Goal: Obtain resource: Obtain resource

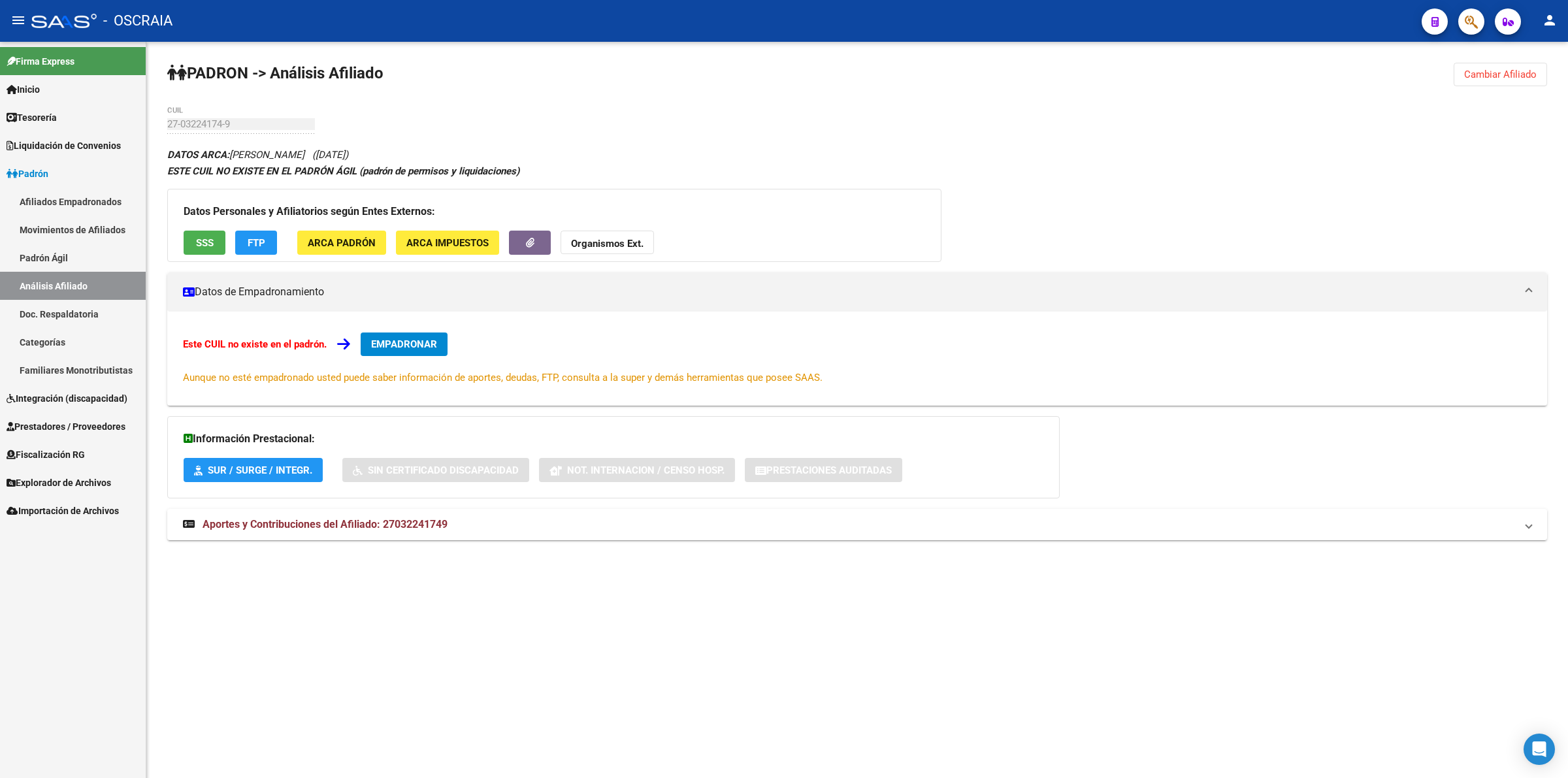
click at [959, 155] on div "DATOS ARCA: [PERSON_NAME] ([DATE]) ESTE CUIL NO EXISTE EN EL PADRÓN ÁGIL (padró…" at bounding box center [857, 350] width 1380 height 408
drag, startPoint x: 1542, startPoint y: 37, endPoint x: 1542, endPoint y: 26, distance: 11.0
click at [1542, 35] on mat-toolbar "menu - OSCRAIA person" at bounding box center [784, 20] width 1568 height 42
click at [1546, 20] on mat-icon "person" at bounding box center [1549, 20] width 15 height 15
click at [1512, 86] on button "exit_to_app Salir" at bounding box center [1522, 86] width 80 height 31
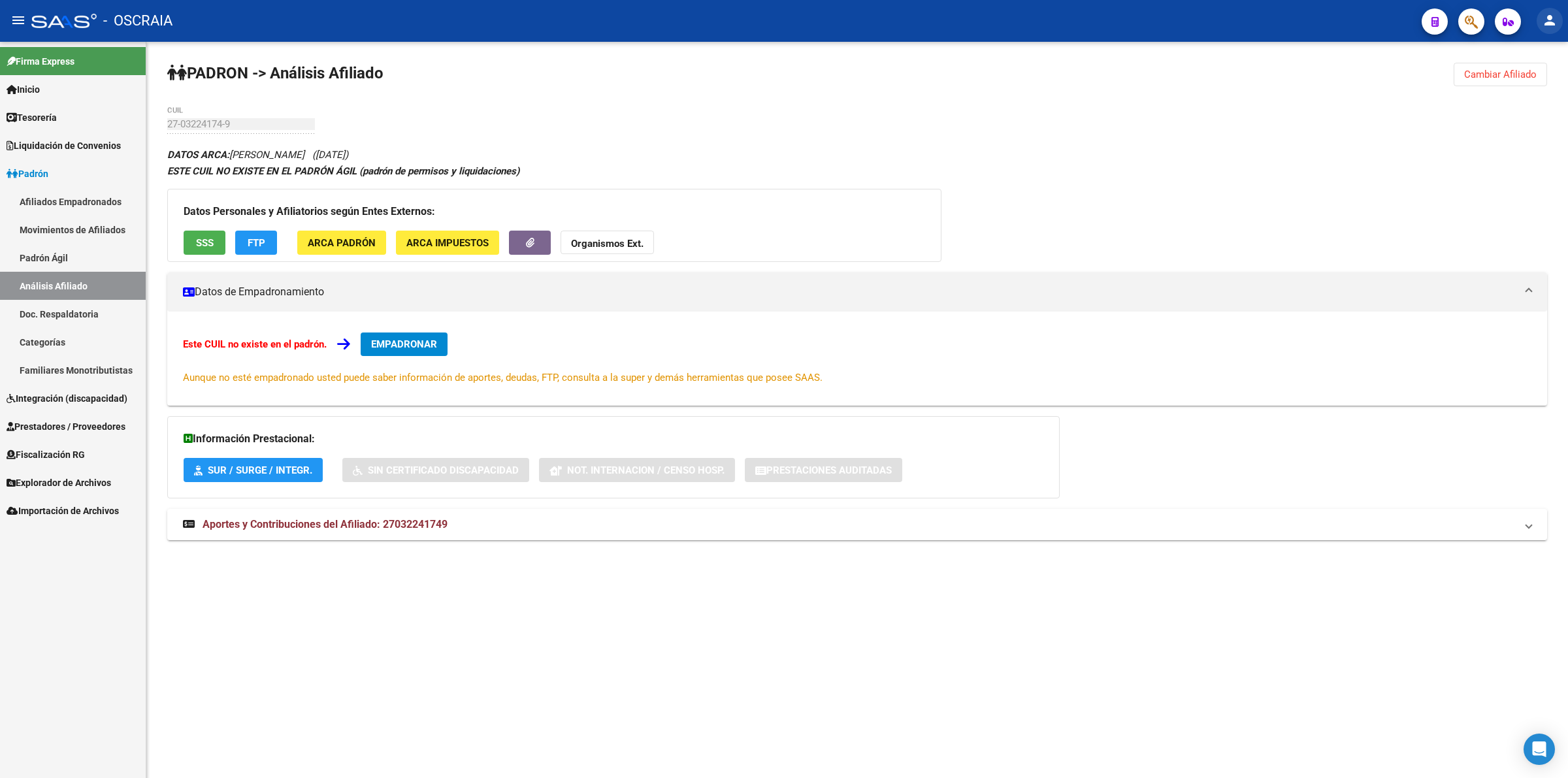
click at [1553, 18] on mat-icon "person" at bounding box center [1549, 20] width 15 height 15
click at [1512, 96] on button "exit_to_app Salir" at bounding box center [1522, 86] width 80 height 31
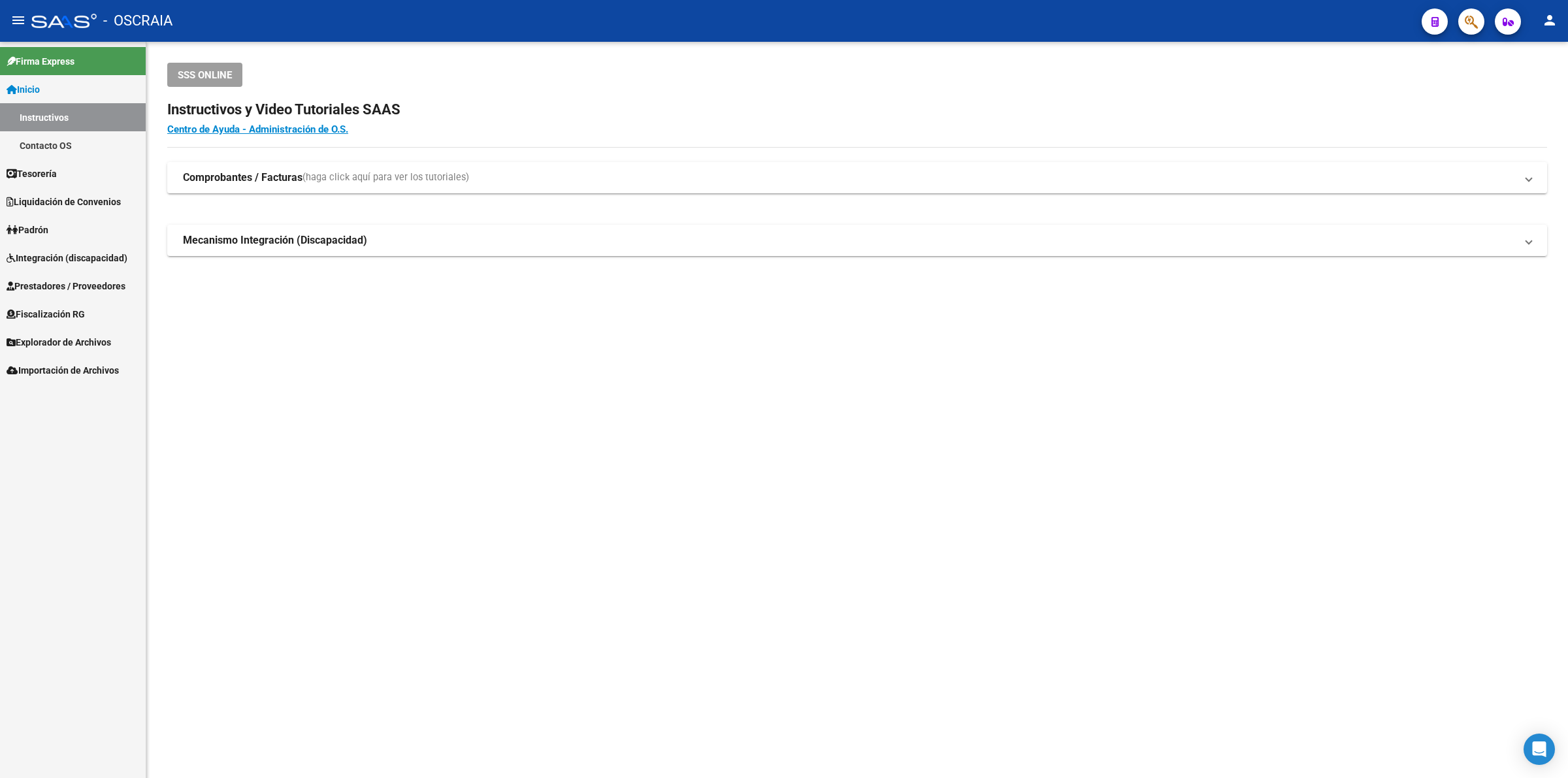
click at [75, 226] on link "Padrón" at bounding box center [72, 230] width 146 height 28
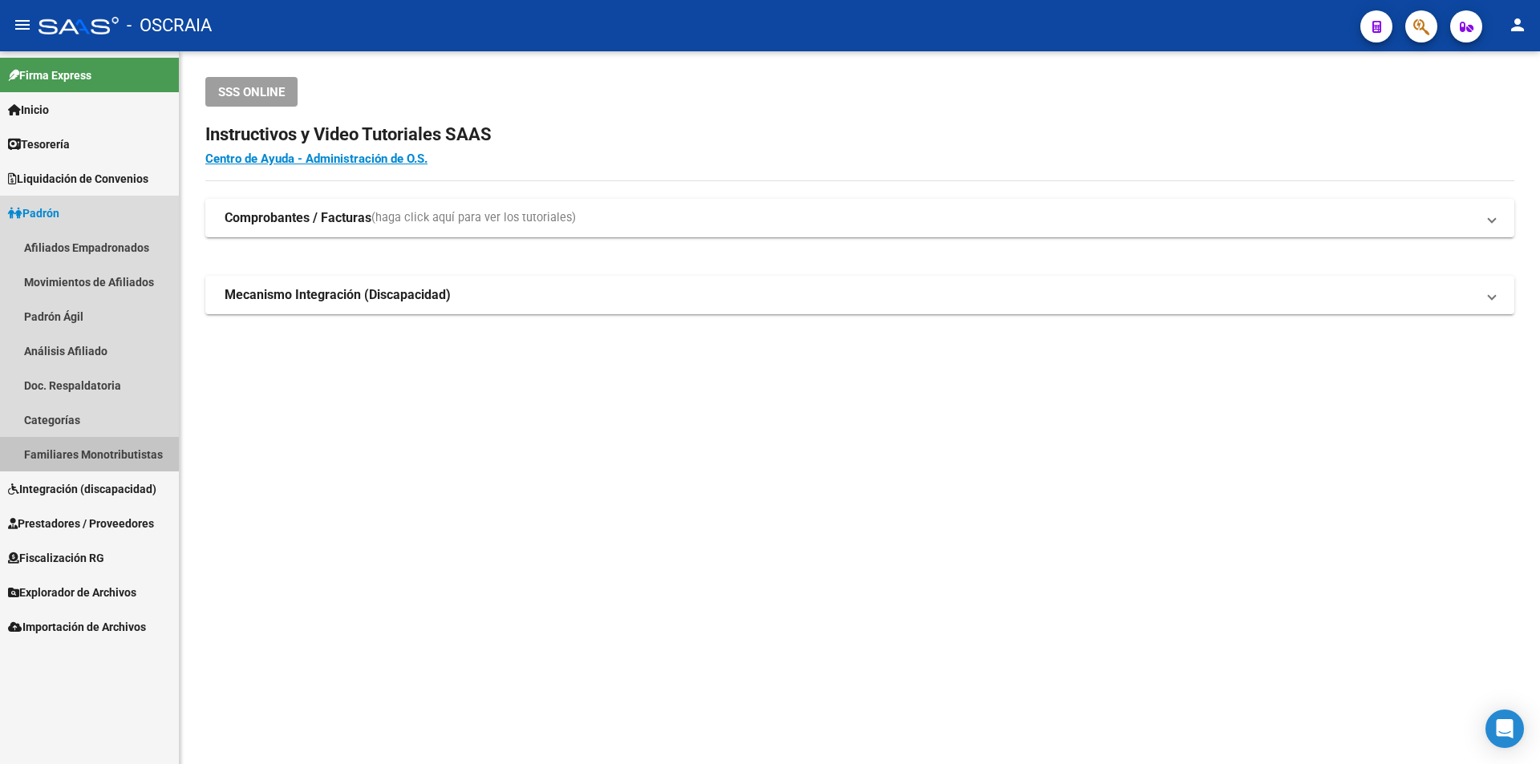
click at [123, 456] on link "Familiares Monotributistas" at bounding box center [89, 454] width 179 height 34
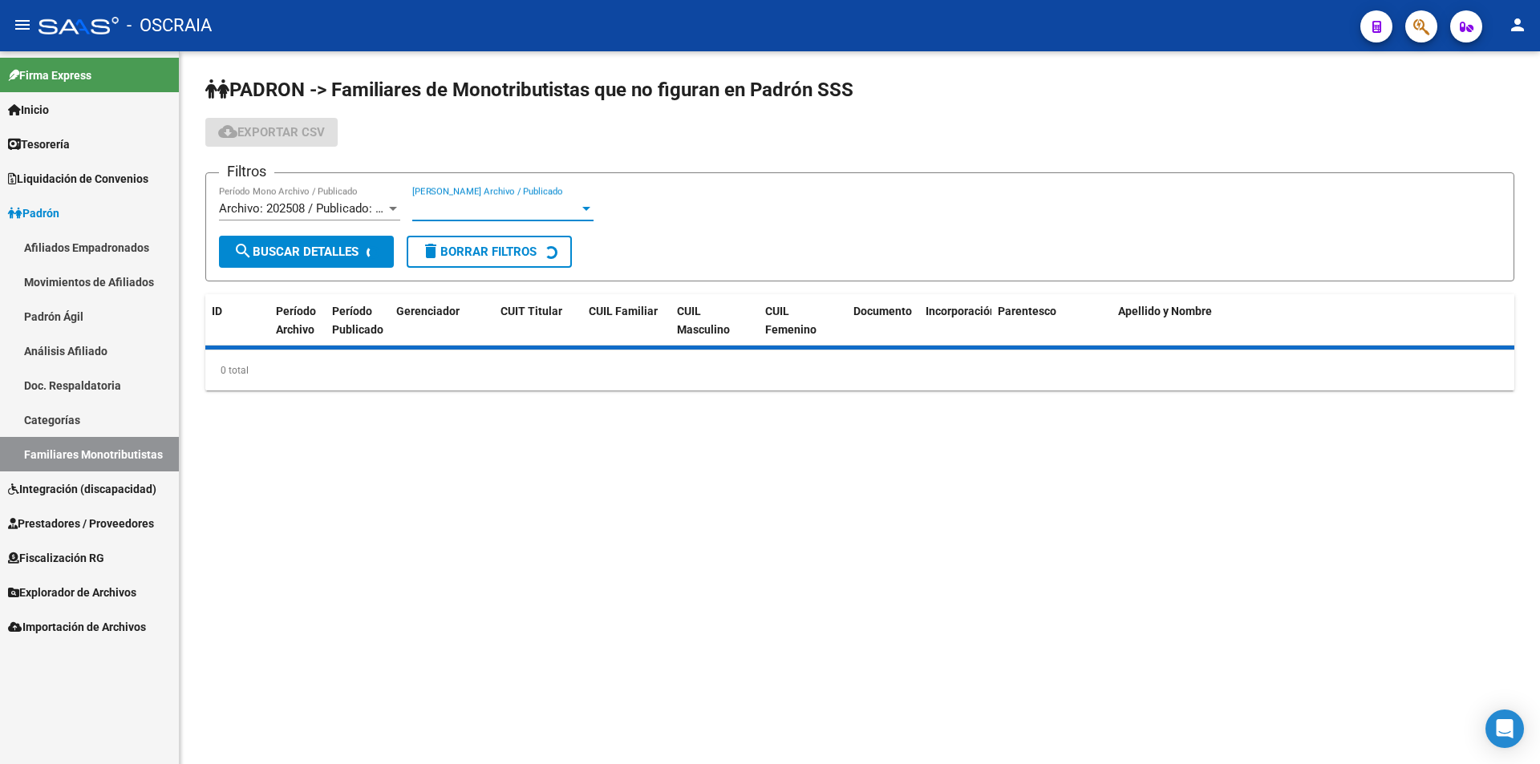
click at [512, 203] on span "Período Padron Archivo / Publicado" at bounding box center [495, 208] width 167 height 14
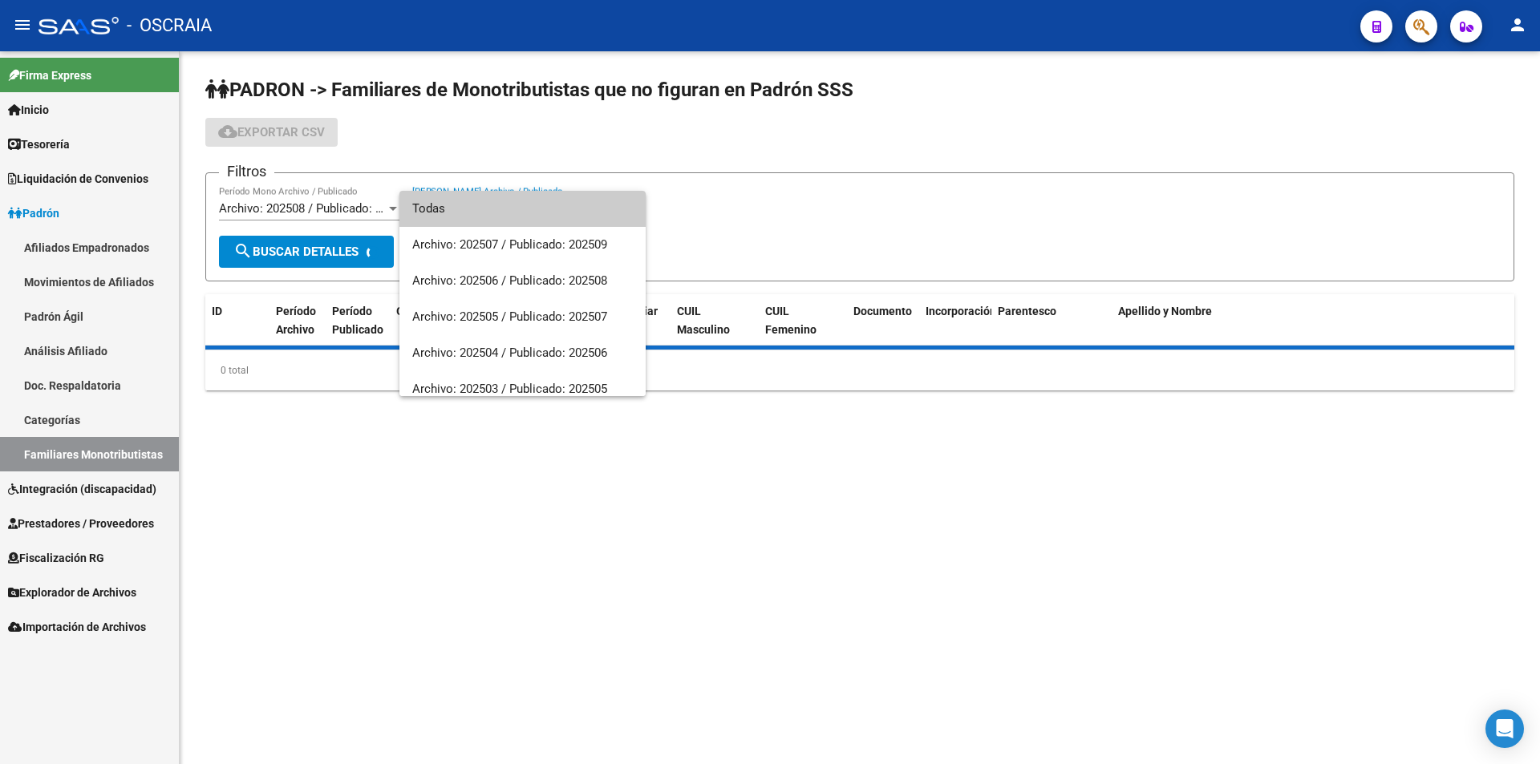
click at [512, 203] on span "Todas" at bounding box center [522, 209] width 221 height 36
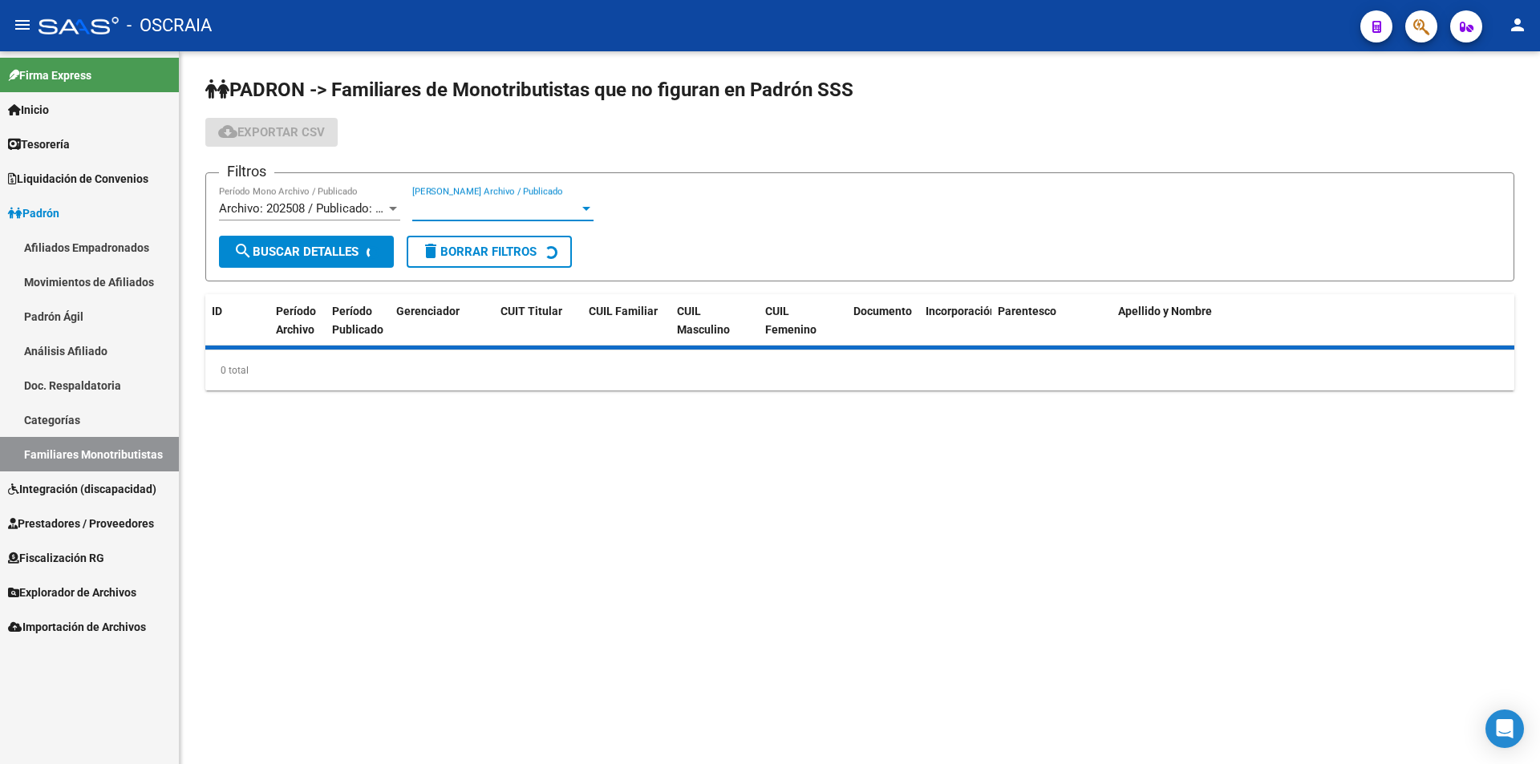
click at [512, 203] on span "Período Padron Archivo / Publicado" at bounding box center [495, 208] width 167 height 14
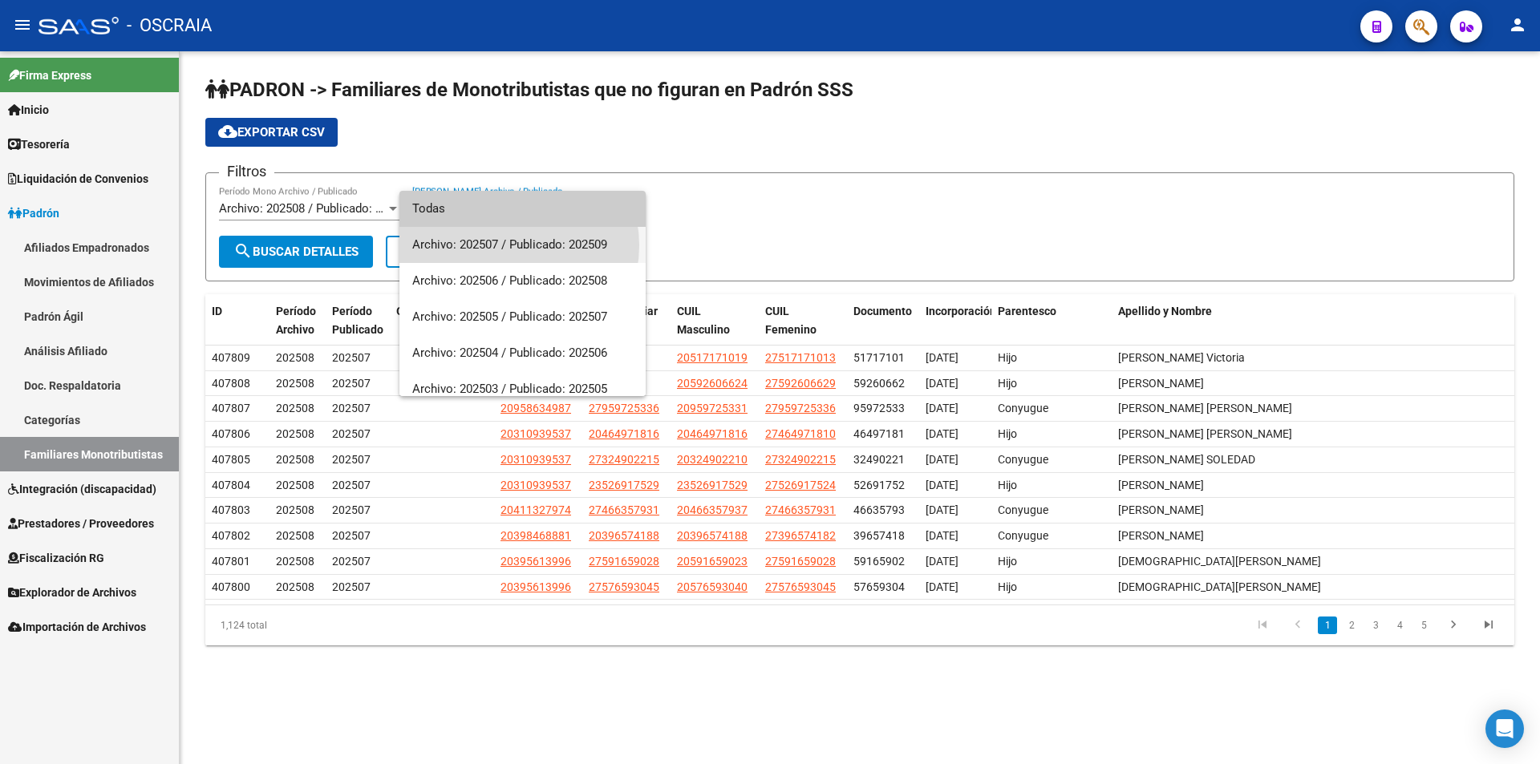
click at [511, 245] on span "Archivo: 202507 / Publicado: 202509" at bounding box center [522, 245] width 221 height 36
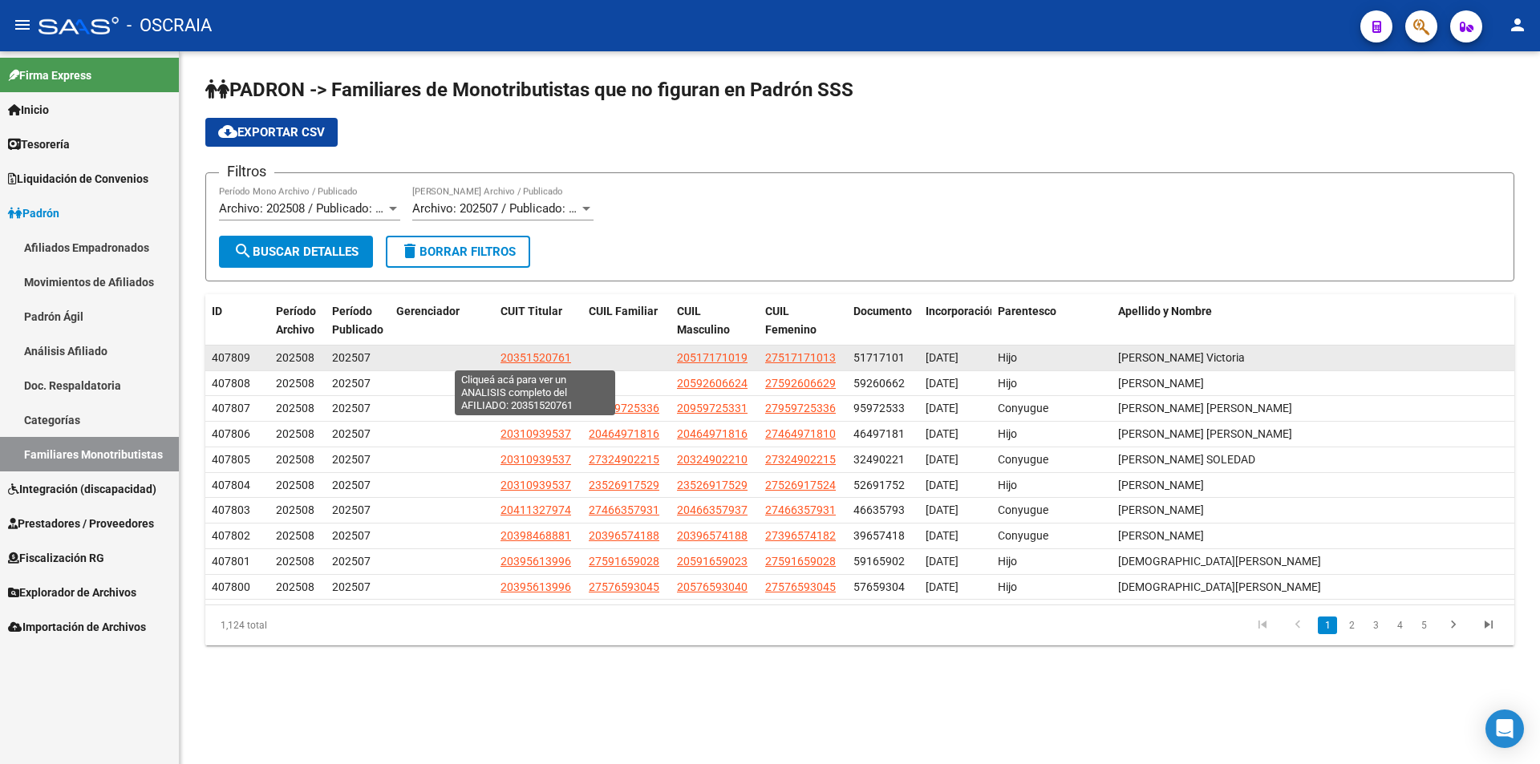
click at [539, 354] on span "20351520761" at bounding box center [535, 357] width 71 height 13
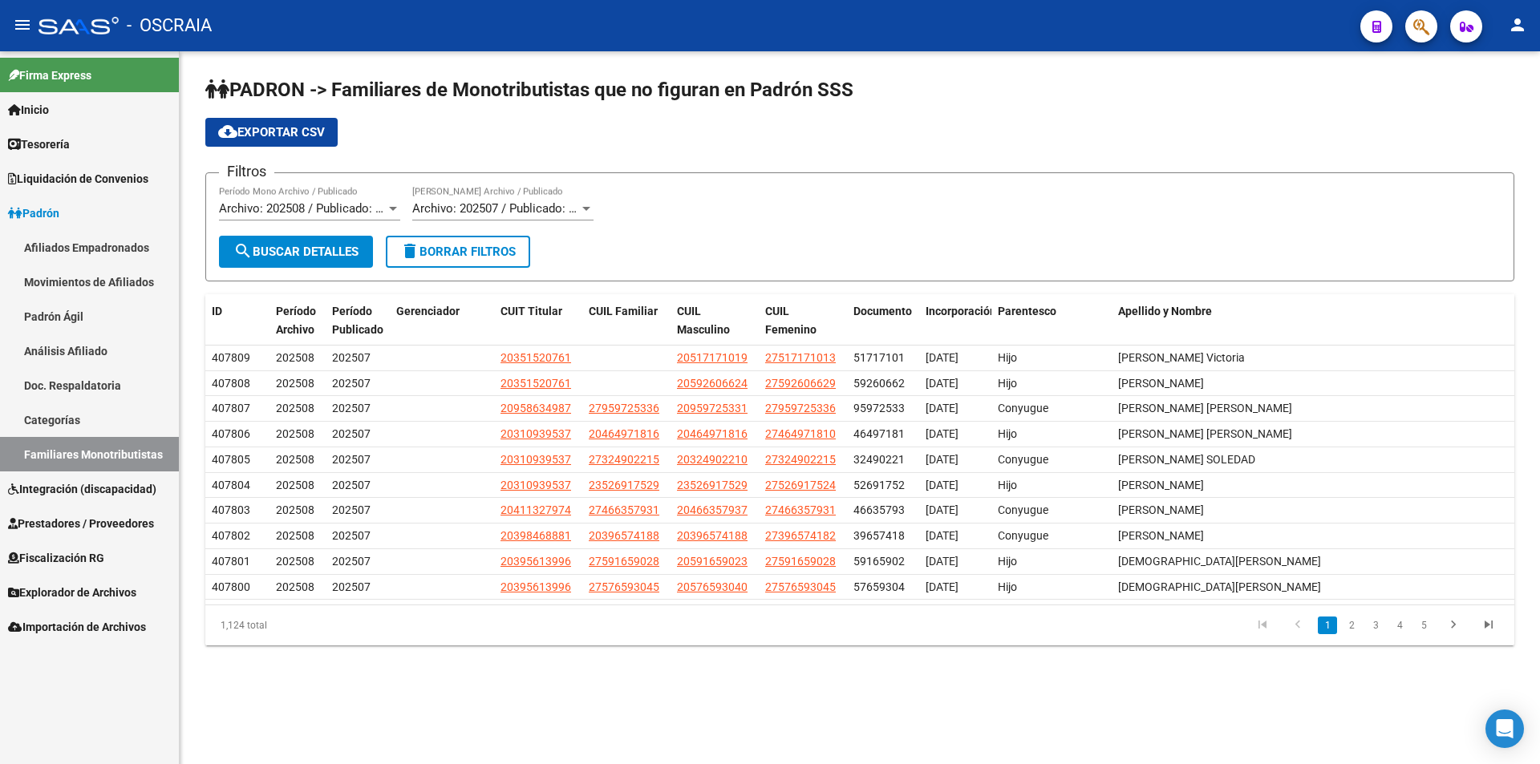
click at [54, 277] on link "Movimientos de Afiliados" at bounding box center [89, 282] width 179 height 34
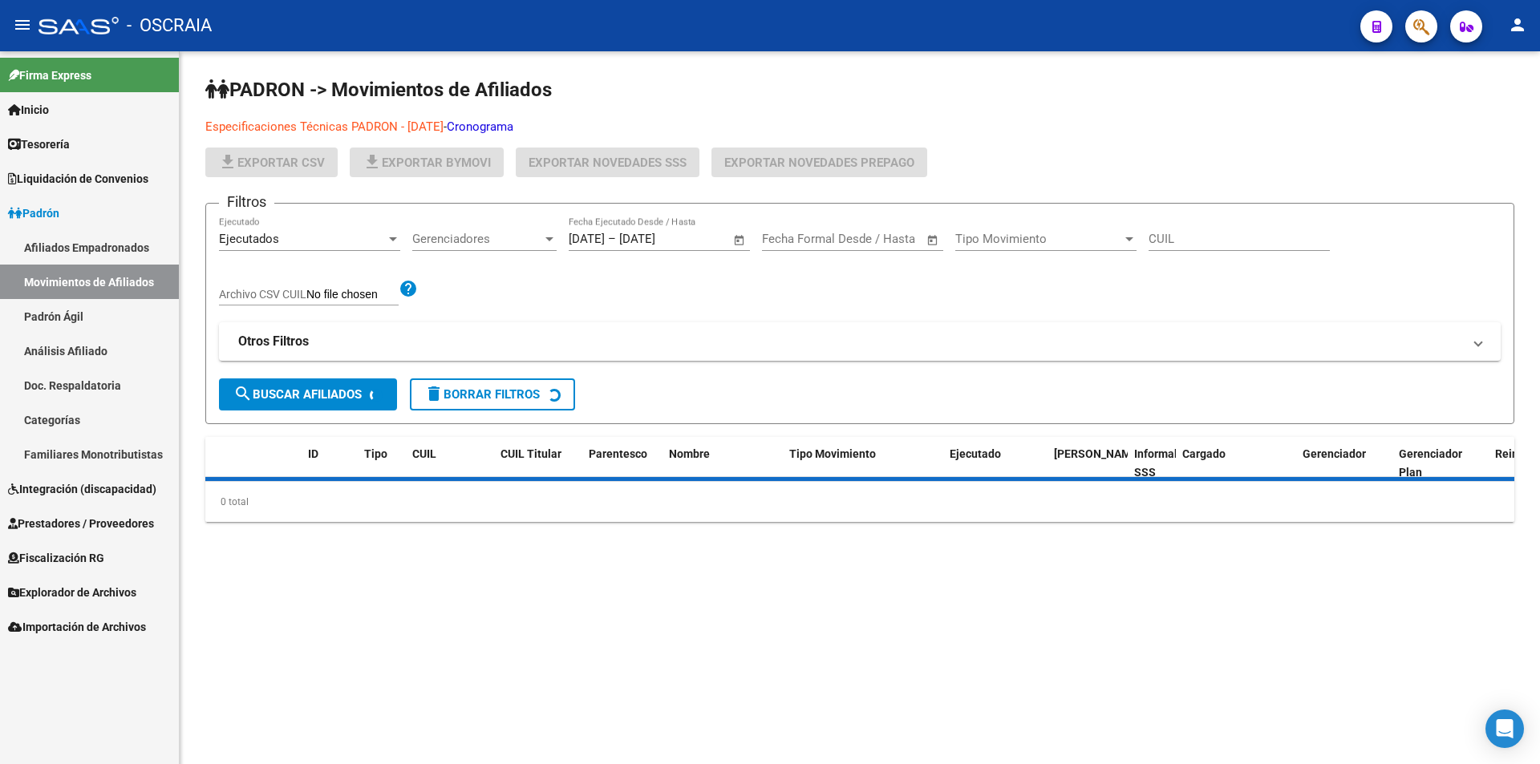
click at [52, 298] on link "Movimientos de Afiliados" at bounding box center [89, 282] width 179 height 34
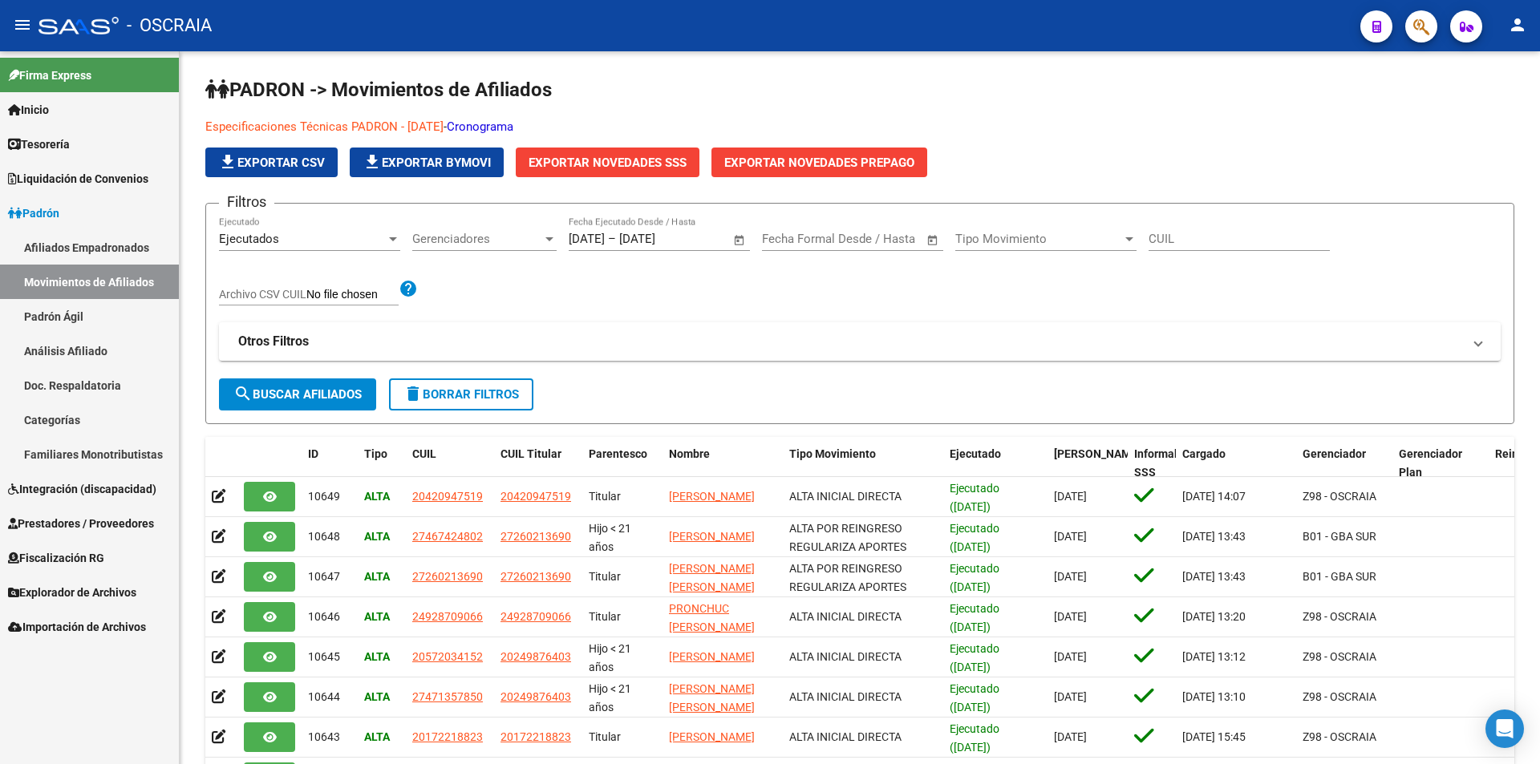
click at [52, 306] on link "Padrón Ágil" at bounding box center [89, 316] width 179 height 34
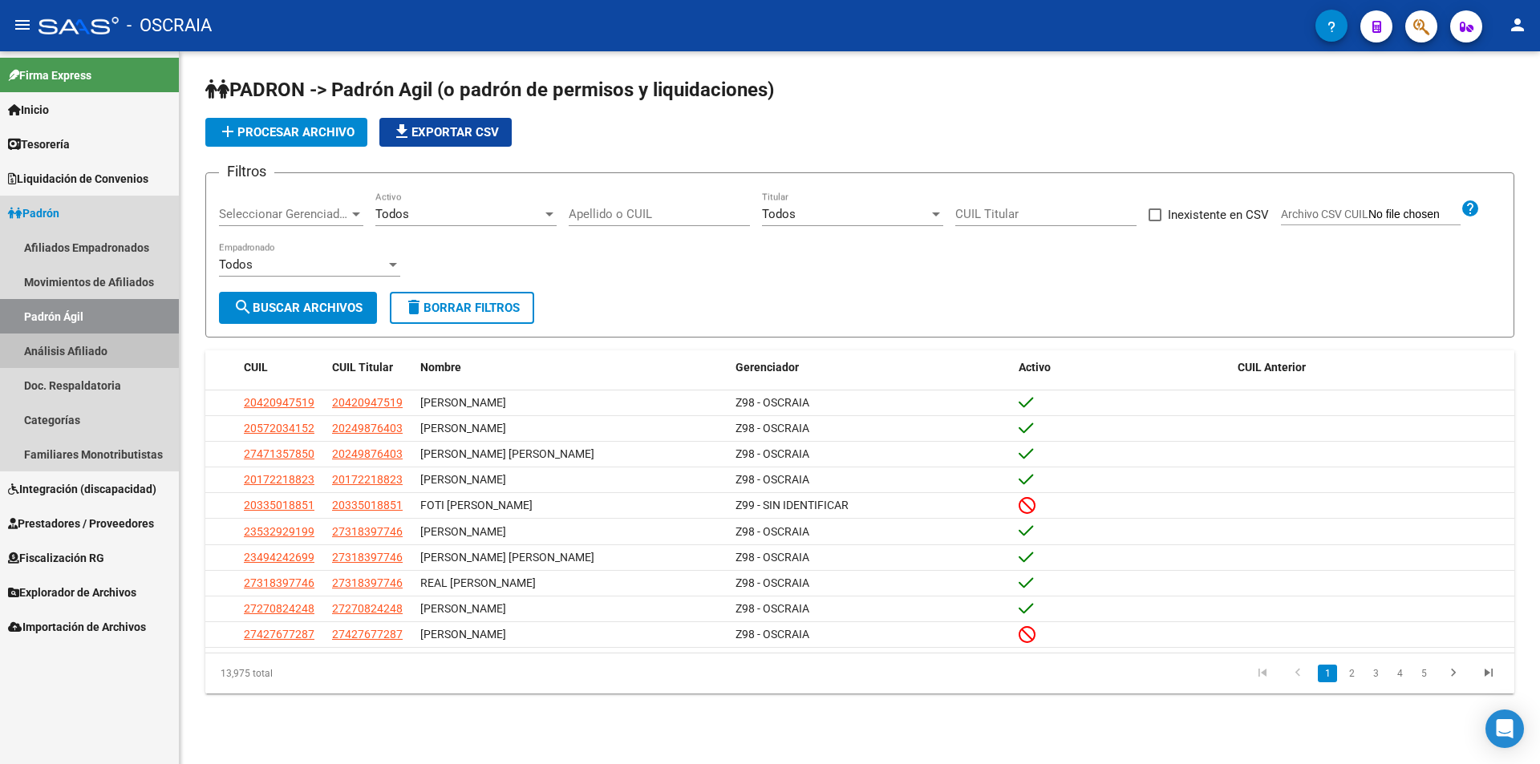
click at [79, 350] on link "Análisis Afiliado" at bounding box center [89, 351] width 179 height 34
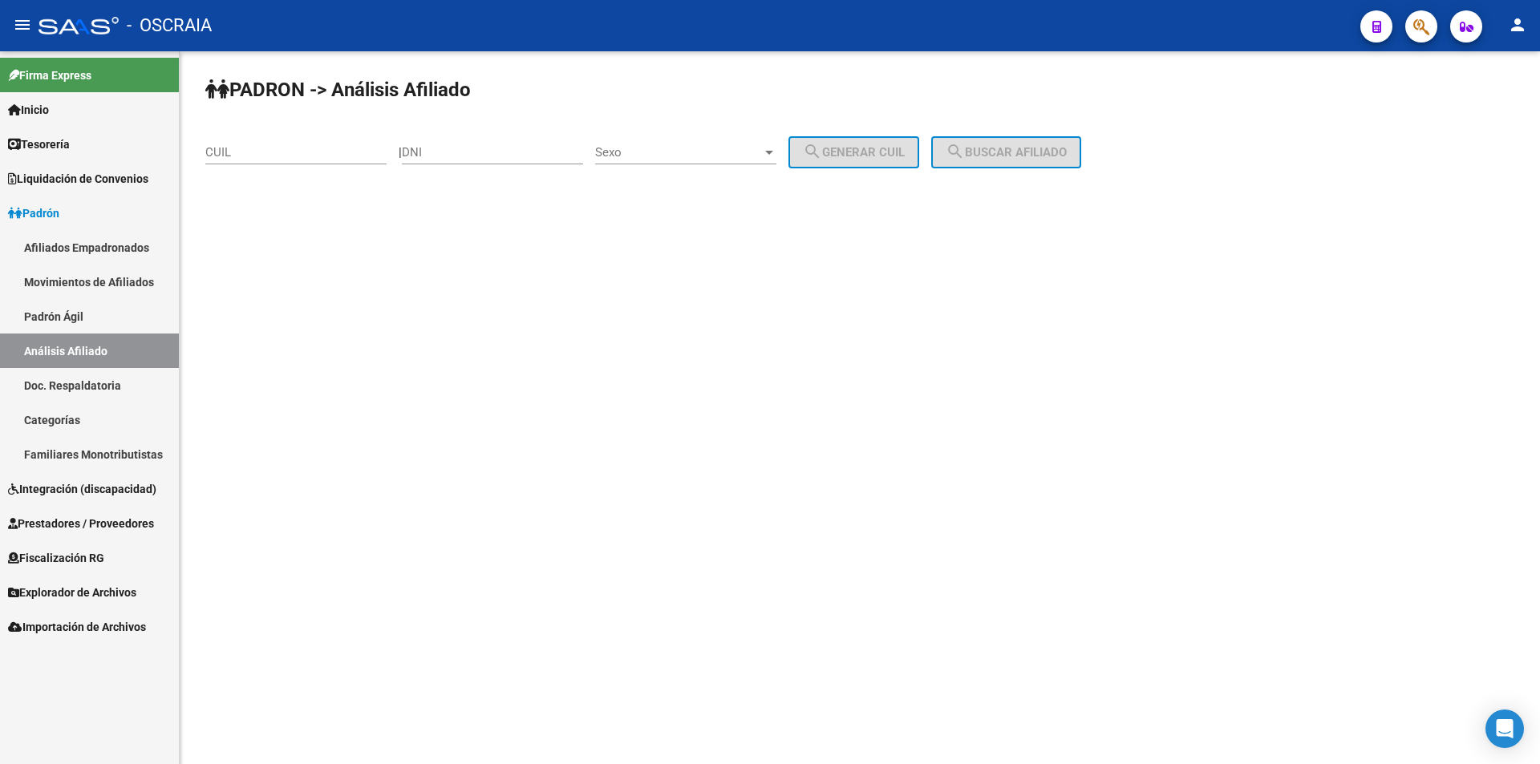
click at [319, 134] on div "CUIL" at bounding box center [295, 147] width 181 height 34
click at [302, 168] on div "CUIL" at bounding box center [295, 155] width 181 height 50
click at [526, 143] on div "DNI" at bounding box center [492, 147] width 181 height 34
click at [664, 151] on span "Sexo" at bounding box center [678, 152] width 167 height 14
click at [1187, 285] on div at bounding box center [770, 382] width 1540 height 764
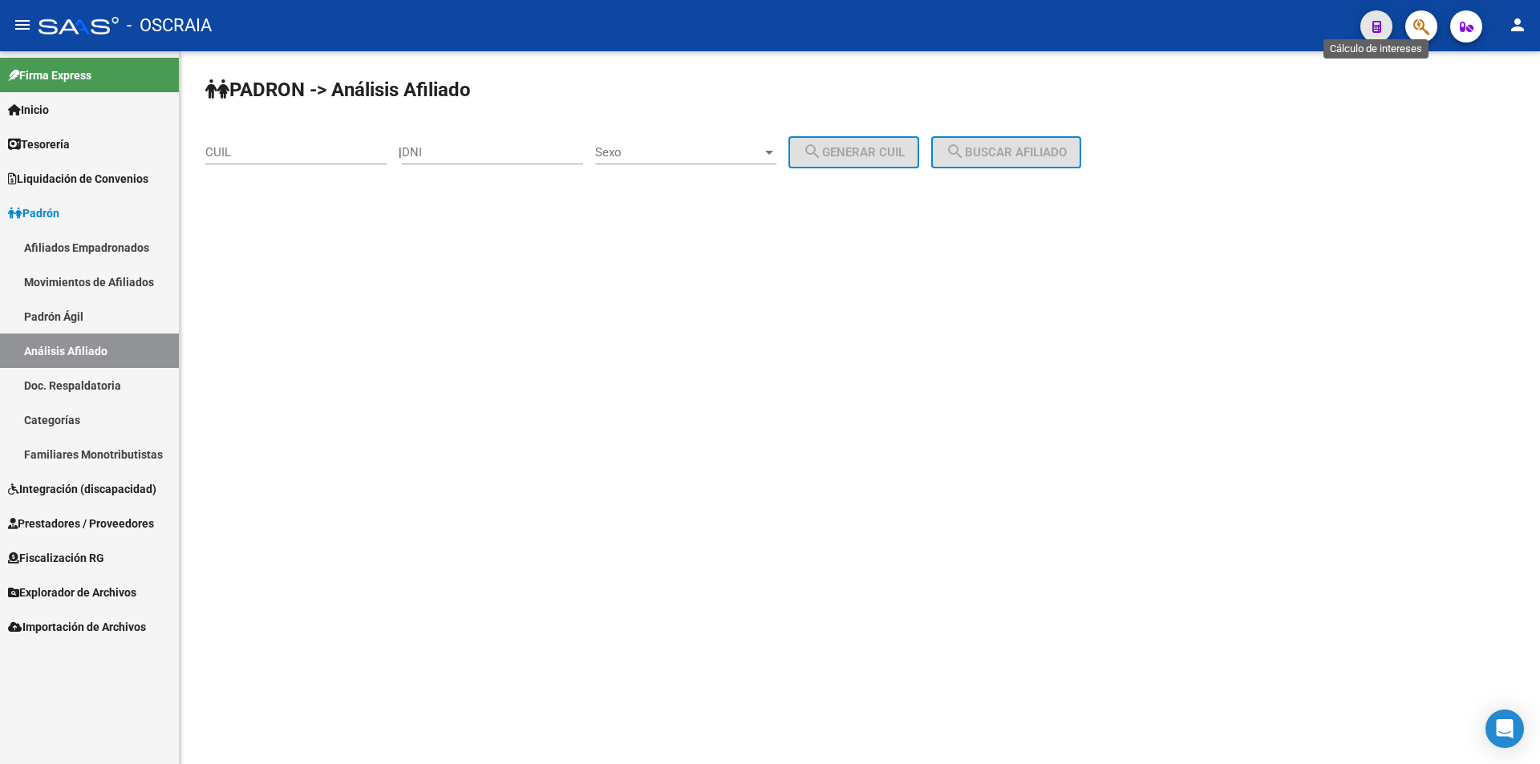
click at [1379, 25] on icon "button" at bounding box center [1376, 27] width 9 height 12
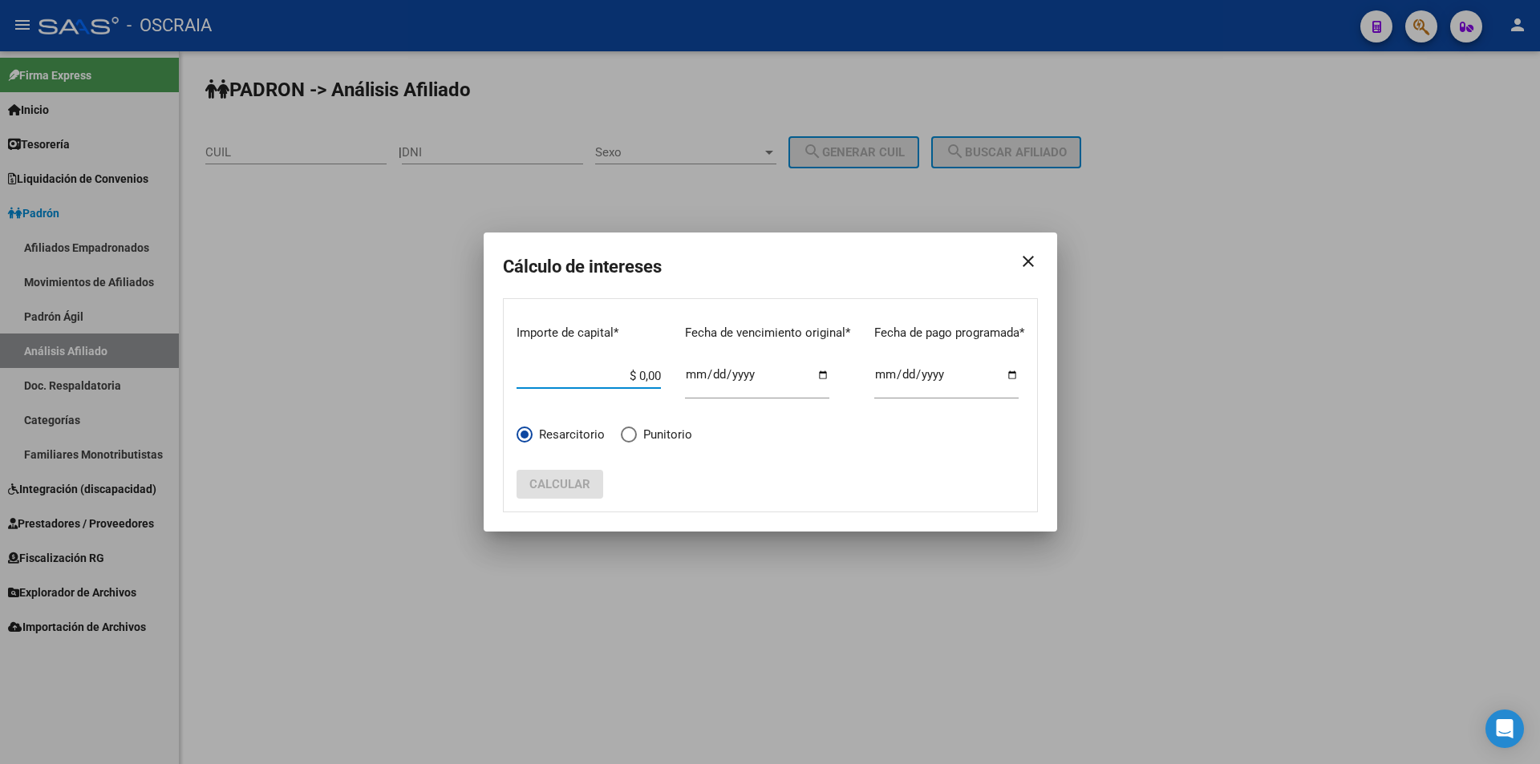
click at [1010, 260] on mat-icon "close" at bounding box center [1022, 261] width 32 height 45
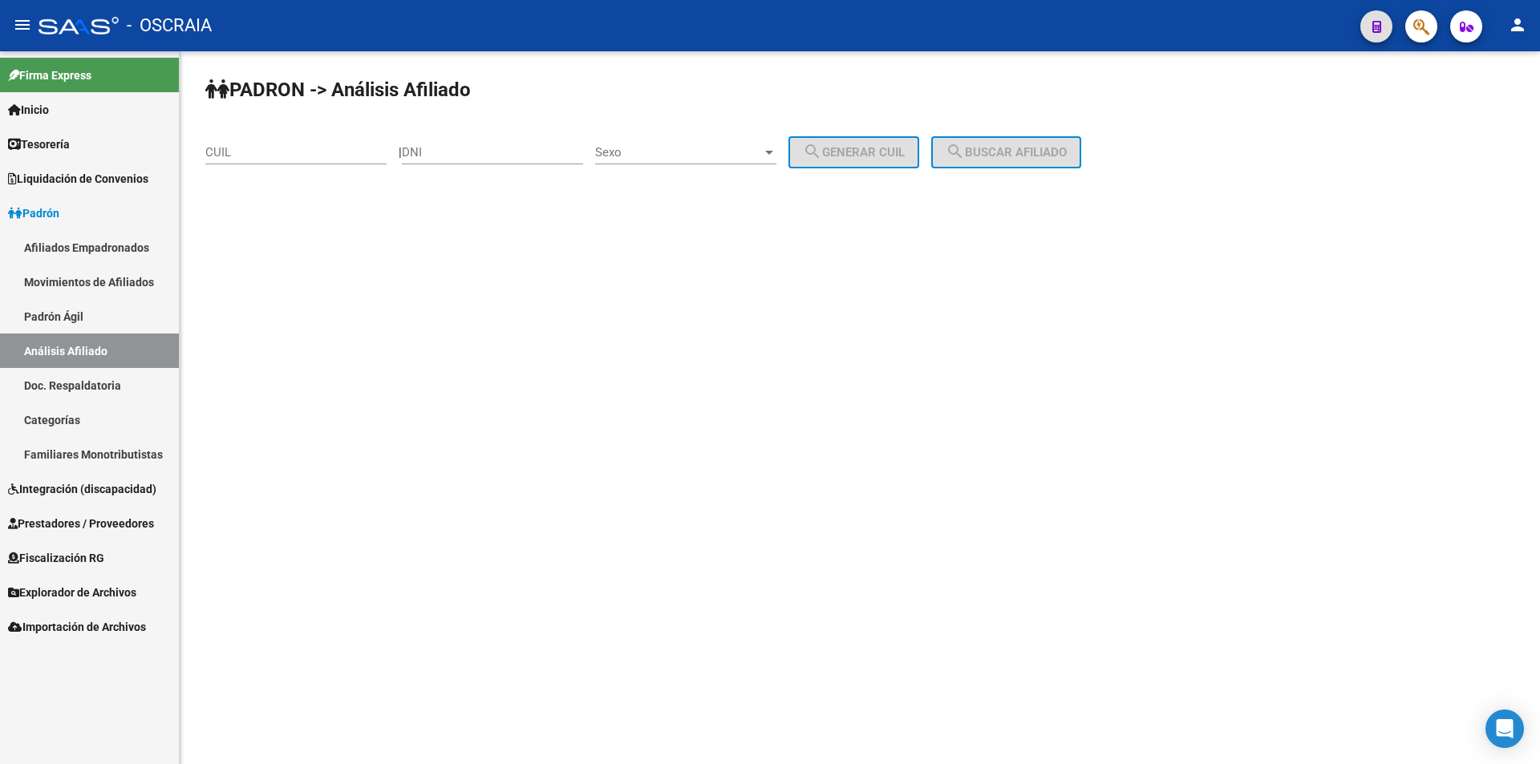
click at [99, 591] on span "Explorador de Archivos" at bounding box center [72, 593] width 128 height 18
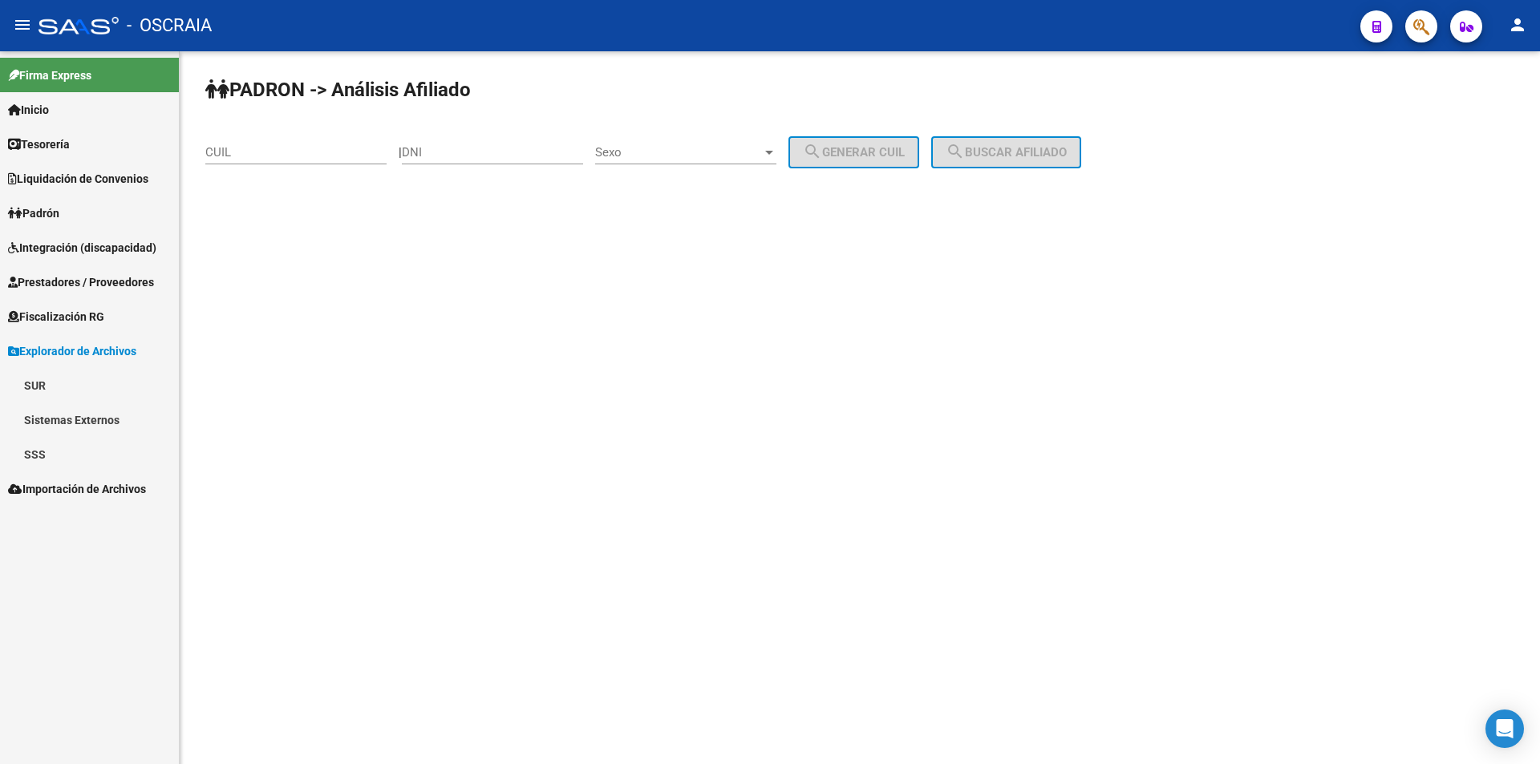
click at [55, 386] on link "SUR" at bounding box center [89, 385] width 179 height 34
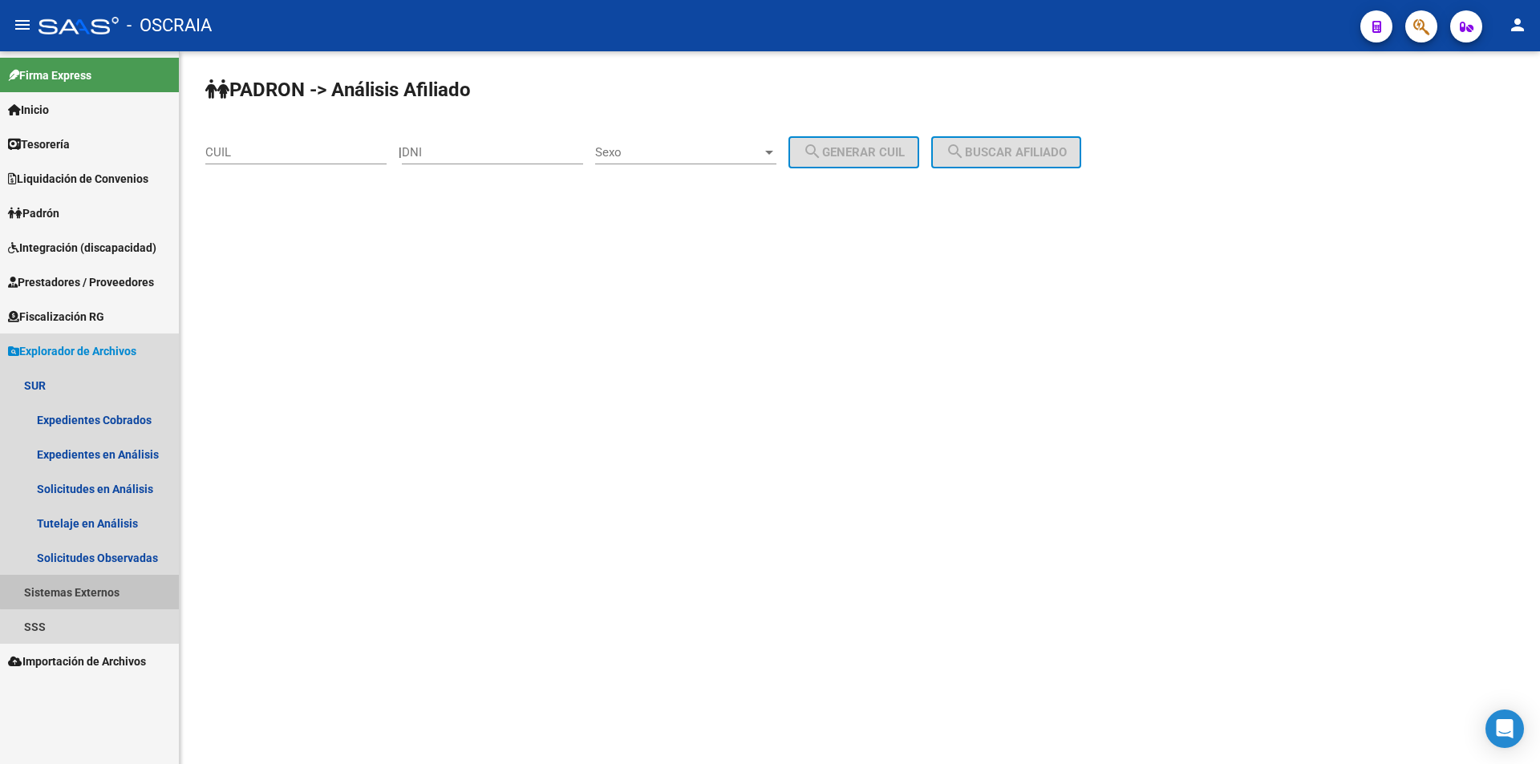
click at [103, 591] on link "Sistemas Externos" at bounding box center [89, 592] width 179 height 34
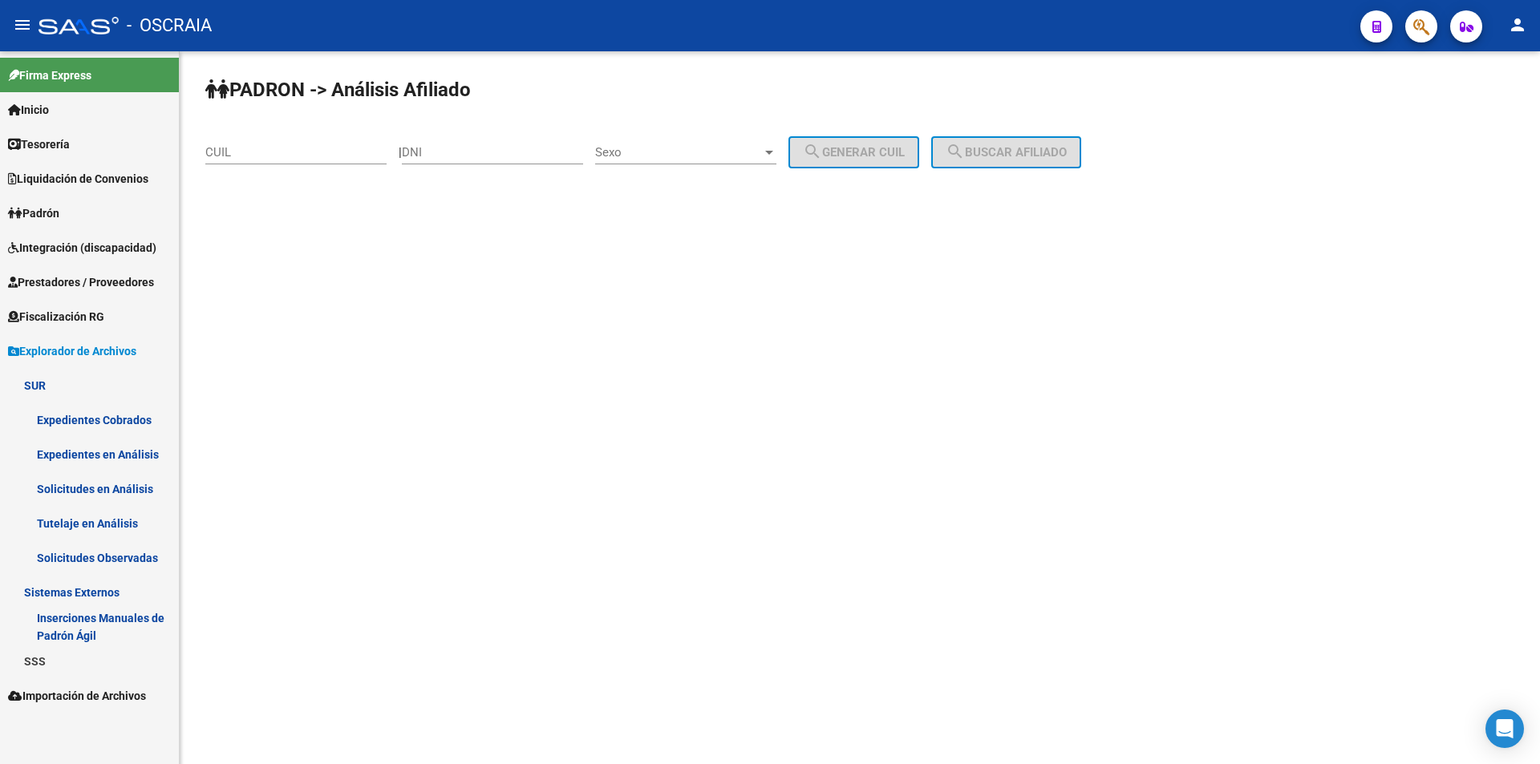
click at [84, 658] on link "SSS" at bounding box center [89, 661] width 179 height 34
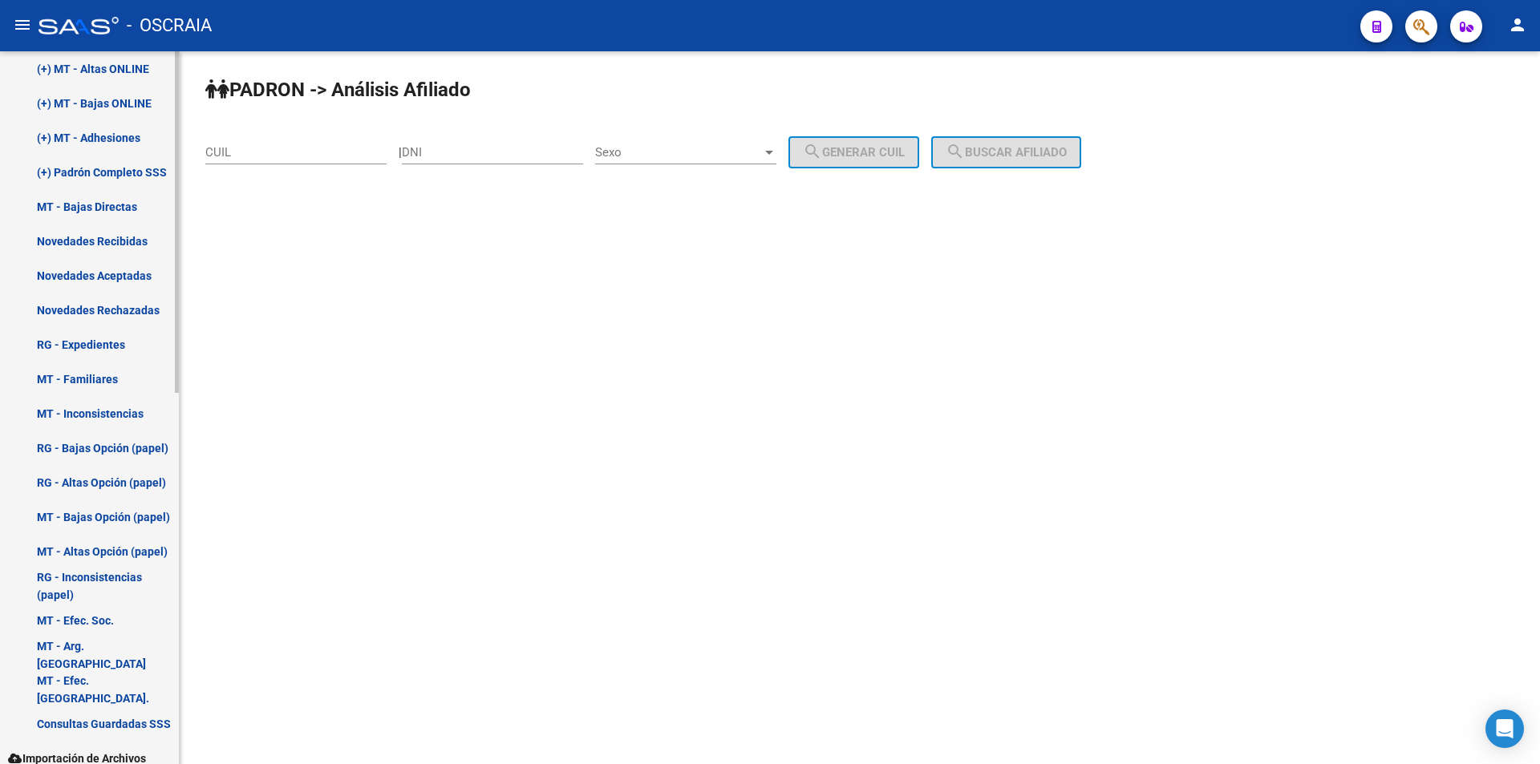
scroll to position [776, 0]
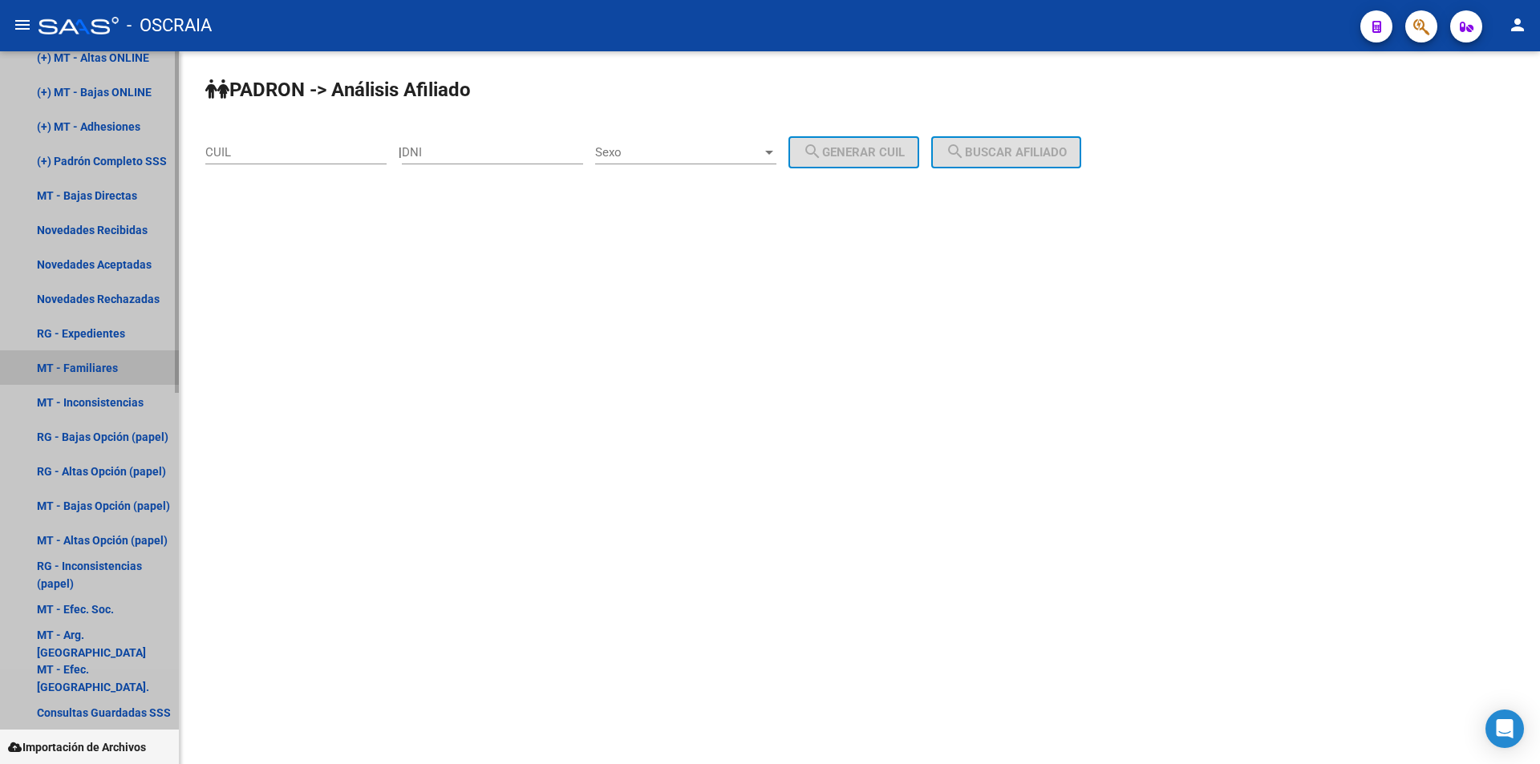
click at [116, 368] on link "MT - Familiares" at bounding box center [89, 367] width 179 height 34
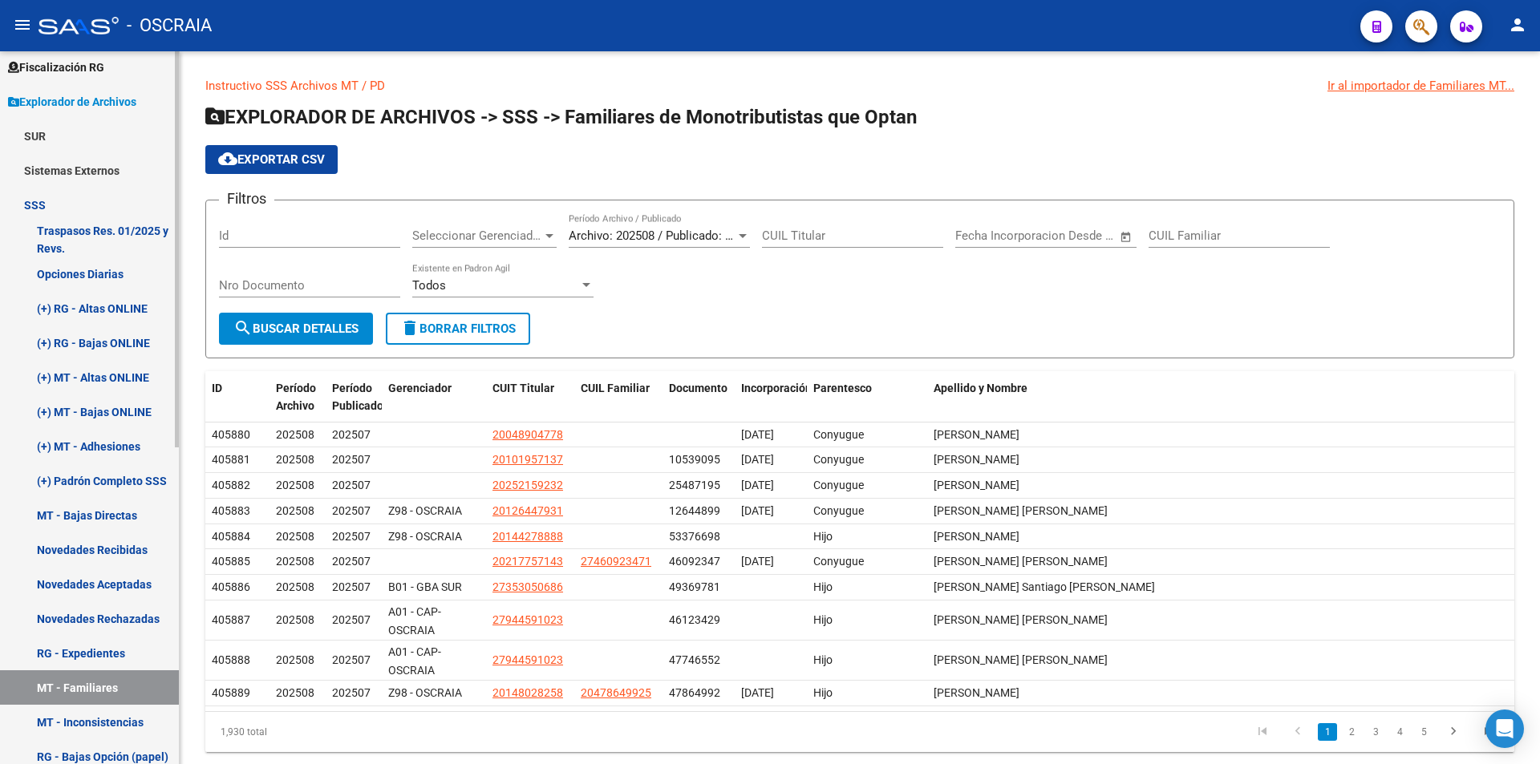
scroll to position [249, 0]
click at [137, 484] on link "(+) Padrón Completo SSS" at bounding box center [89, 481] width 179 height 34
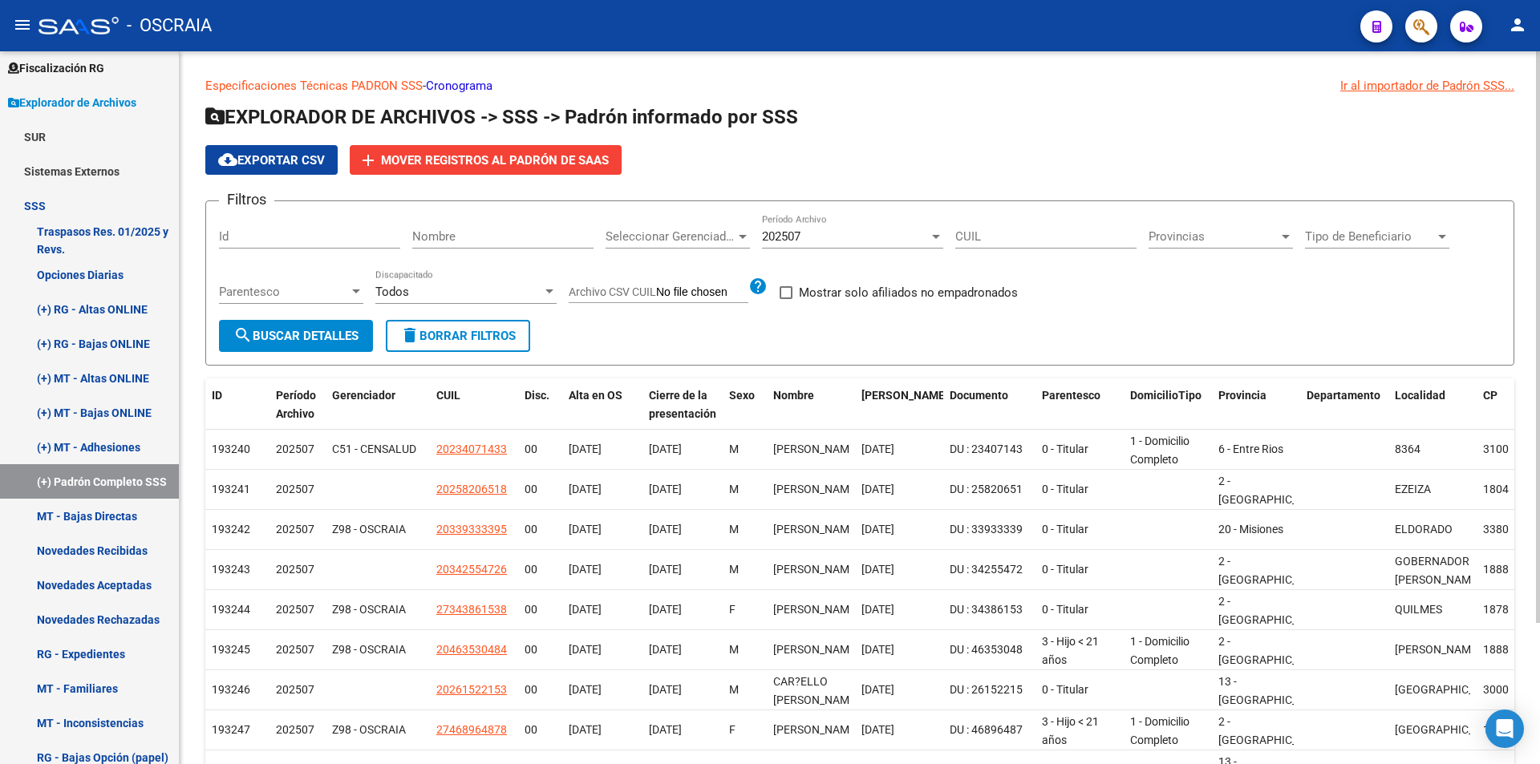
click at [831, 236] on div "202507" at bounding box center [845, 236] width 167 height 14
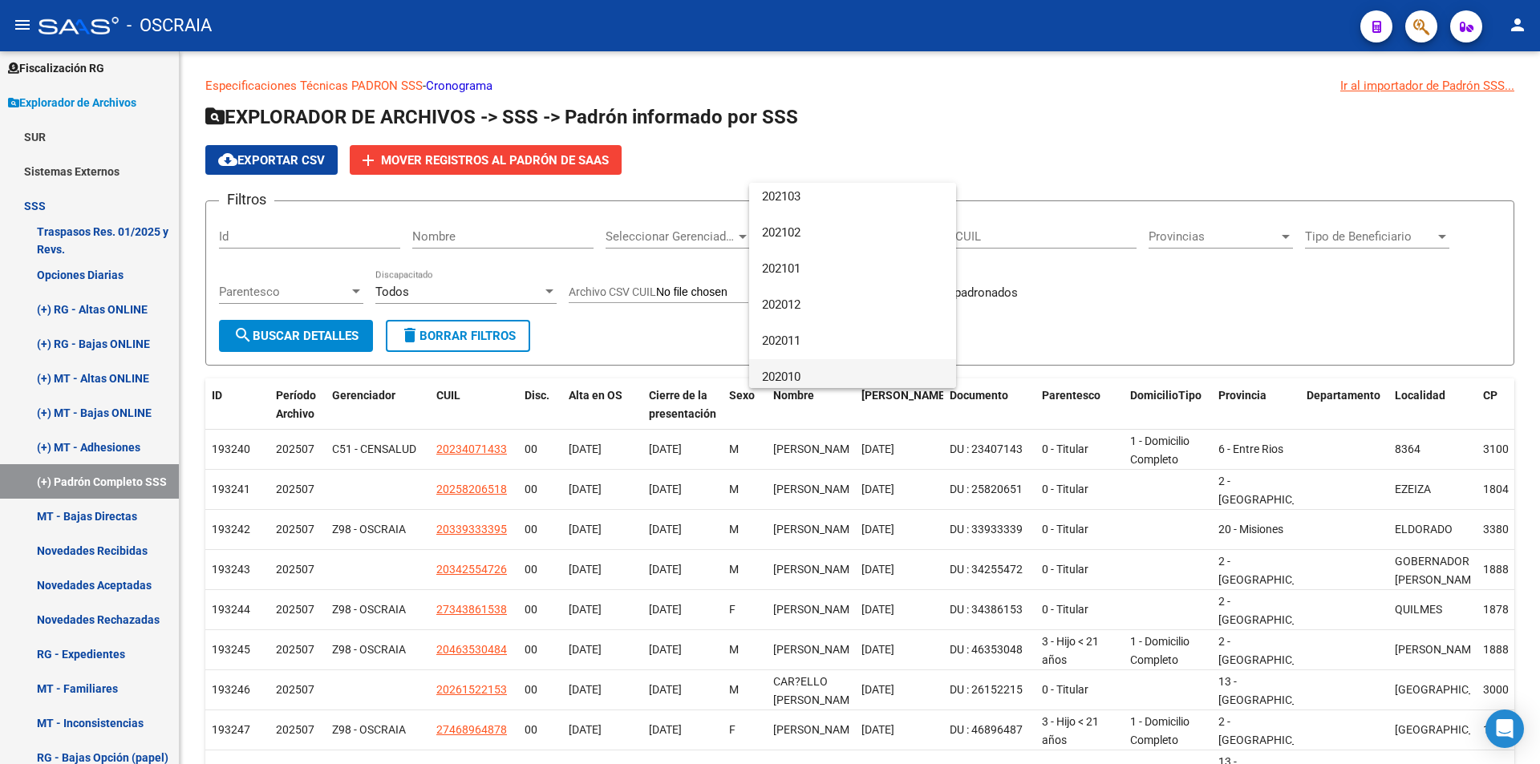
scroll to position [1888, 0]
click at [840, 363] on span "202009" at bounding box center [852, 370] width 181 height 36
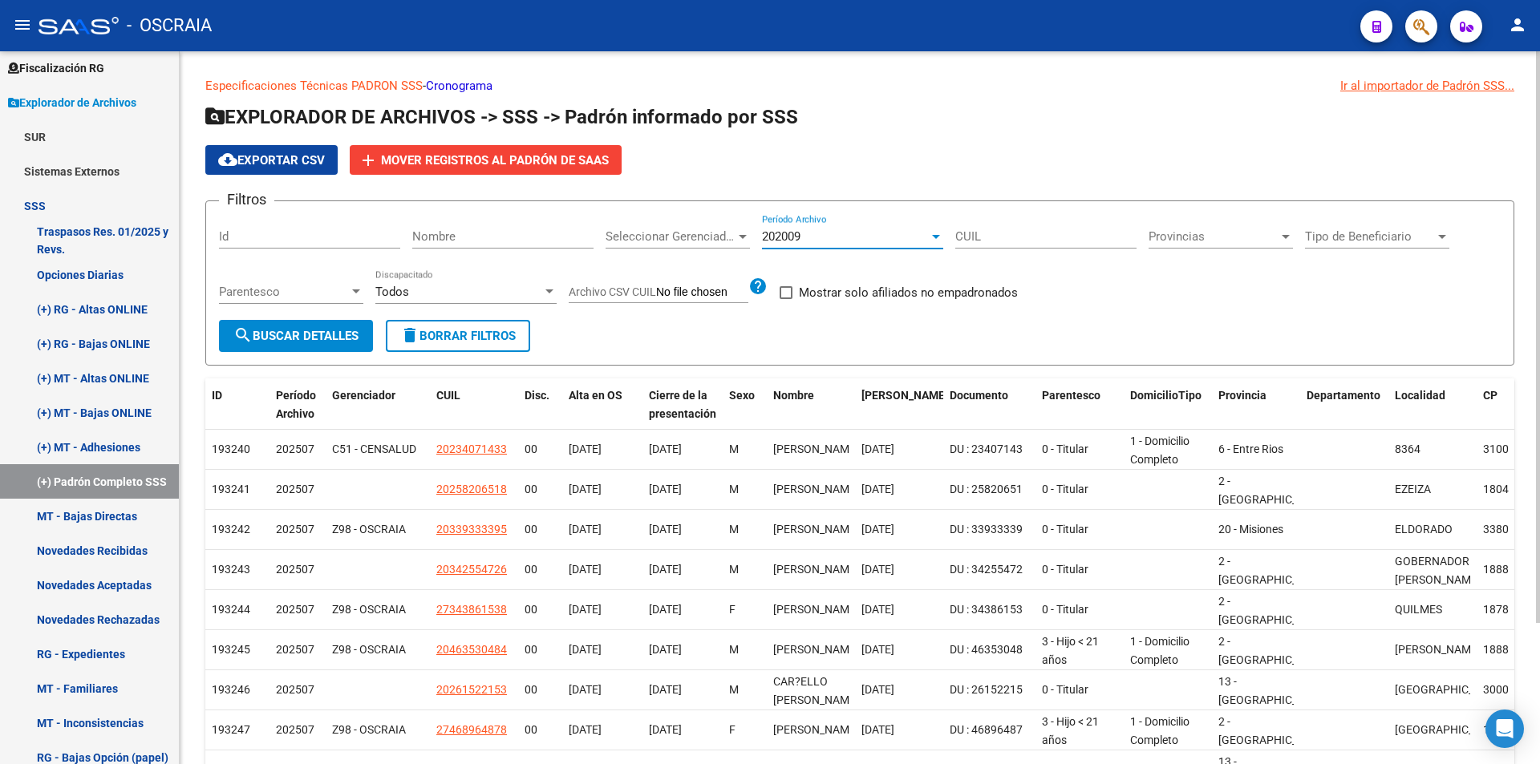
click at [1165, 276] on div "Filtros Id Nombre Seleccionar Gerenciador Seleccionar Gerenciador 202009 Períod…" at bounding box center [860, 267] width 1282 height 106
click at [521, 290] on div "Todos" at bounding box center [458, 292] width 167 height 14
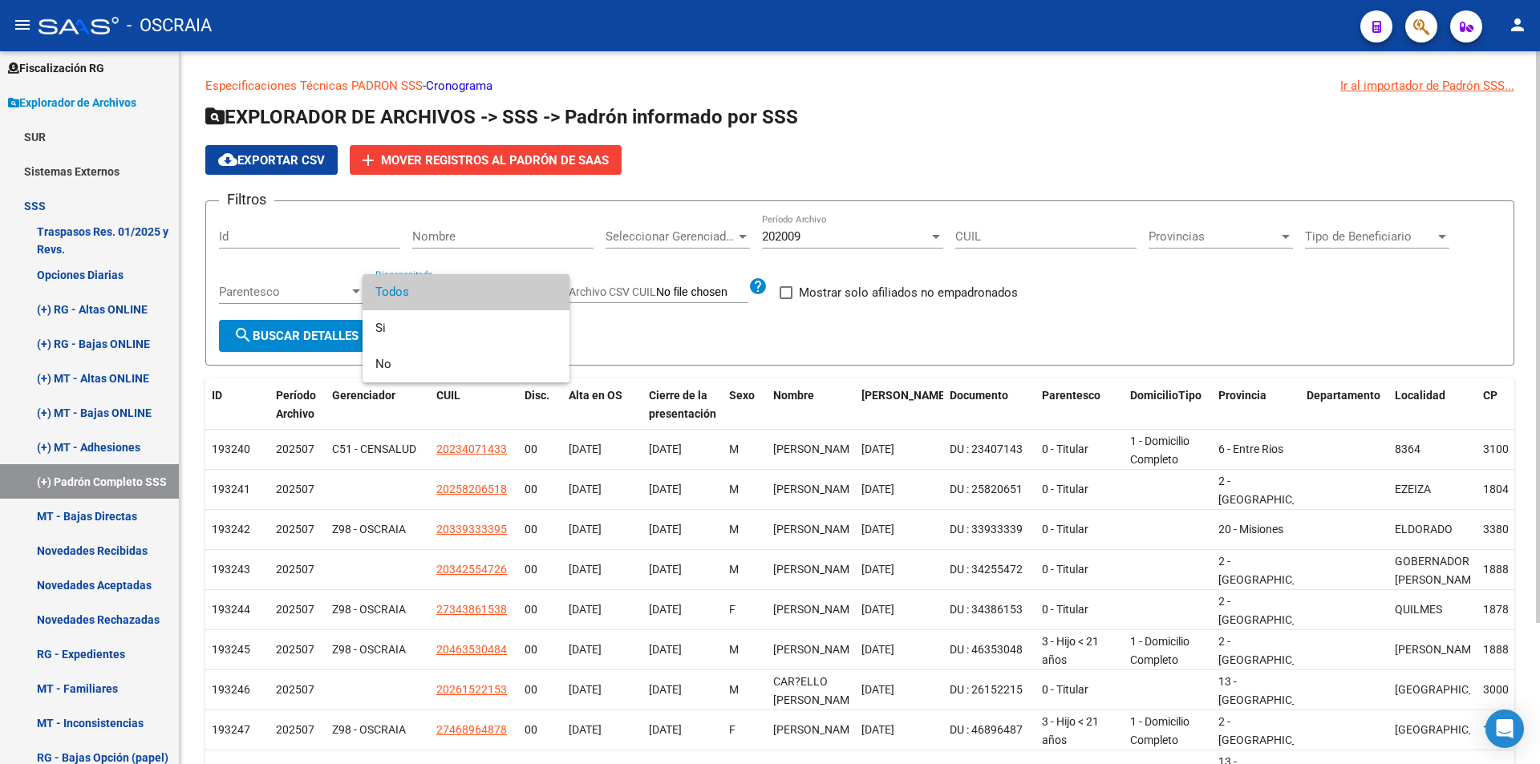
click at [521, 290] on span "Todos" at bounding box center [465, 292] width 181 height 36
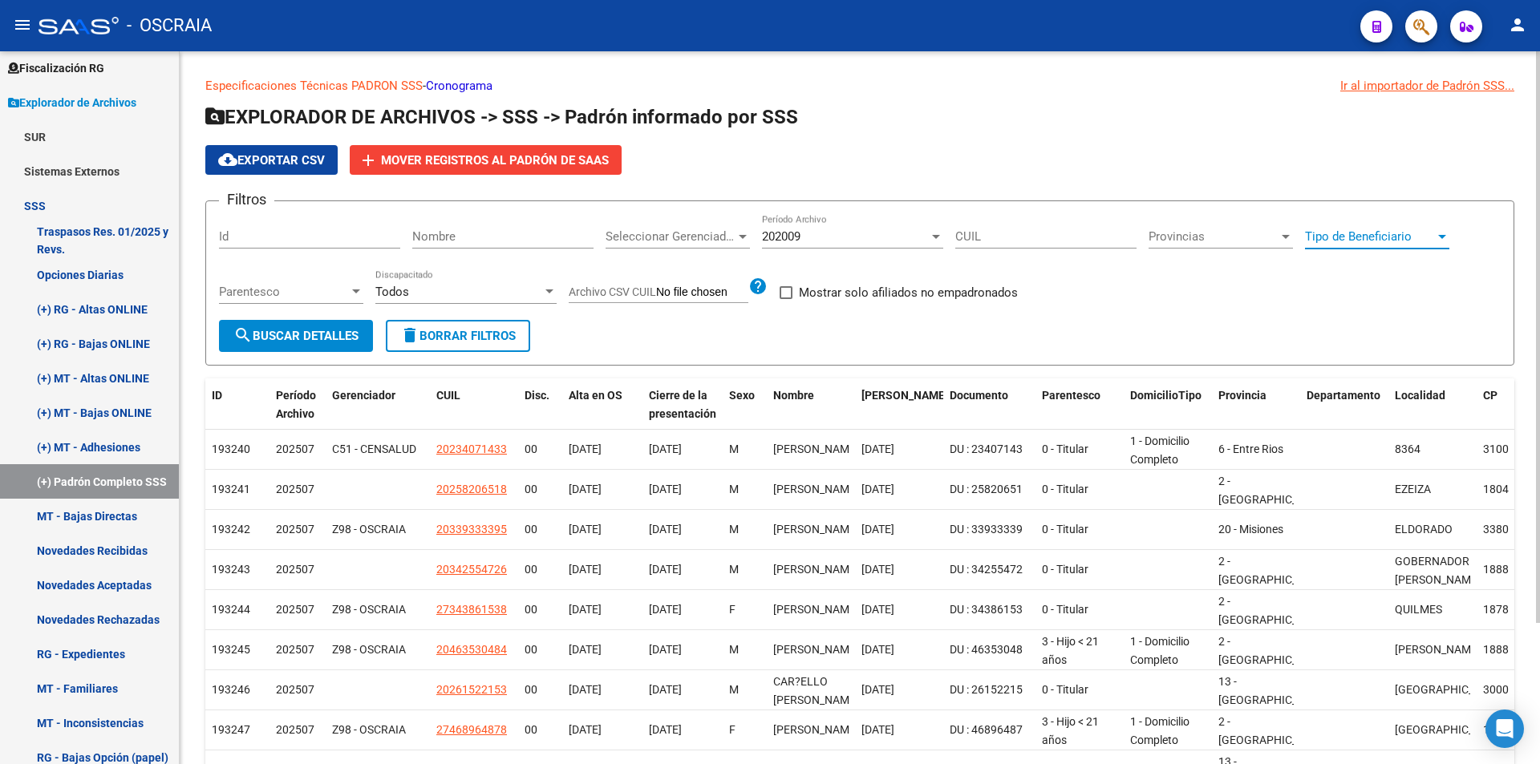
click at [1394, 239] on span "Tipo de Beneficiario" at bounding box center [1370, 236] width 130 height 14
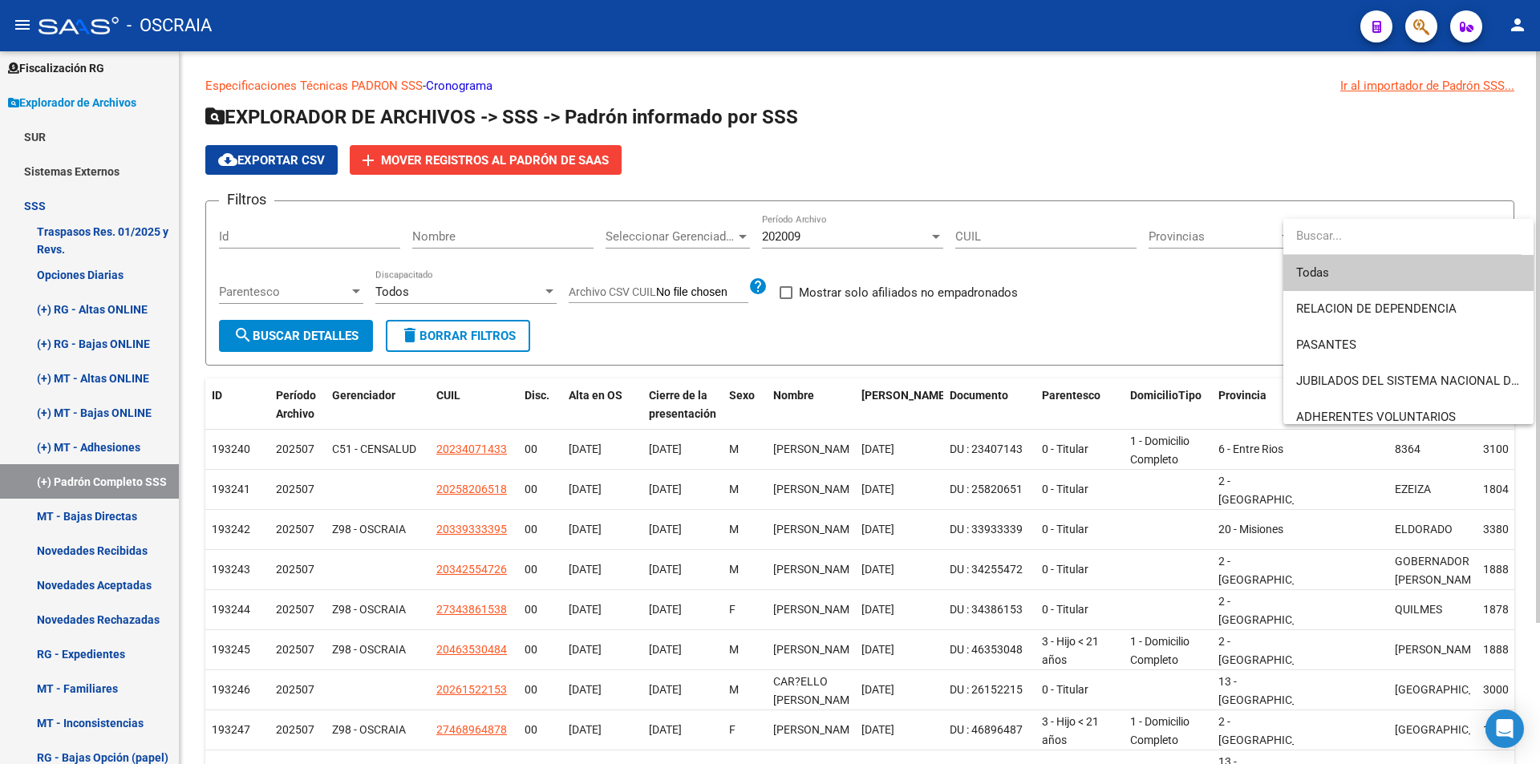
click at [1394, 239] on input "dropdown search" at bounding box center [1402, 236] width 238 height 36
click at [1022, 235] on div at bounding box center [770, 382] width 1540 height 764
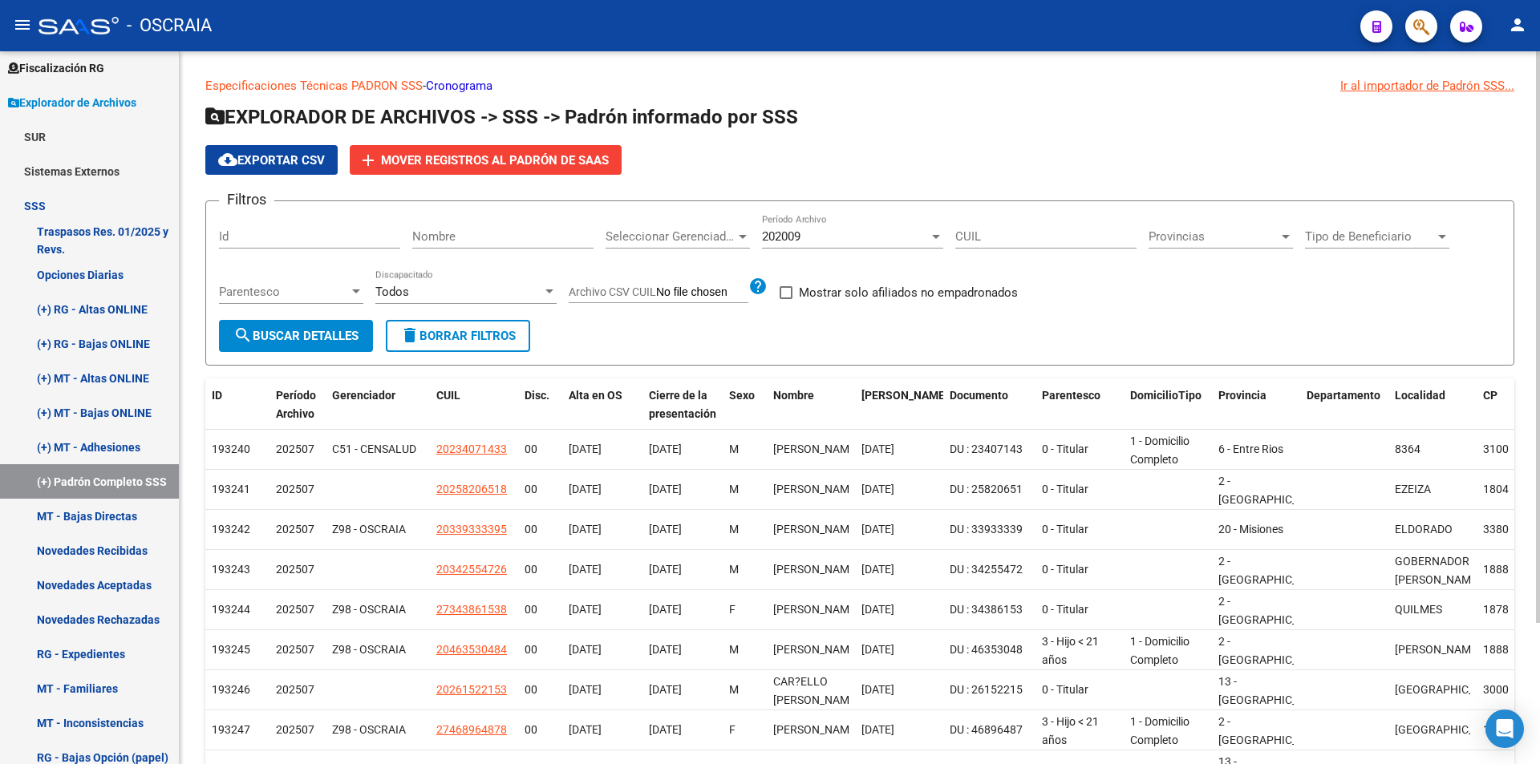
click at [1103, 312] on div "Filtros Id Nombre Seleccionar Gerenciador Seleccionar Gerenciador 202009 Períod…" at bounding box center [860, 267] width 1282 height 106
click at [869, 242] on div "202009" at bounding box center [845, 236] width 167 height 14
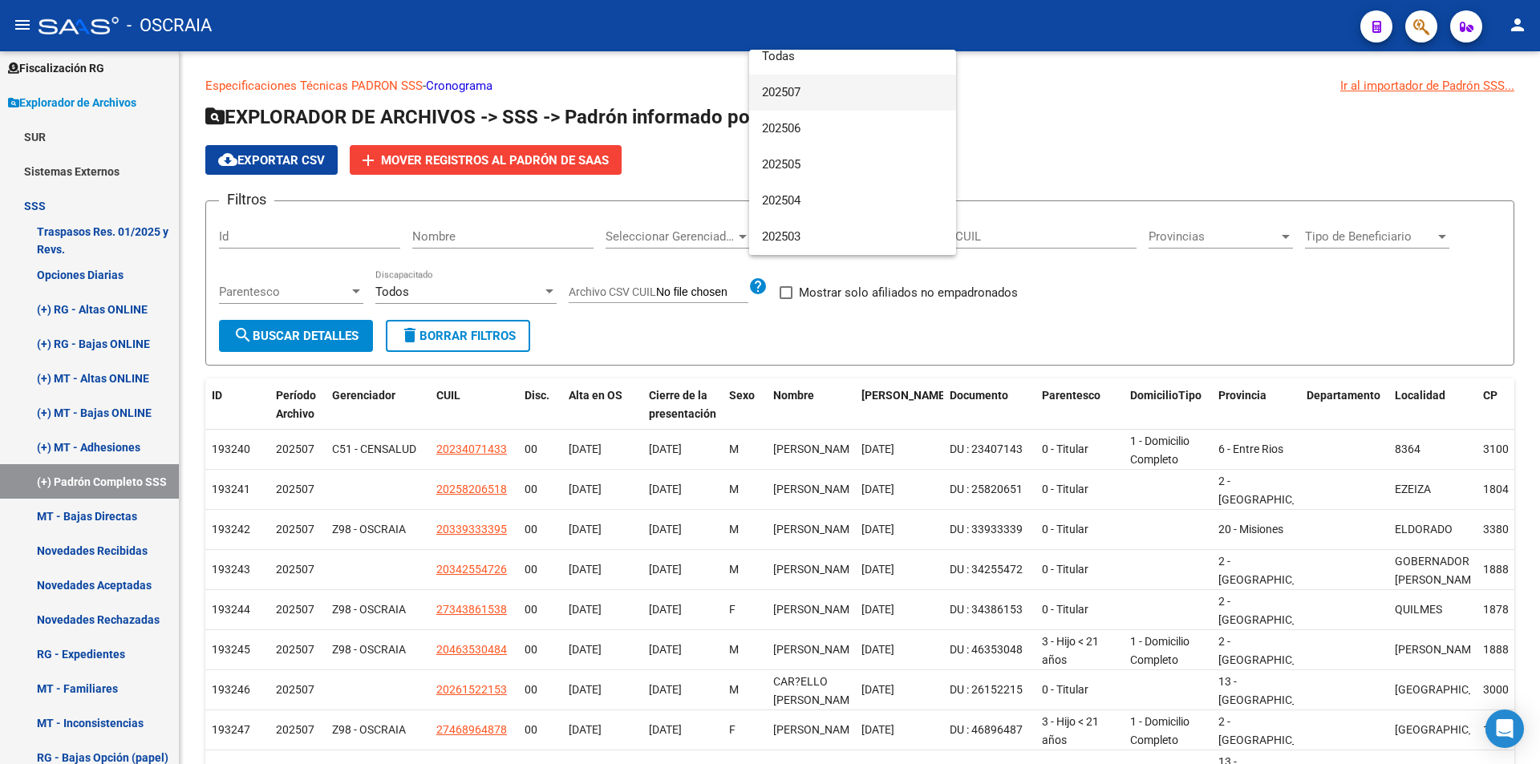
scroll to position [0, 0]
click at [788, 68] on span "Todas" at bounding box center [852, 68] width 181 height 36
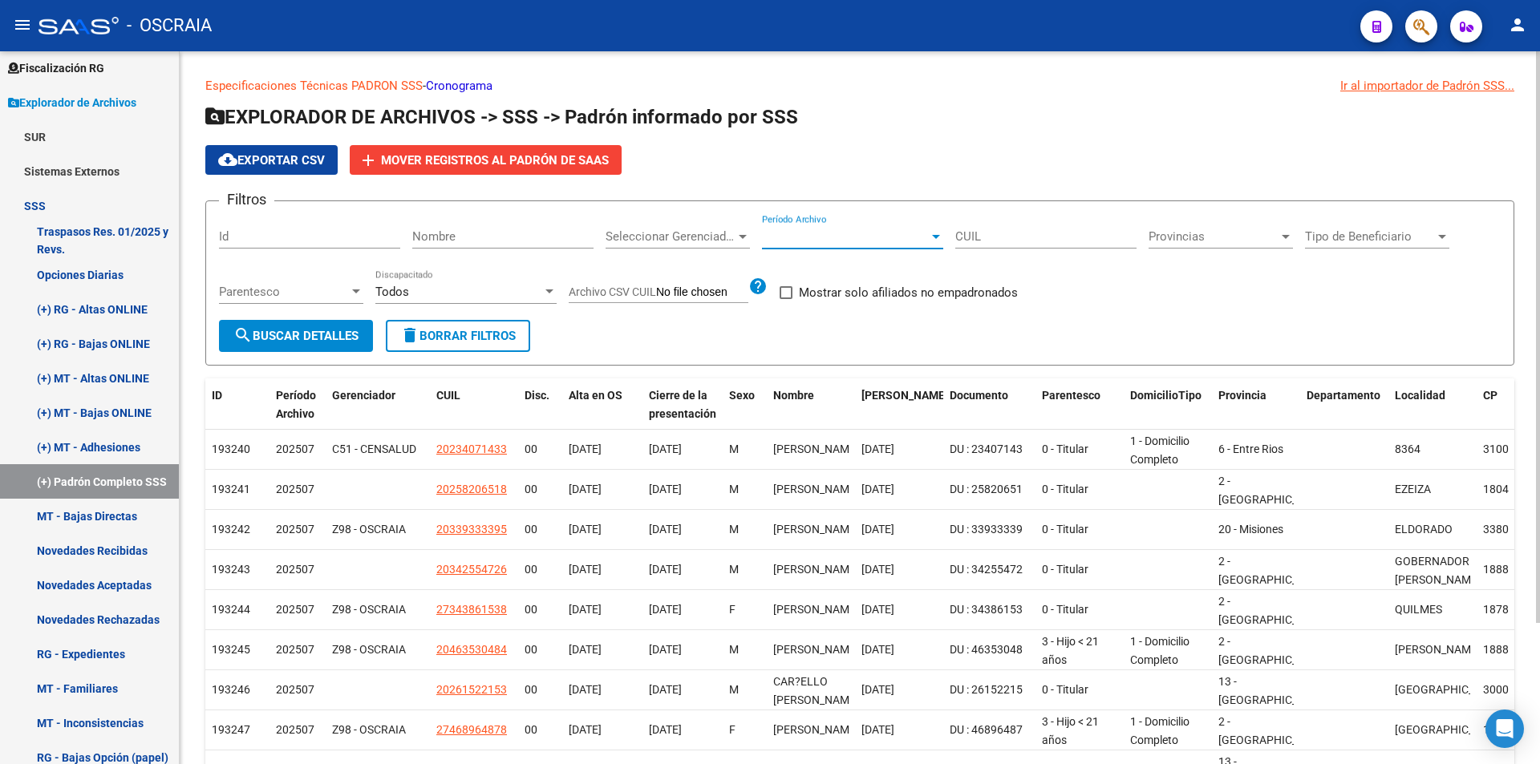
click at [752, 159] on div "cloud_download Exportar CSV add Mover registros al PADRÓN de SAAS" at bounding box center [859, 160] width 1309 height 30
click at [282, 158] on span "cloud_download Exportar CSV" at bounding box center [271, 160] width 107 height 14
click at [448, 301] on div "Todos Discapacitado" at bounding box center [465, 286] width 181 height 34
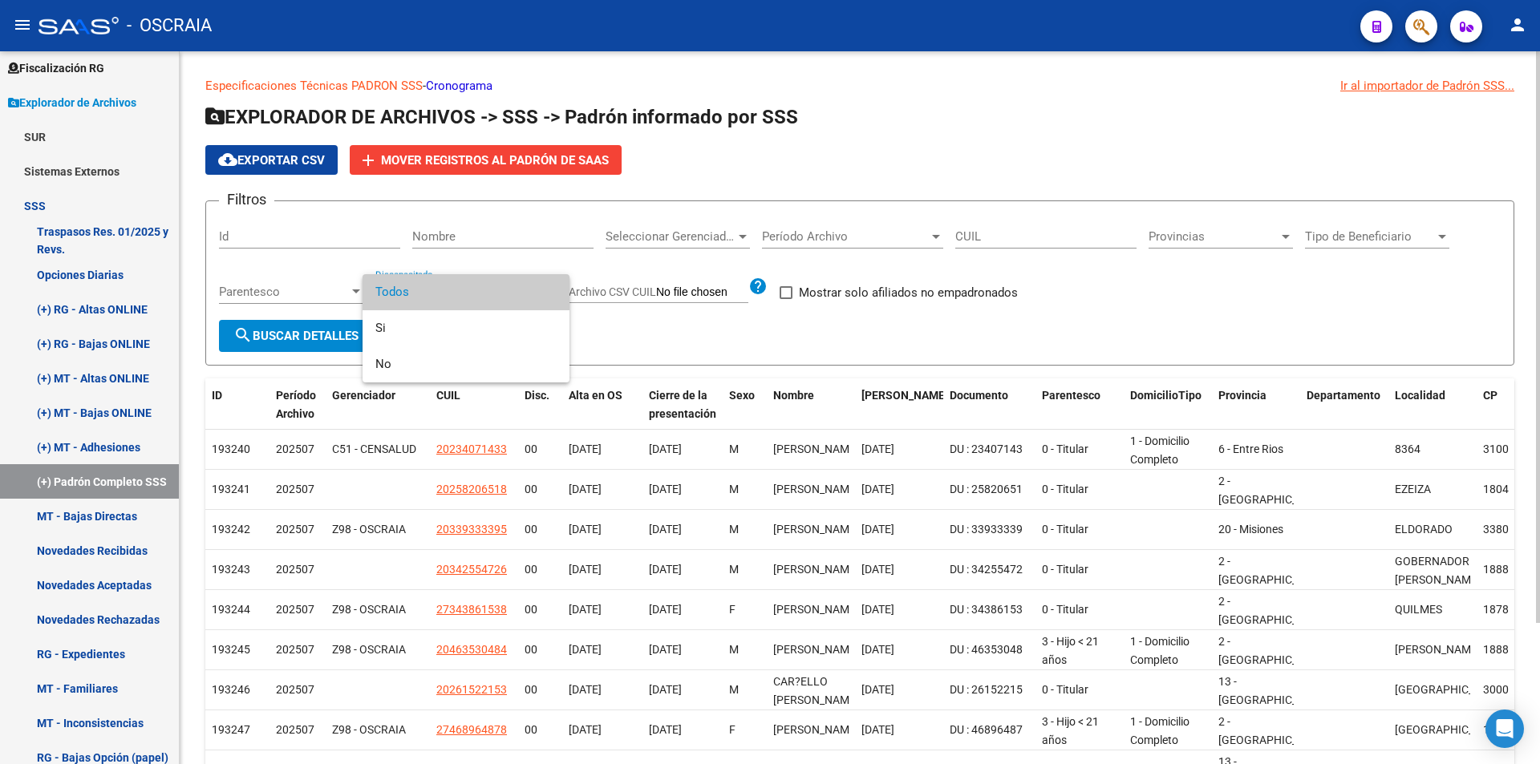
click at [448, 301] on span "Todos" at bounding box center [465, 292] width 181 height 36
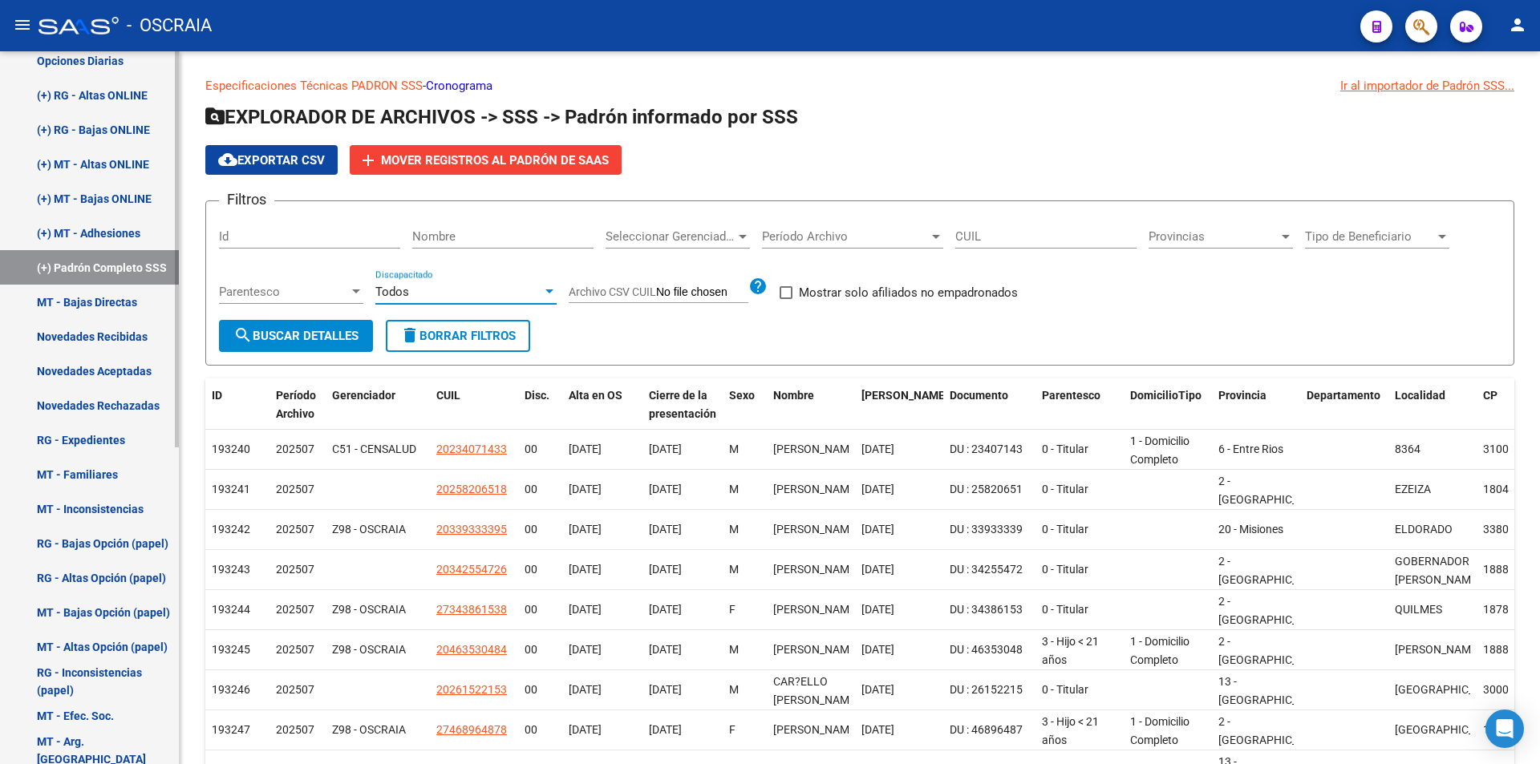
scroll to position [489, 0]
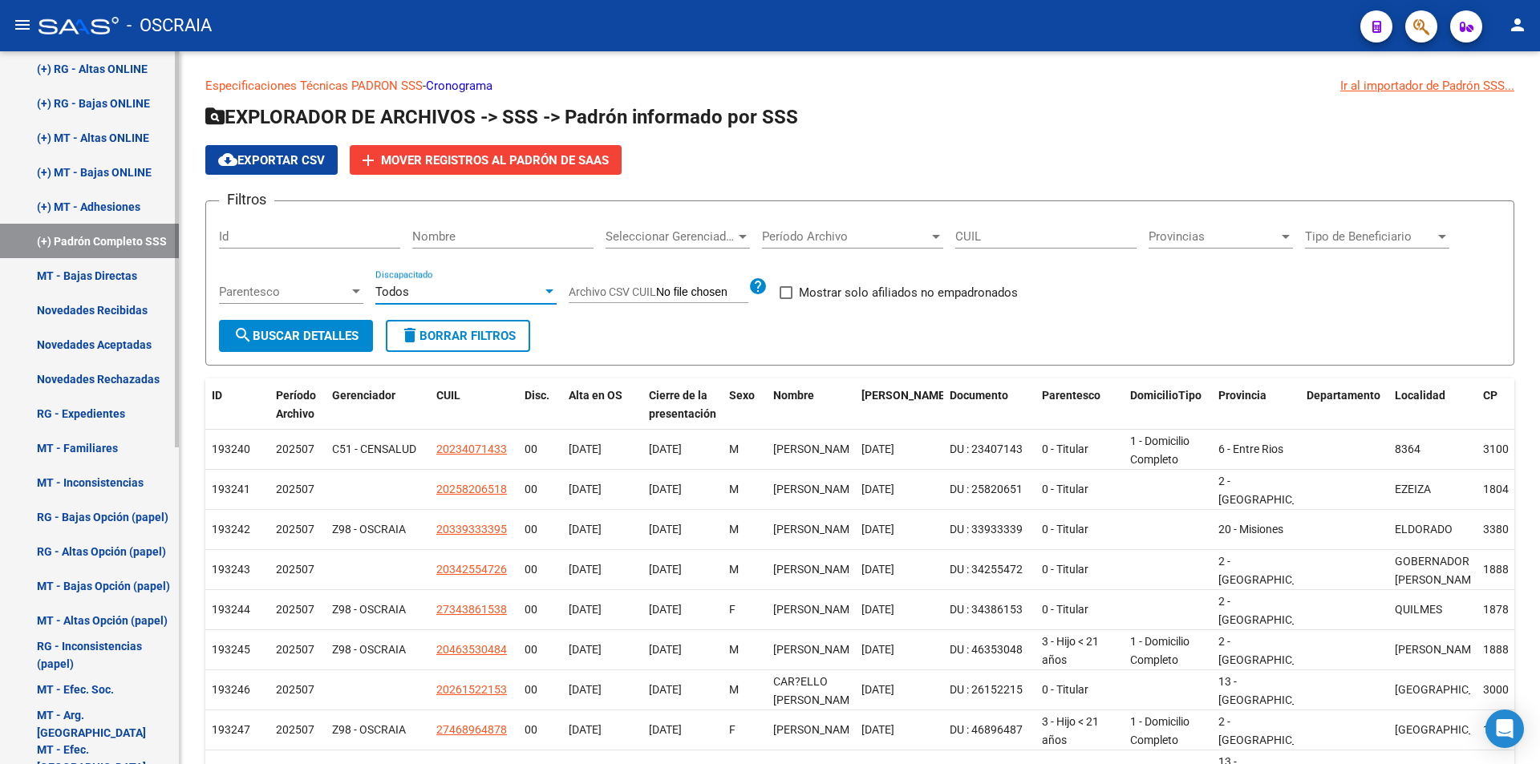
click at [114, 447] on link "MT - Familiares" at bounding box center [89, 448] width 179 height 34
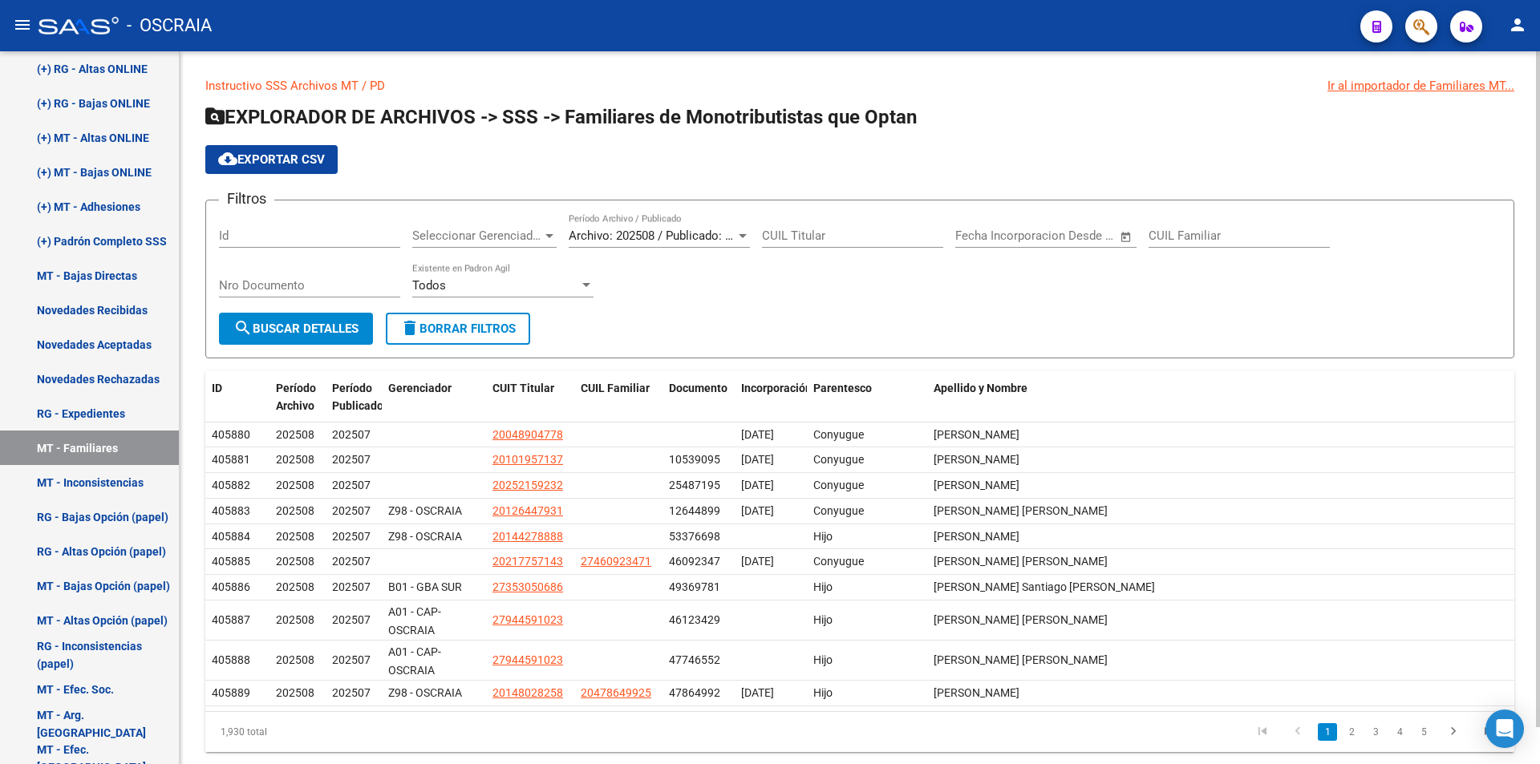
click at [671, 225] on div "Archivo: 202508 / Publicado: 202507 Período Archivo / Publicado" at bounding box center [659, 230] width 181 height 34
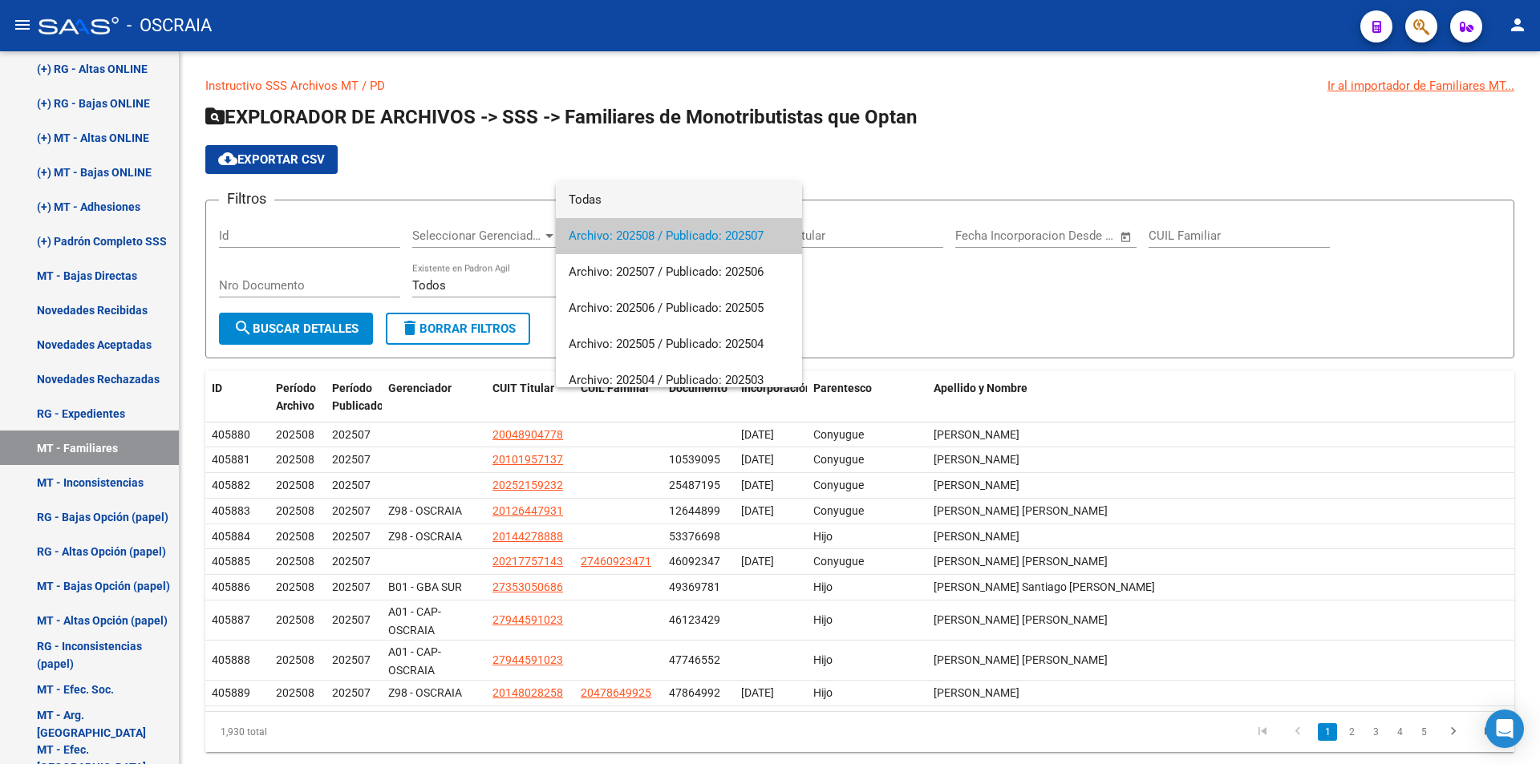
click at [673, 196] on span "Todas" at bounding box center [679, 200] width 221 height 36
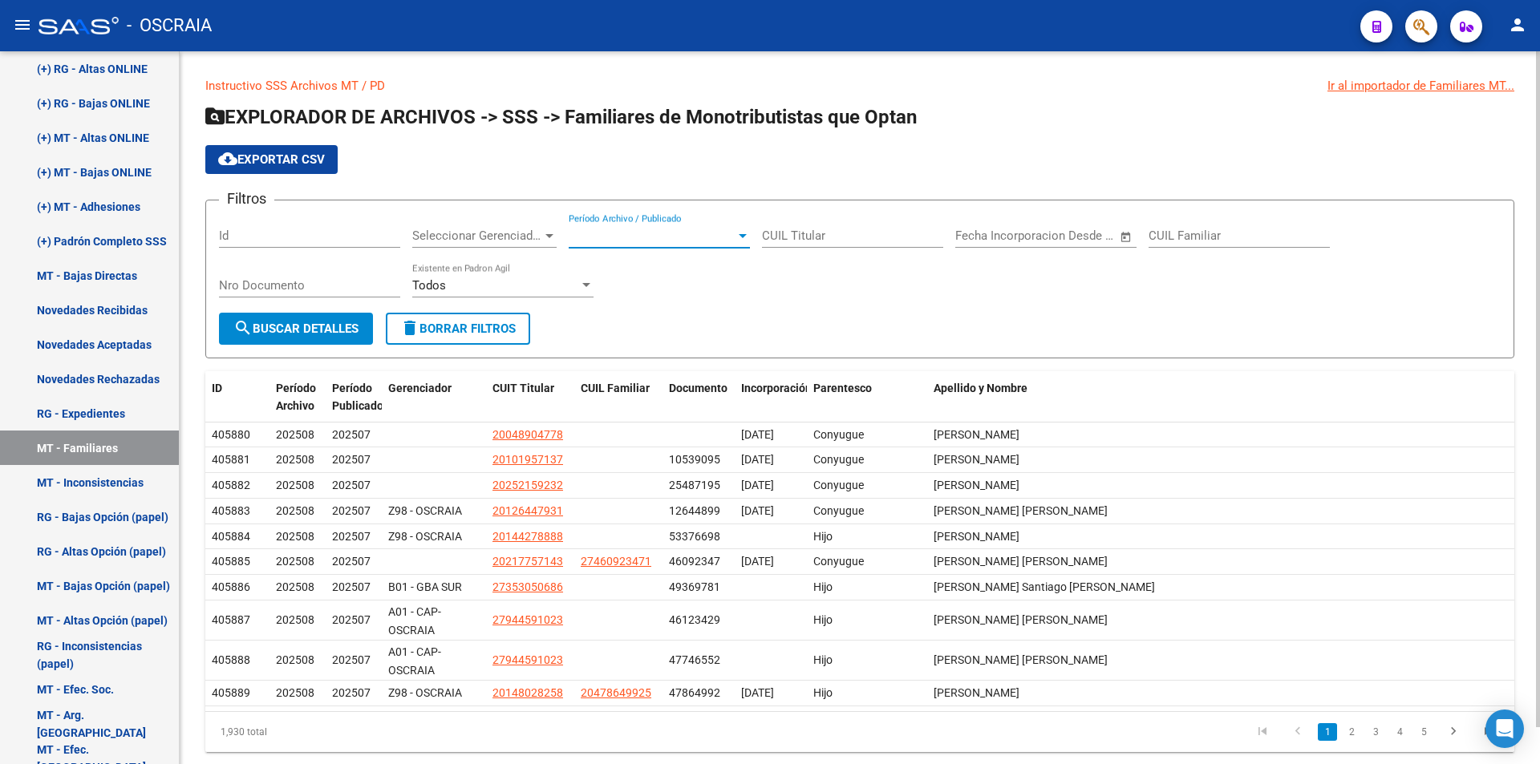
click at [279, 156] on span "cloud_download Exportar CSV" at bounding box center [271, 159] width 107 height 14
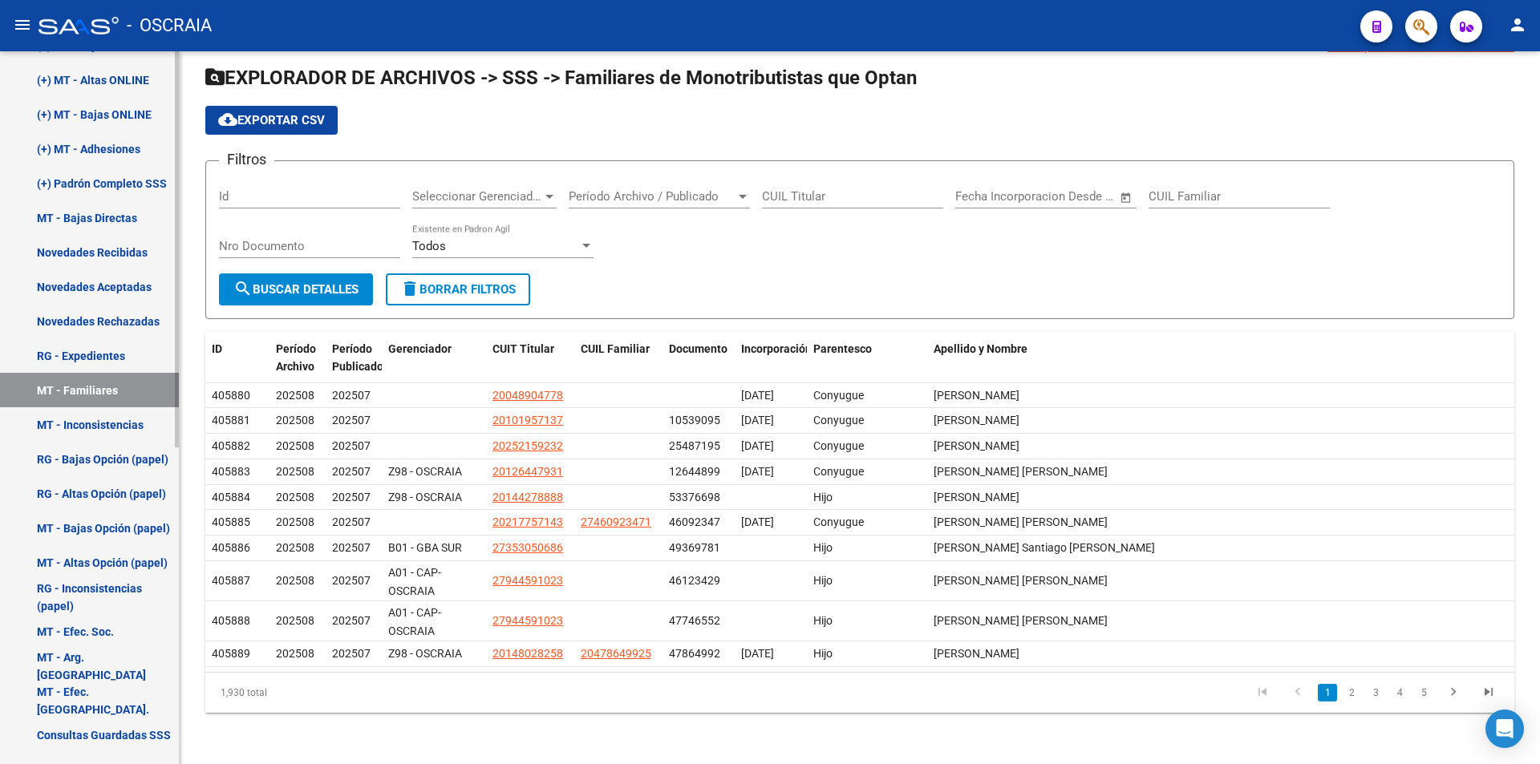
scroll to position [569, 0]
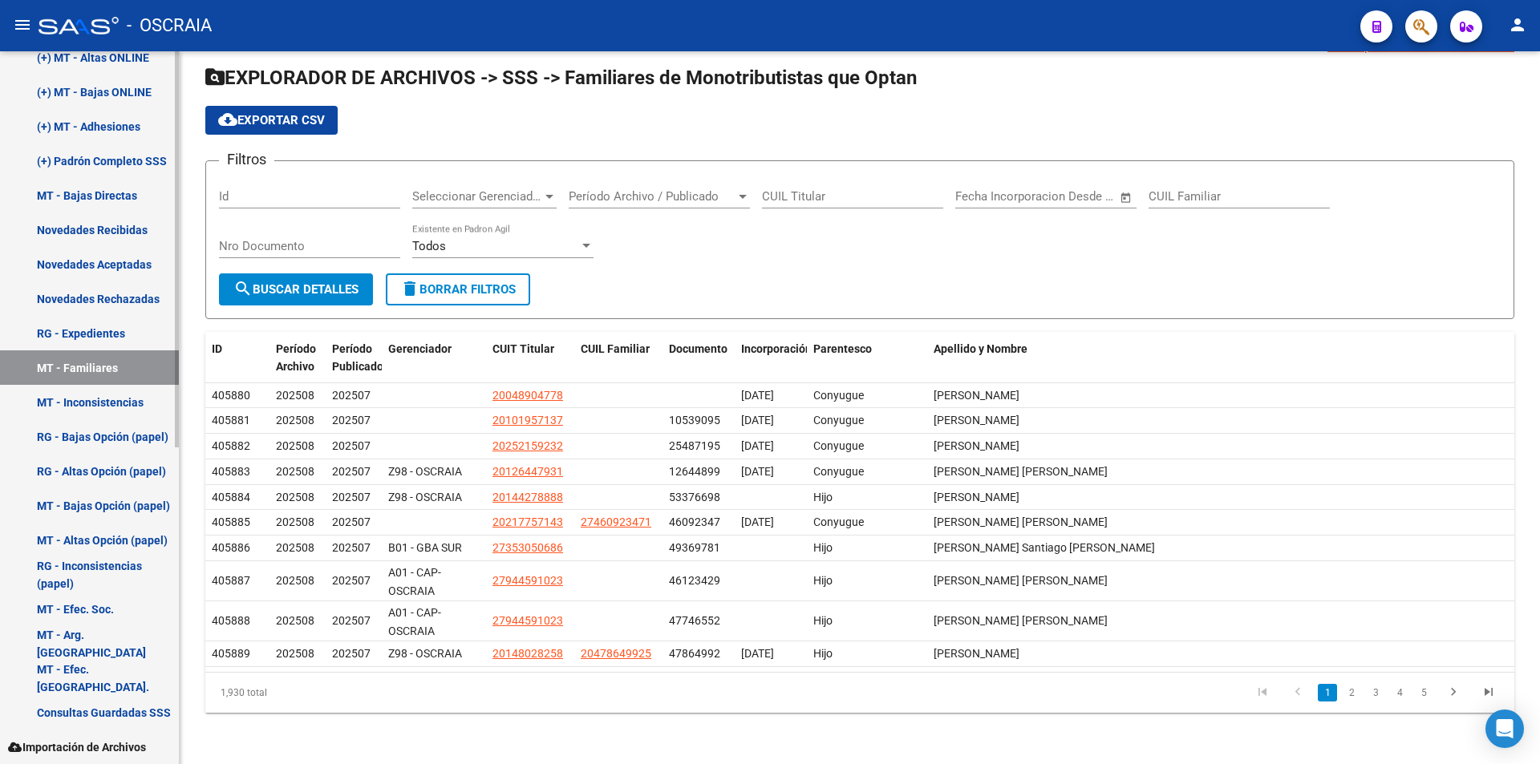
click at [130, 649] on link "MT - Arg. [GEOGRAPHIC_DATA]" at bounding box center [89, 643] width 179 height 34
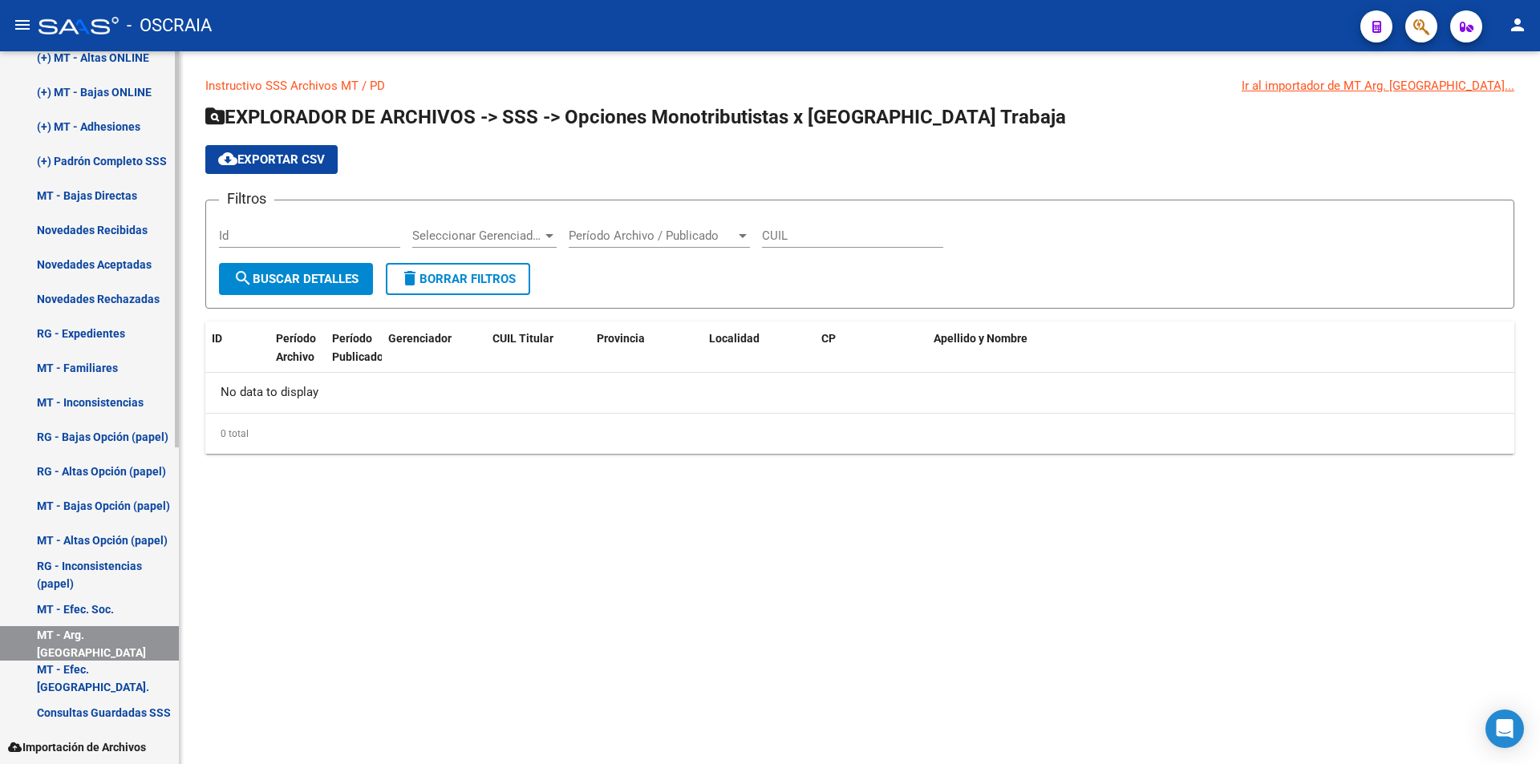
click at [84, 615] on link "MT - Efec. Soc." at bounding box center [89, 609] width 179 height 34
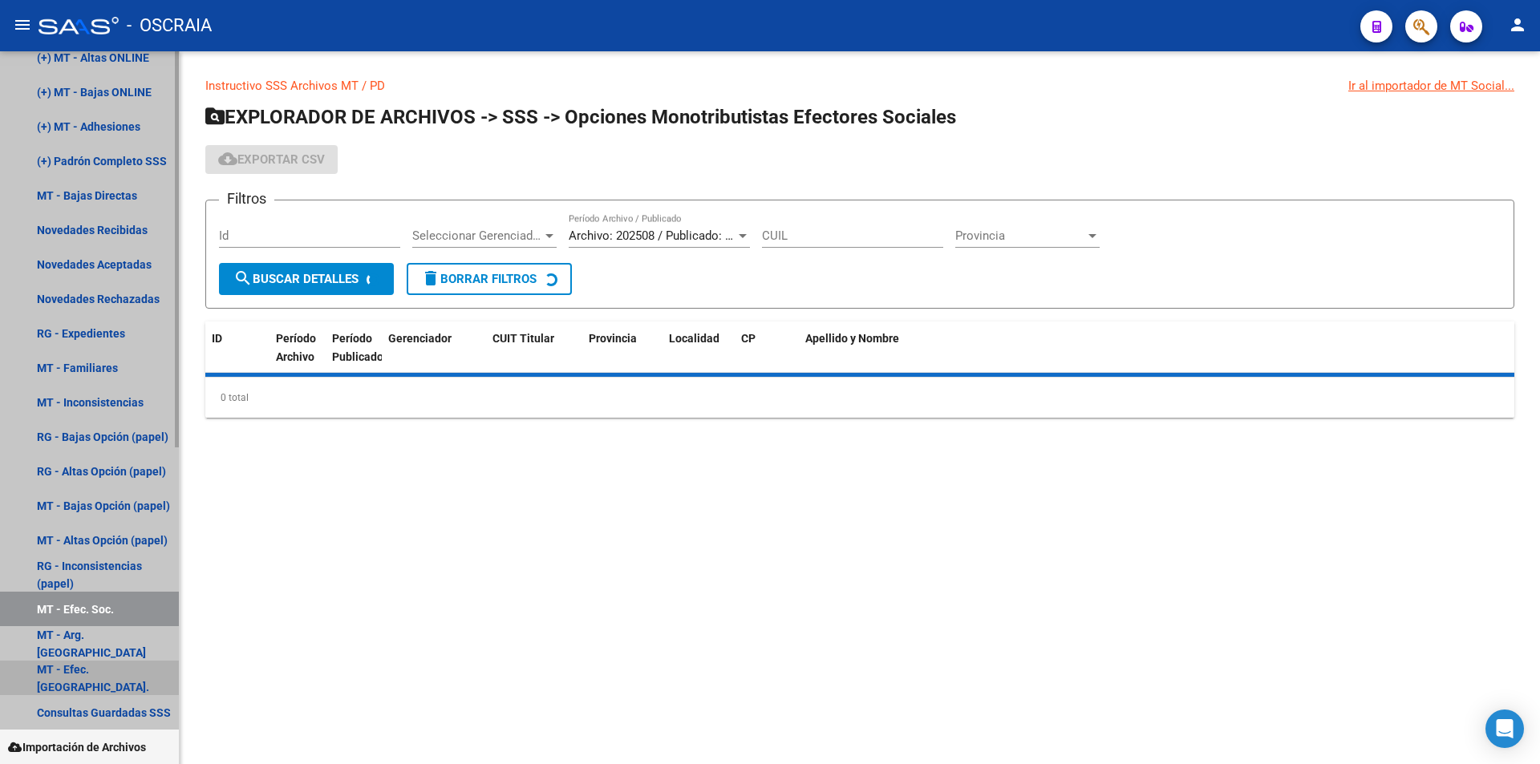
click at [78, 674] on link "MT - Efec. [GEOGRAPHIC_DATA]." at bounding box center [89, 678] width 179 height 34
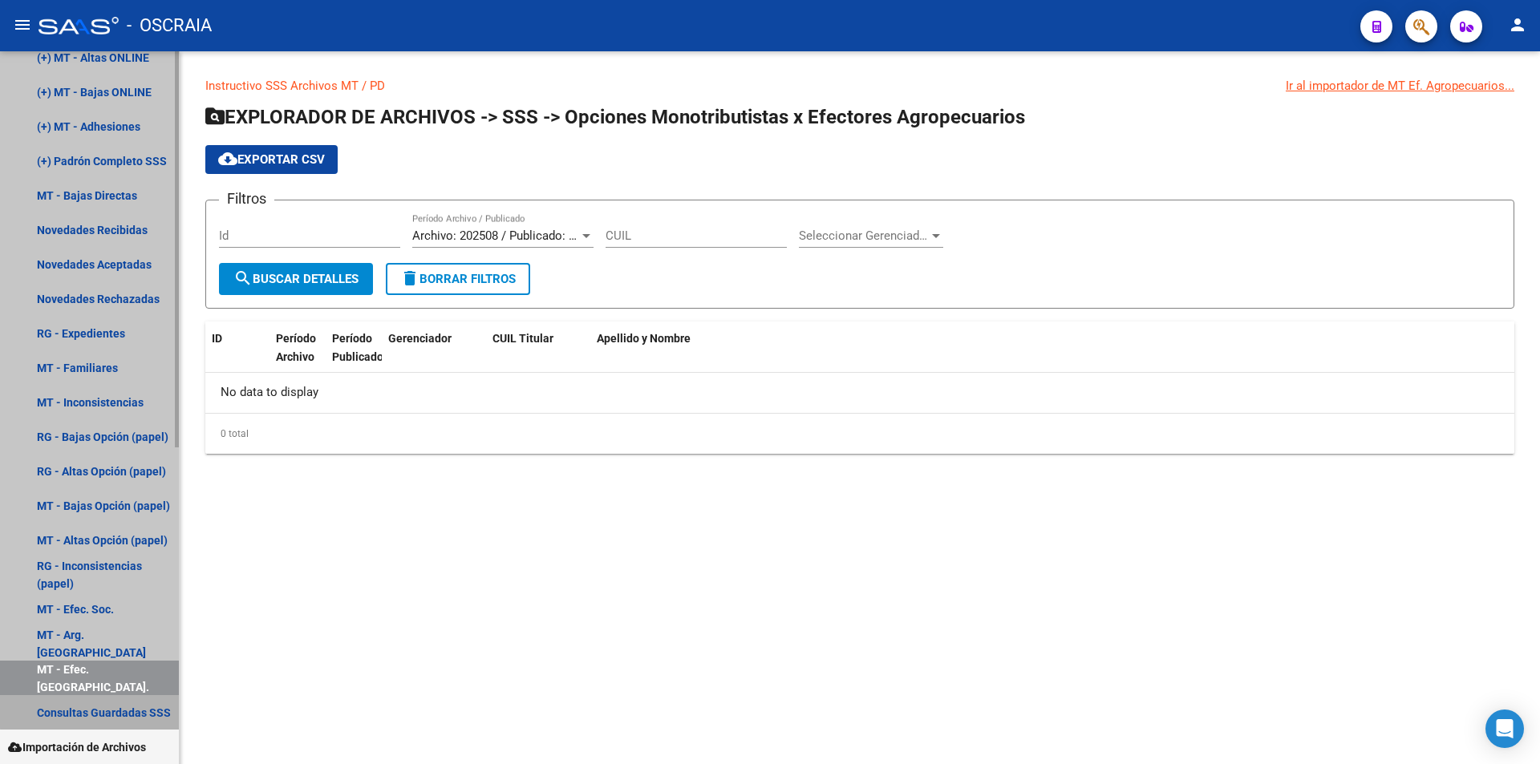
click at [123, 710] on link "Consultas Guardadas SSS" at bounding box center [89, 712] width 179 height 34
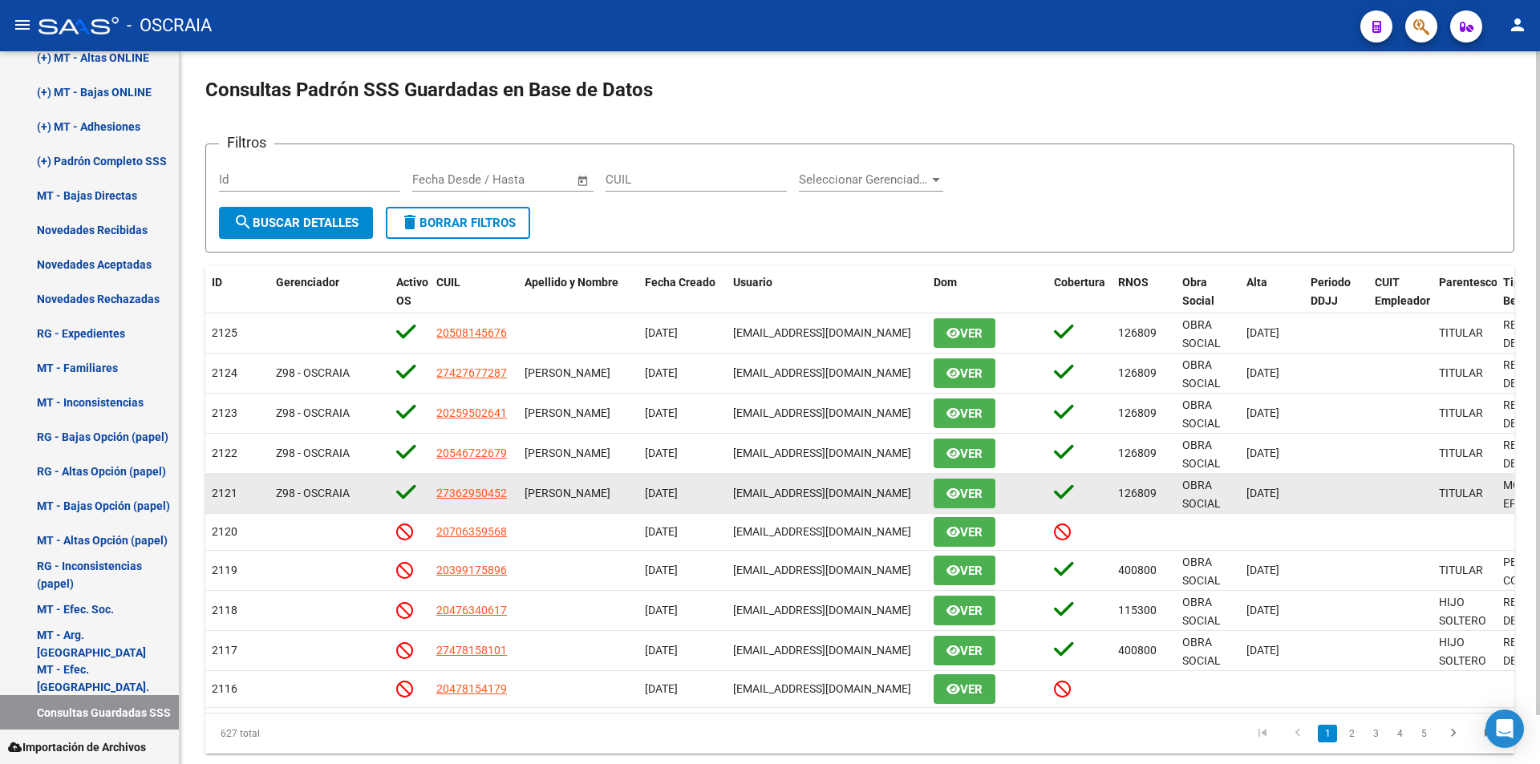
scroll to position [3, 0]
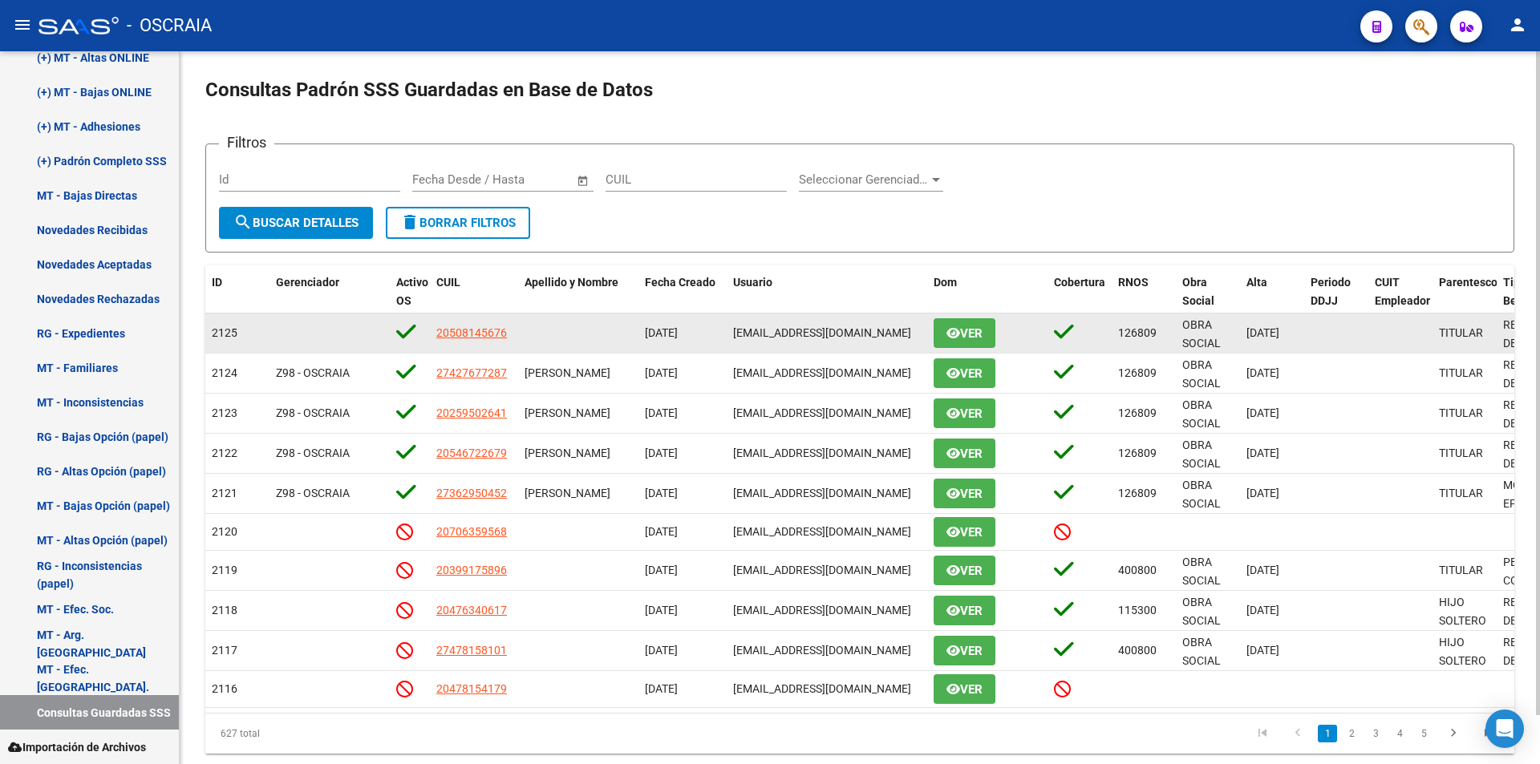
click at [974, 338] on span "Ver" at bounding box center [971, 333] width 22 height 14
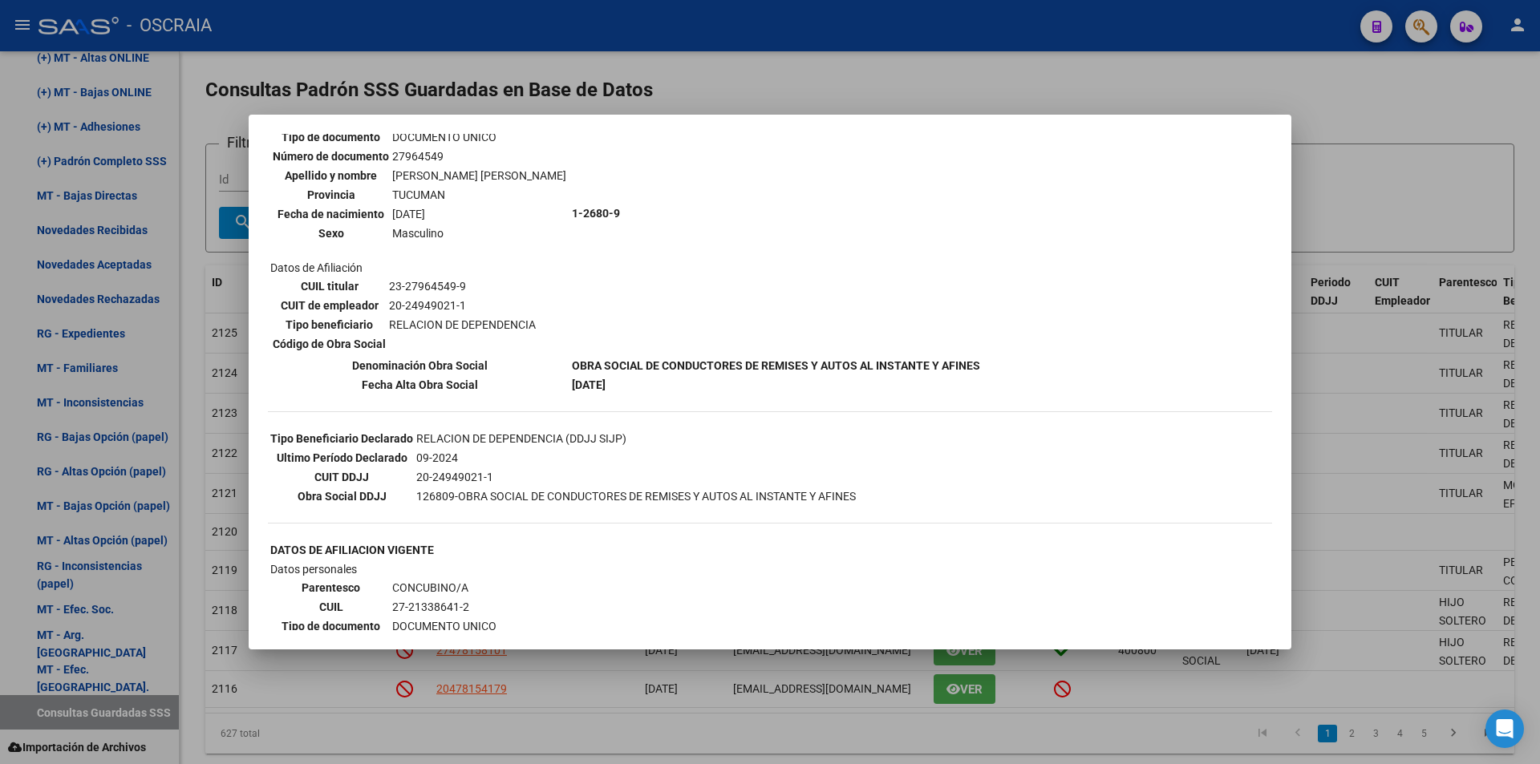
scroll to position [0, 0]
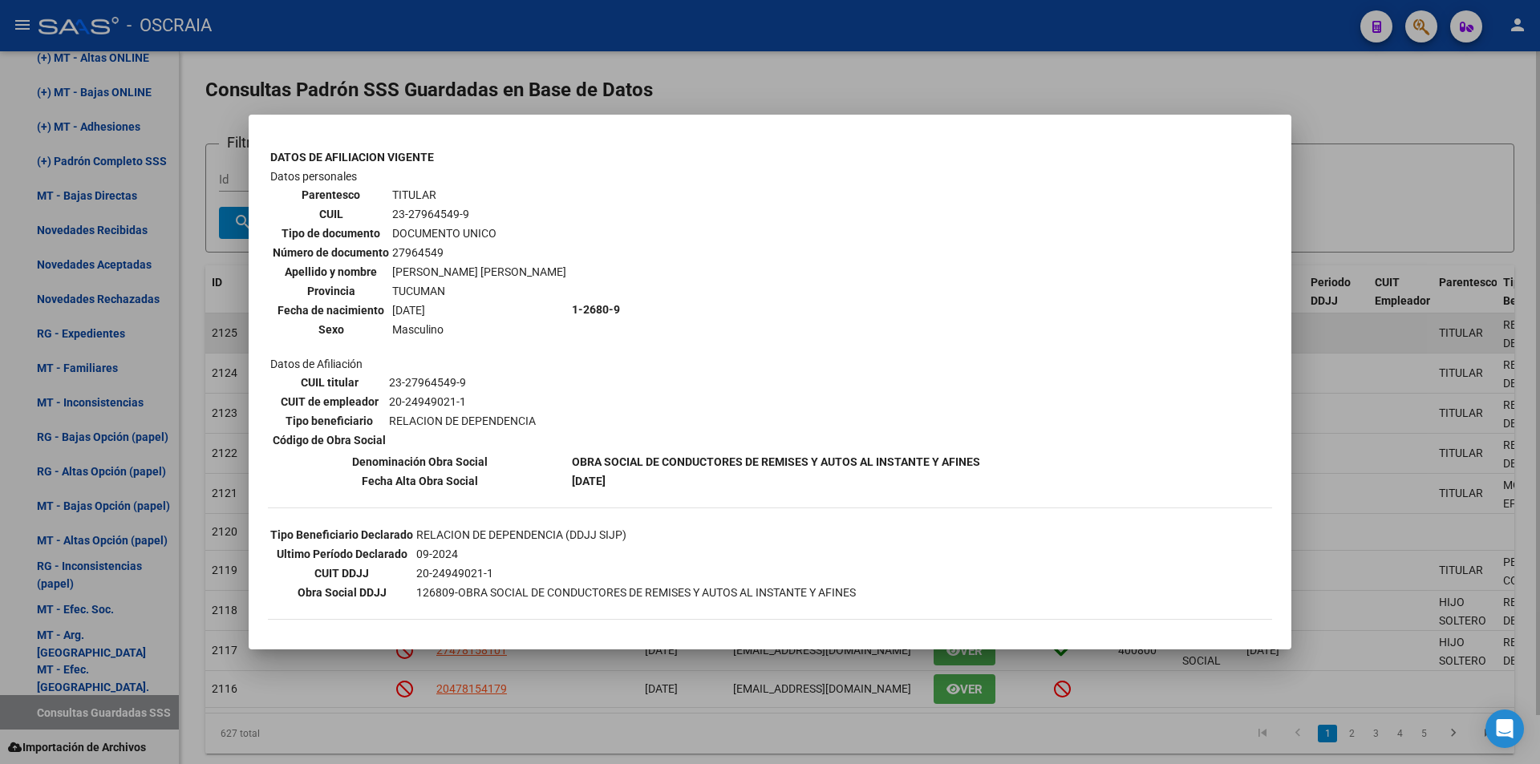
click at [1363, 330] on div at bounding box center [770, 382] width 1540 height 764
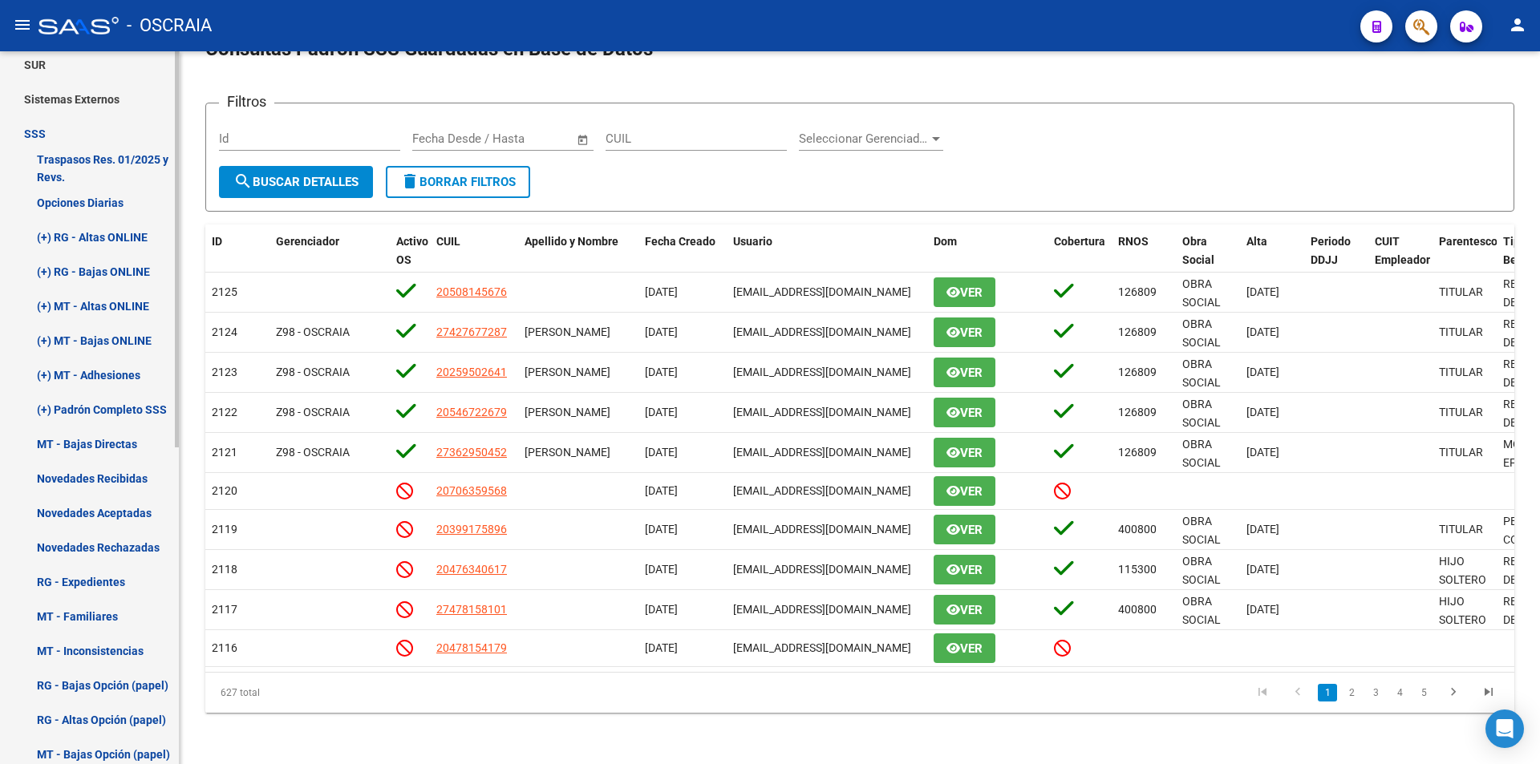
scroll to position [168, 0]
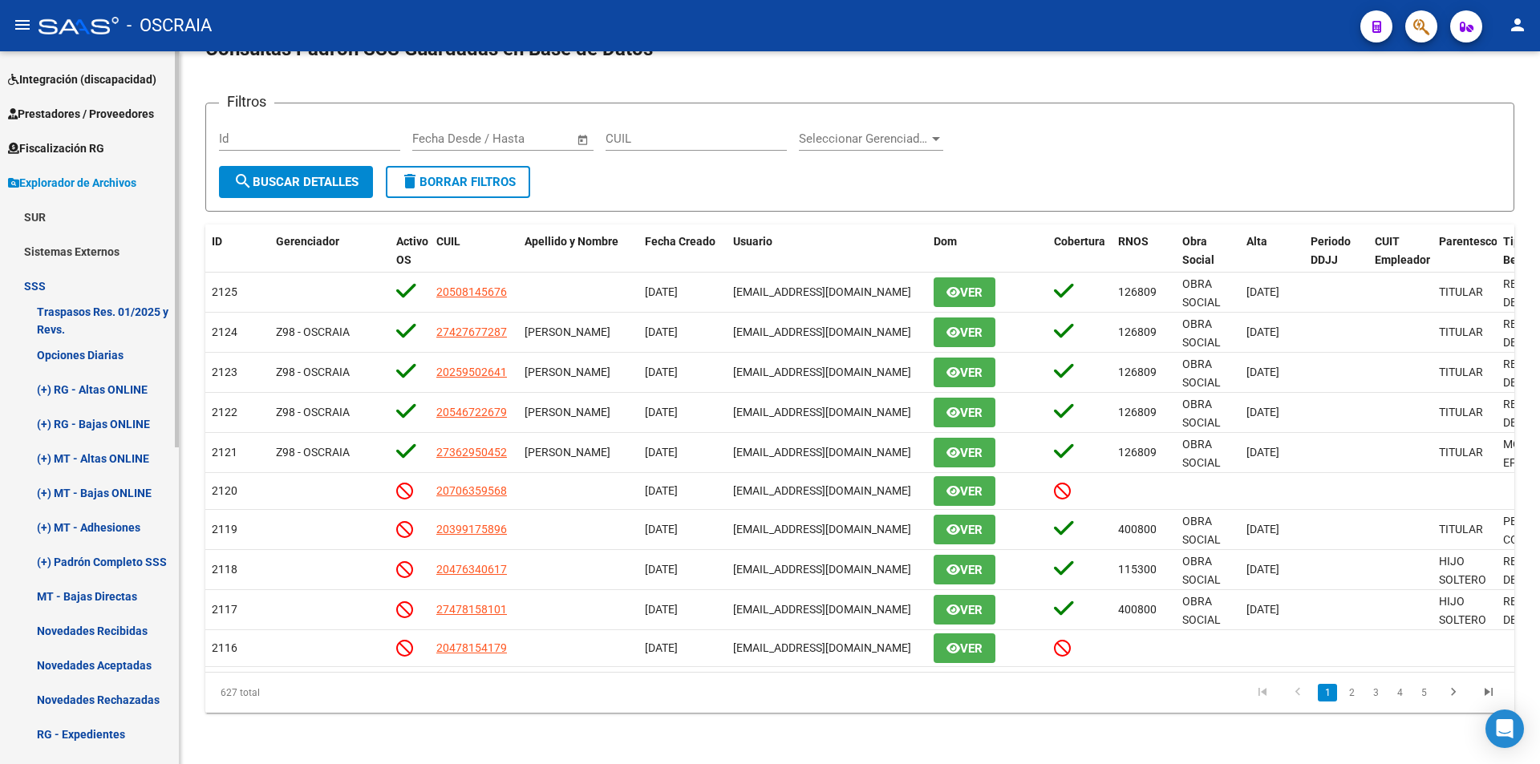
click at [103, 310] on link "Traspasos Res. 01/2025 y Revs." at bounding box center [89, 320] width 179 height 34
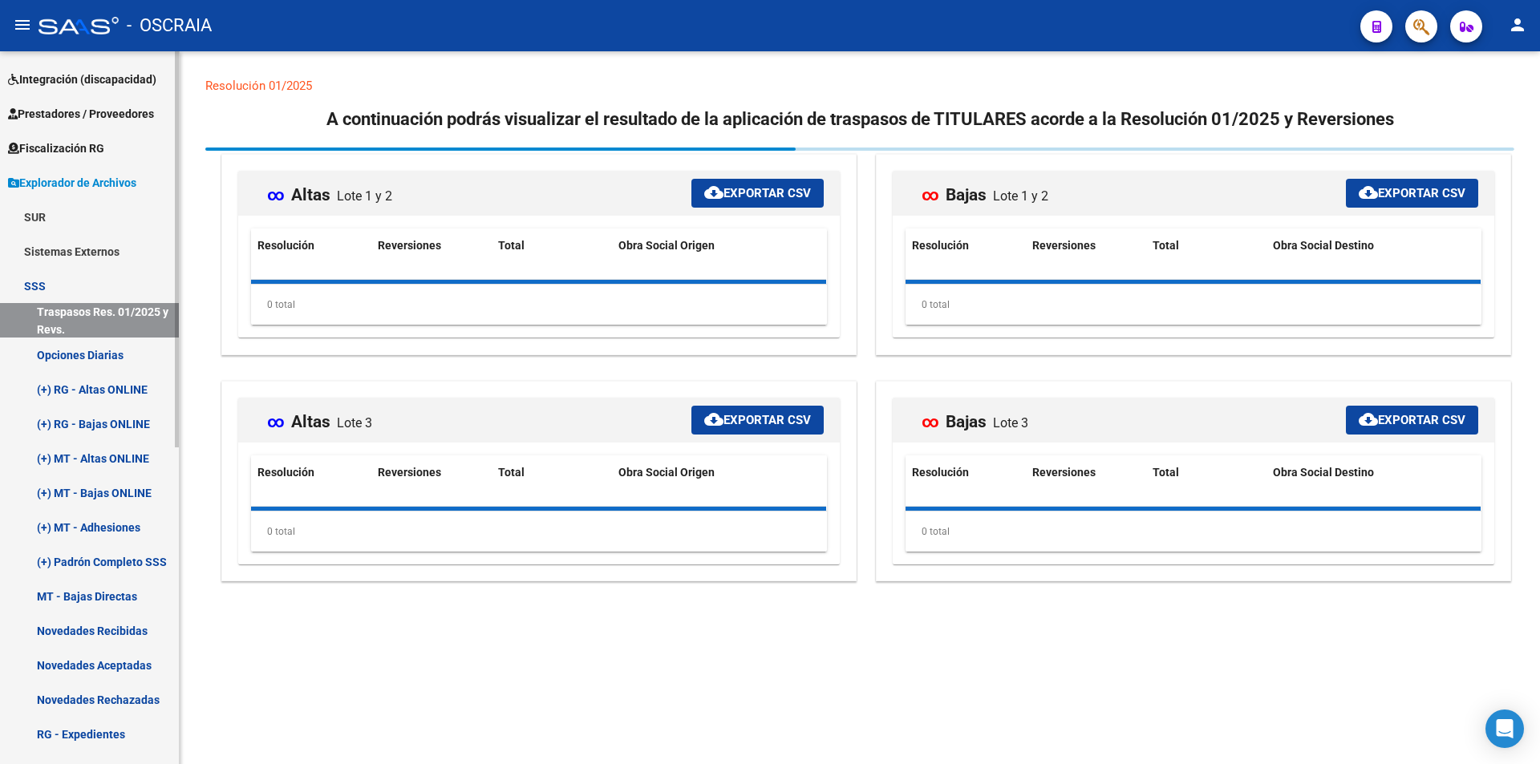
click at [80, 283] on link "SSS" at bounding box center [89, 286] width 179 height 34
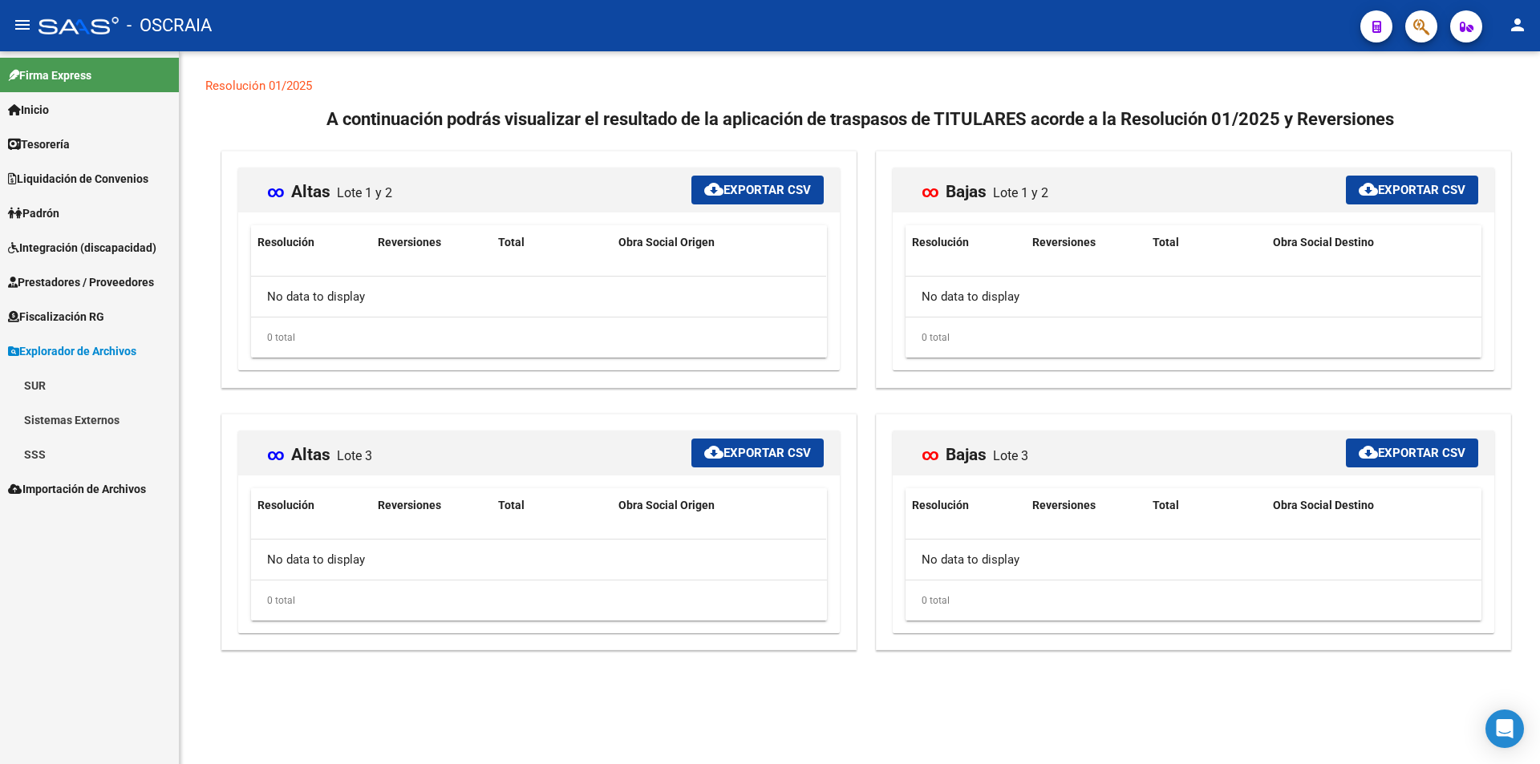
click at [573, 310] on div "No data to display" at bounding box center [538, 297] width 575 height 40
click at [67, 398] on link "SUR" at bounding box center [89, 385] width 179 height 34
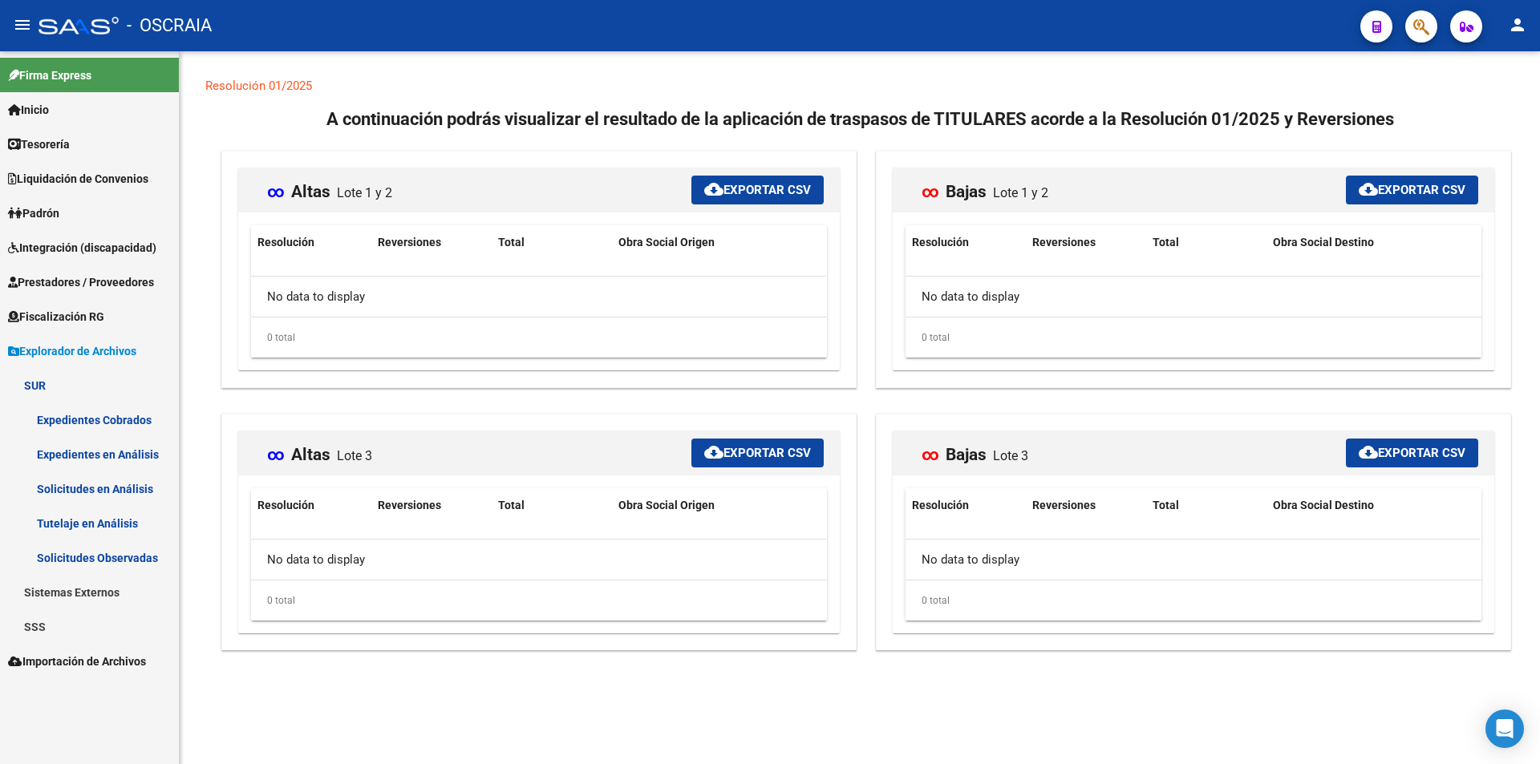
click at [103, 596] on link "Sistemas Externos" at bounding box center [89, 592] width 179 height 34
click at [119, 632] on link "Inserciones Manuales de Padrón Ágil" at bounding box center [89, 626] width 179 height 34
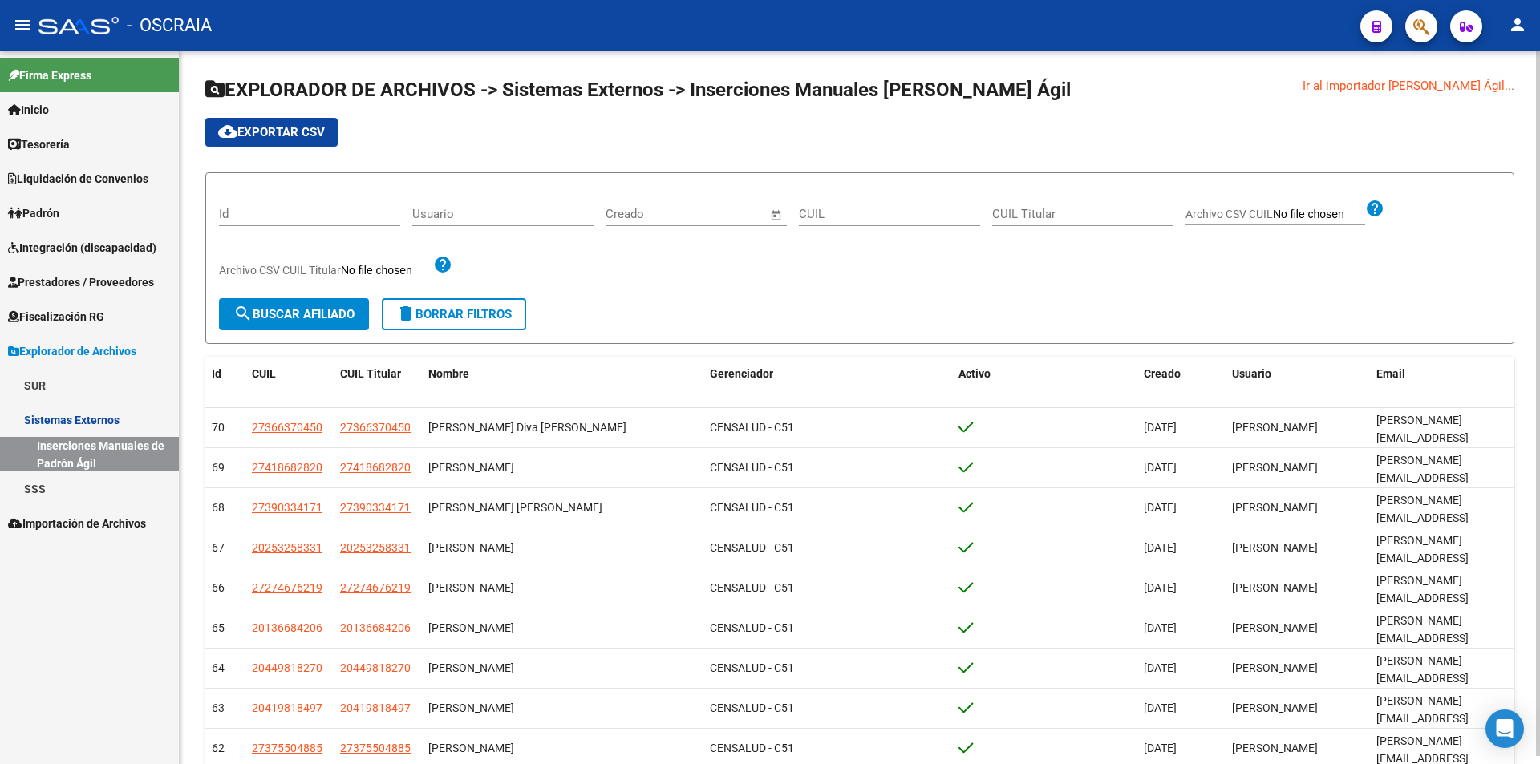
click at [297, 265] on span "Archivo CSV CUIL Titular" at bounding box center [280, 270] width 122 height 13
click at [341, 265] on input "Archivo CSV CUIL Titular" at bounding box center [387, 271] width 92 height 14
click at [286, 269] on span "Archivo CSV CUIL Titular" at bounding box center [280, 270] width 122 height 13
click at [341, 269] on input "Archivo CSV CUIL Titular" at bounding box center [387, 271] width 92 height 14
click at [95, 408] on link "Sistemas Externos" at bounding box center [89, 420] width 179 height 34
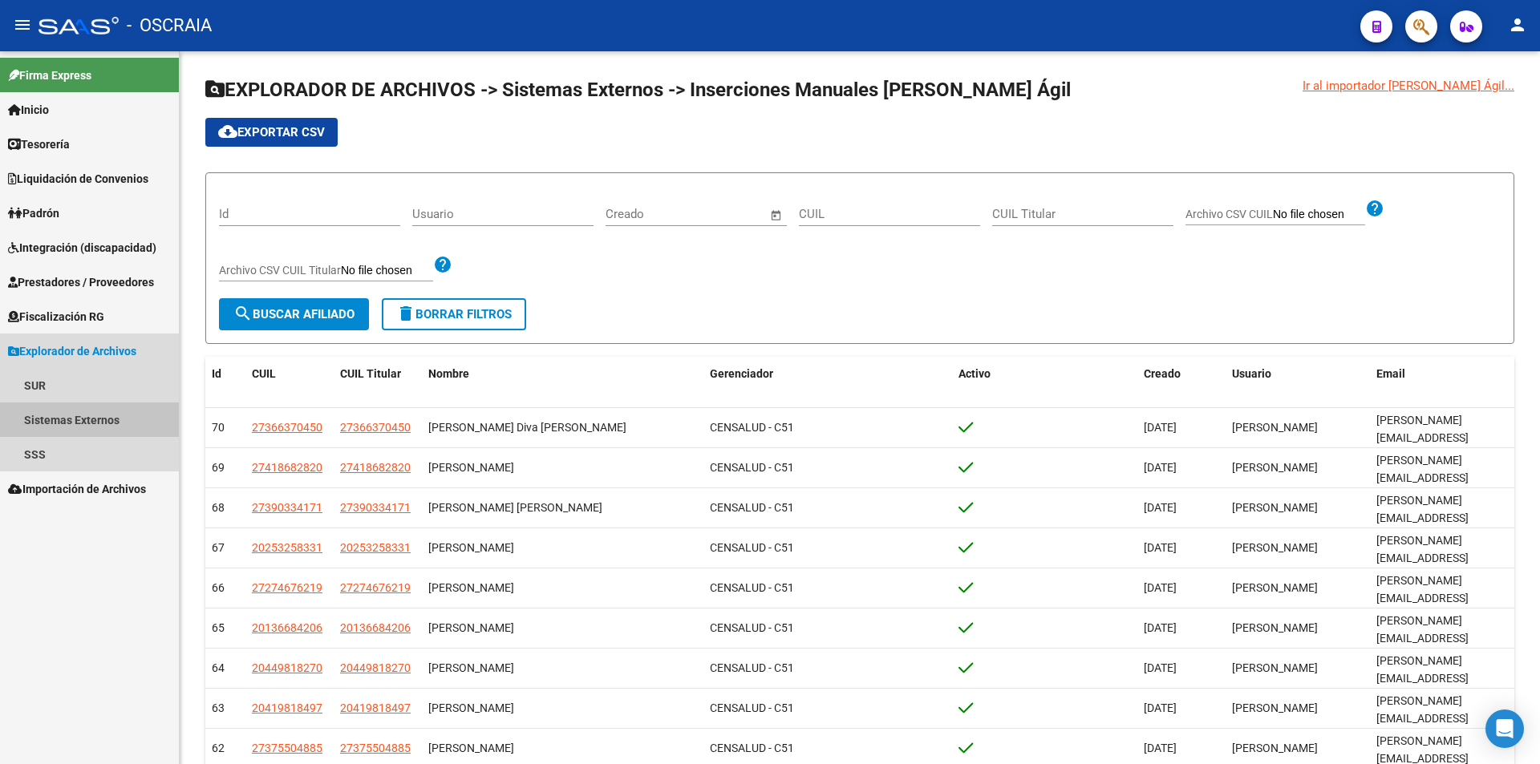
click at [95, 415] on link "Sistemas Externos" at bounding box center [89, 420] width 179 height 34
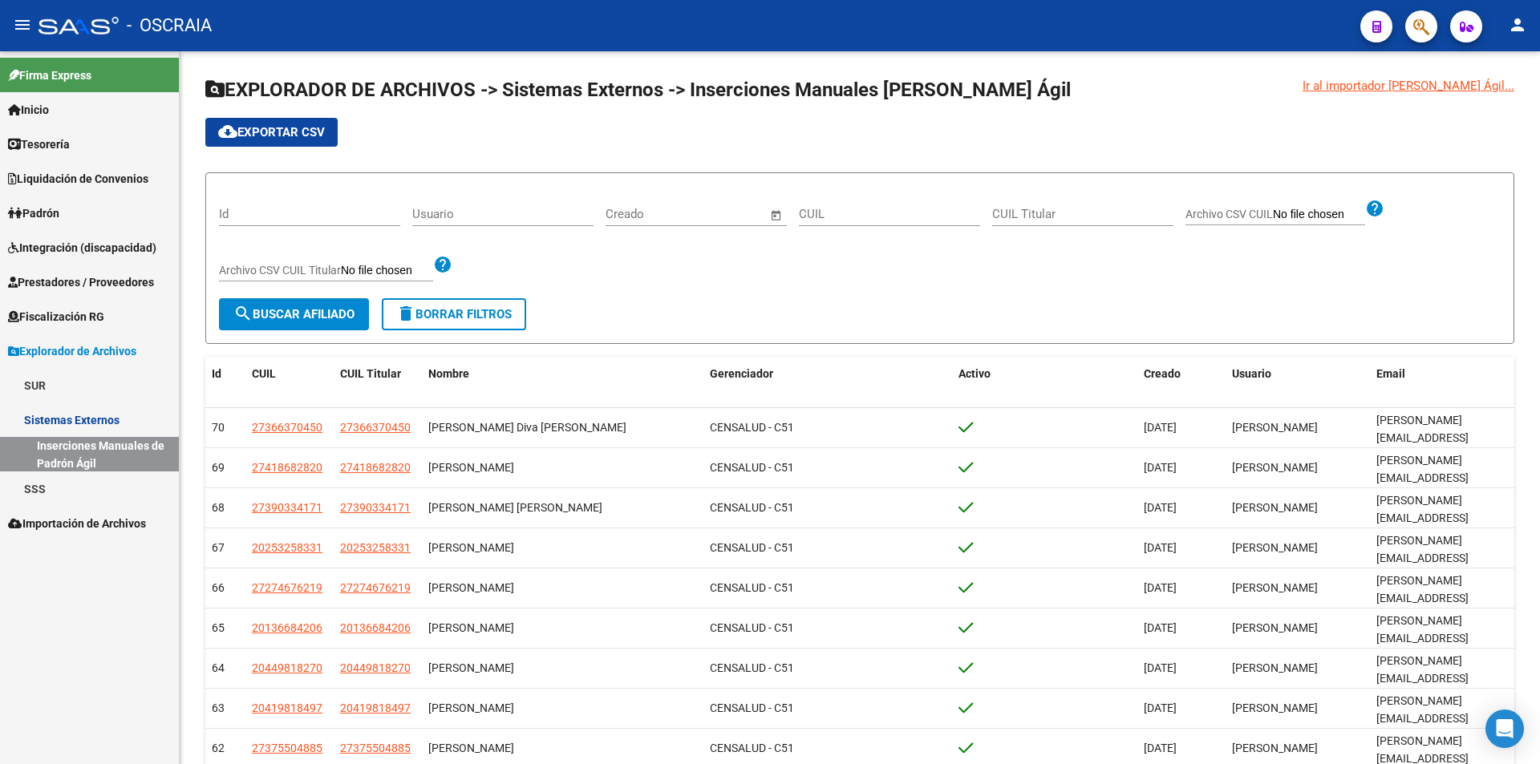
click at [65, 487] on link "SSS" at bounding box center [89, 489] width 179 height 34
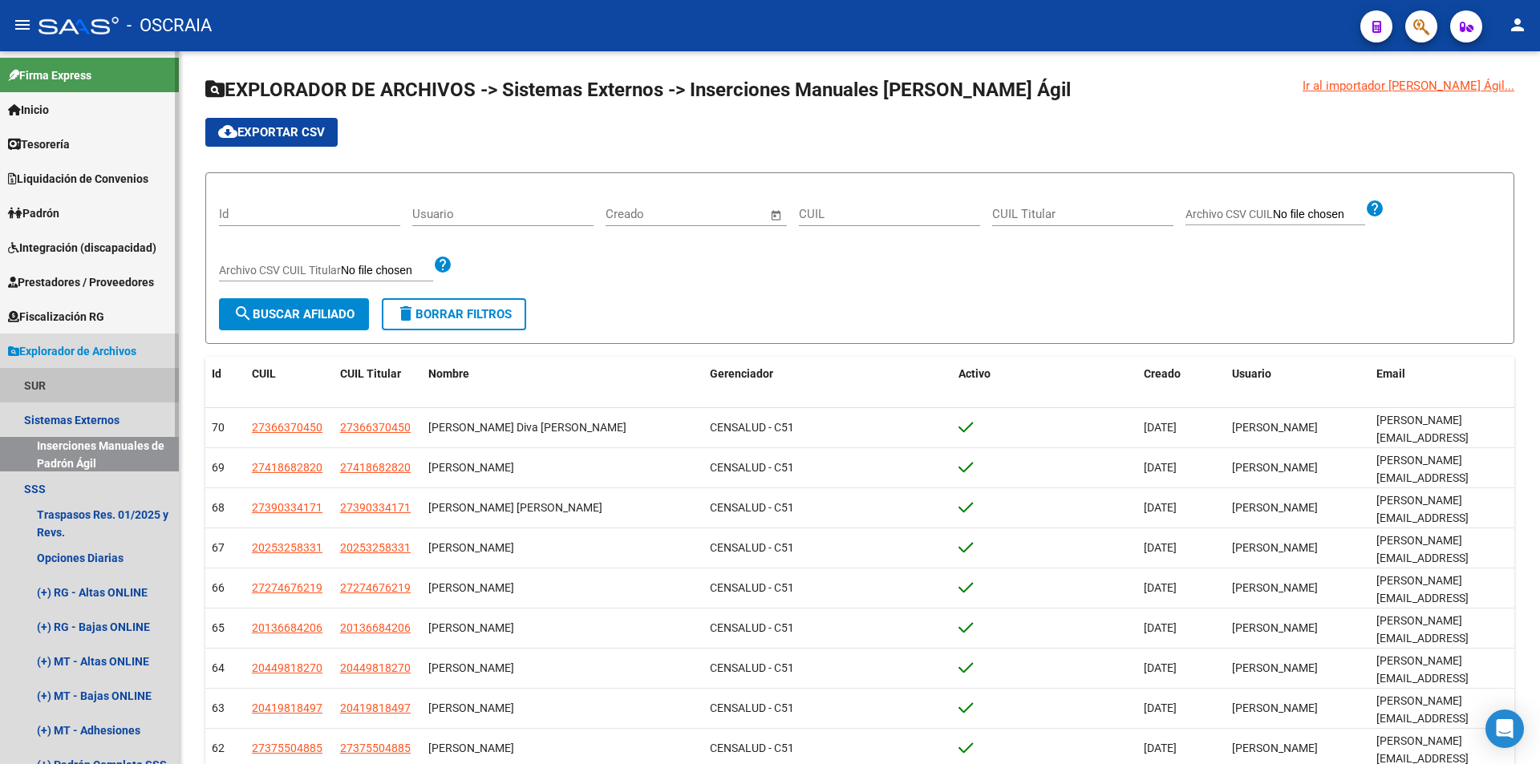
click at [87, 379] on link "SUR" at bounding box center [89, 385] width 179 height 34
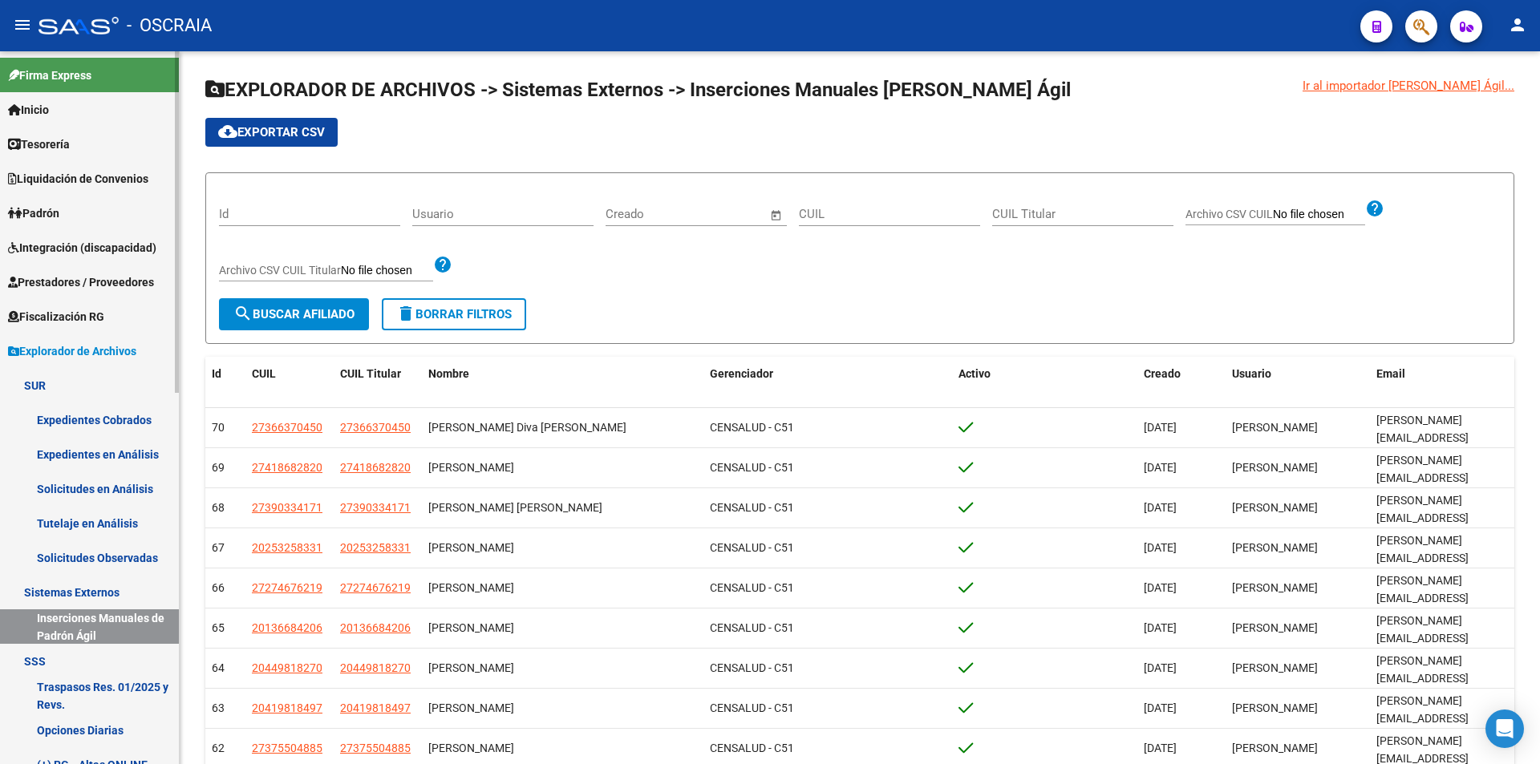
click at [87, 447] on link "Expedientes en Análisis" at bounding box center [89, 454] width 179 height 34
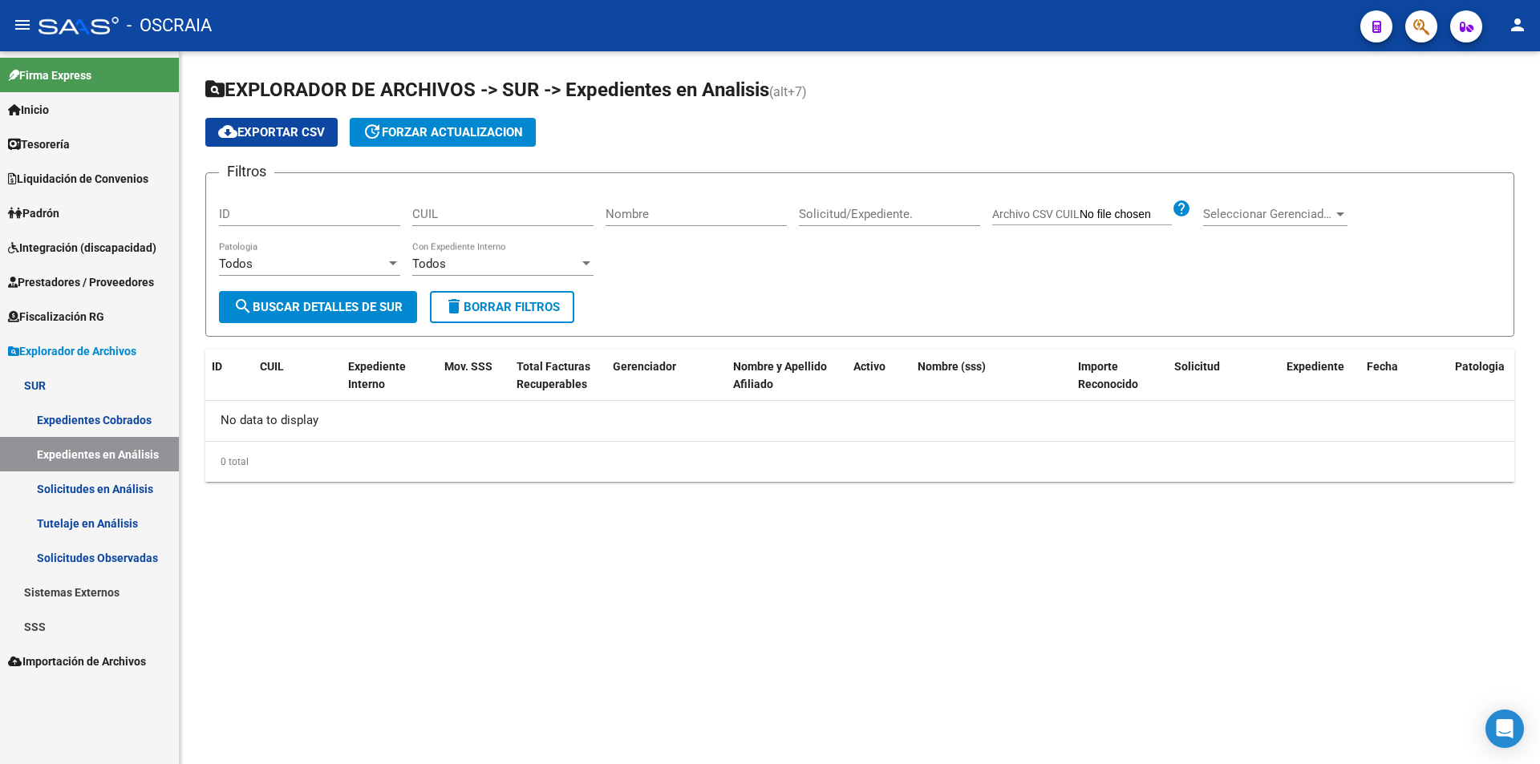
click at [82, 496] on link "Solicitudes en Análisis" at bounding box center [89, 489] width 179 height 34
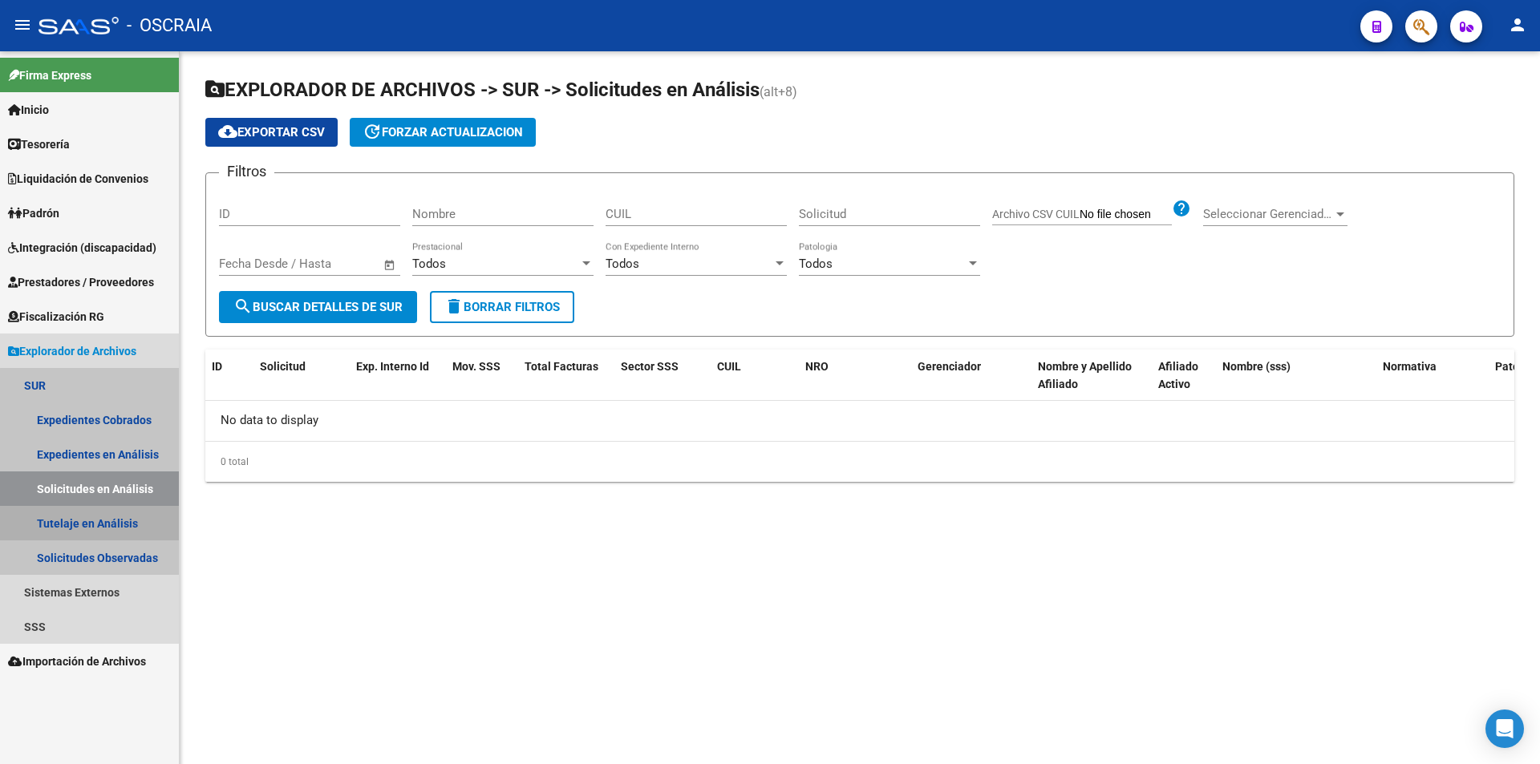
click at [96, 524] on link "Tutelaje en Análisis" at bounding box center [89, 523] width 179 height 34
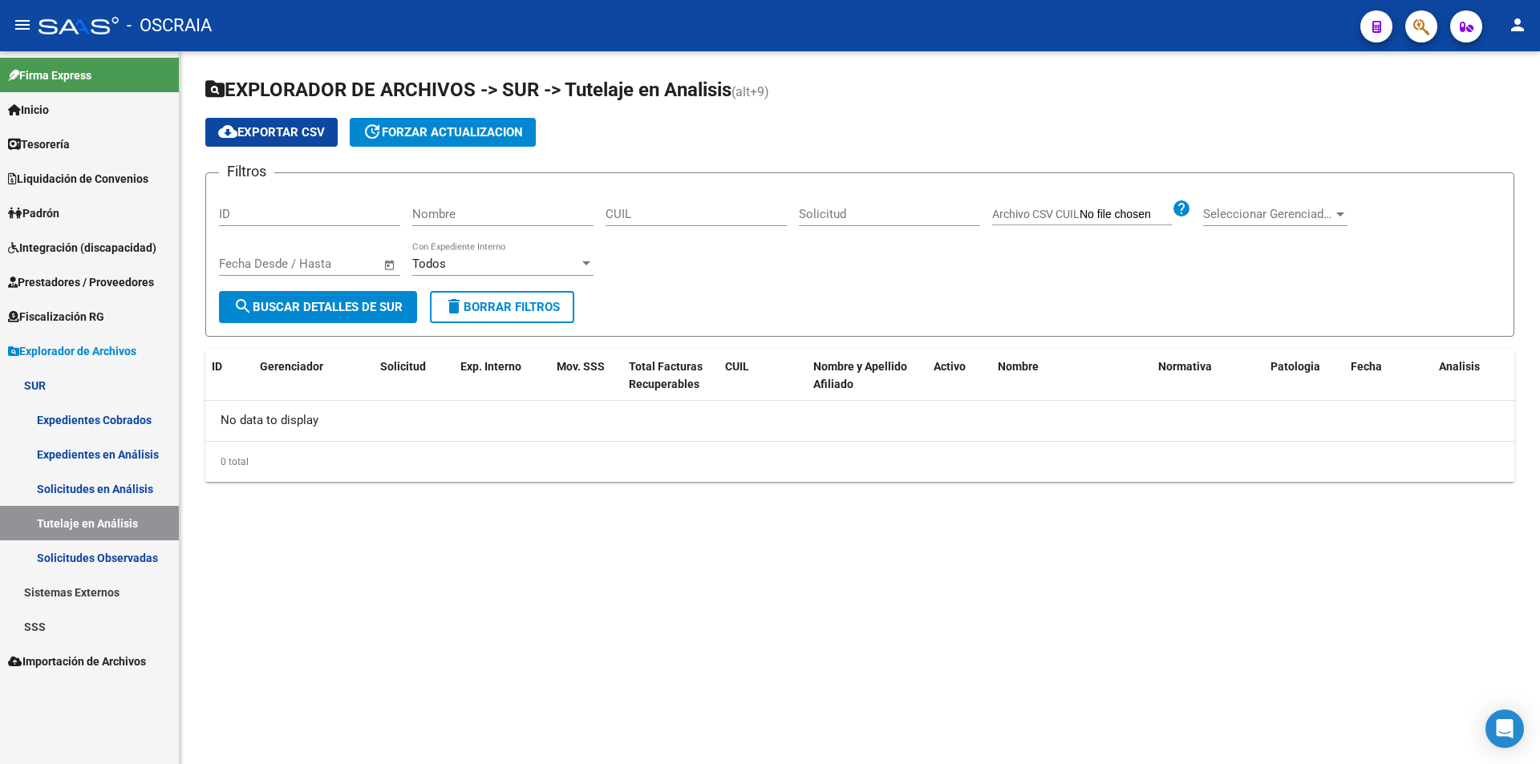
click at [104, 569] on link "Solicitudes Observadas" at bounding box center [89, 558] width 179 height 34
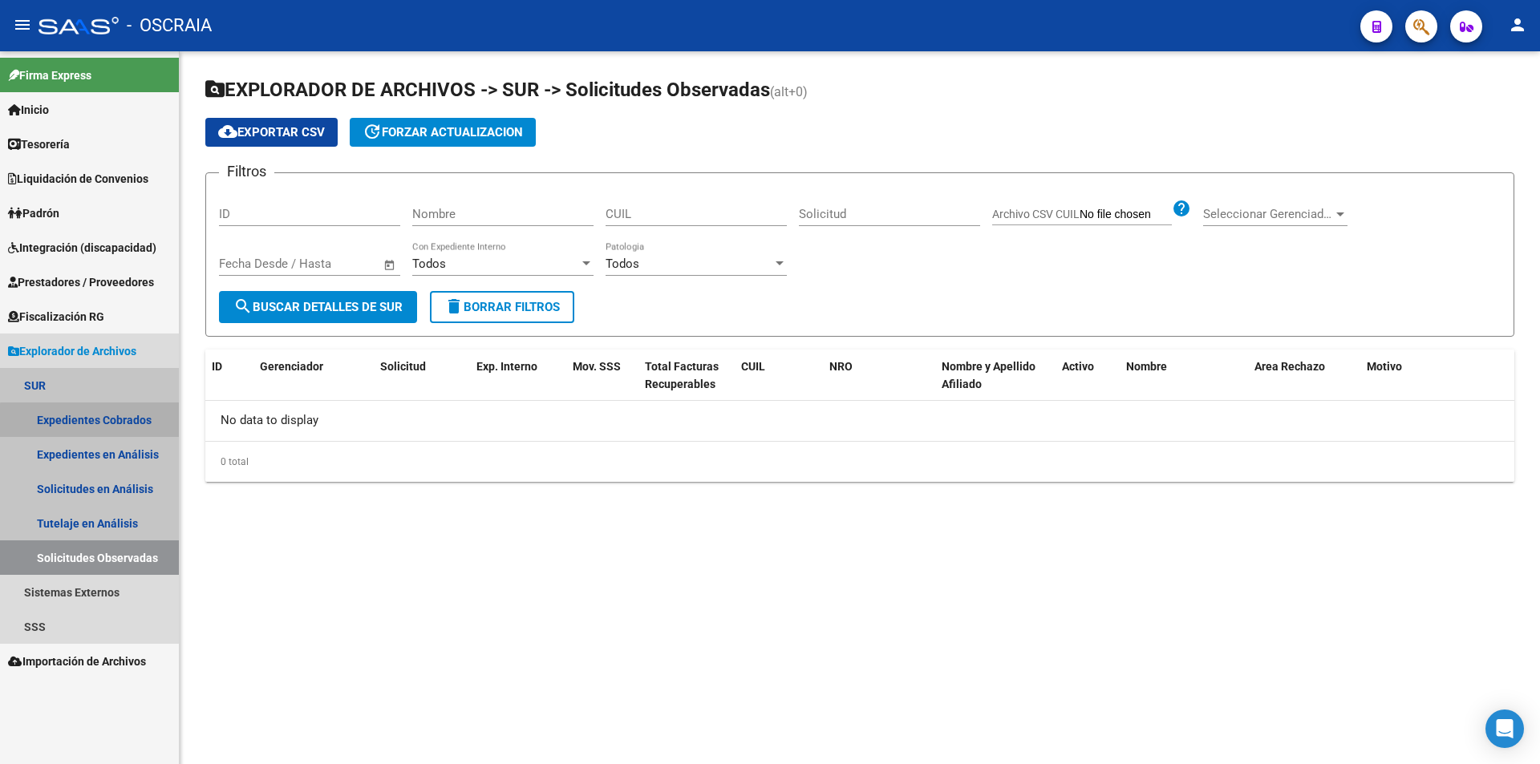
click at [97, 428] on link "Expedientes Cobrados" at bounding box center [89, 420] width 179 height 34
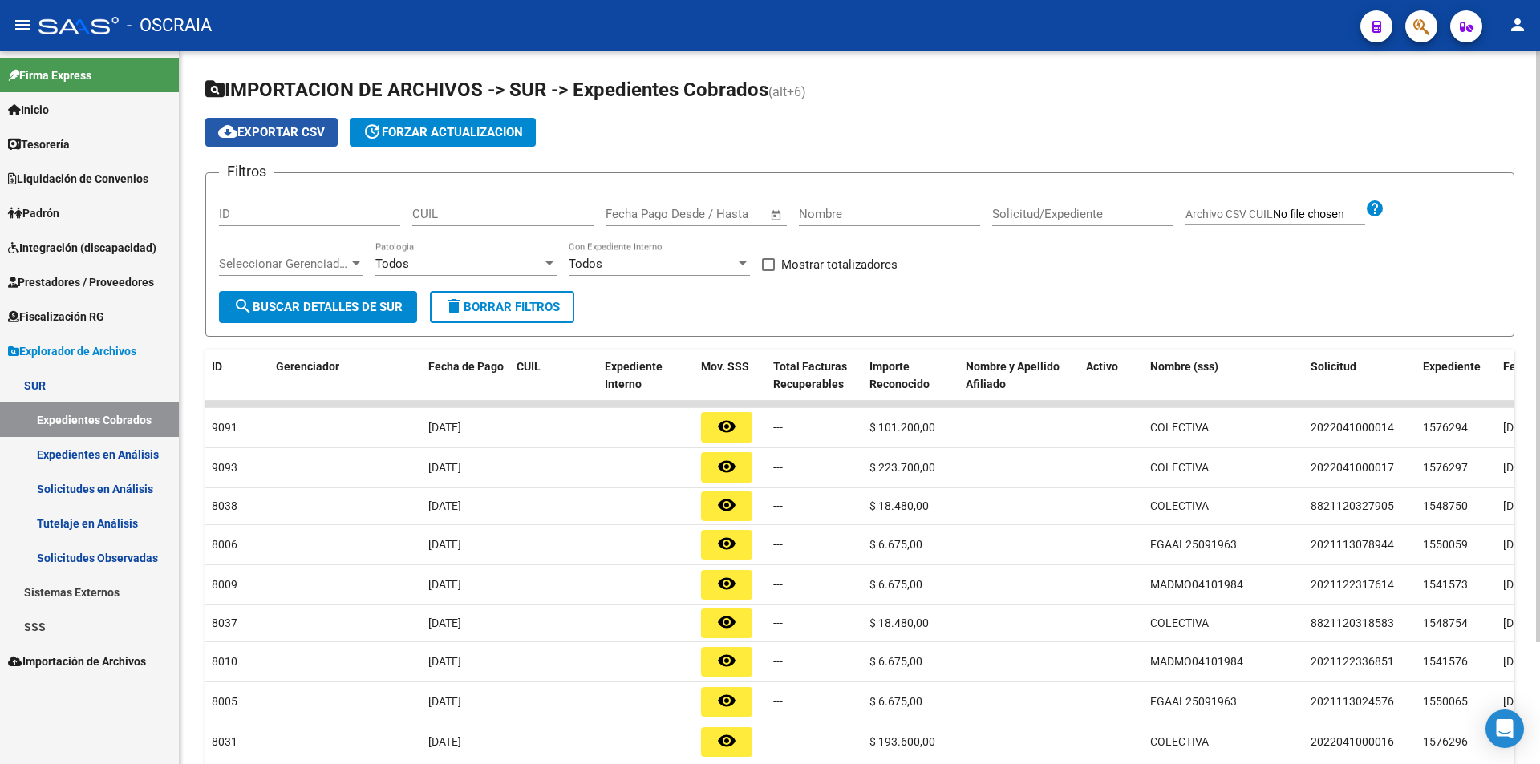
click at [271, 129] on span "cloud_download Exportar CSV" at bounding box center [271, 132] width 107 height 14
click at [104, 316] on span "Fiscalización RG" at bounding box center [56, 317] width 96 height 18
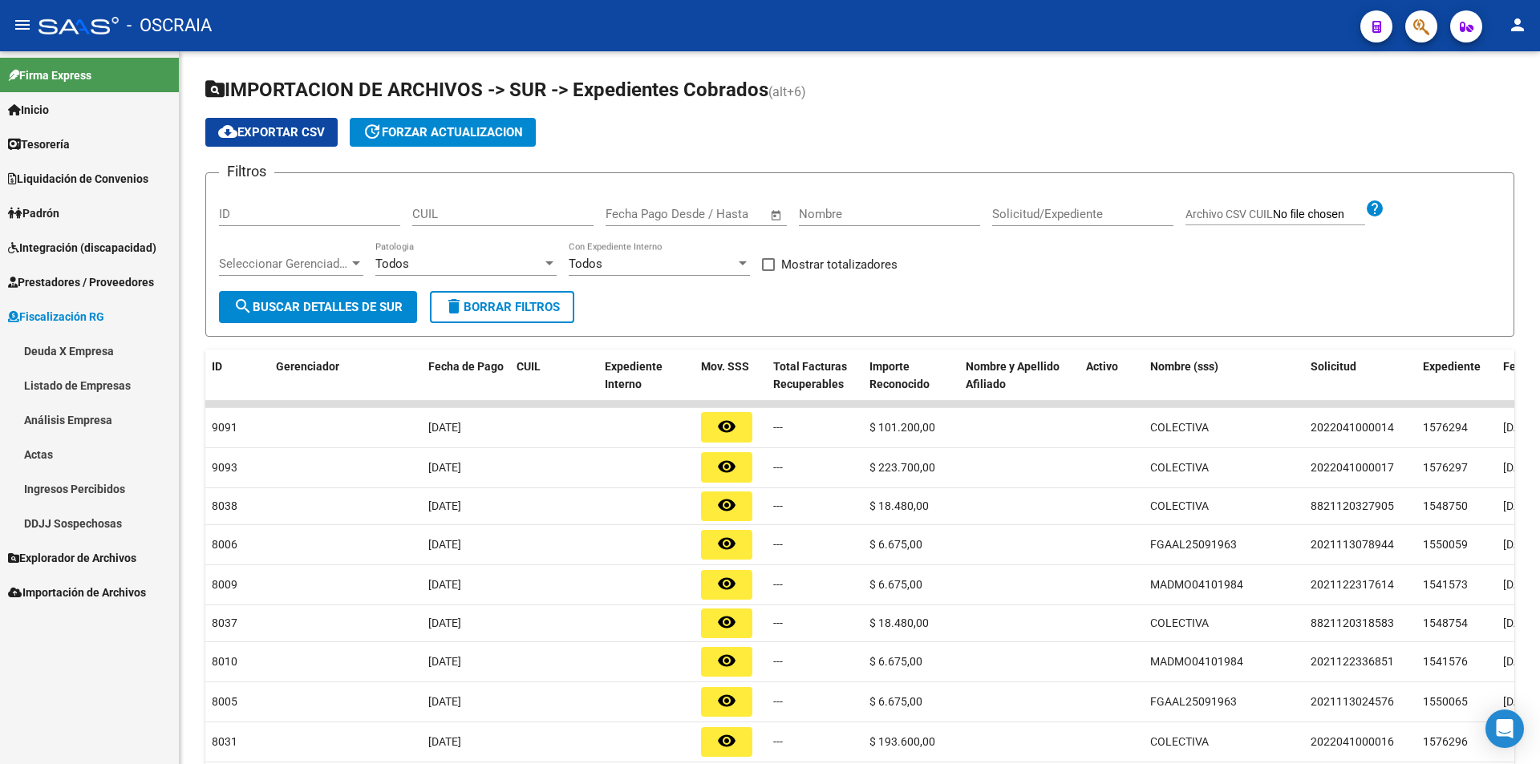
click at [98, 358] on link "Deuda X Empresa" at bounding box center [89, 351] width 179 height 34
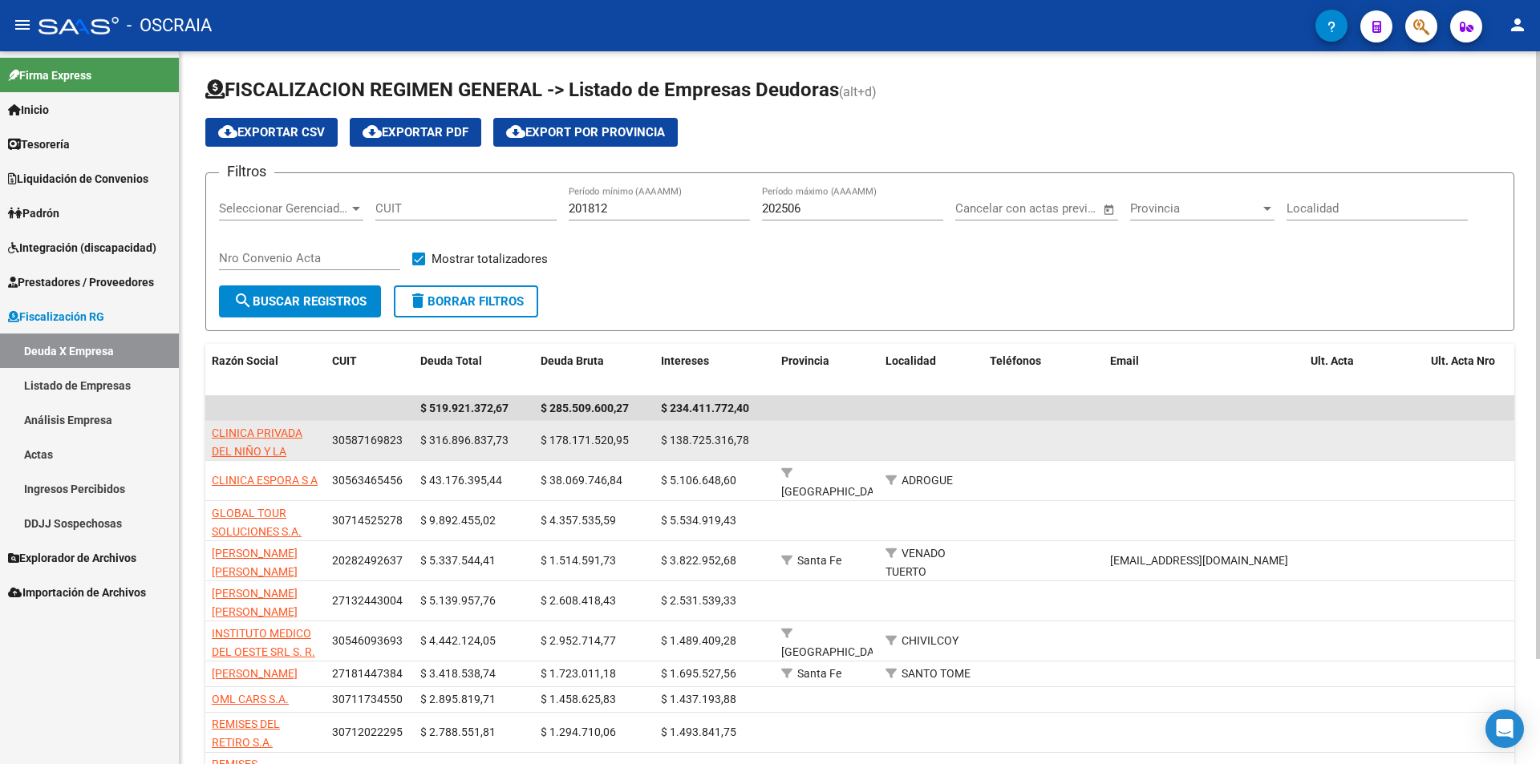
drag, startPoint x: 574, startPoint y: 445, endPoint x: 786, endPoint y: 443, distance: 211.7
click at [779, 443] on div "CLINICA PRIVADA DEL NIÑO Y LA FAMILIA SRL 30587169823 $ 316.896.837,73 $ 178.17…" at bounding box center [1115, 441] width 1820 height 40
click at [828, 447] on div at bounding box center [826, 440] width 91 height 18
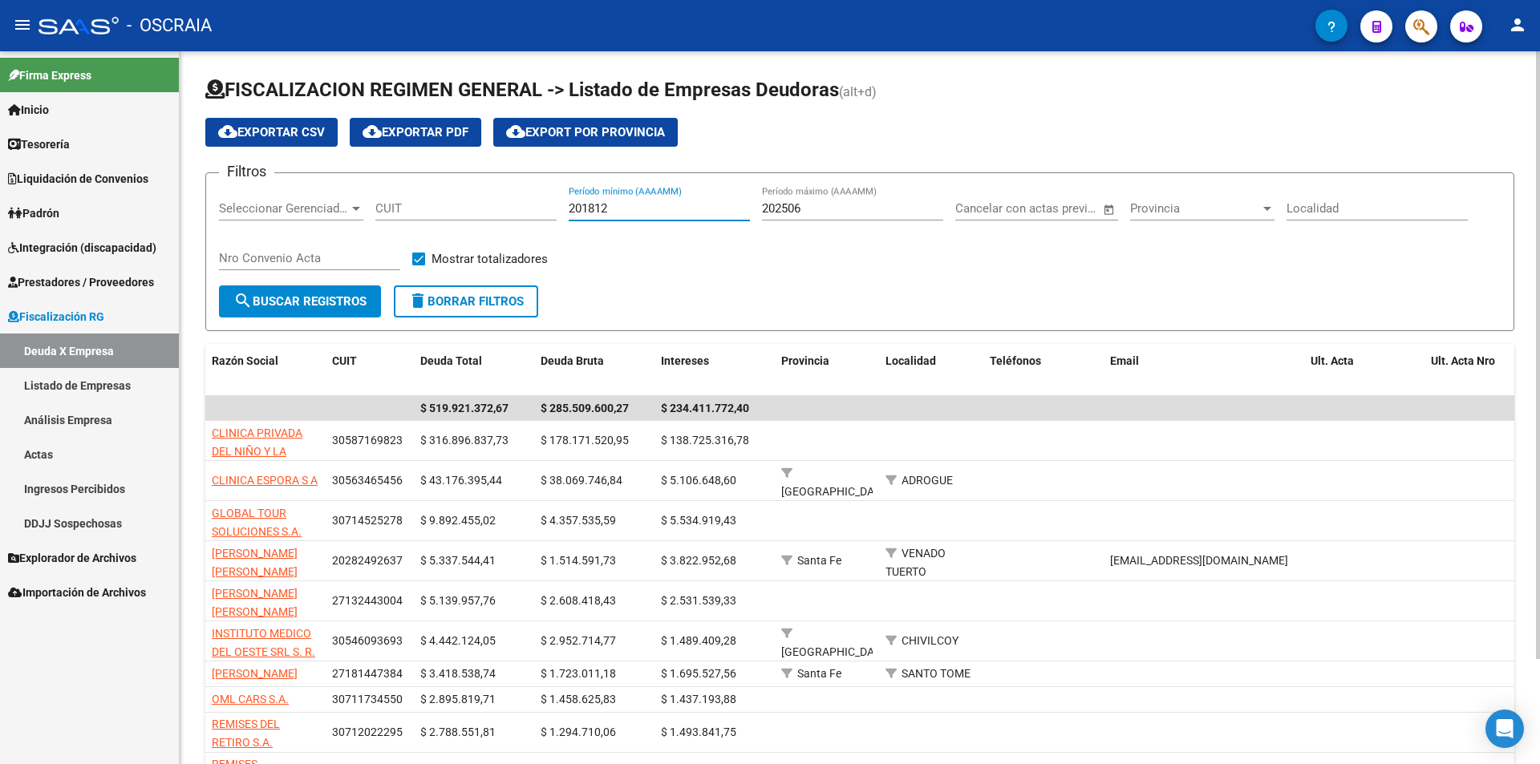
click at [662, 209] on input "201812" at bounding box center [659, 208] width 181 height 14
click at [889, 207] on input "202506" at bounding box center [852, 208] width 181 height 14
click at [827, 280] on div "Filtros Seleccionar Gerenciador Seleccionar Gerenciador CUIT 201812 Período mín…" at bounding box center [860, 235] width 1282 height 99
click at [820, 211] on input "202506" at bounding box center [852, 208] width 181 height 14
type input "202509"
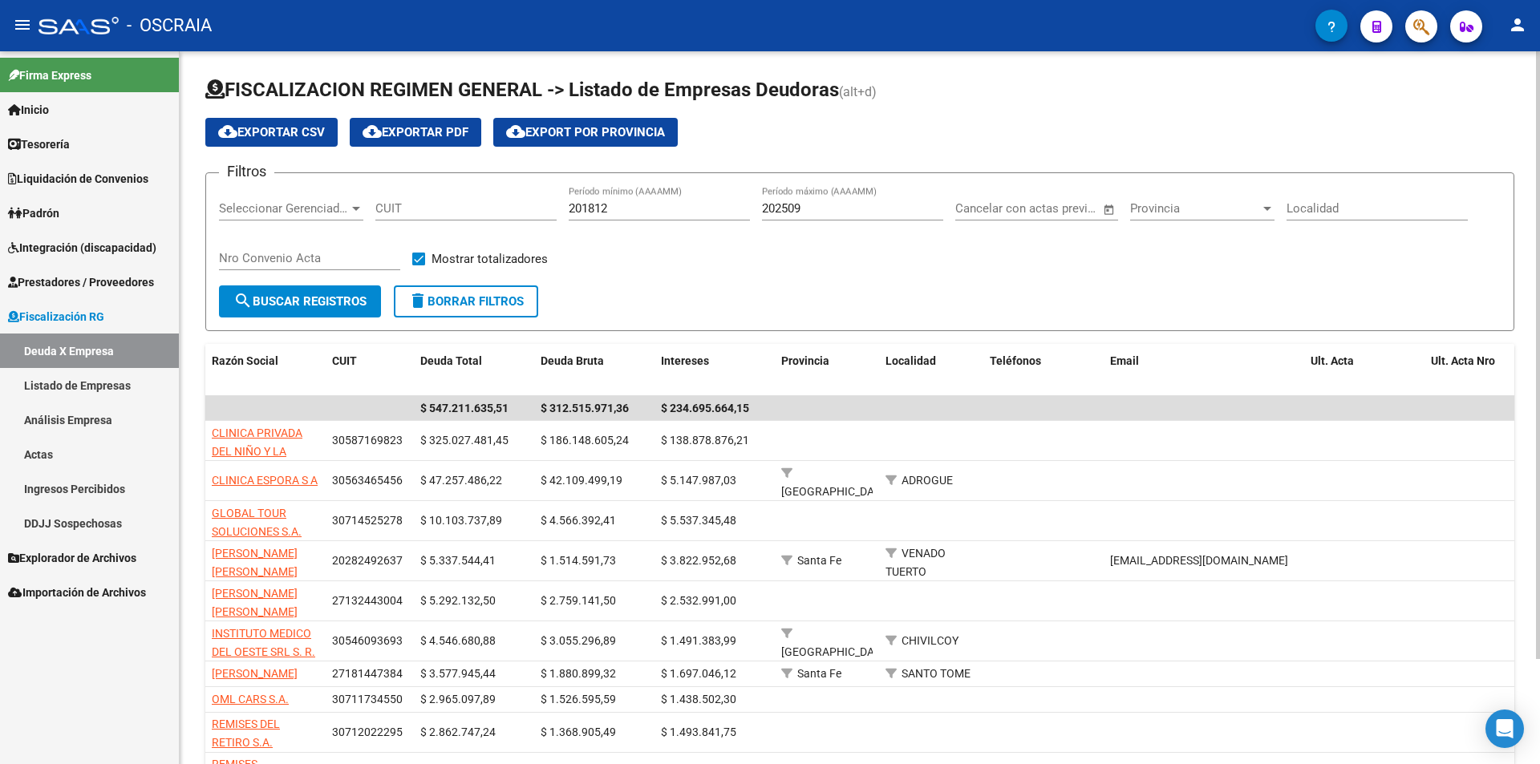
click at [840, 260] on div "Filtros Seleccionar Gerenciador Seleccionar Gerenciador CUIT 201812 Período mín…" at bounding box center [860, 235] width 1282 height 99
click at [636, 200] on div "201812 Período mínimo (AAAAMM)" at bounding box center [659, 203] width 181 height 34
type input "200001"
click at [281, 137] on span "cloud_download Exportar CSV" at bounding box center [271, 132] width 107 height 14
click at [80, 389] on link "Listado de Empresas" at bounding box center [89, 385] width 179 height 34
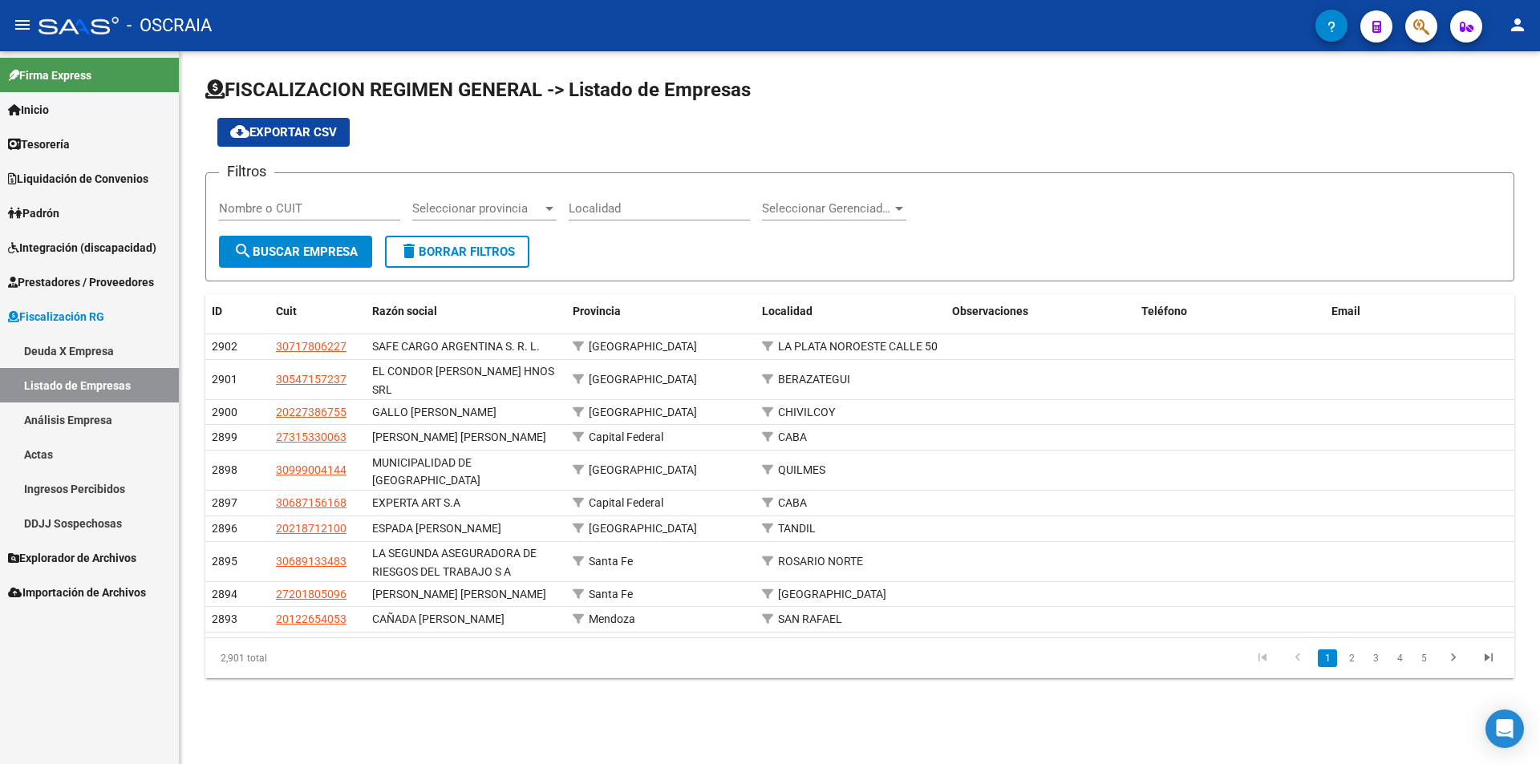
click at [21, 422] on link "Análisis Empresa" at bounding box center [89, 420] width 179 height 34
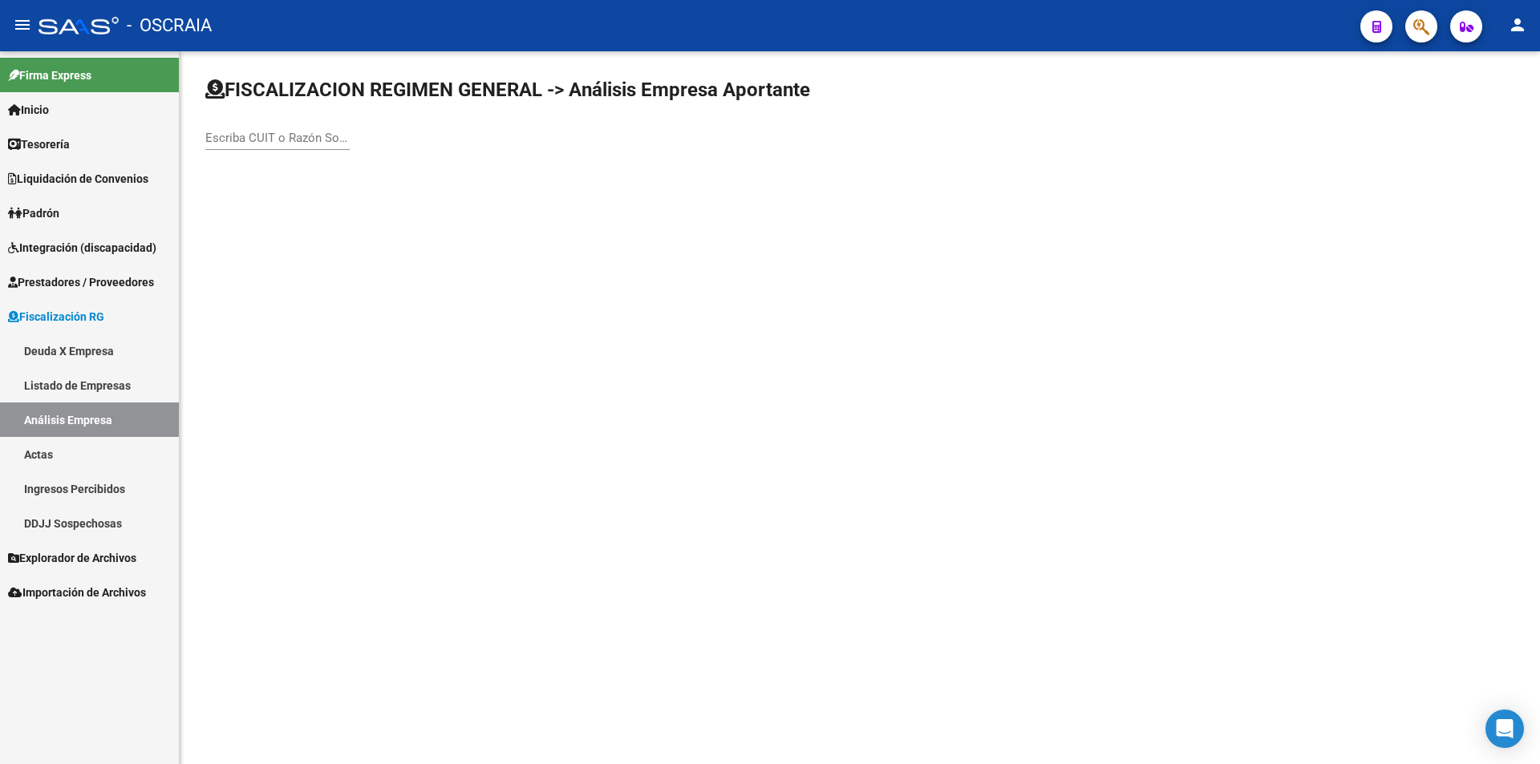
click at [95, 444] on link "Actas" at bounding box center [89, 454] width 179 height 34
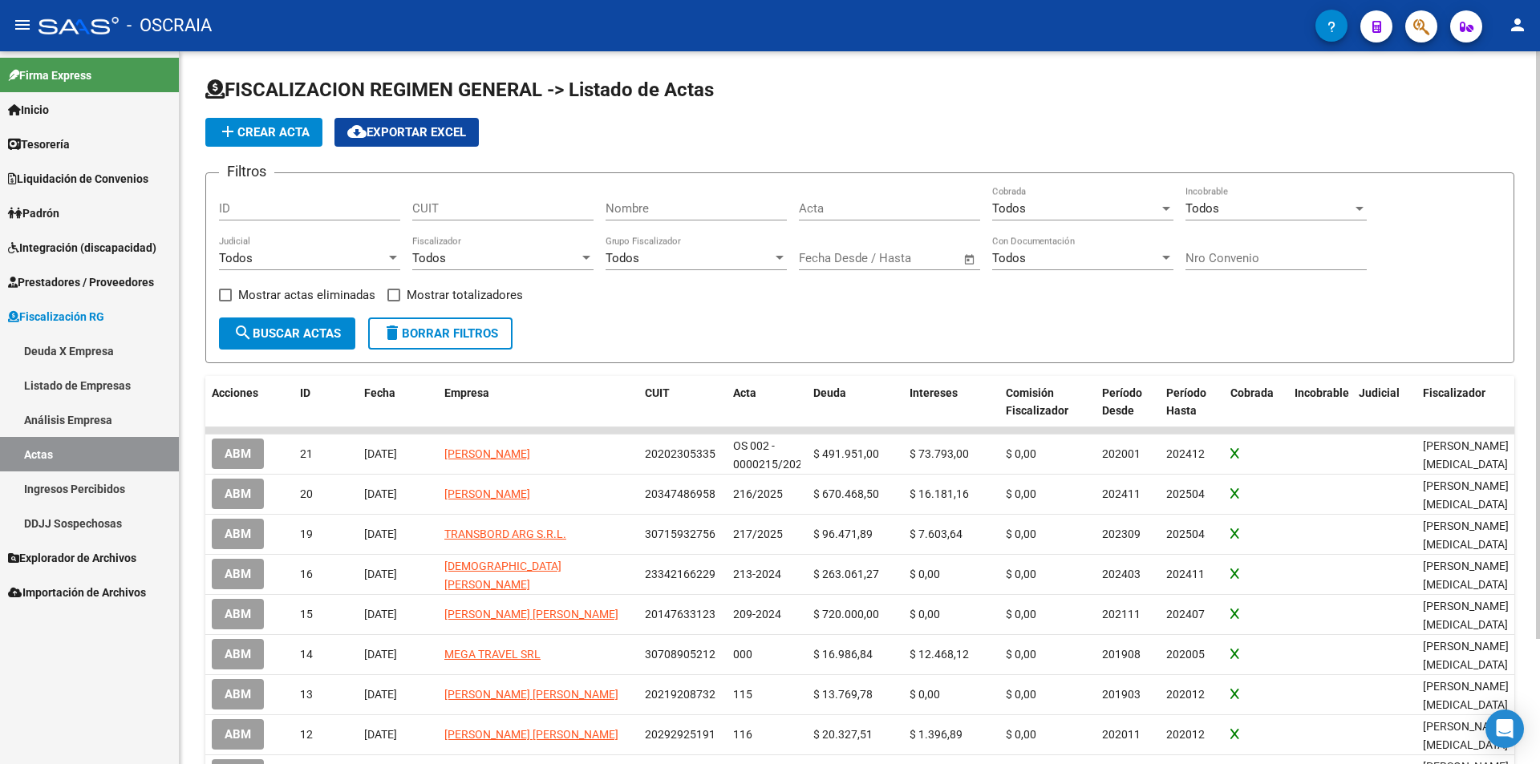
click at [395, 129] on span "cloud_download Exportar EXCEL" at bounding box center [406, 132] width 119 height 14
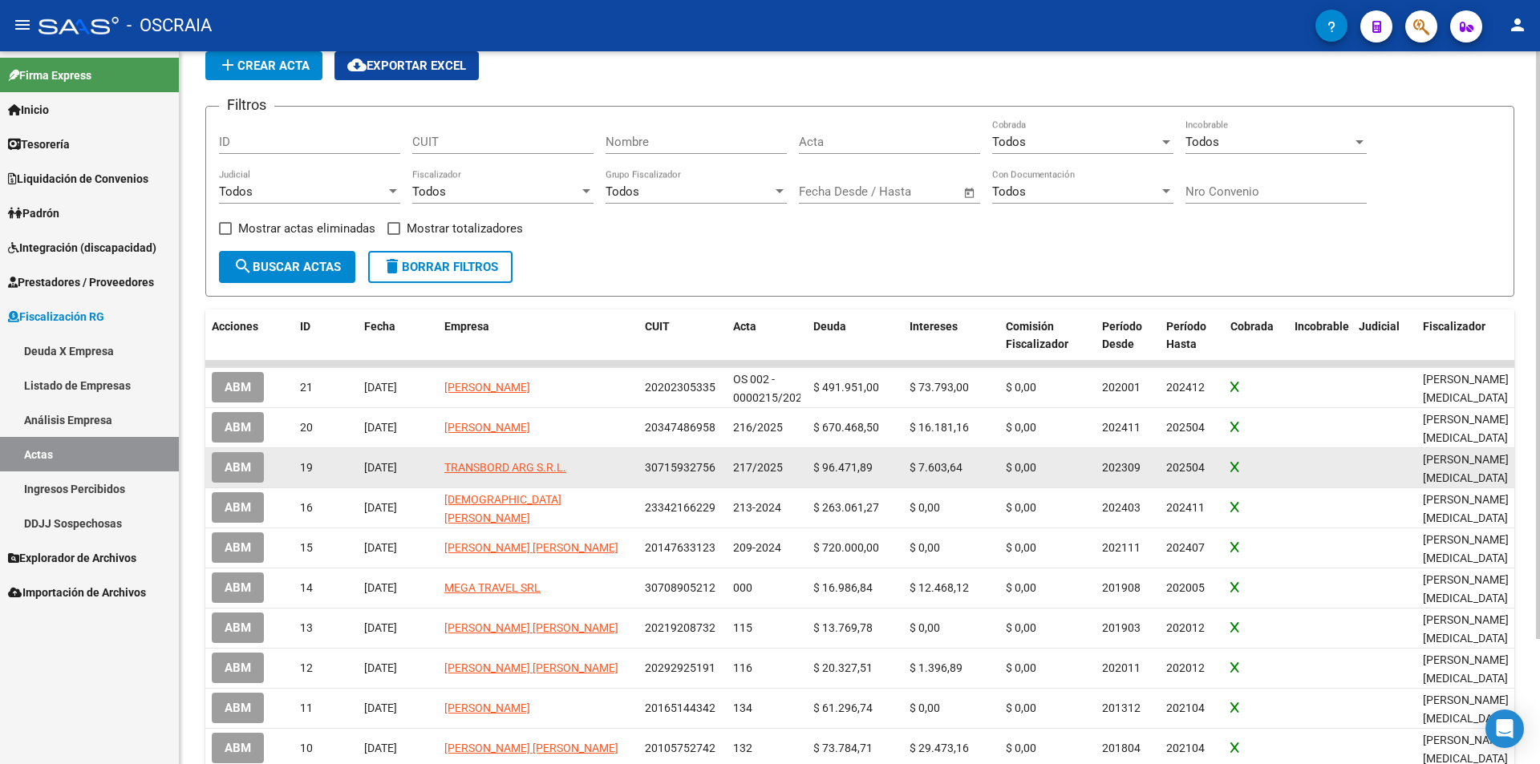
scroll to position [152, 0]
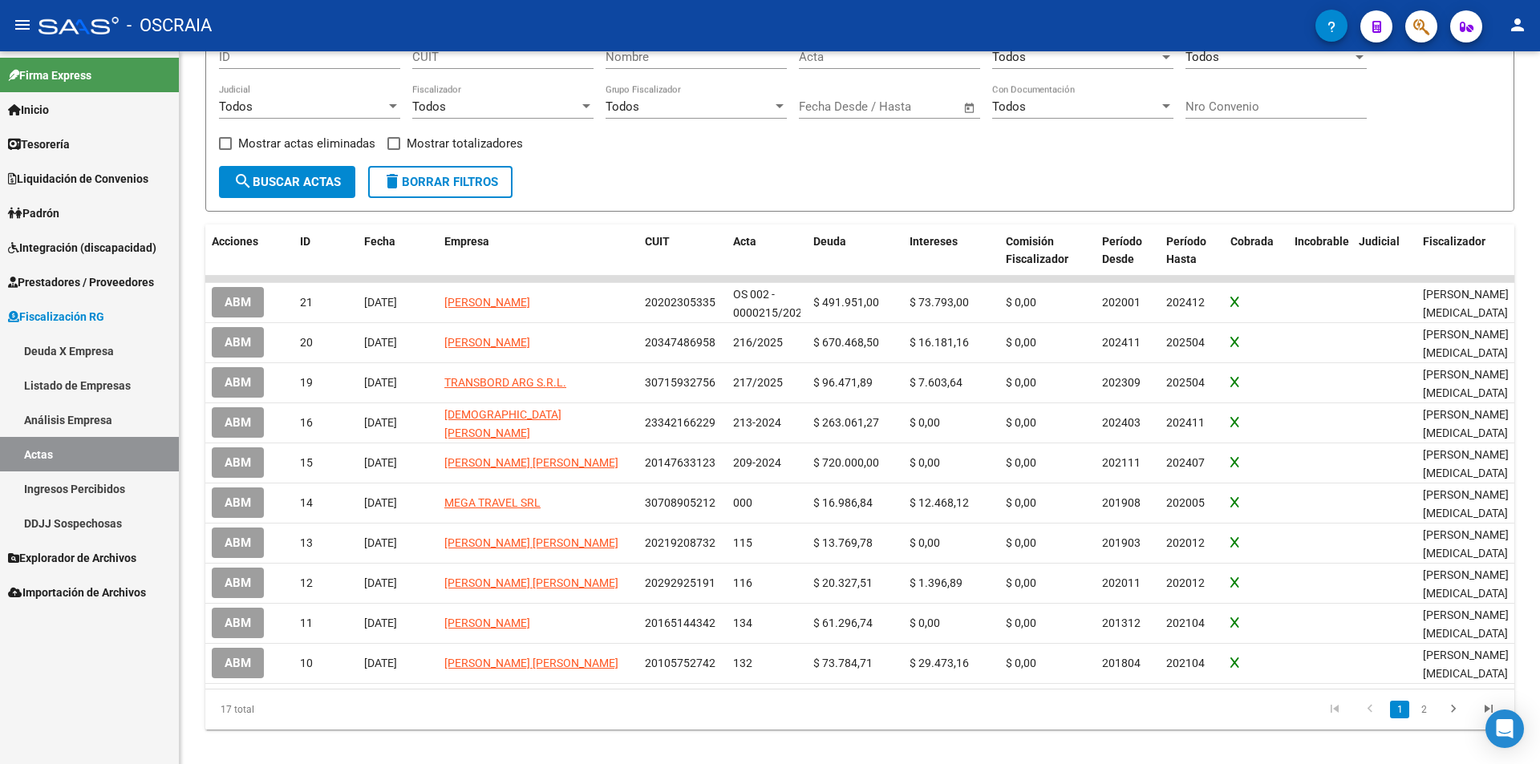
click at [84, 490] on link "Ingresos Percibidos" at bounding box center [89, 489] width 179 height 34
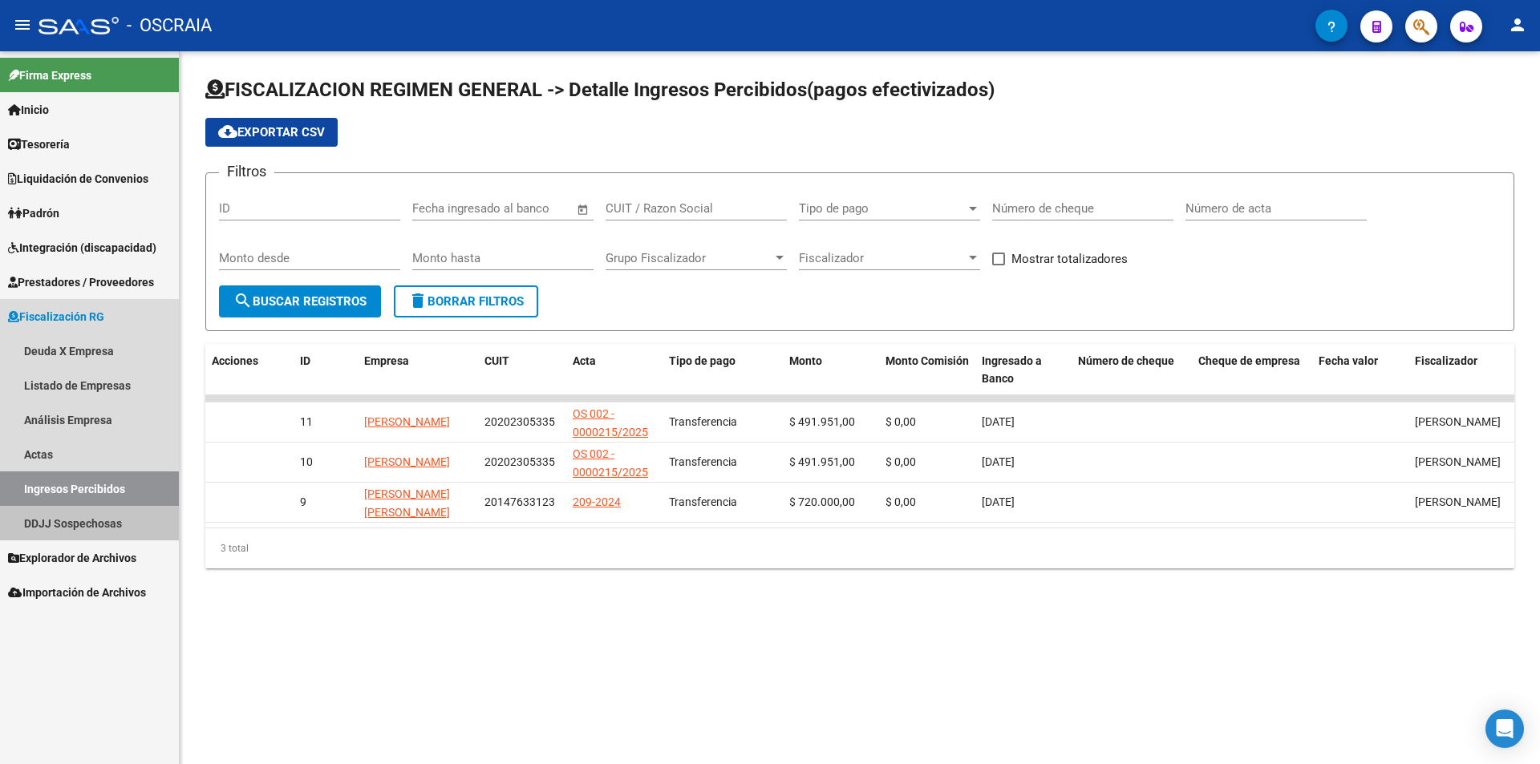
click at [87, 514] on link "DDJJ Sospechosas" at bounding box center [89, 523] width 179 height 34
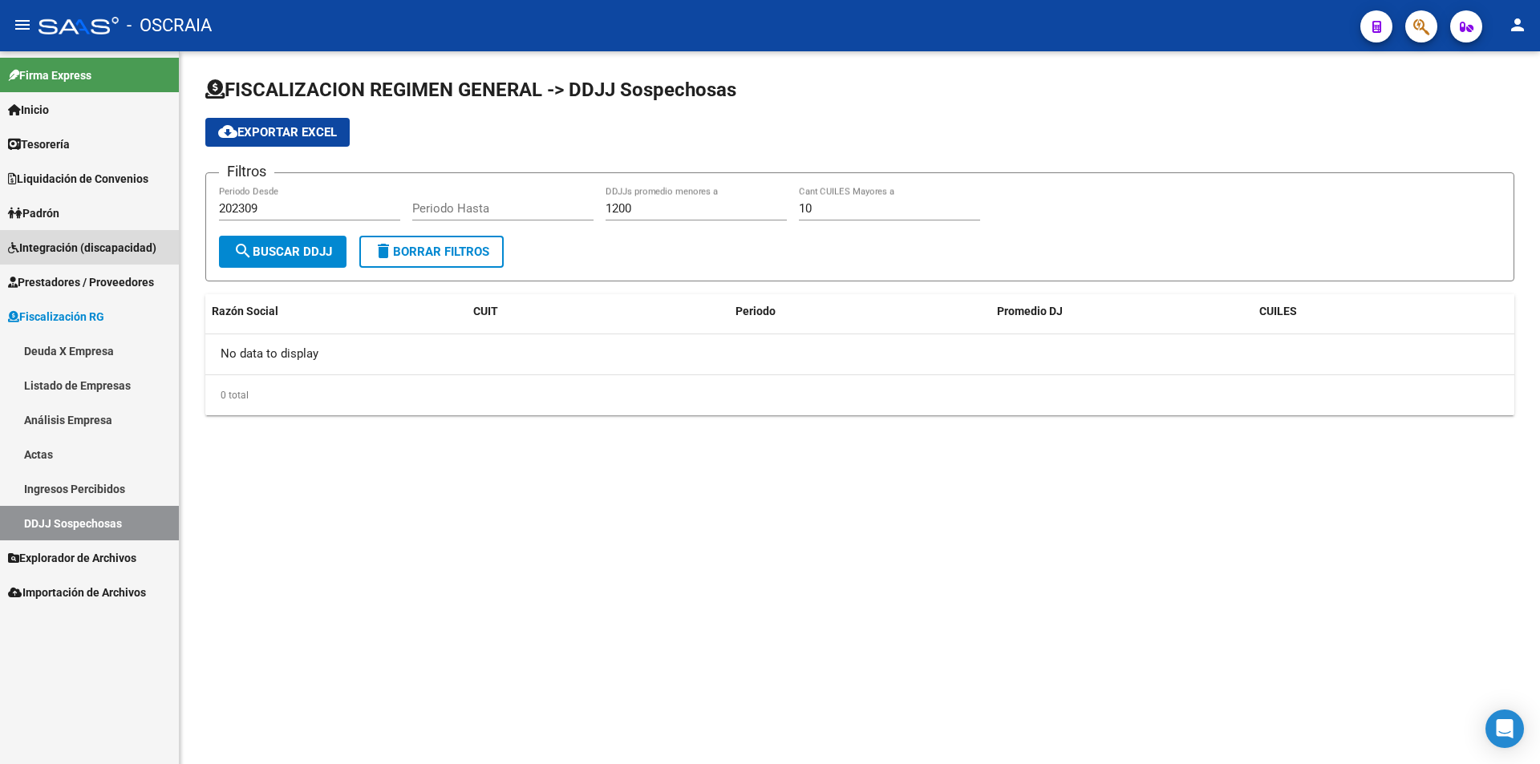
click at [103, 252] on span "Integración (discapacidad)" at bounding box center [82, 248] width 148 height 18
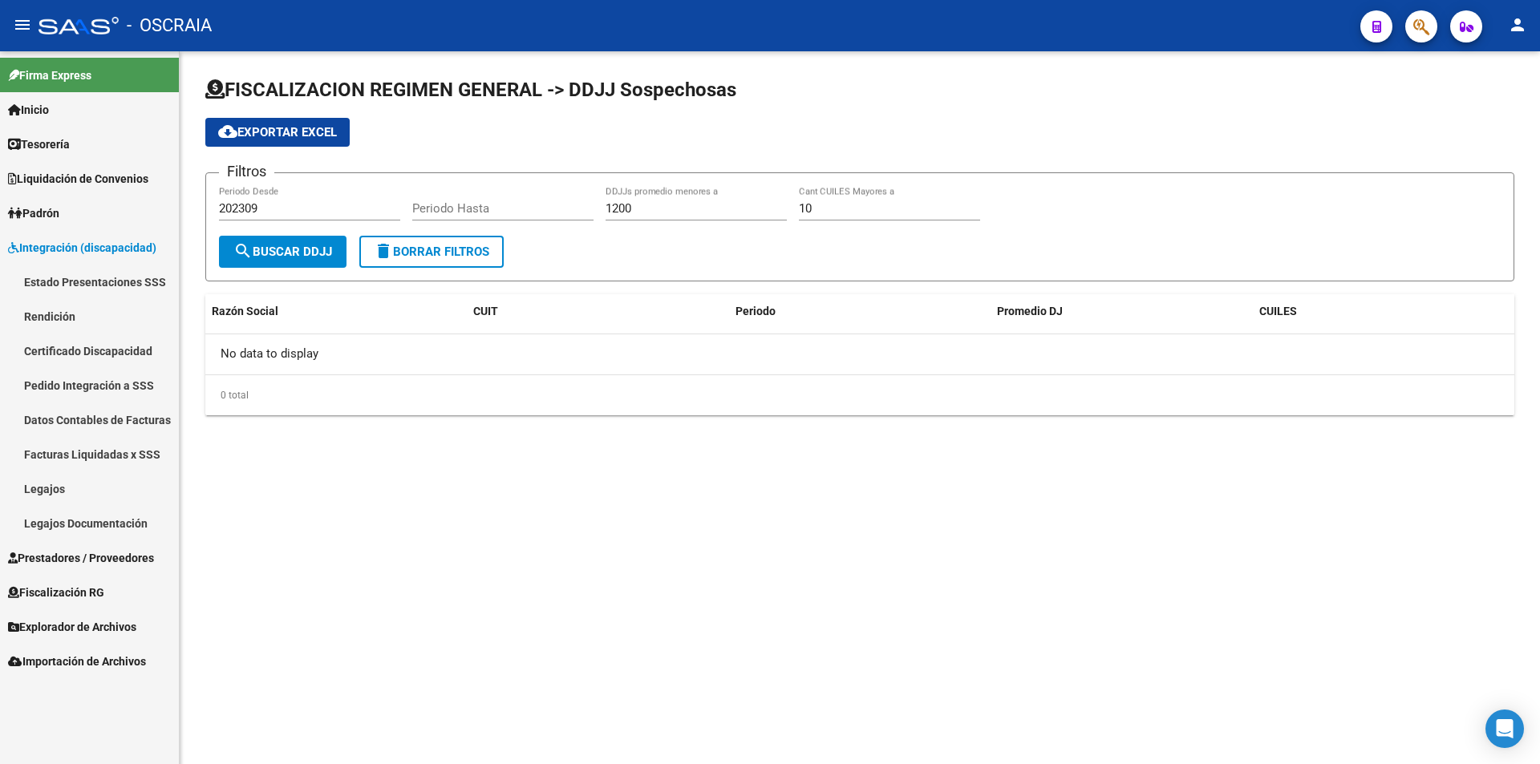
click at [99, 275] on link "Estado Presentaciones SSS" at bounding box center [89, 282] width 179 height 34
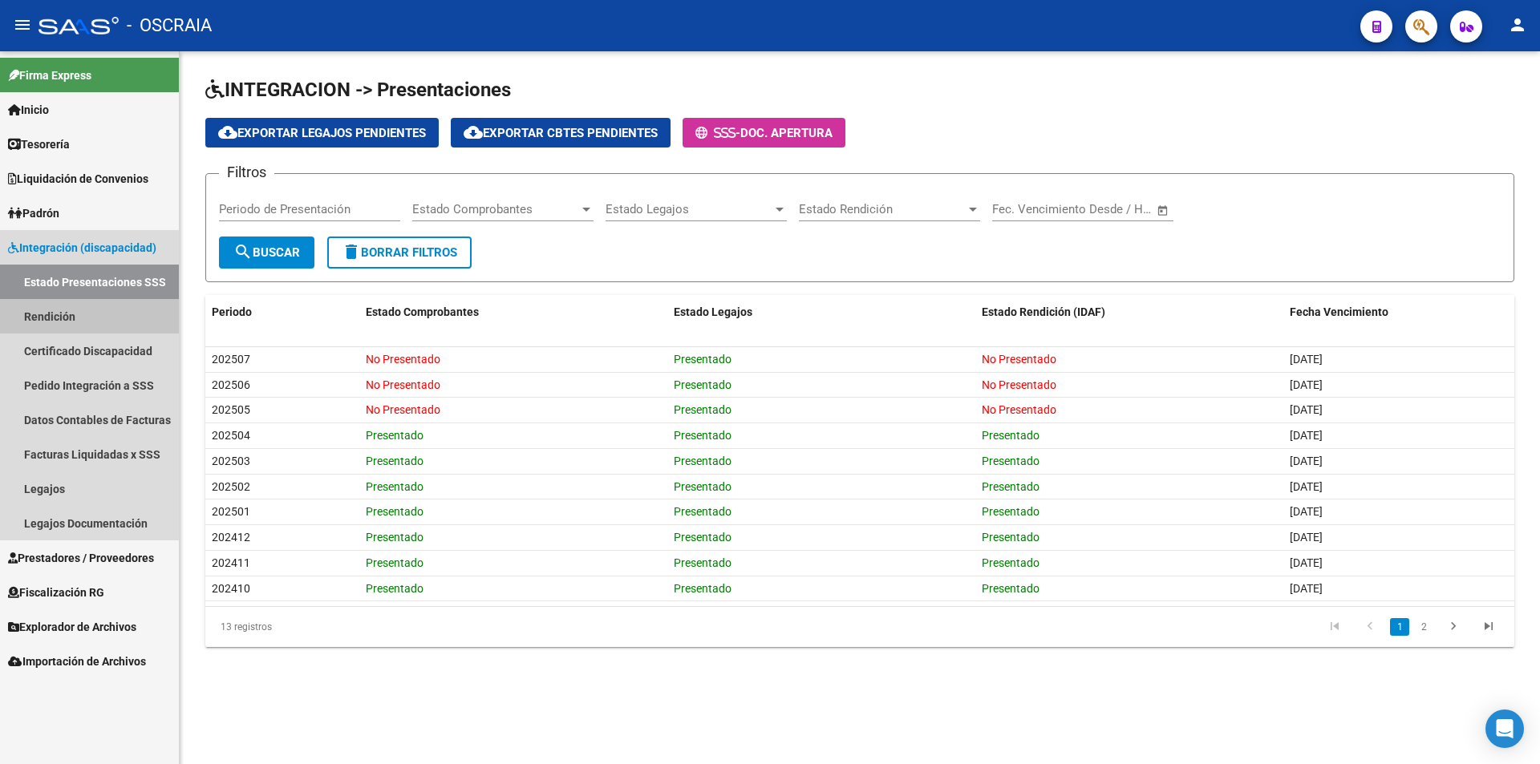
click at [95, 316] on link "Rendición" at bounding box center [89, 316] width 179 height 34
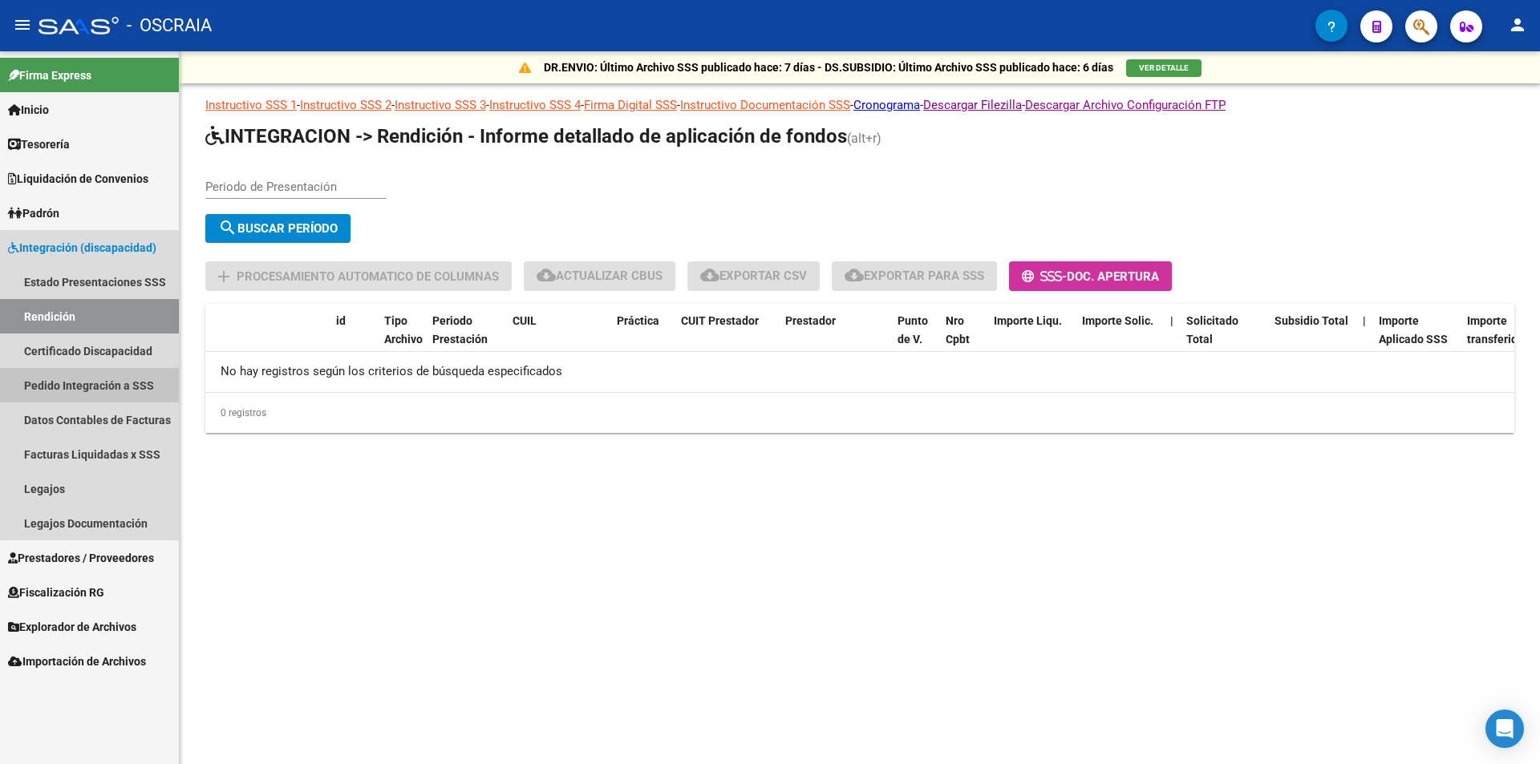
click at [90, 368] on link "Pedido Integración a SSS" at bounding box center [89, 385] width 179 height 34
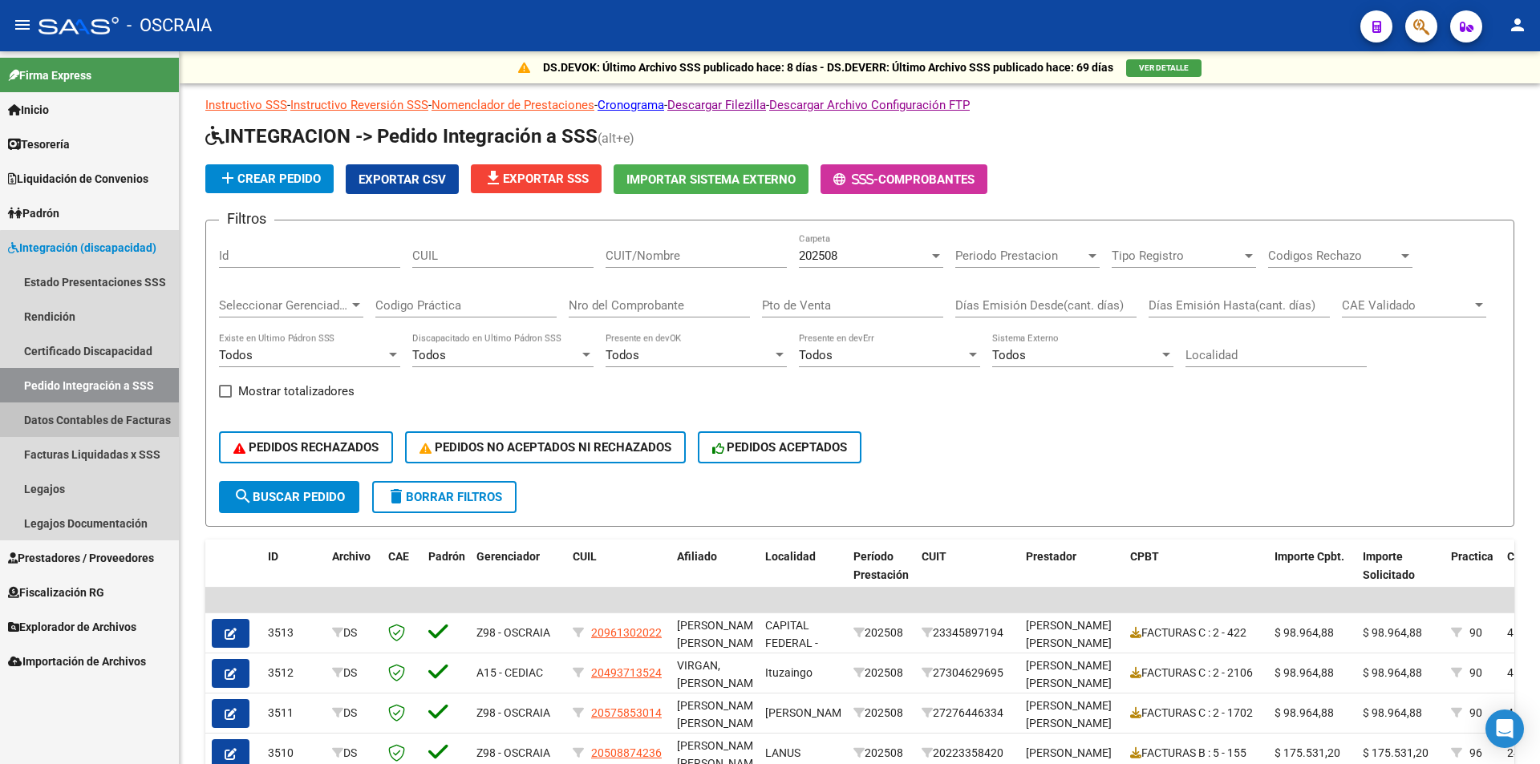
click at [138, 427] on link "Datos Contables de Facturas" at bounding box center [89, 420] width 179 height 34
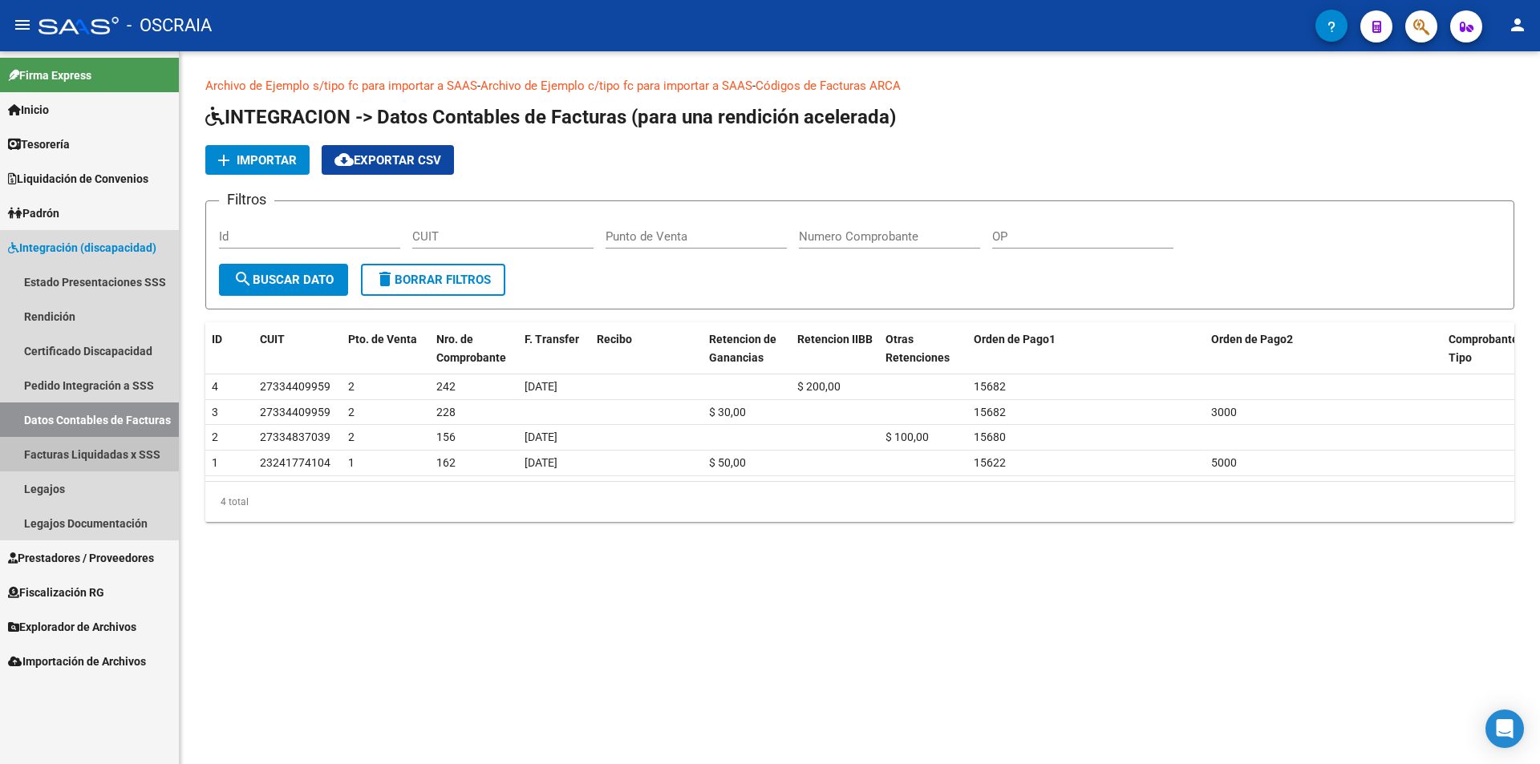
click at [135, 451] on link "Facturas Liquidadas x SSS" at bounding box center [89, 454] width 179 height 34
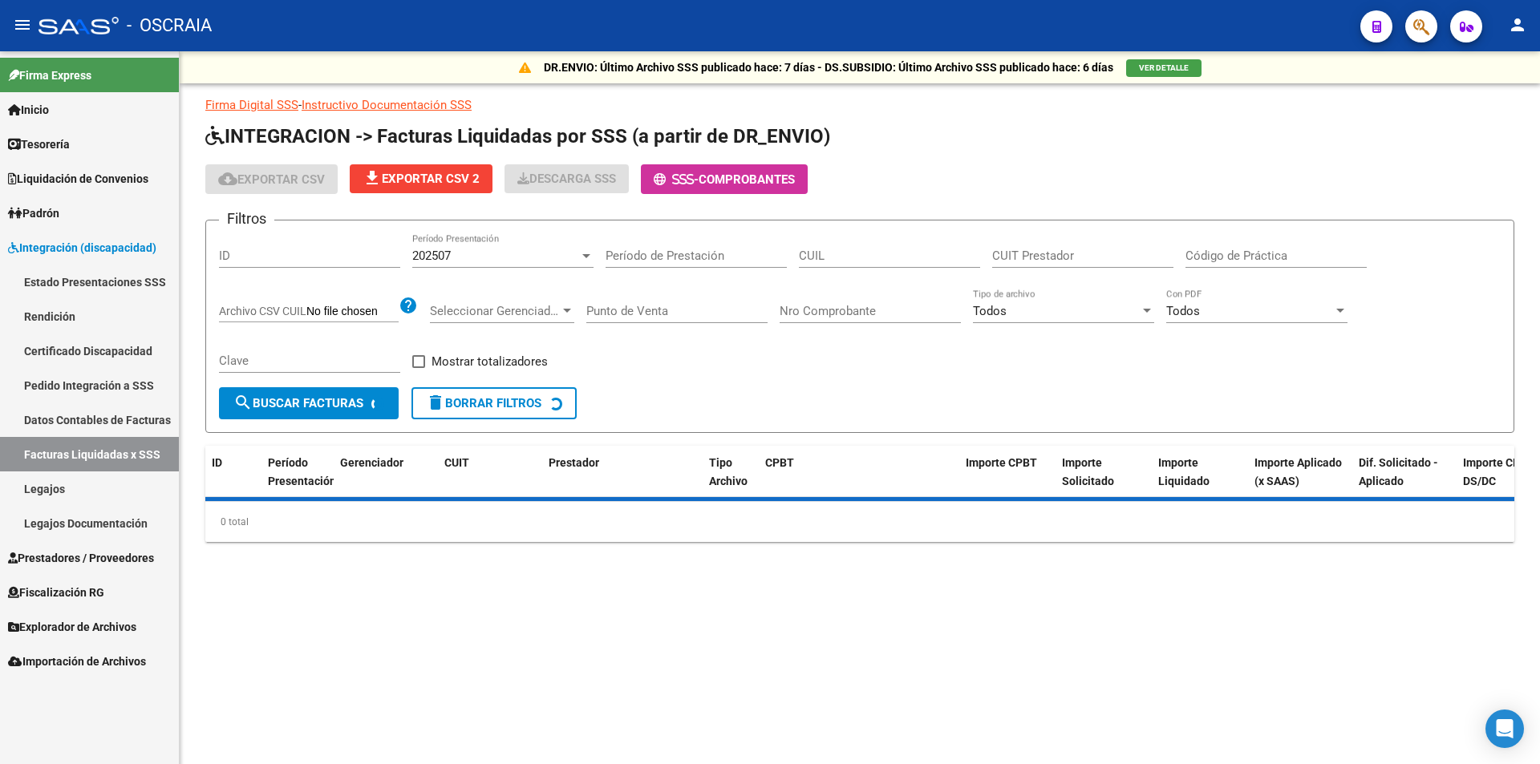
click at [81, 492] on link "Legajos" at bounding box center [89, 489] width 179 height 34
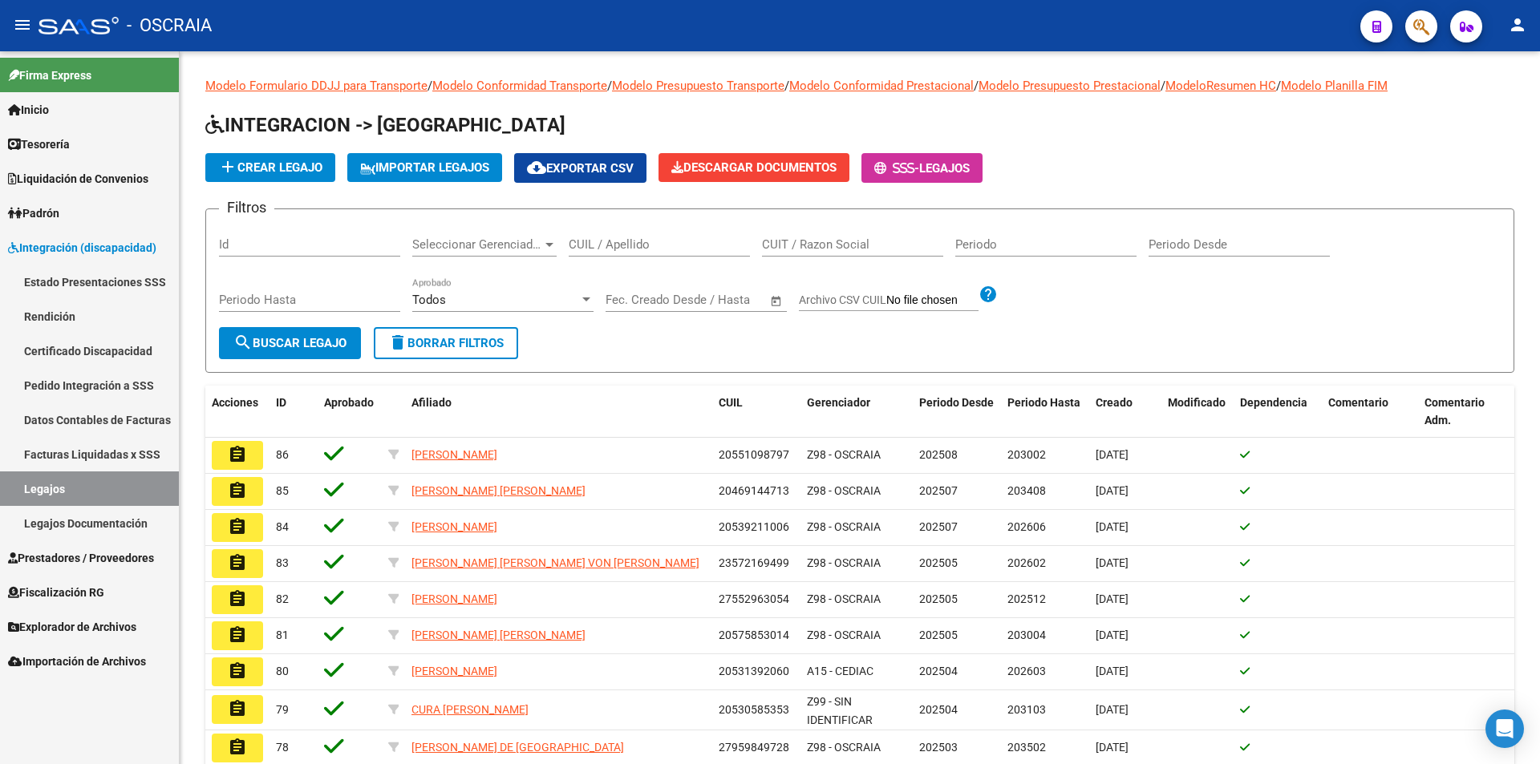
click at [76, 522] on link "Legajos Documentación" at bounding box center [89, 523] width 179 height 34
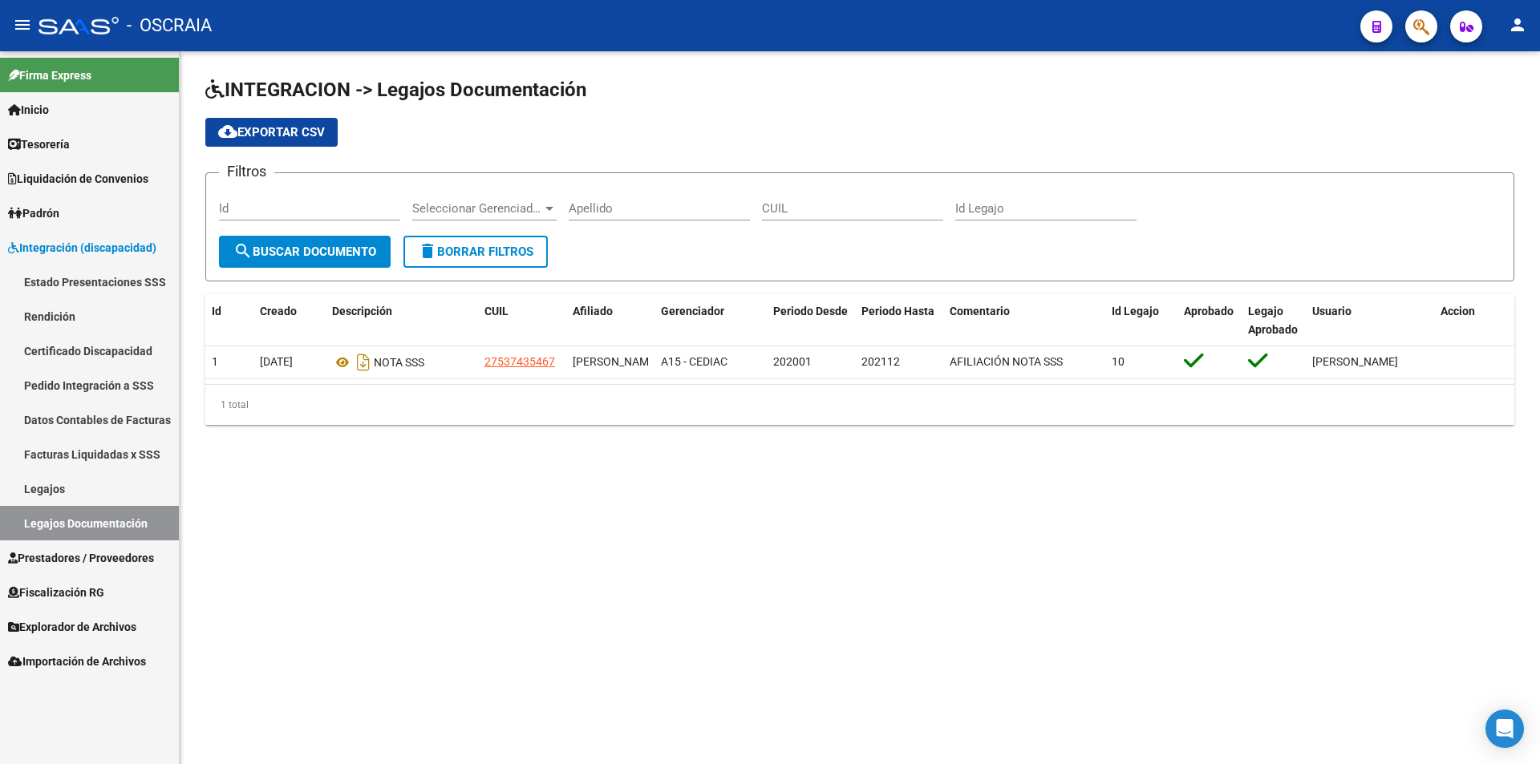
click at [73, 492] on link "Legajos" at bounding box center [89, 489] width 179 height 34
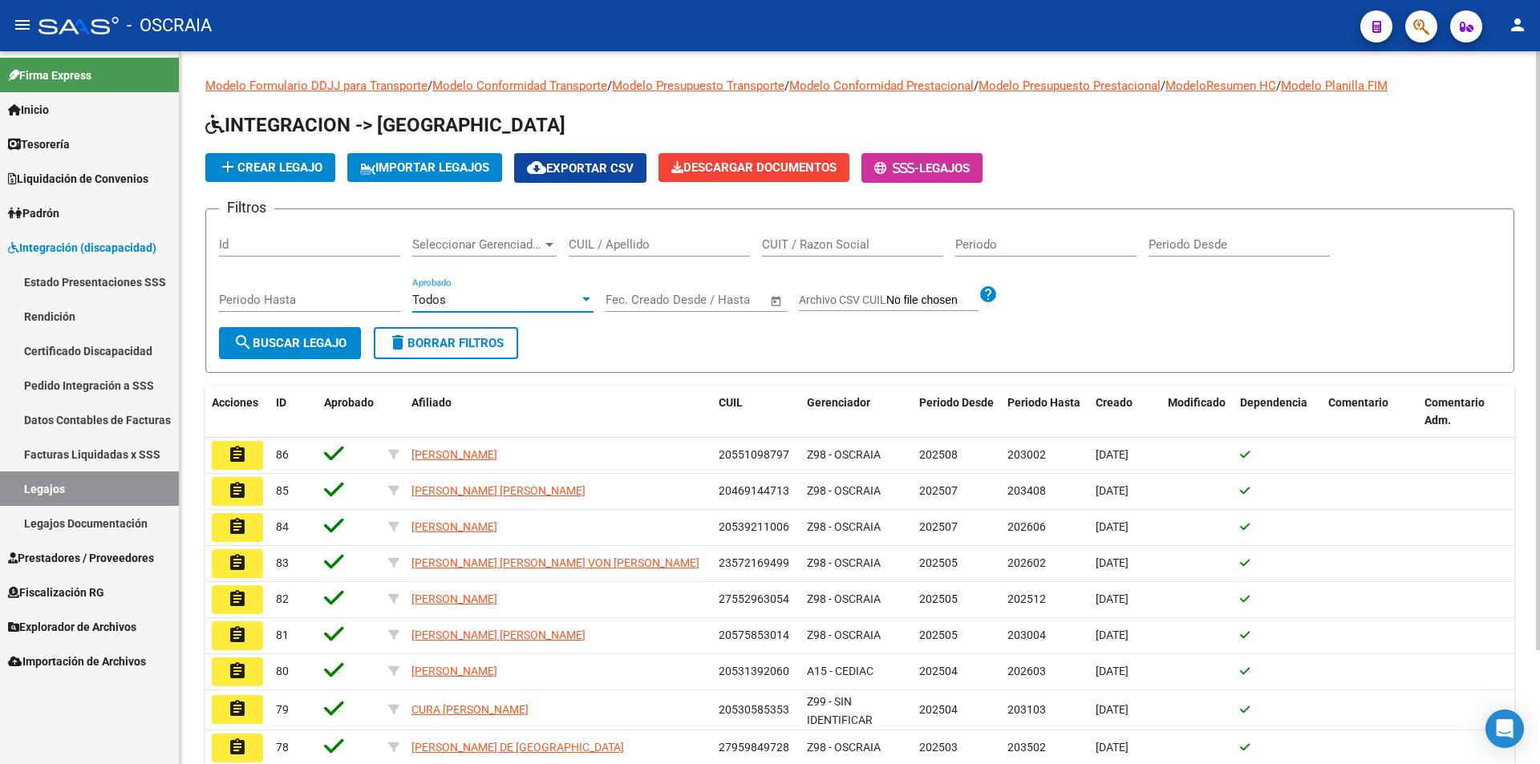
click at [593, 300] on div at bounding box center [586, 300] width 14 height 13
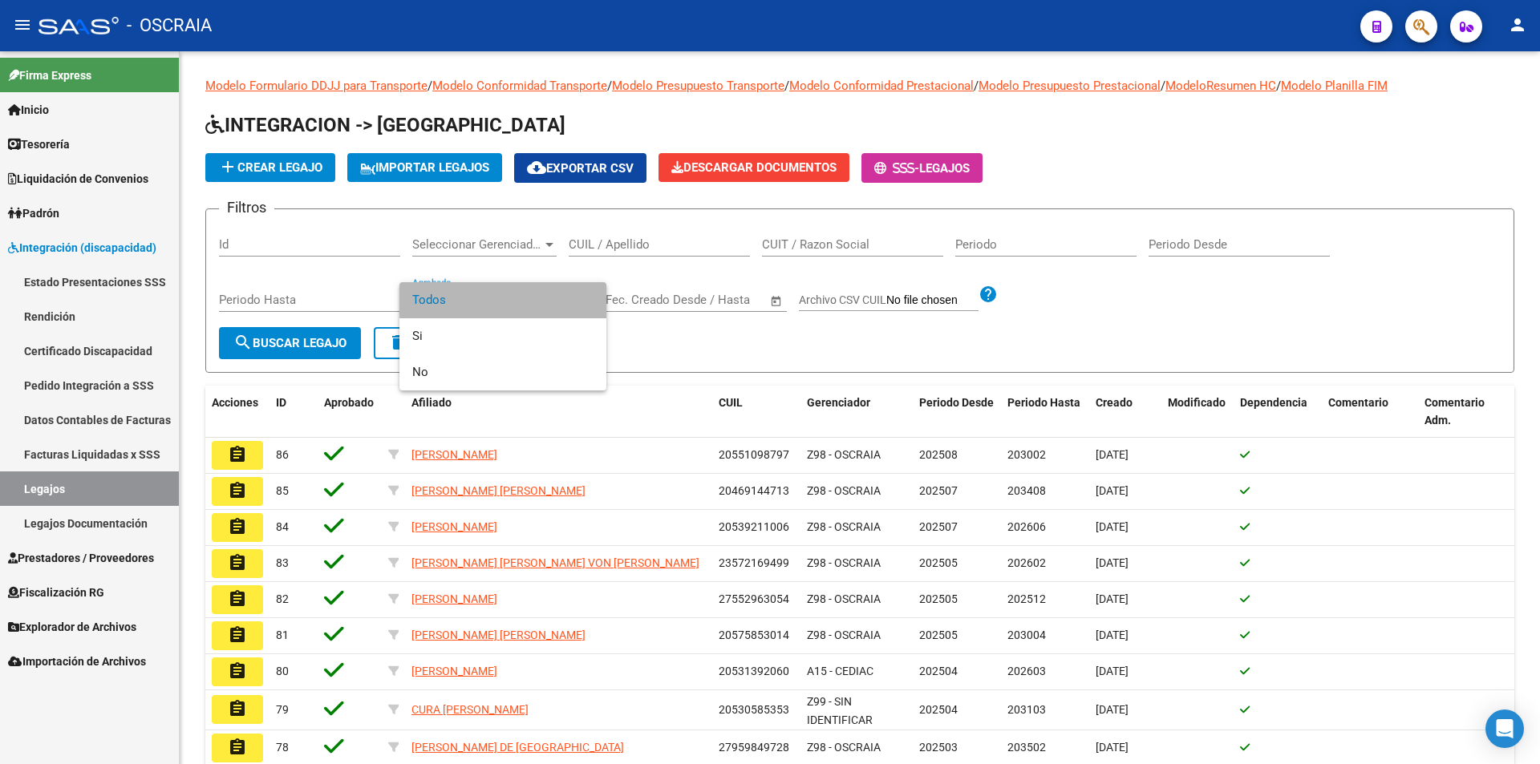
click at [574, 298] on span "Todos" at bounding box center [502, 300] width 181 height 36
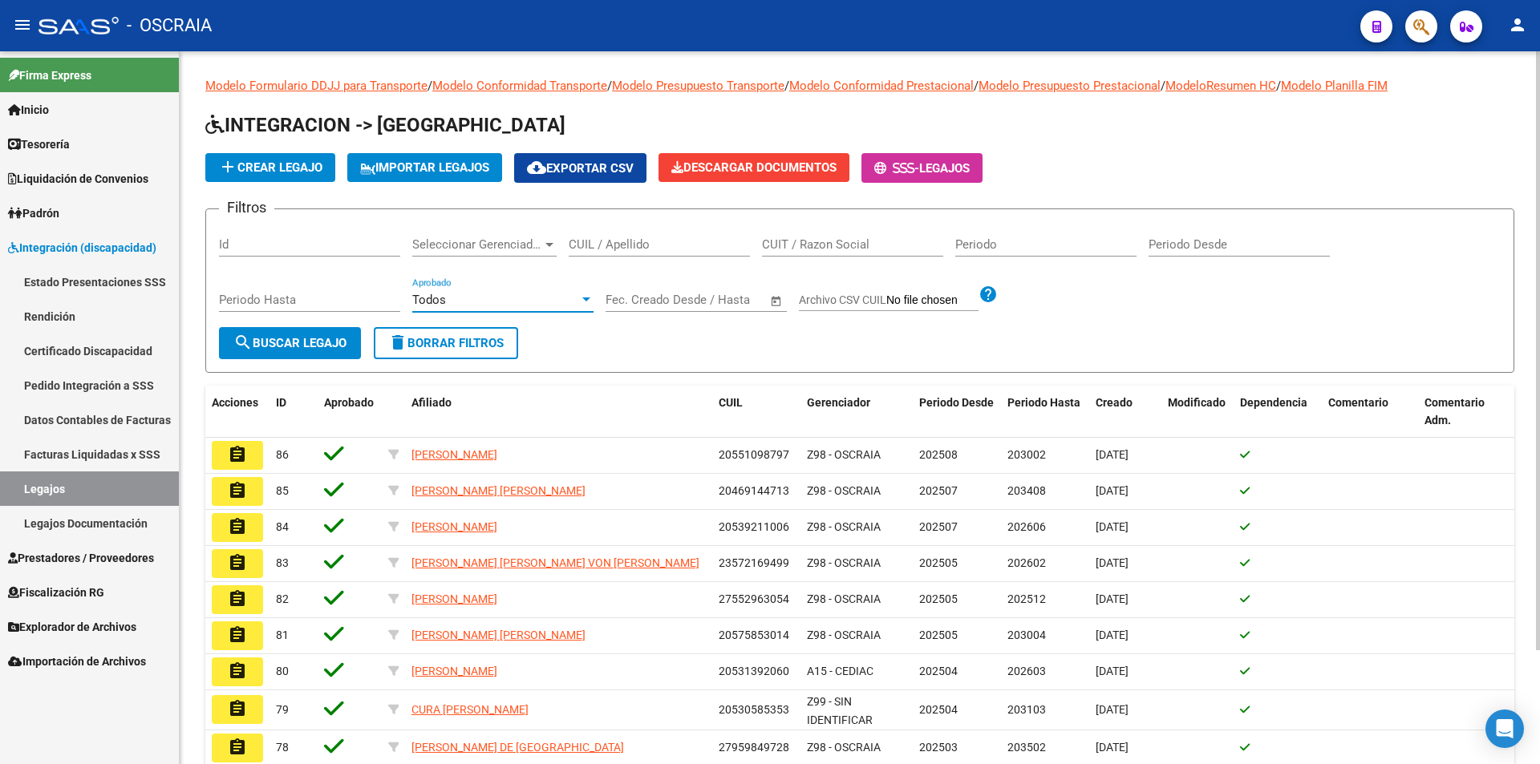
click at [692, 303] on input "text" at bounding box center [724, 300] width 78 height 14
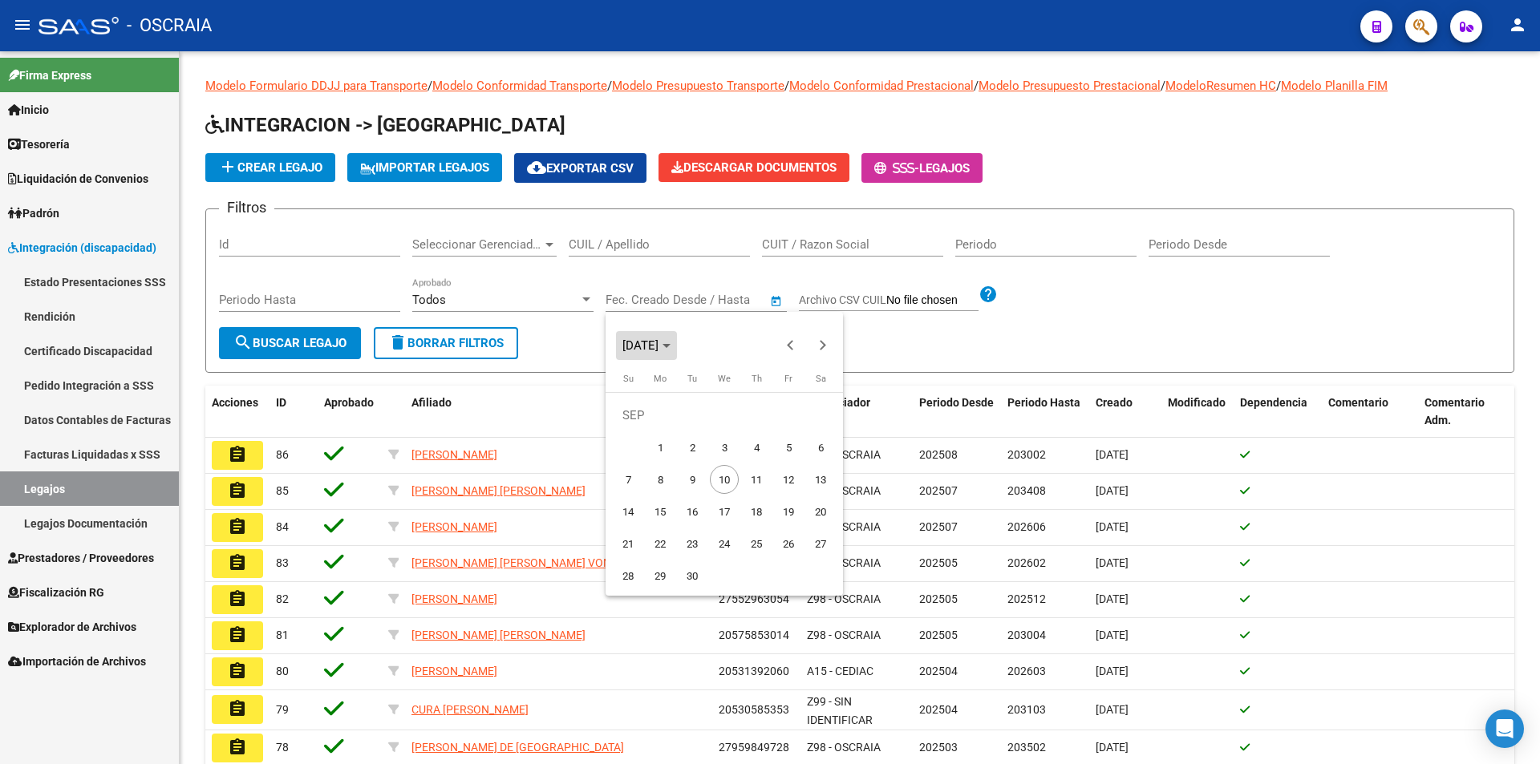
click at [658, 342] on span "SEP 2025" at bounding box center [640, 345] width 36 height 14
click at [642, 399] on span "2016" at bounding box center [640, 396] width 51 height 29
click at [1130, 338] on div at bounding box center [770, 382] width 1540 height 764
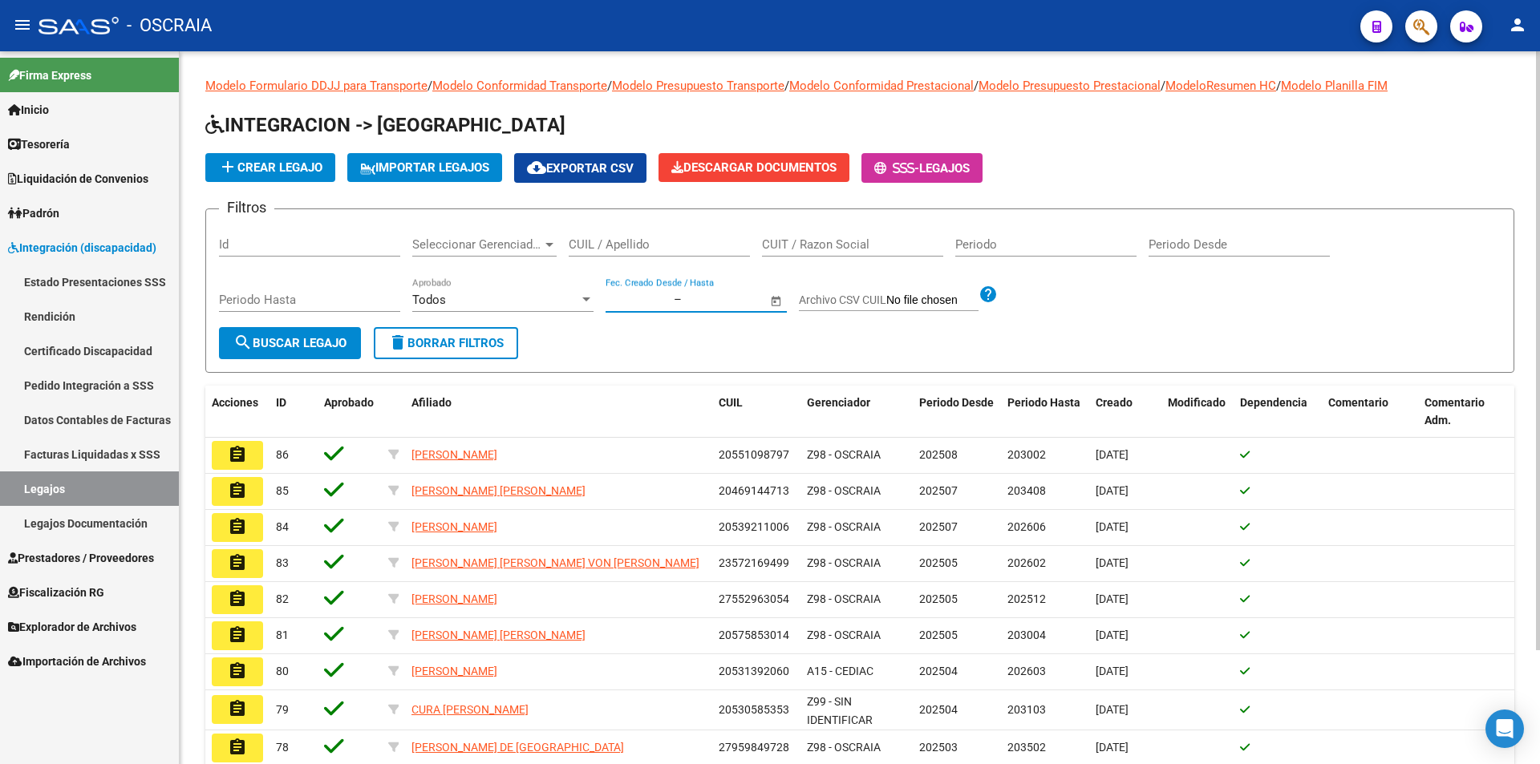
drag, startPoint x: 666, startPoint y: 367, endPoint x: 651, endPoint y: 337, distance: 34.1
click at [672, 361] on form "Filtros Id Seleccionar Gerenciador Seleccionar Gerenciador CUIL / Apellido CUIT…" at bounding box center [859, 291] width 1309 height 164
click at [308, 345] on span "search Buscar Legajo" at bounding box center [289, 343] width 113 height 14
click at [588, 169] on span "cloud_download Exportar CSV" at bounding box center [580, 168] width 107 height 14
click at [95, 528] on link "Legajos Documentación" at bounding box center [89, 523] width 179 height 34
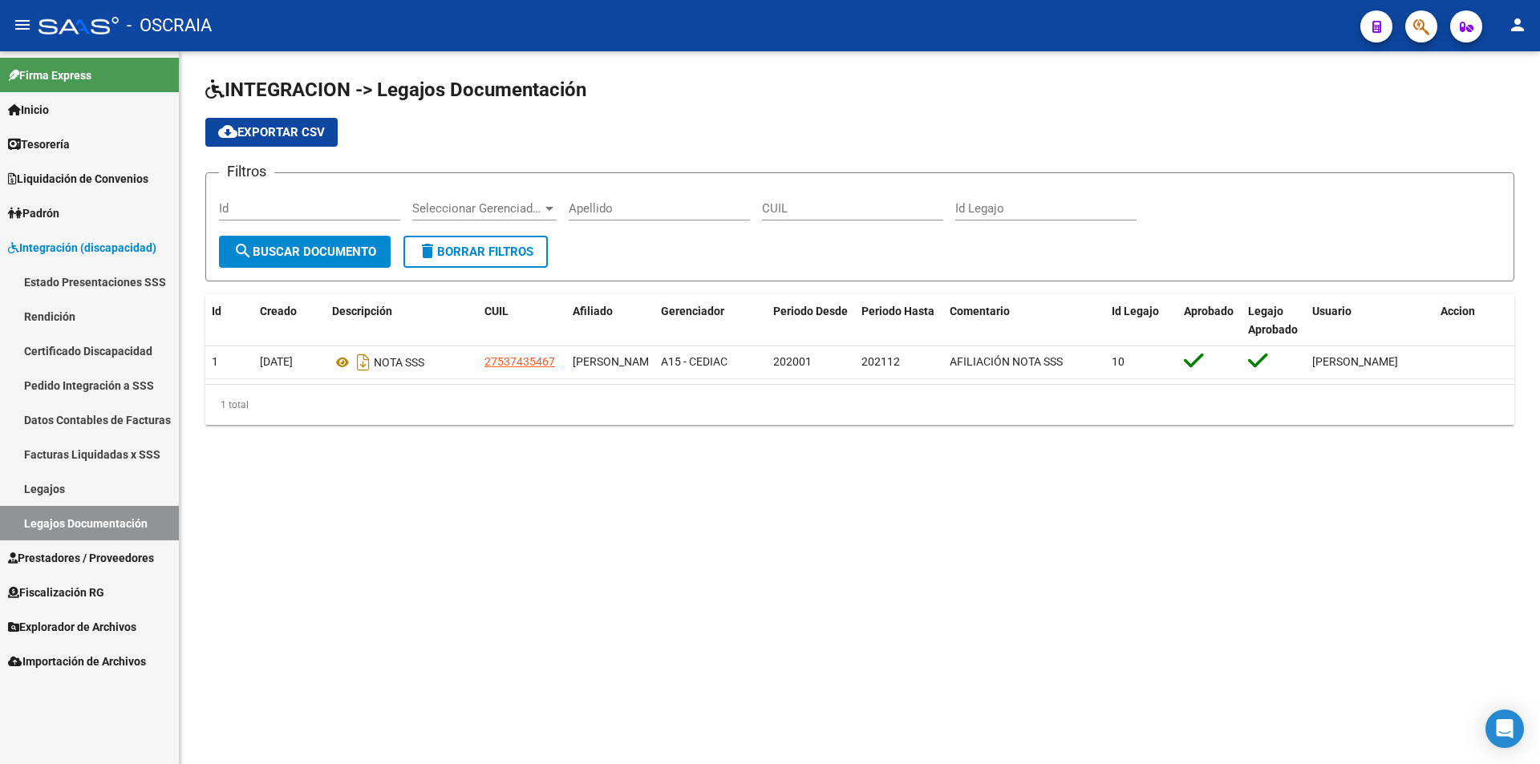
click at [490, 203] on span "Seleccionar Gerenciador" at bounding box center [477, 208] width 130 height 14
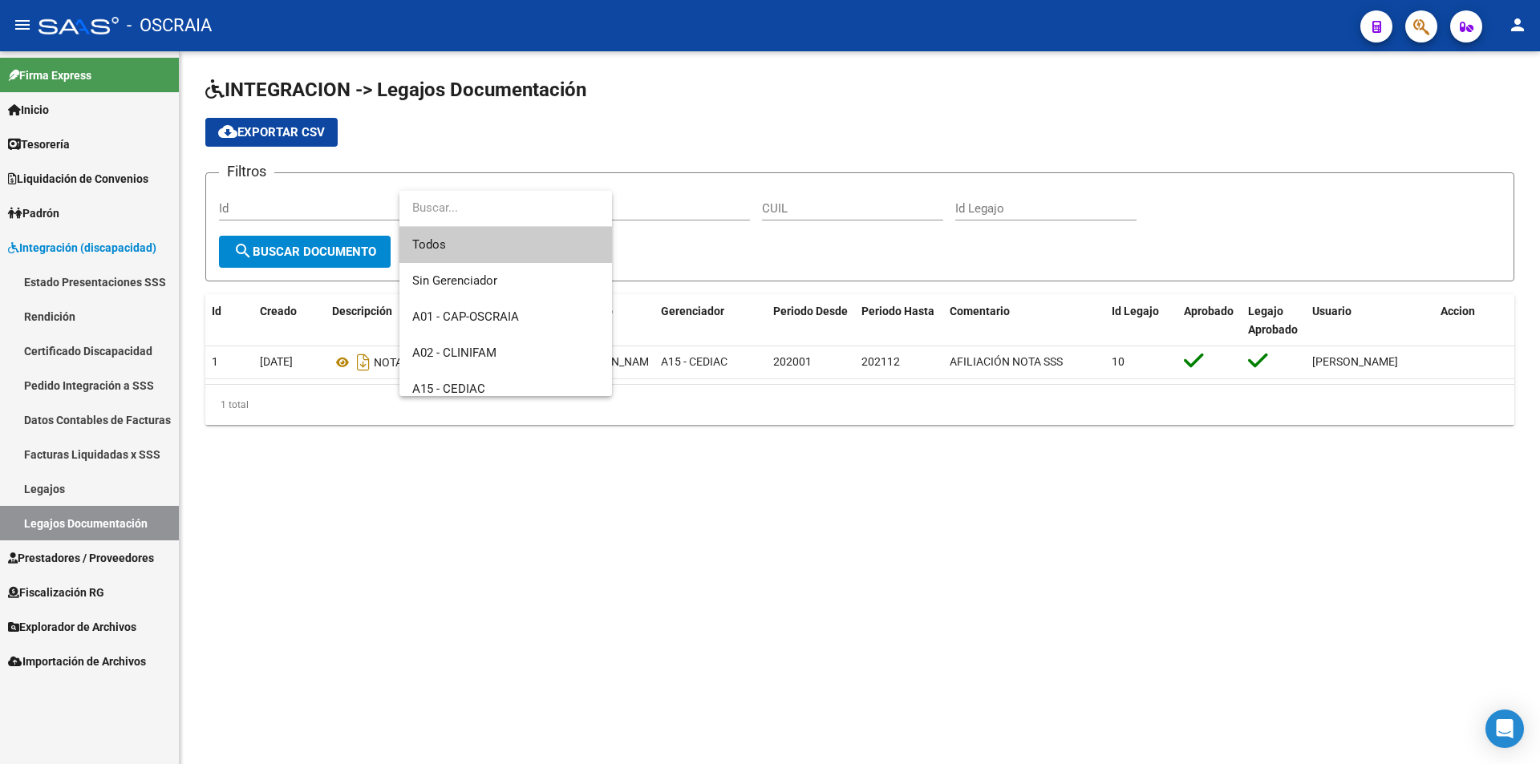
click at [490, 203] on input "dropdown search" at bounding box center [505, 208] width 213 height 36
click at [569, 122] on div at bounding box center [770, 382] width 1540 height 764
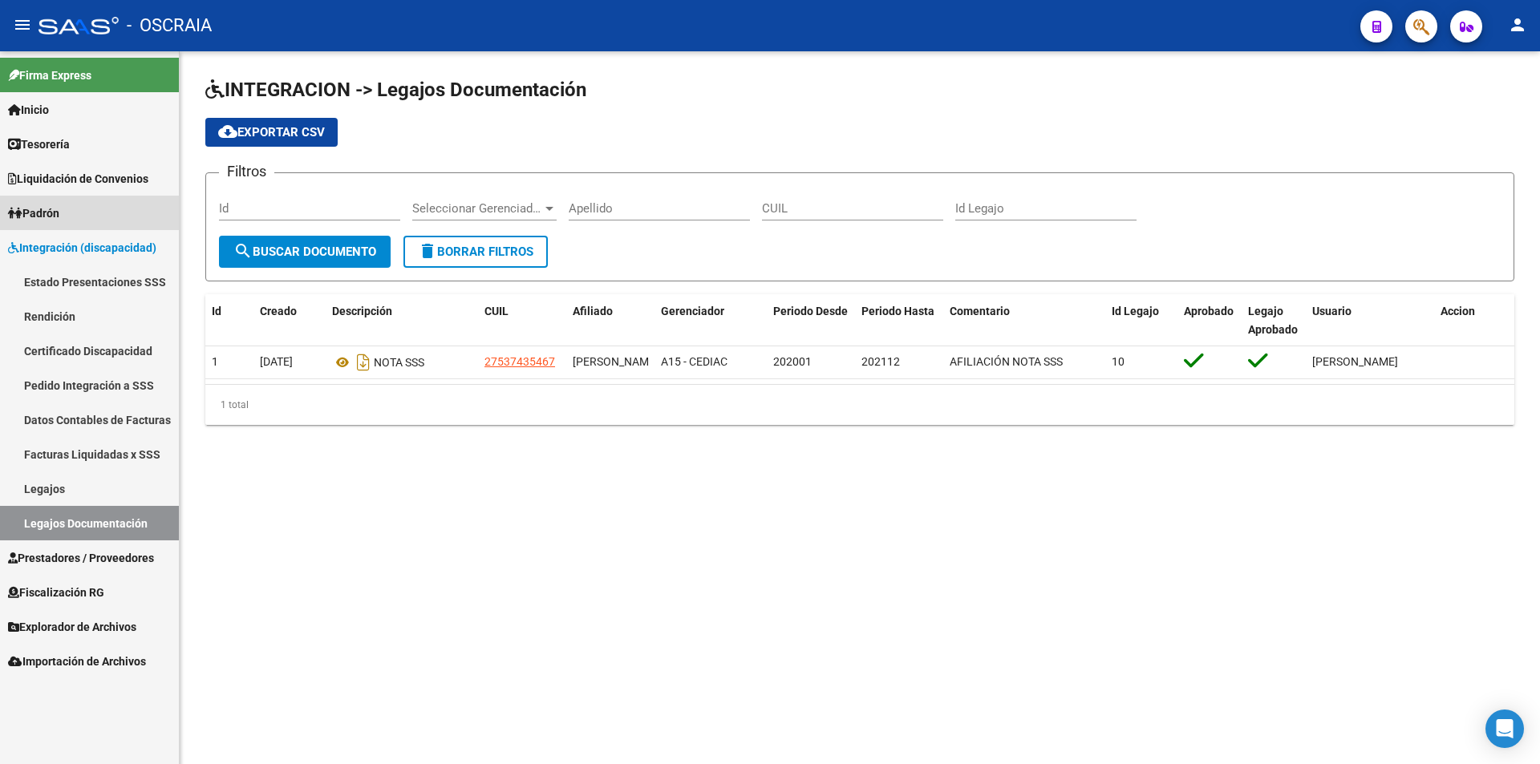
click at [103, 205] on link "Padrón" at bounding box center [89, 213] width 179 height 34
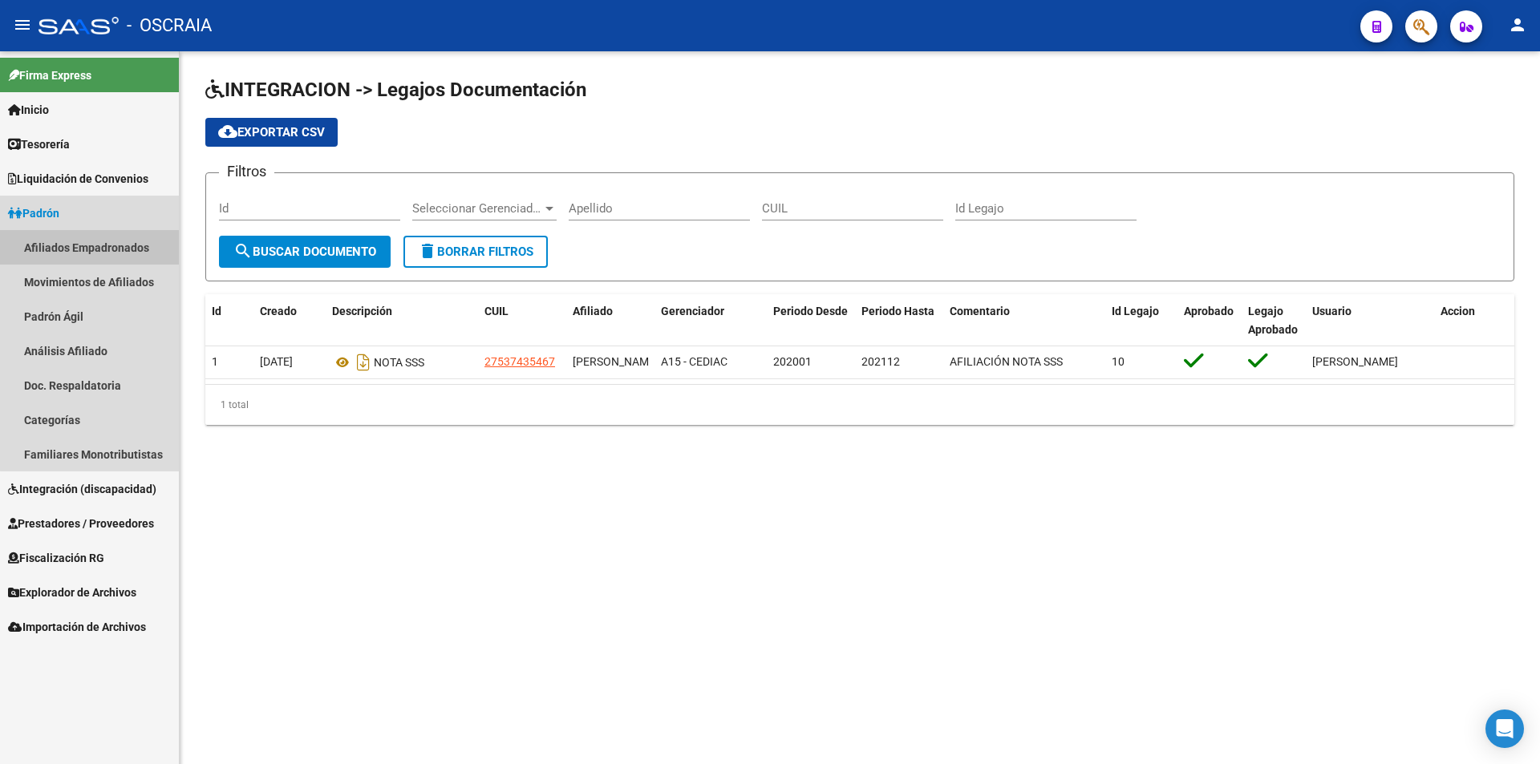
click at [104, 244] on link "Afiliados Empadronados" at bounding box center [89, 247] width 179 height 34
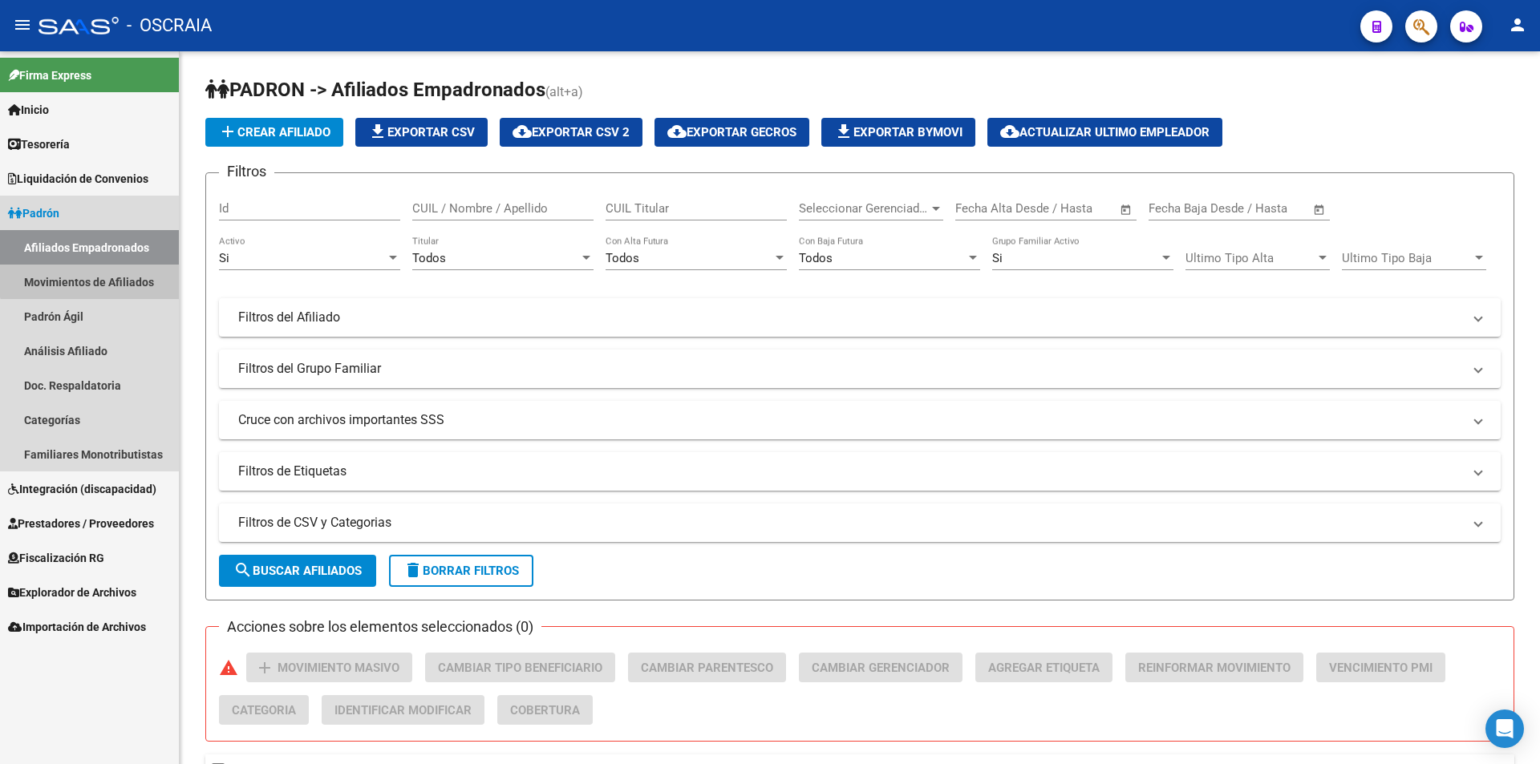
click at [99, 276] on link "Movimientos de Afiliados" at bounding box center [89, 282] width 179 height 34
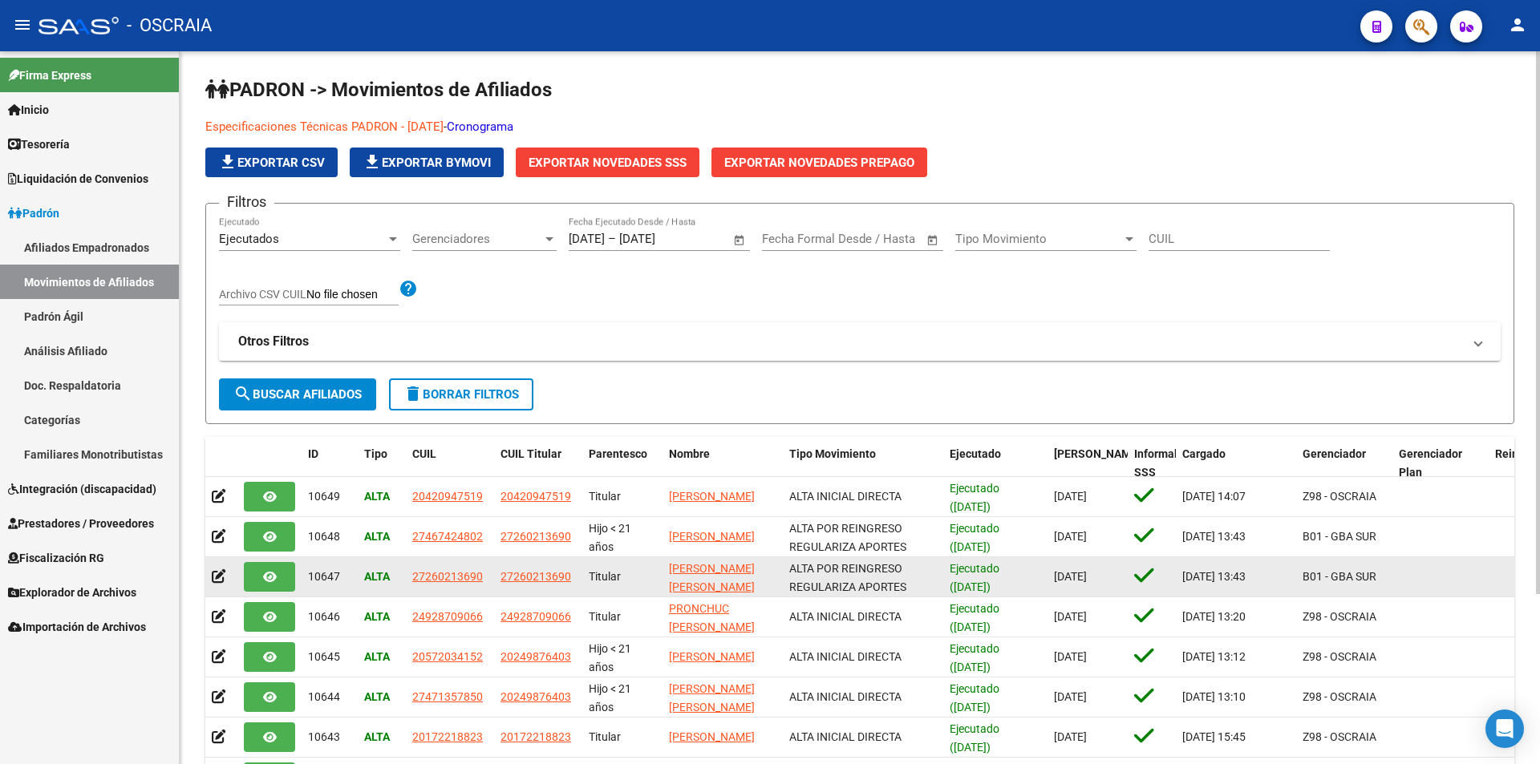
scroll to position [3, 0]
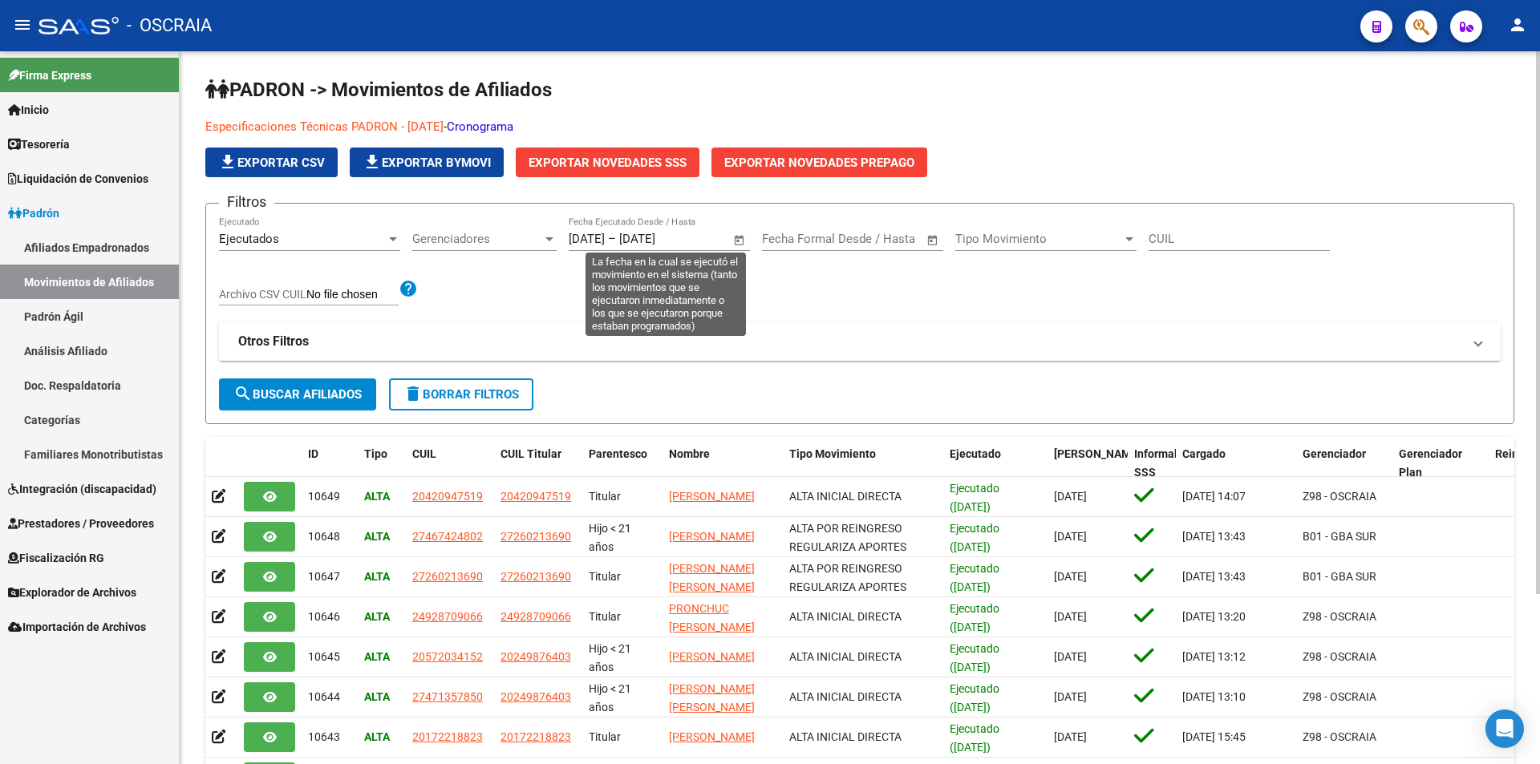
click at [747, 248] on span "Open calendar" at bounding box center [739, 240] width 38 height 38
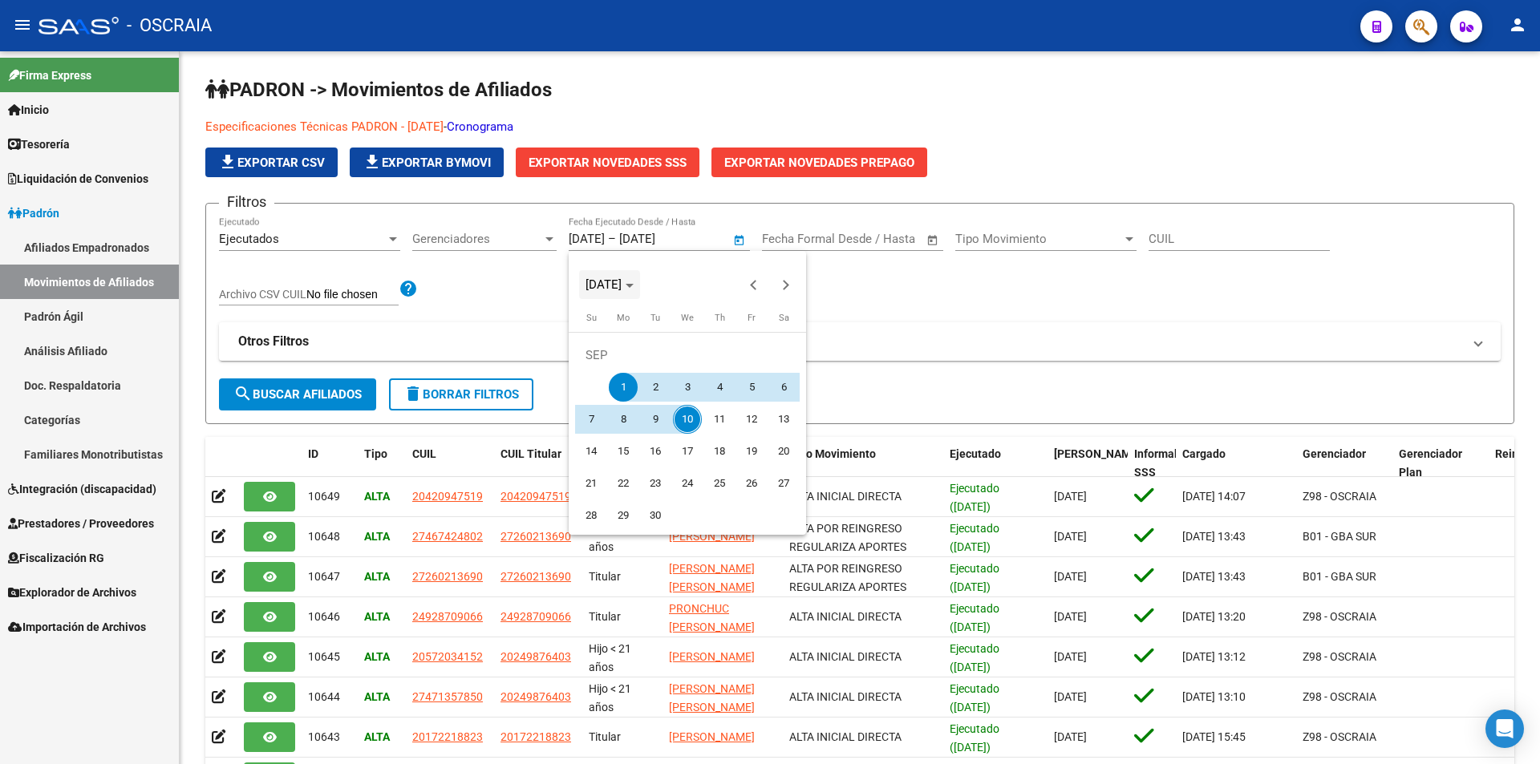
click at [622, 292] on span "SEP 2025" at bounding box center [603, 284] width 36 height 14
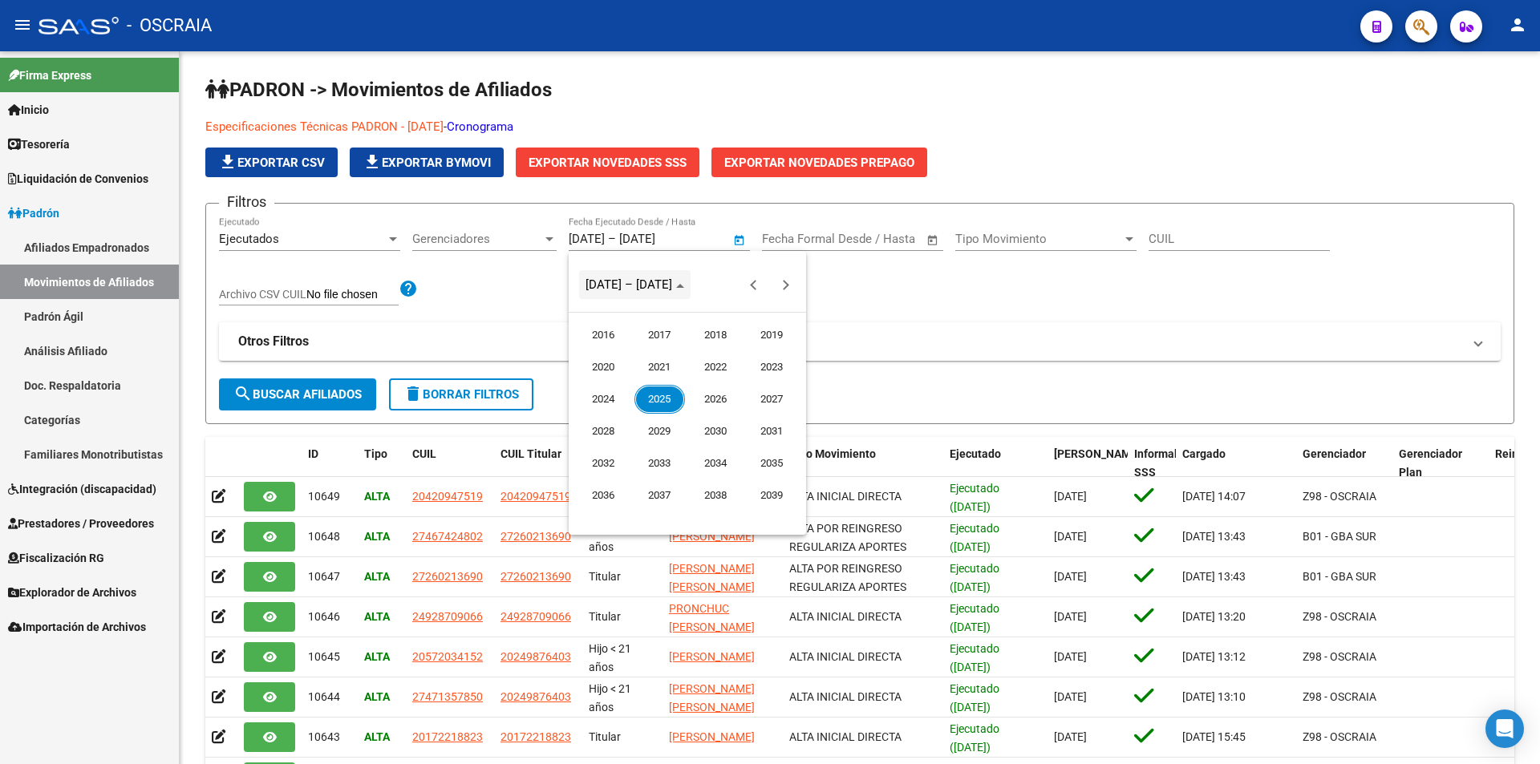
click at [636, 292] on span "2016 – 2039" at bounding box center [628, 284] width 87 height 14
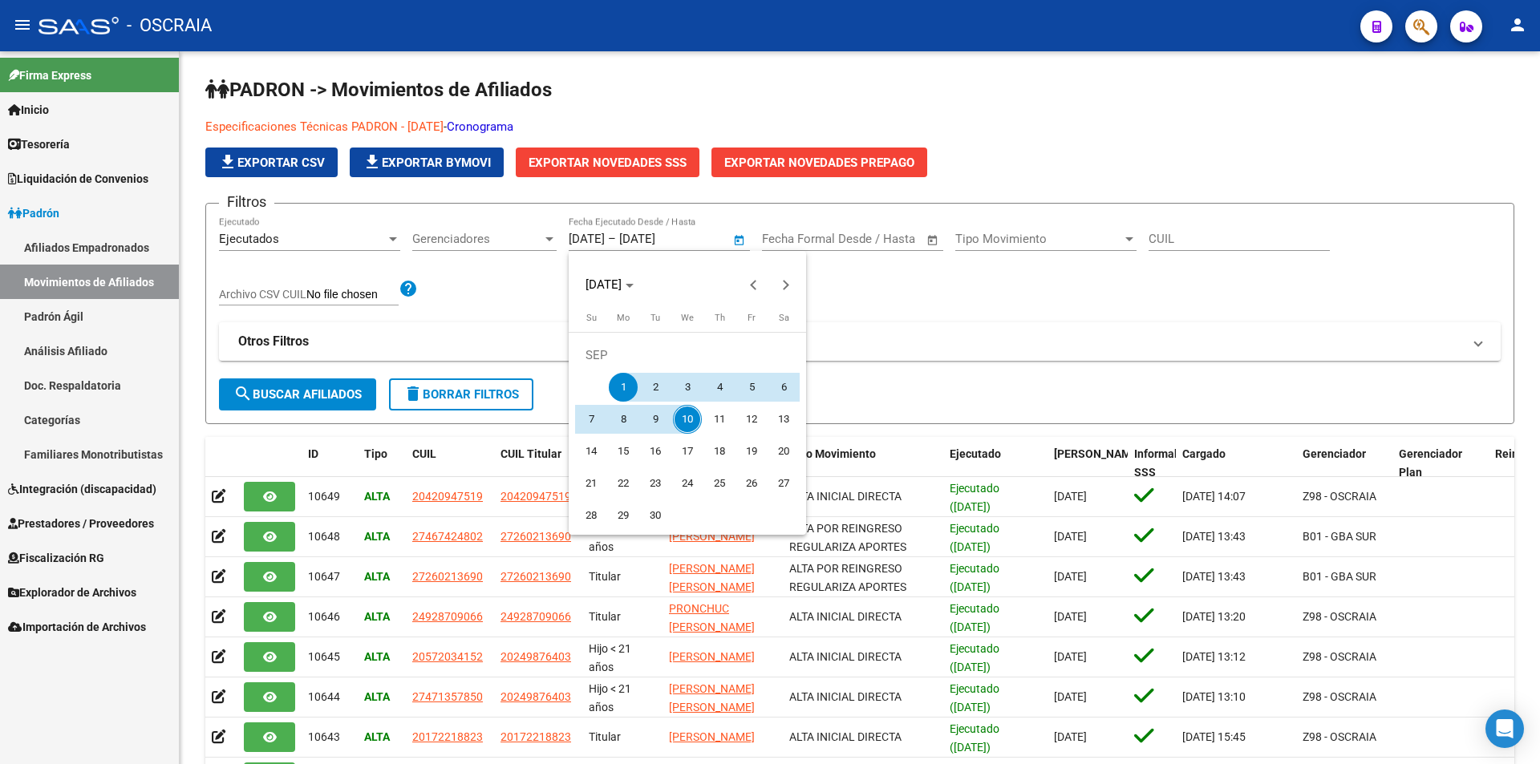
click at [643, 226] on div at bounding box center [770, 382] width 1540 height 764
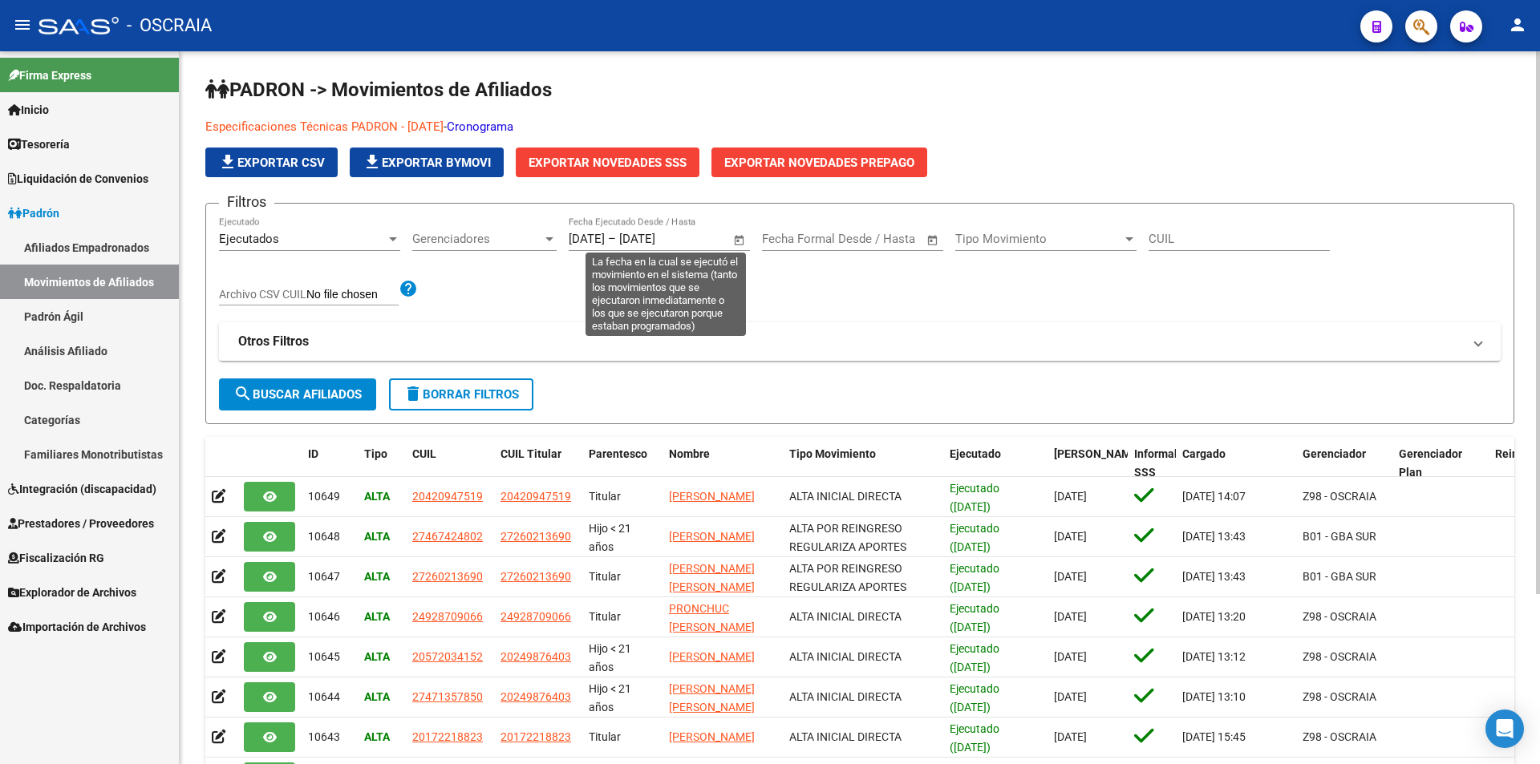
drag, startPoint x: 715, startPoint y: 241, endPoint x: 723, endPoint y: 241, distance: 8.8
click at [721, 241] on div "01/09/2025 01/09/2025 – 10/09/2025 10/09/2025 Fecha Ejecutado Desde / Hasta" at bounding box center [659, 234] width 181 height 34
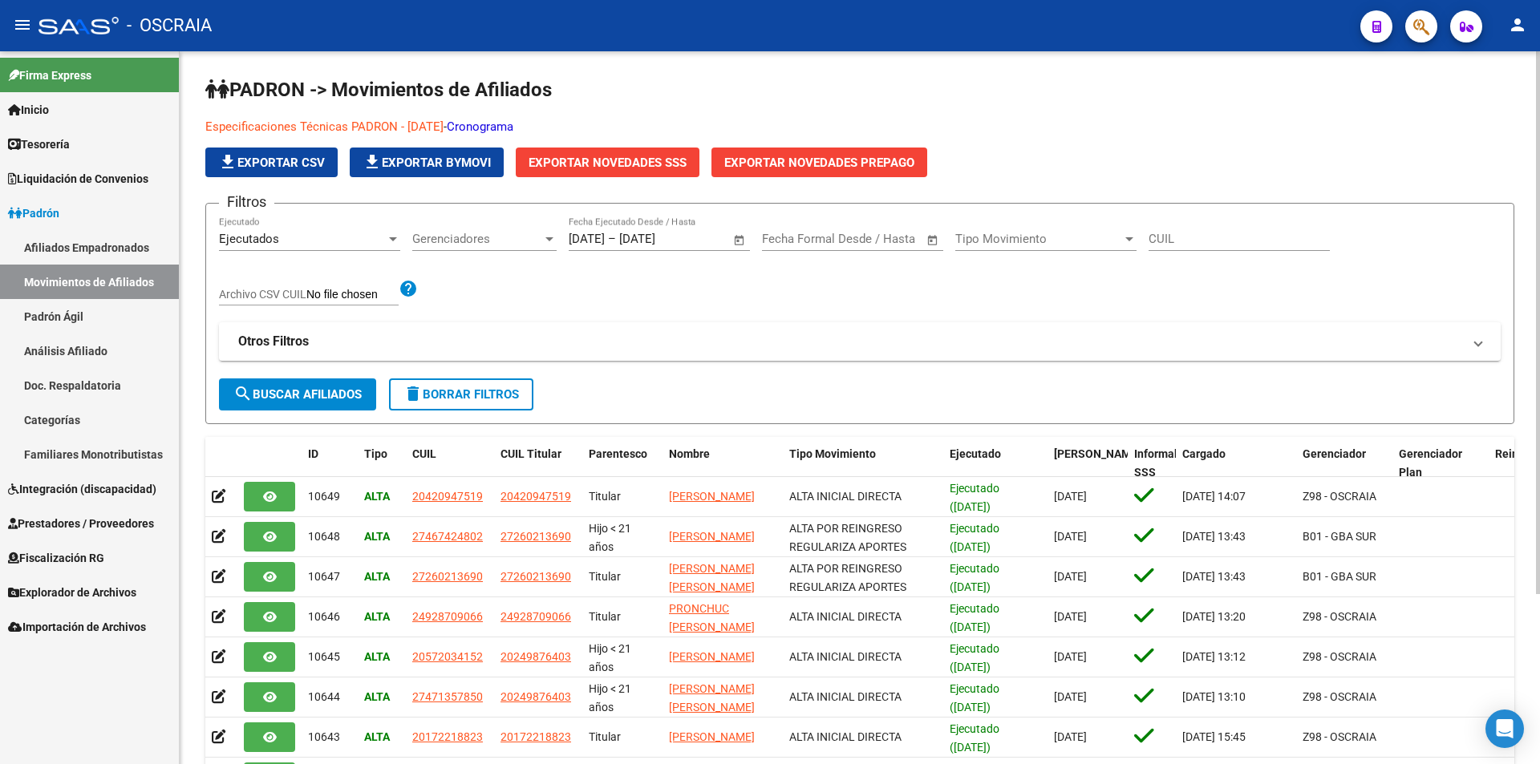
click at [735, 237] on span "Open calendar" at bounding box center [739, 240] width 38 height 38
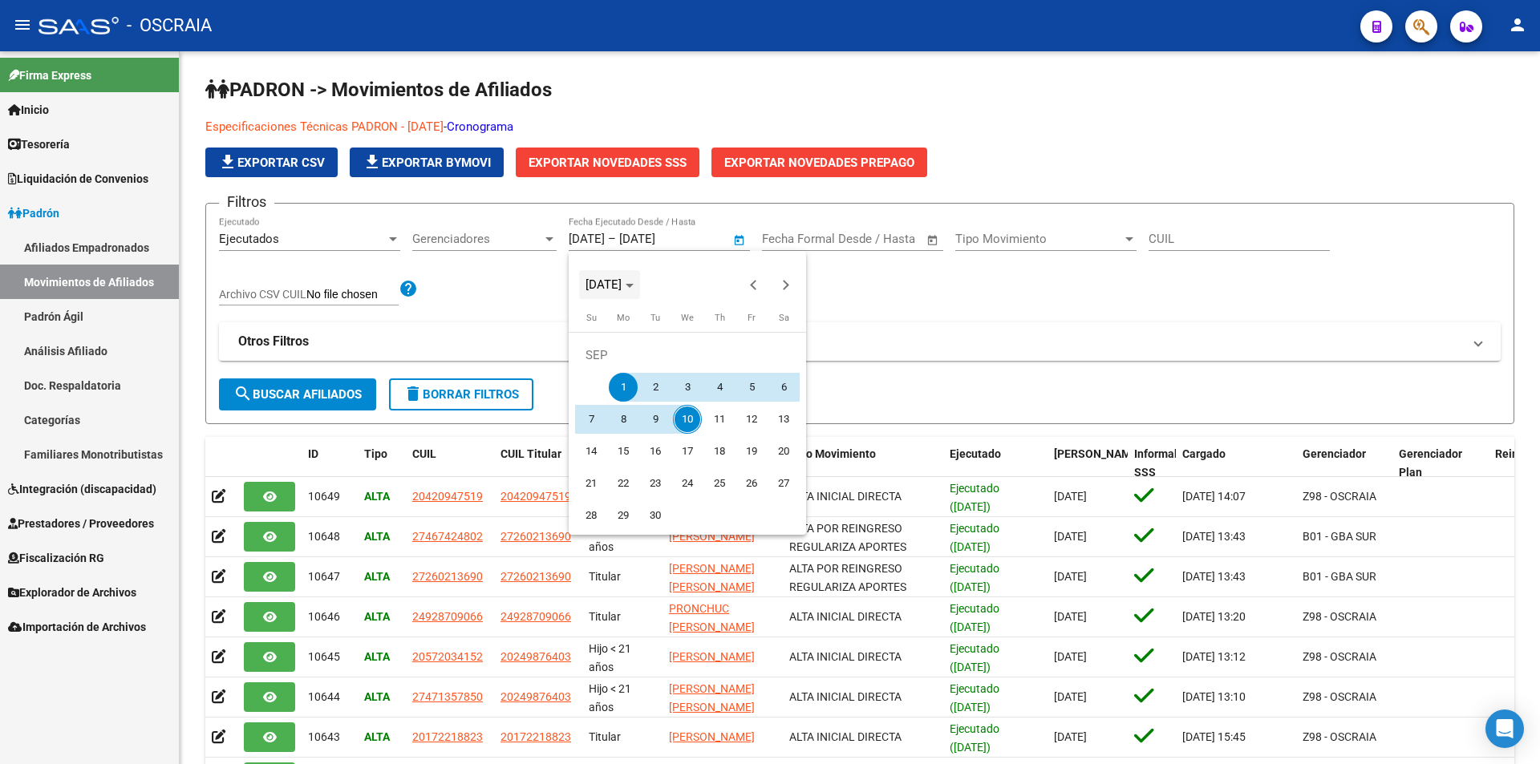
click at [622, 282] on span "SEP 2025" at bounding box center [603, 284] width 36 height 14
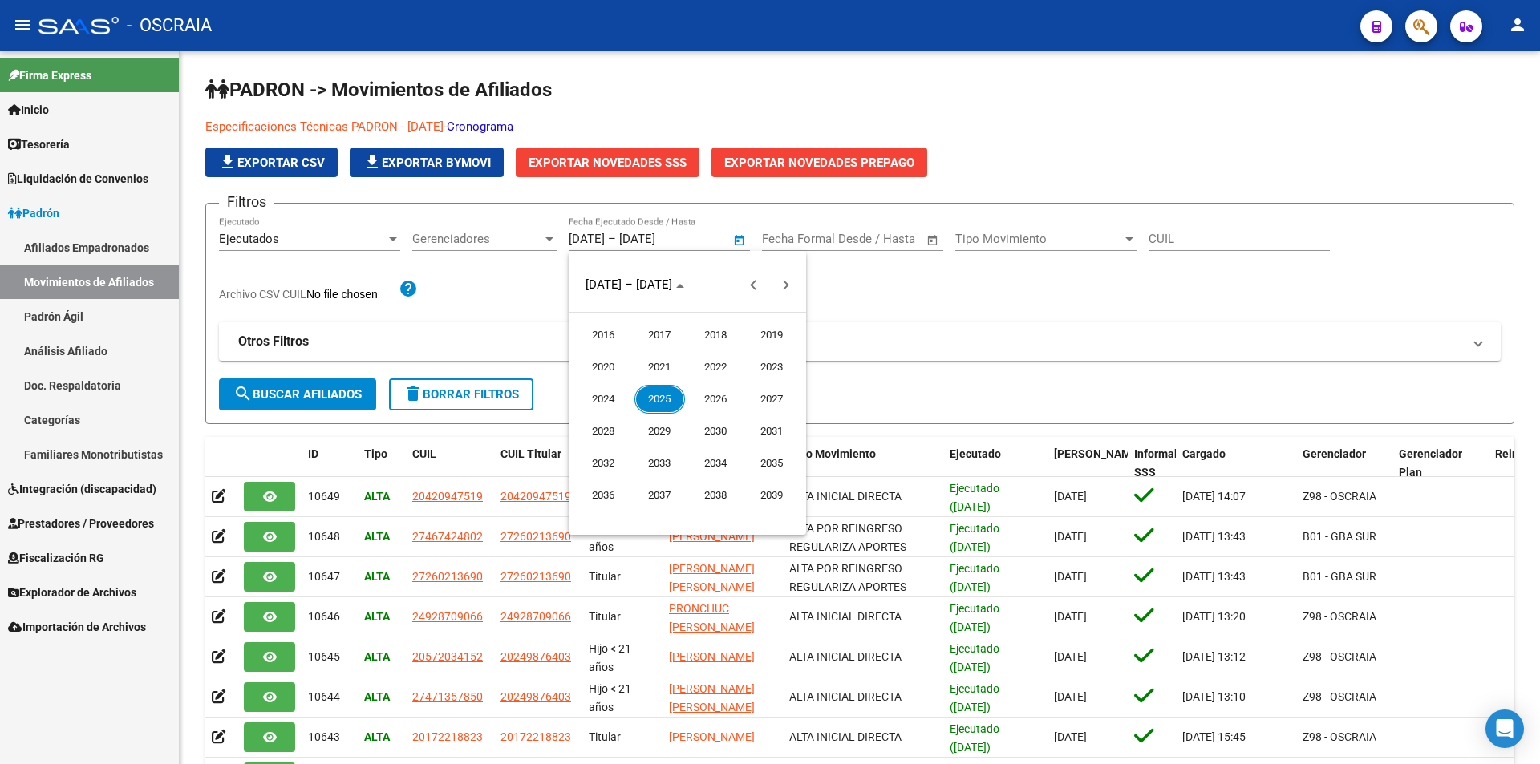
click at [615, 330] on span "2016" at bounding box center [603, 335] width 51 height 29
click at [619, 366] on span "JAN" at bounding box center [603, 367] width 51 height 29
click at [748, 357] on span "1" at bounding box center [751, 355] width 29 height 29
type input "01/01/2016"
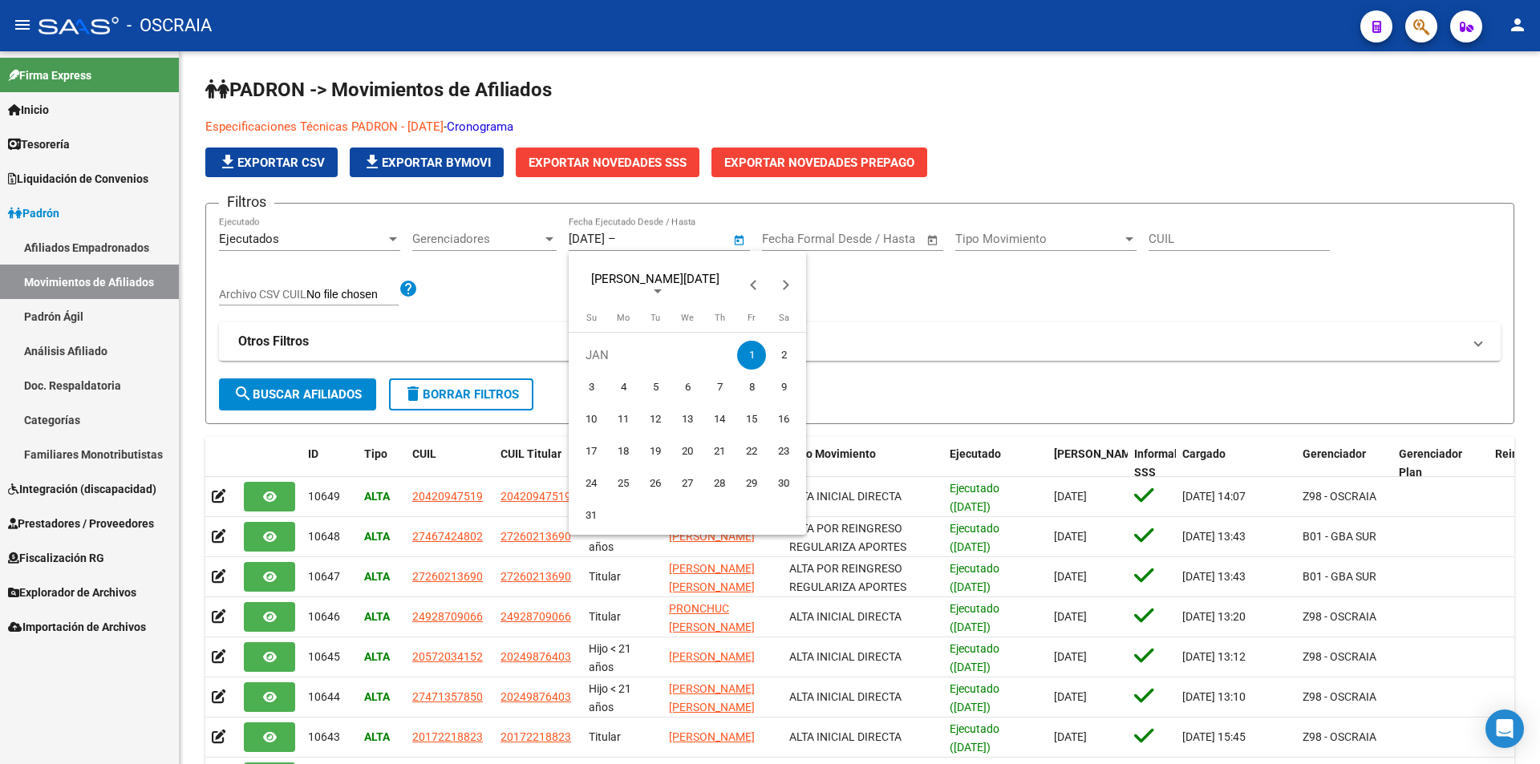
click at [679, 227] on div at bounding box center [770, 382] width 1540 height 764
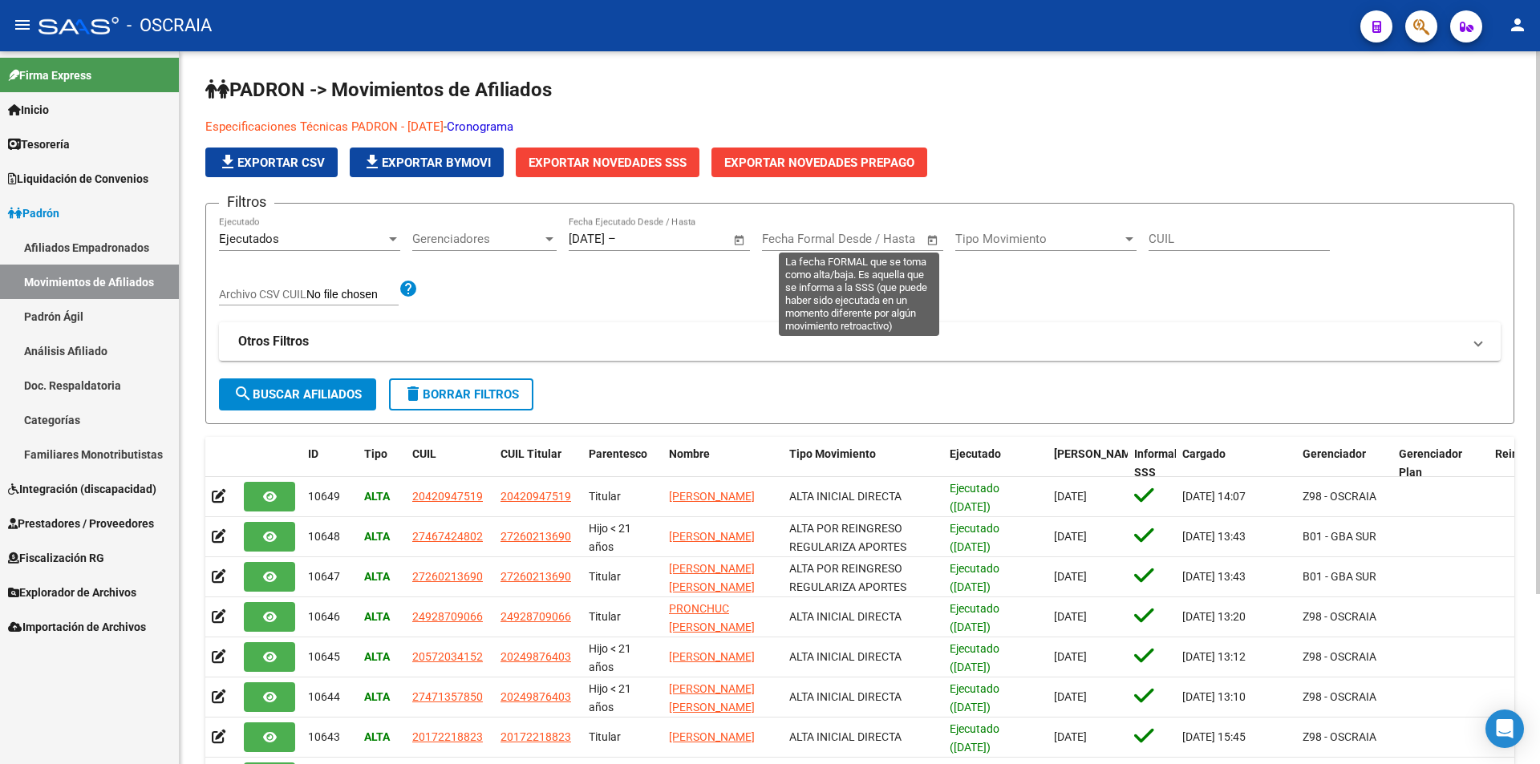
click at [932, 239] on span "Open calendar" at bounding box center [932, 240] width 38 height 38
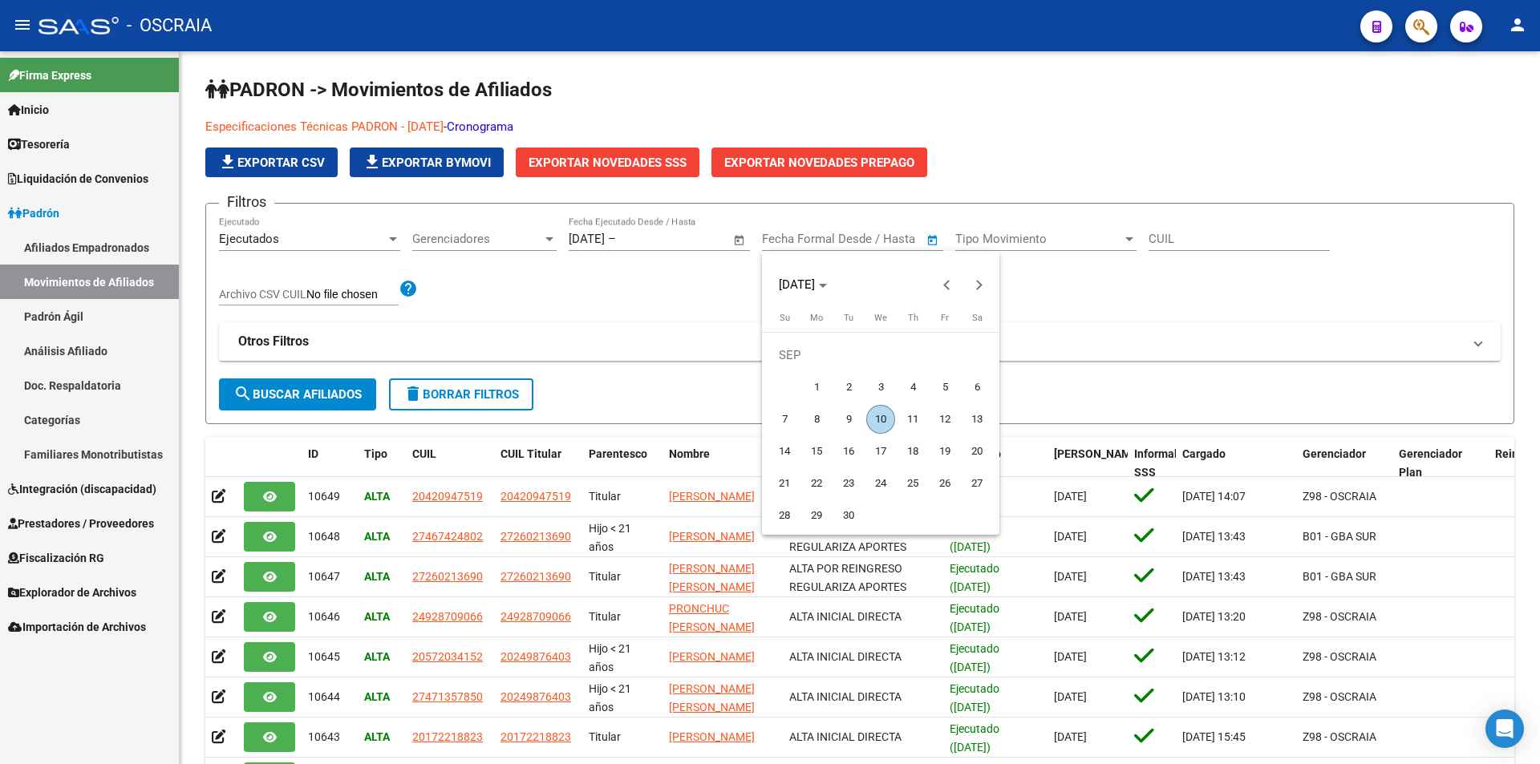
click at [884, 420] on span "10" at bounding box center [880, 419] width 29 height 29
type input "10/09/2025"
click at [623, 364] on div at bounding box center [770, 382] width 1540 height 764
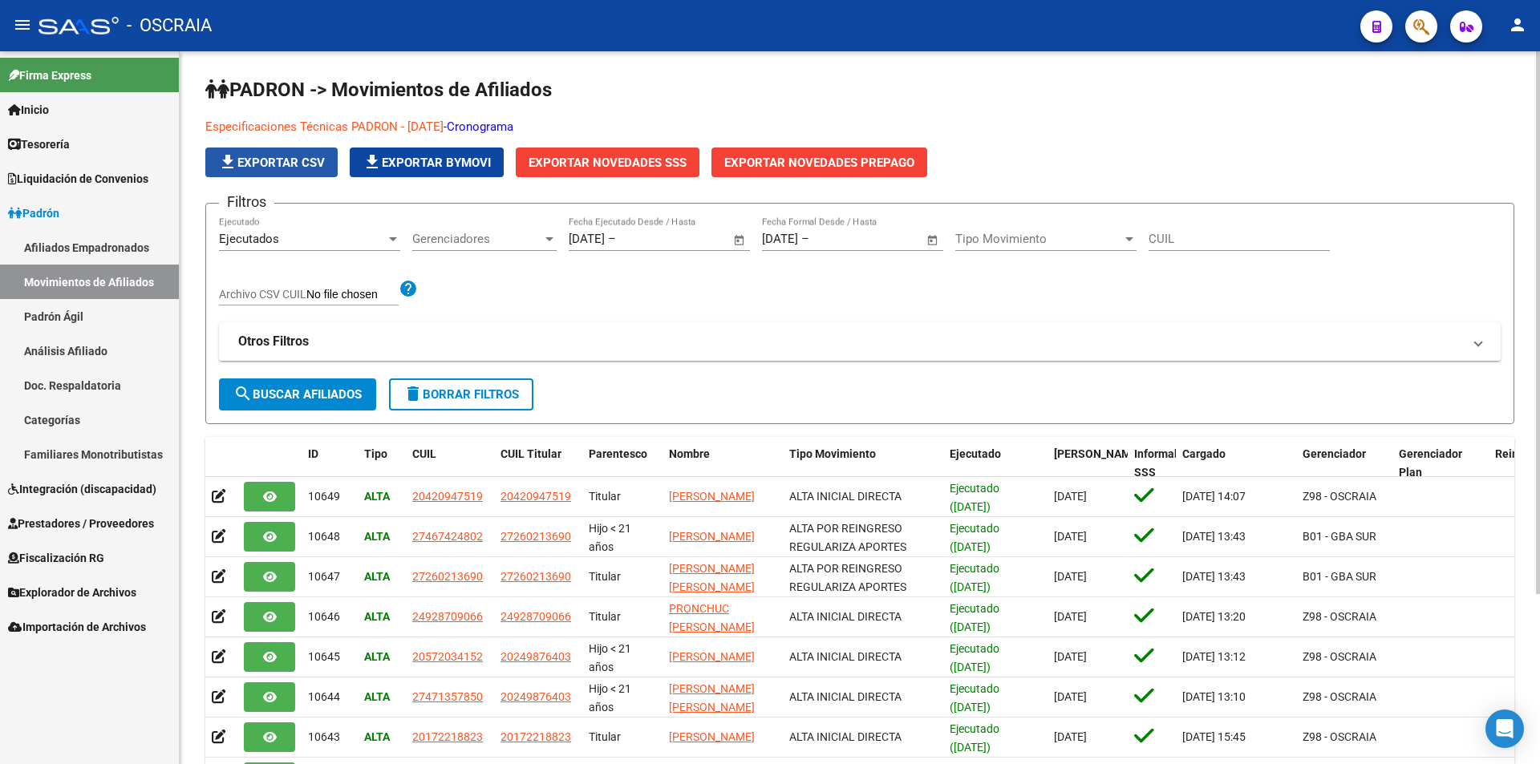
click at [253, 160] on span "file_download Exportar CSV" at bounding box center [271, 163] width 107 height 14
click at [68, 314] on link "Padrón Ágil" at bounding box center [89, 316] width 179 height 34
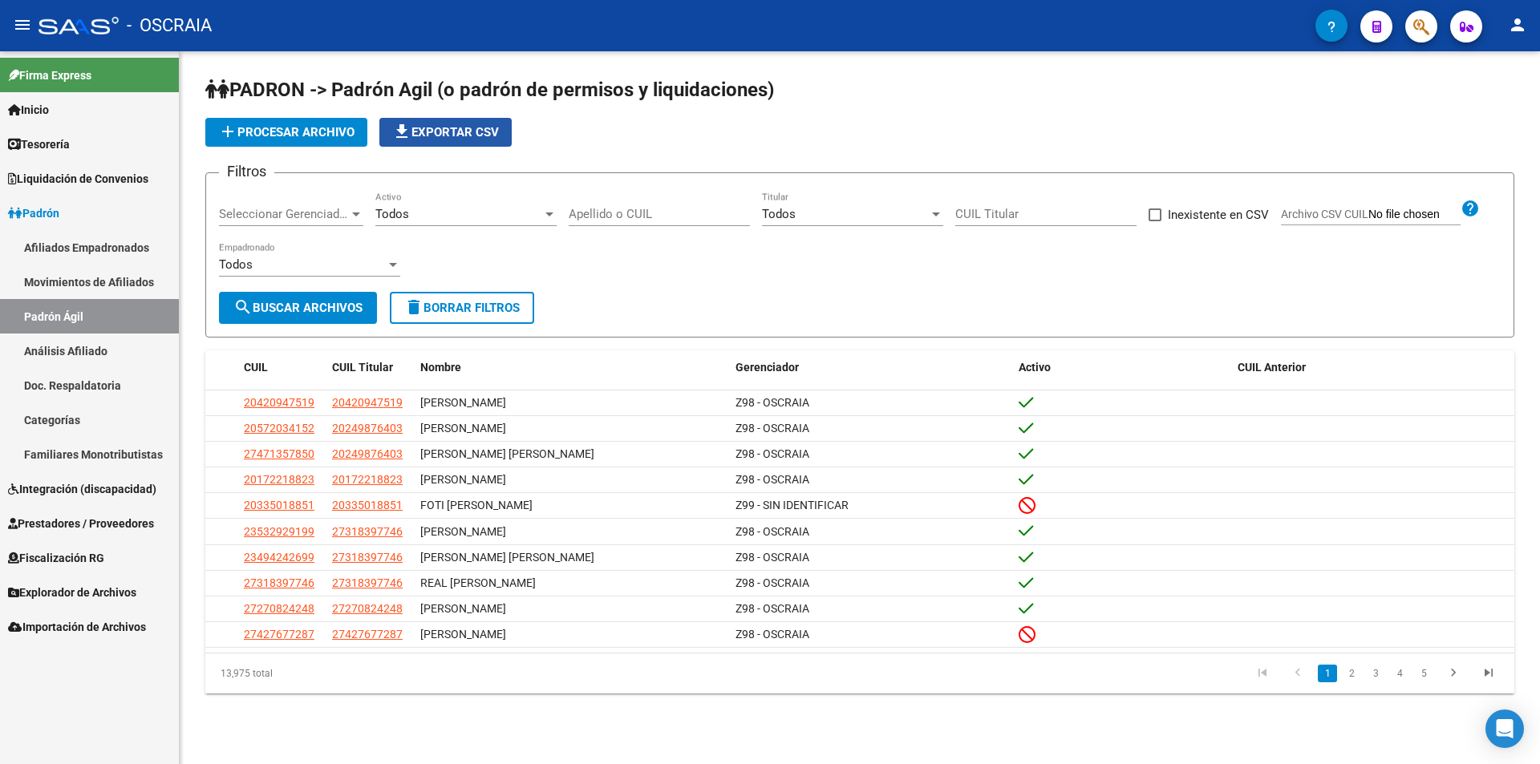
click at [451, 136] on span "file_download Exportar CSV" at bounding box center [445, 132] width 107 height 14
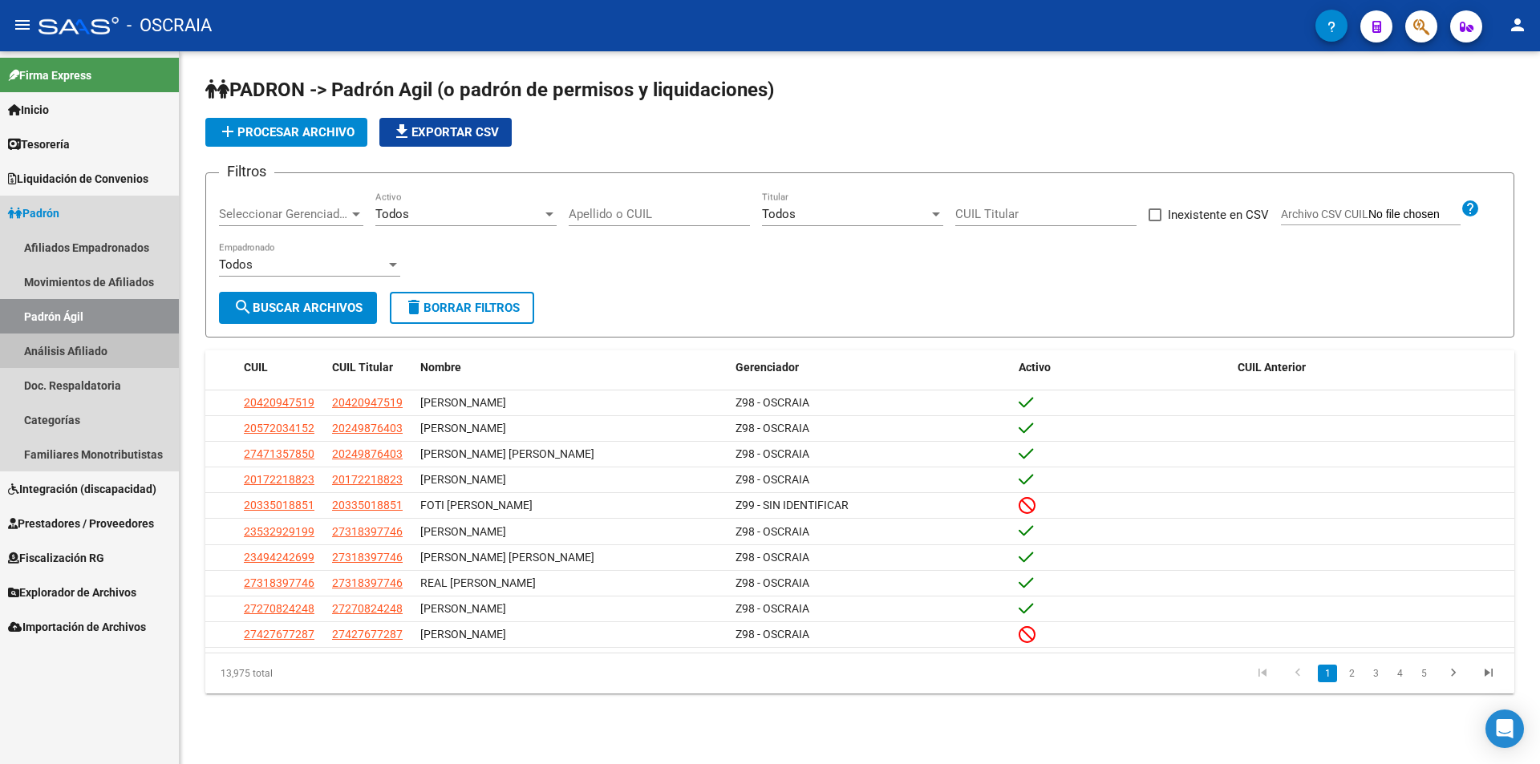
click at [39, 349] on link "Análisis Afiliado" at bounding box center [89, 351] width 179 height 34
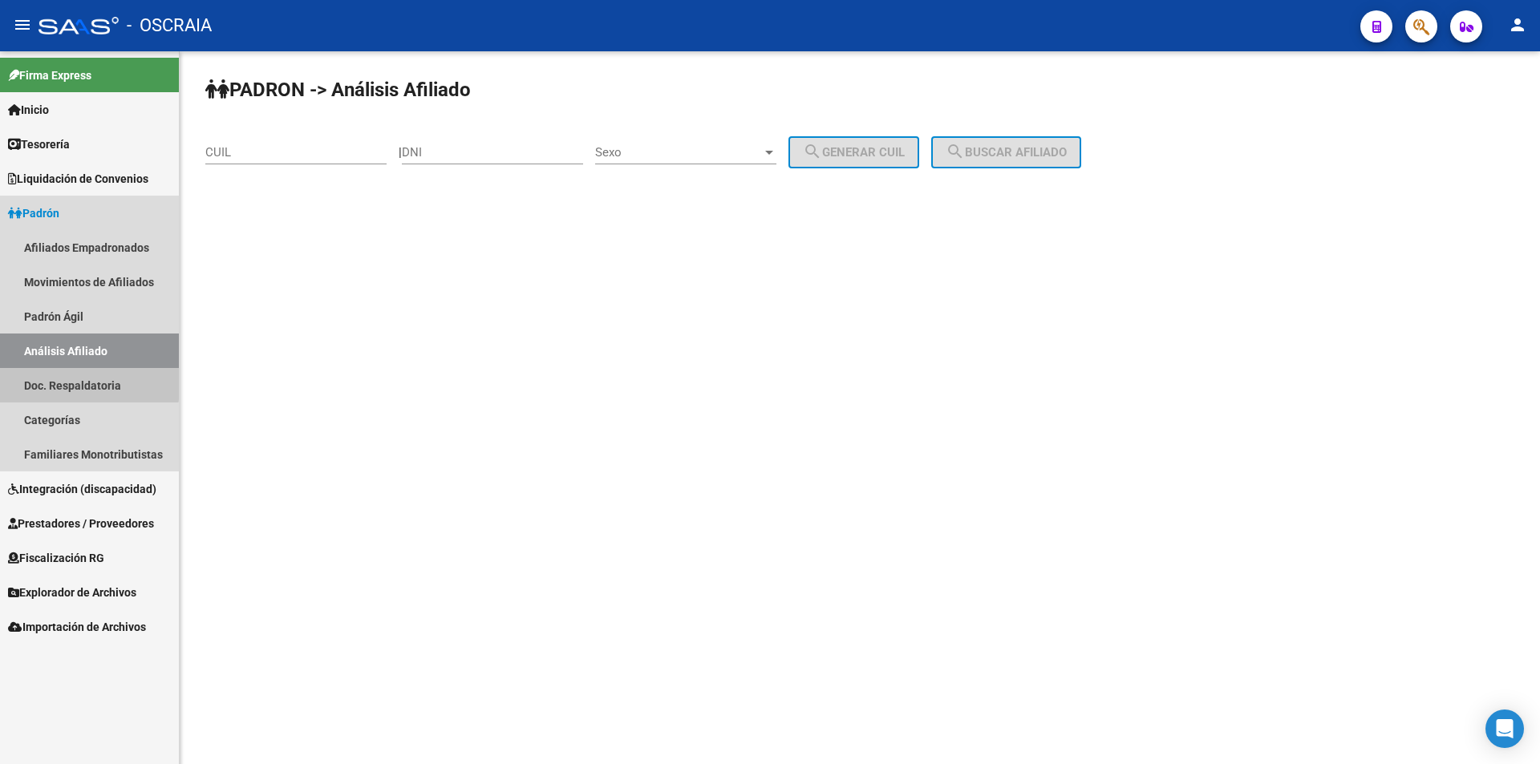
click at [68, 382] on link "Doc. Respaldatoria" at bounding box center [89, 385] width 179 height 34
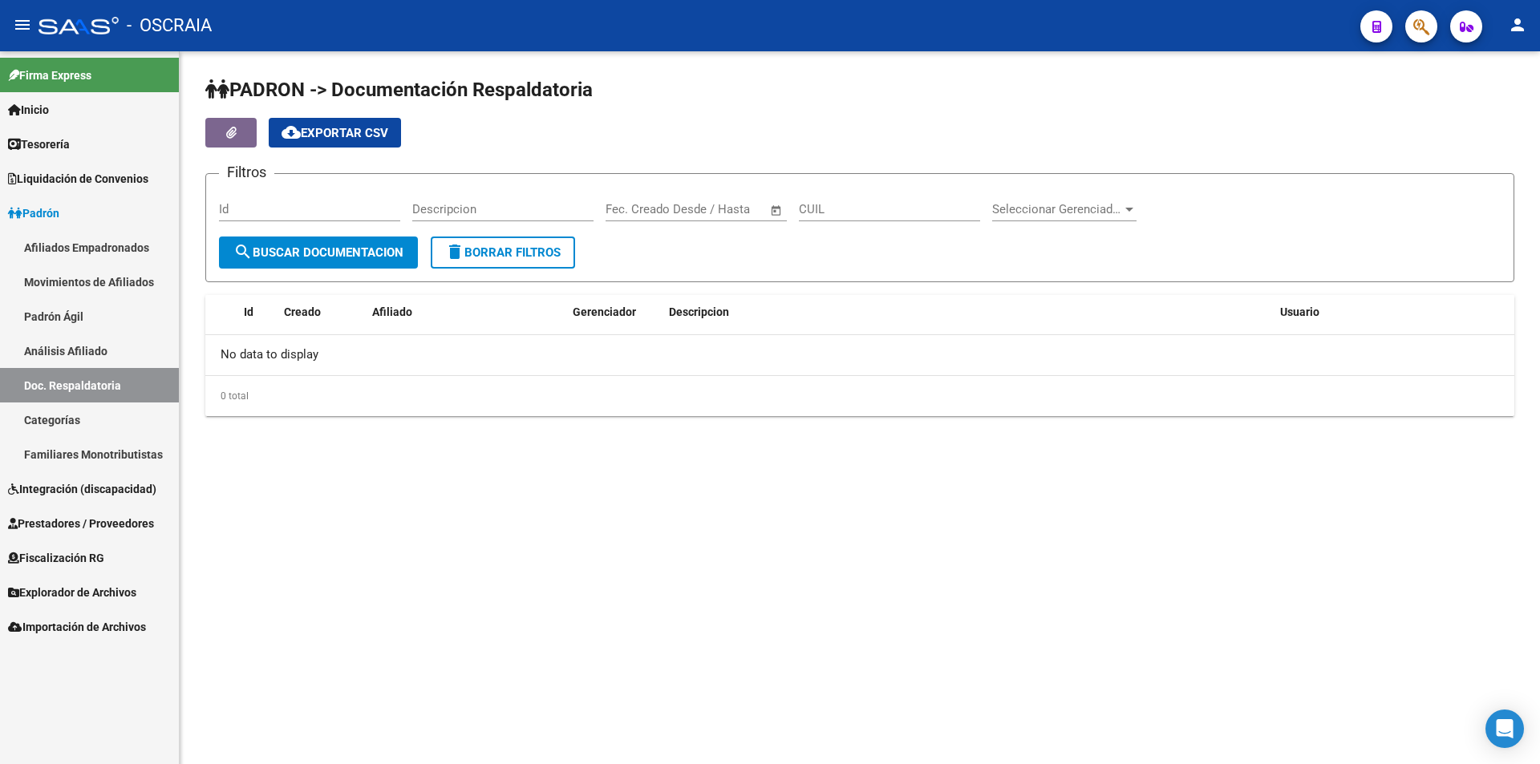
click at [68, 407] on link "Categorías" at bounding box center [89, 420] width 179 height 34
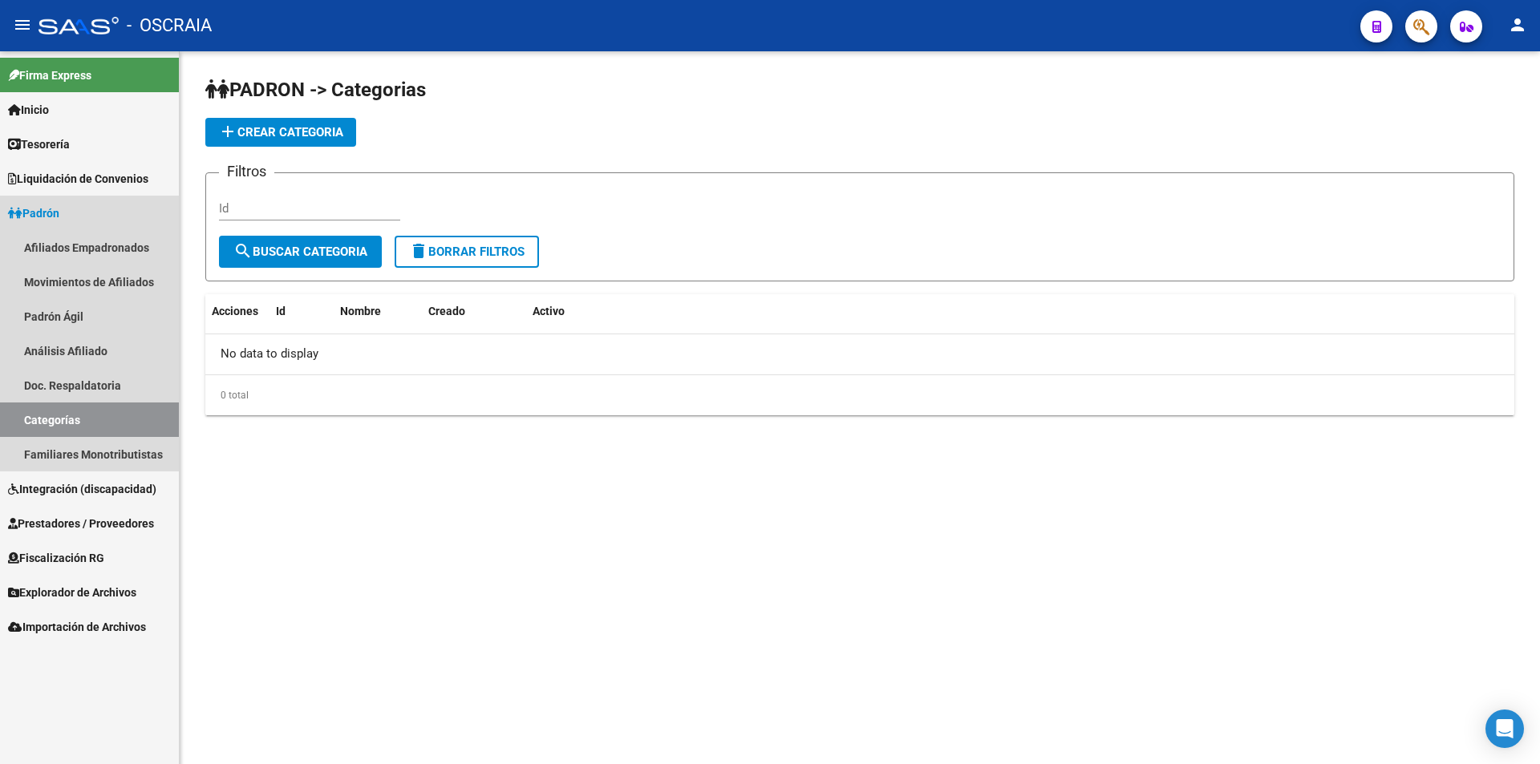
click at [102, 435] on link "Categorías" at bounding box center [89, 420] width 179 height 34
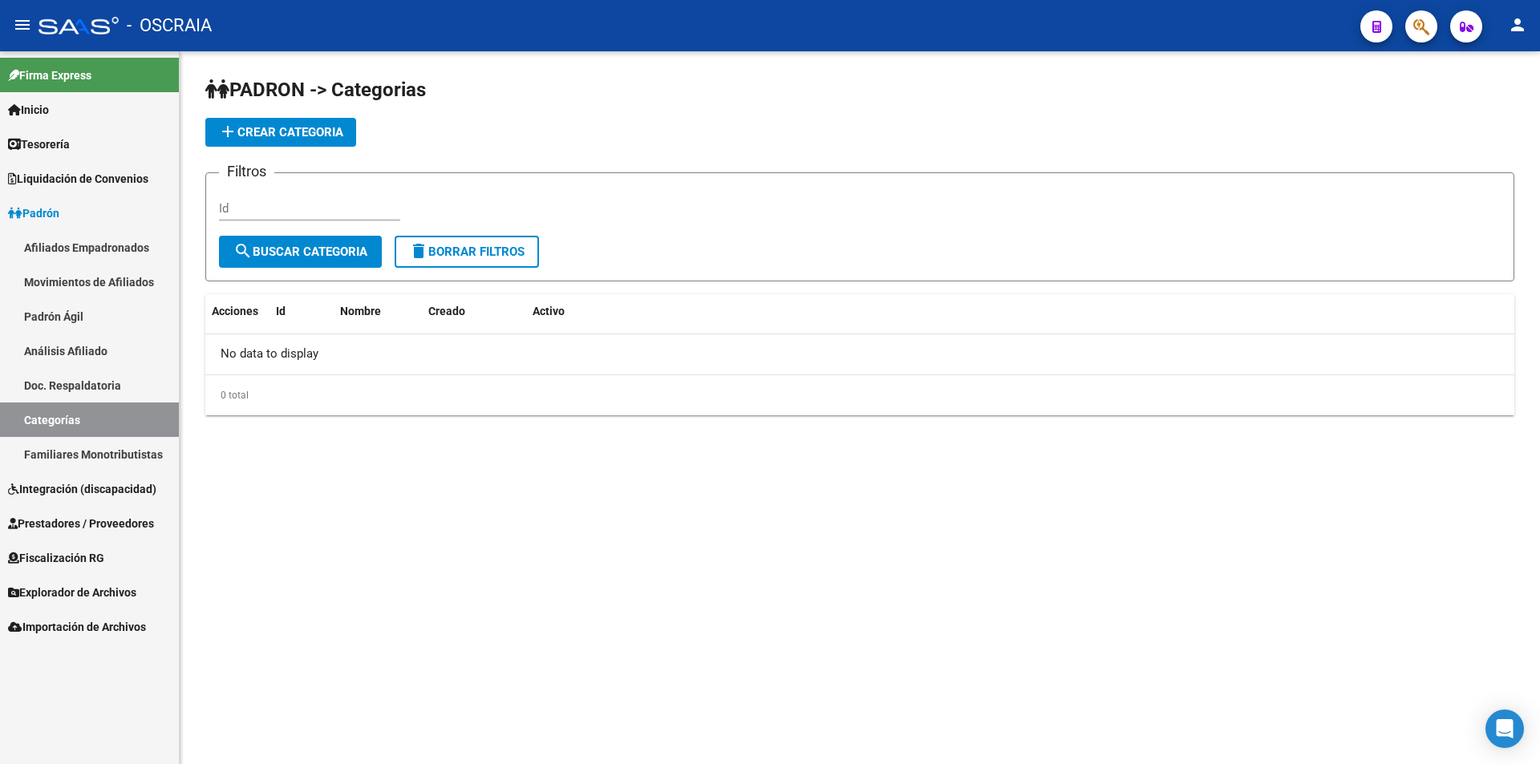
click at [100, 450] on link "Familiares Monotributistas" at bounding box center [89, 454] width 179 height 34
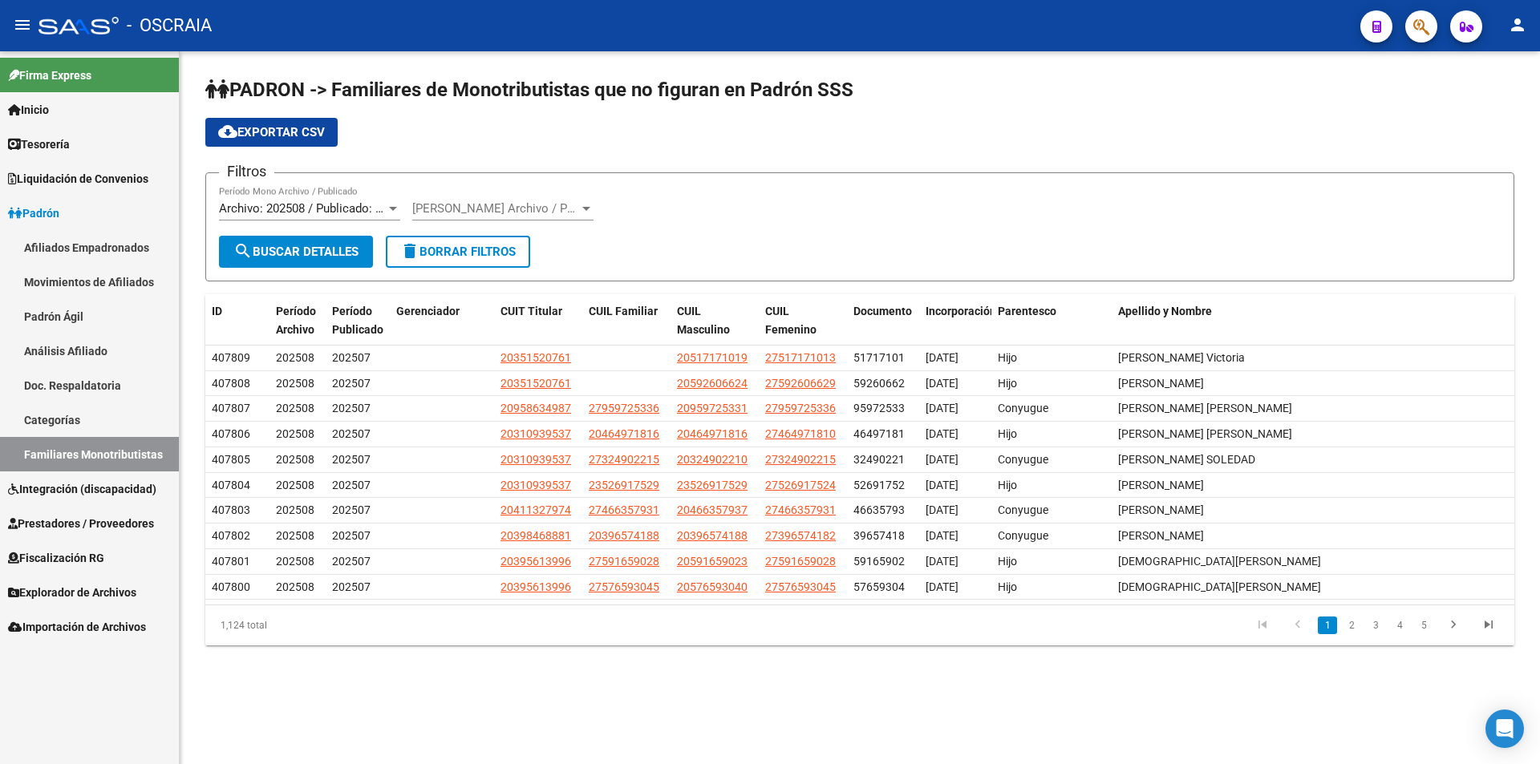
click at [86, 180] on span "Liquidación de Convenios" at bounding box center [78, 179] width 140 height 18
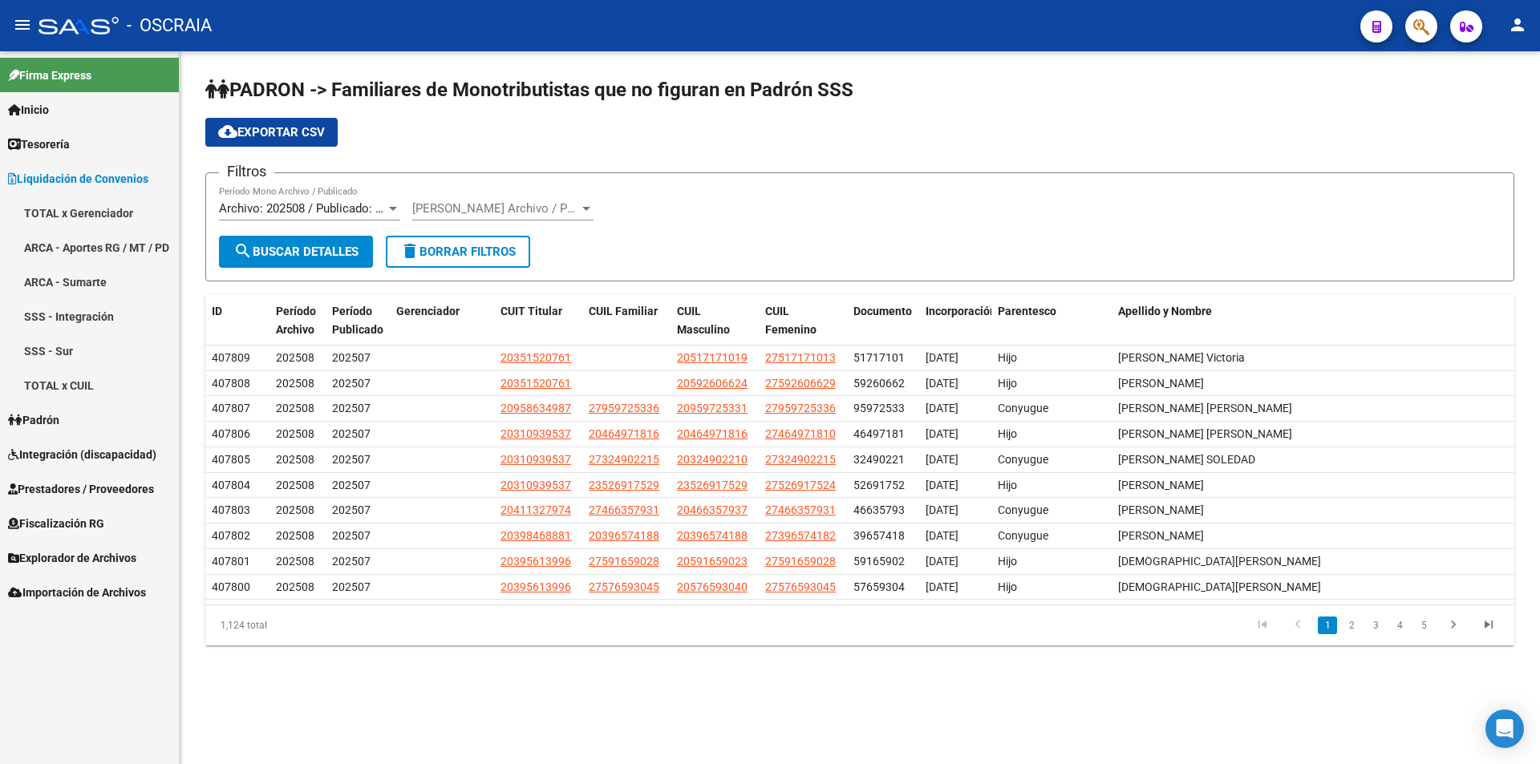
click at [92, 352] on link "SSS - Sur" at bounding box center [89, 351] width 179 height 34
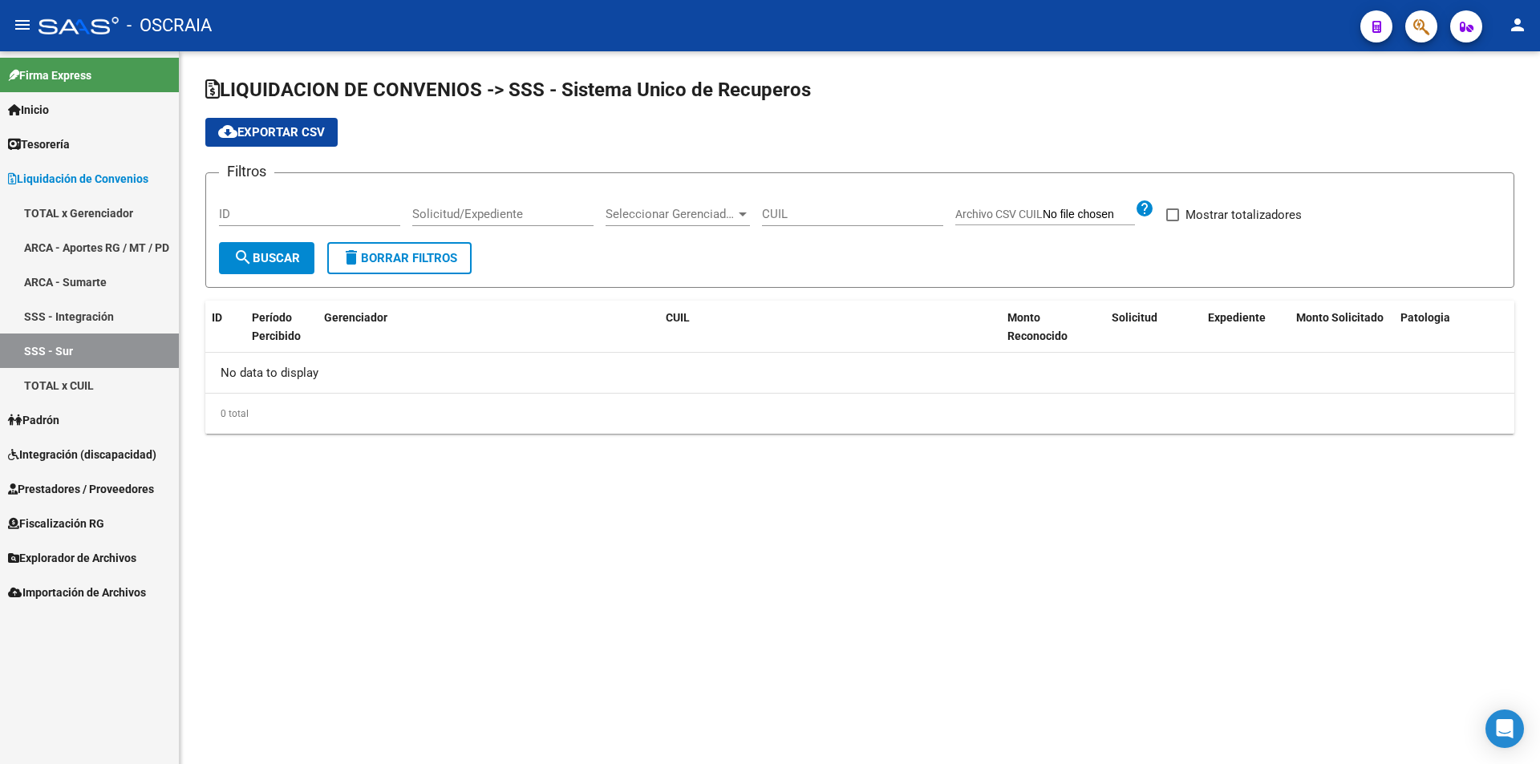
checkbox input "true"
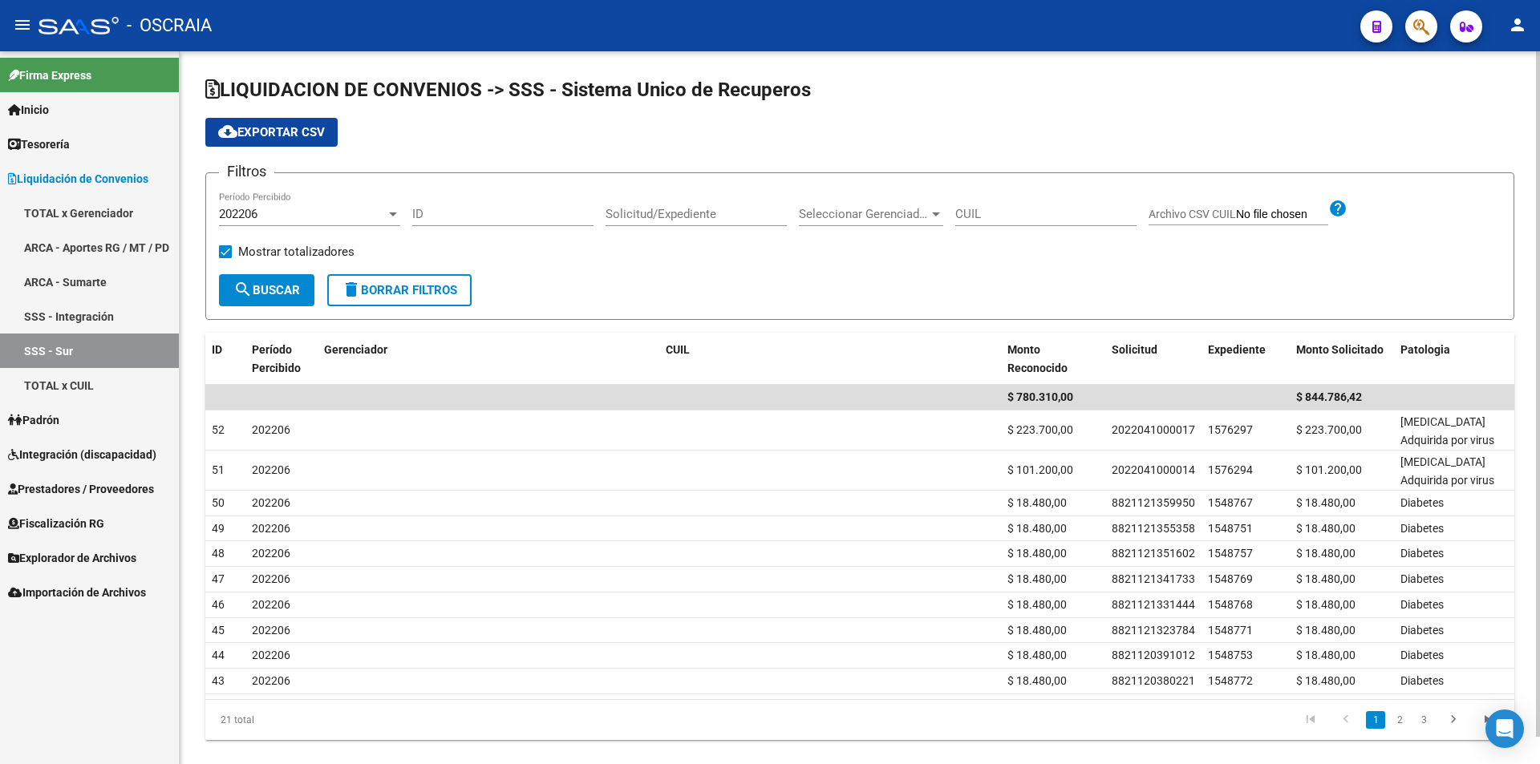
click at [300, 210] on div "202206" at bounding box center [302, 214] width 167 height 14
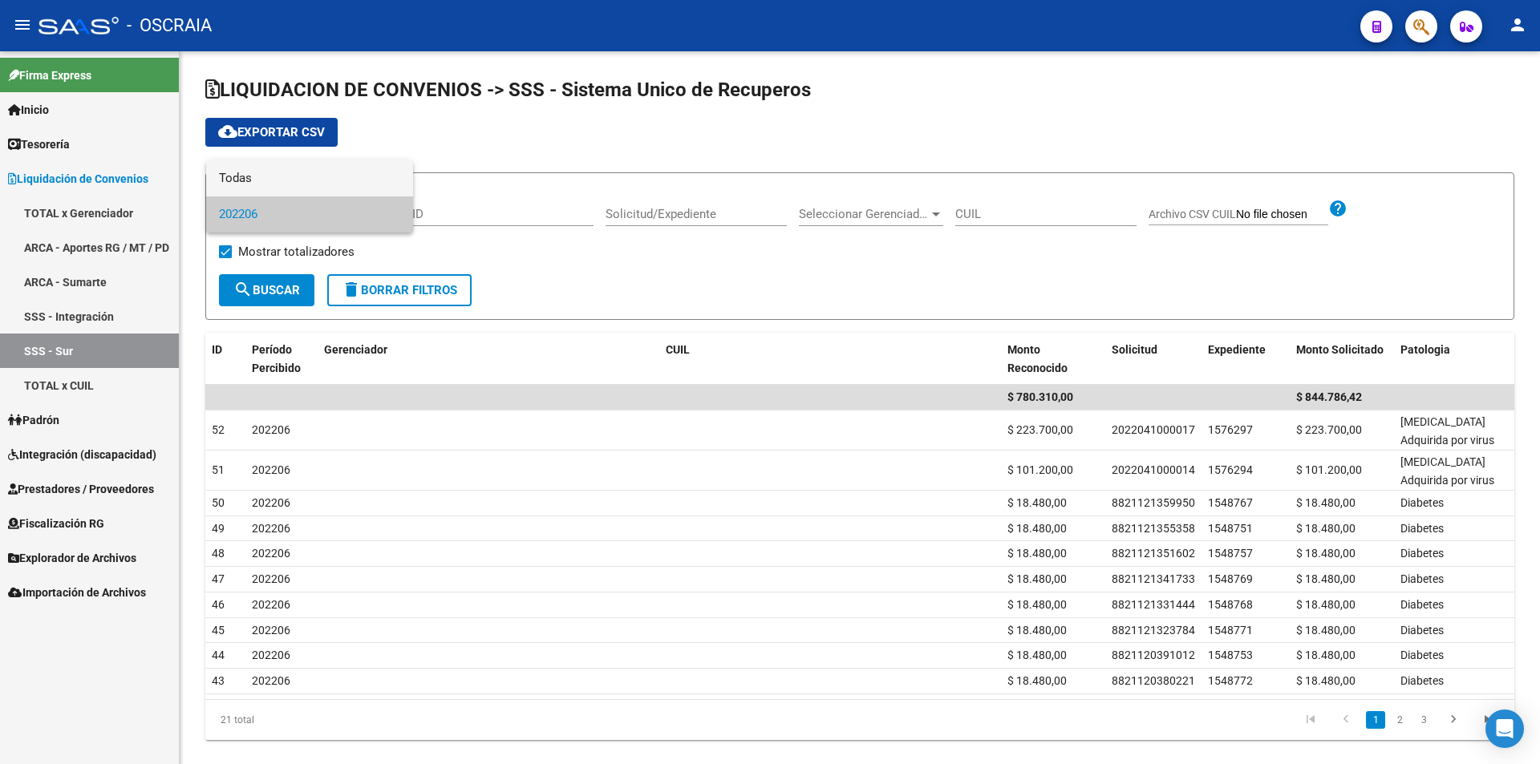
click at [292, 184] on span "Todas" at bounding box center [309, 178] width 181 height 36
click at [524, 140] on div at bounding box center [770, 382] width 1540 height 764
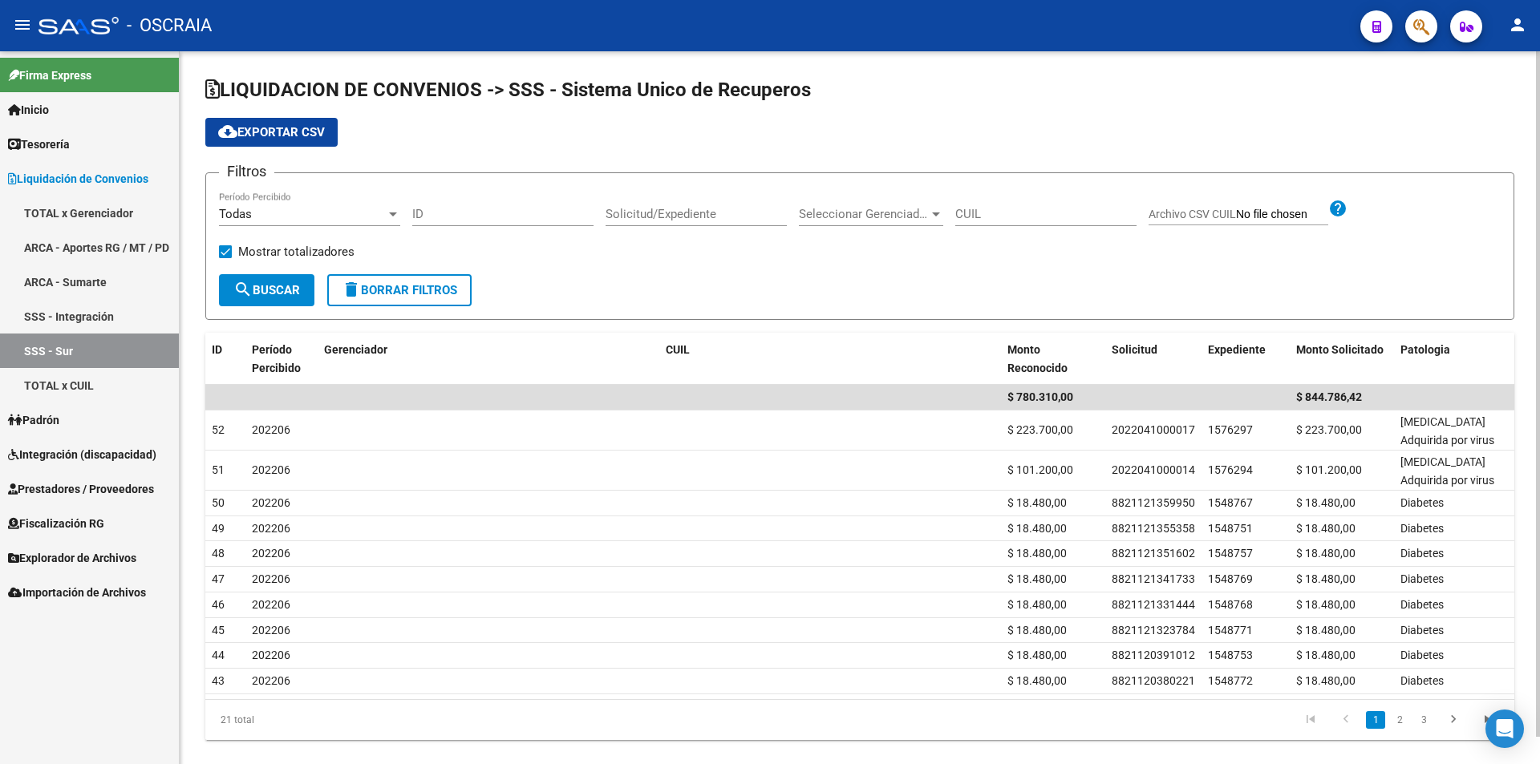
click at [294, 132] on span "cloud_download Exportar CSV" at bounding box center [271, 132] width 107 height 14
click at [73, 394] on link "TOTAL x CUIL" at bounding box center [89, 385] width 179 height 34
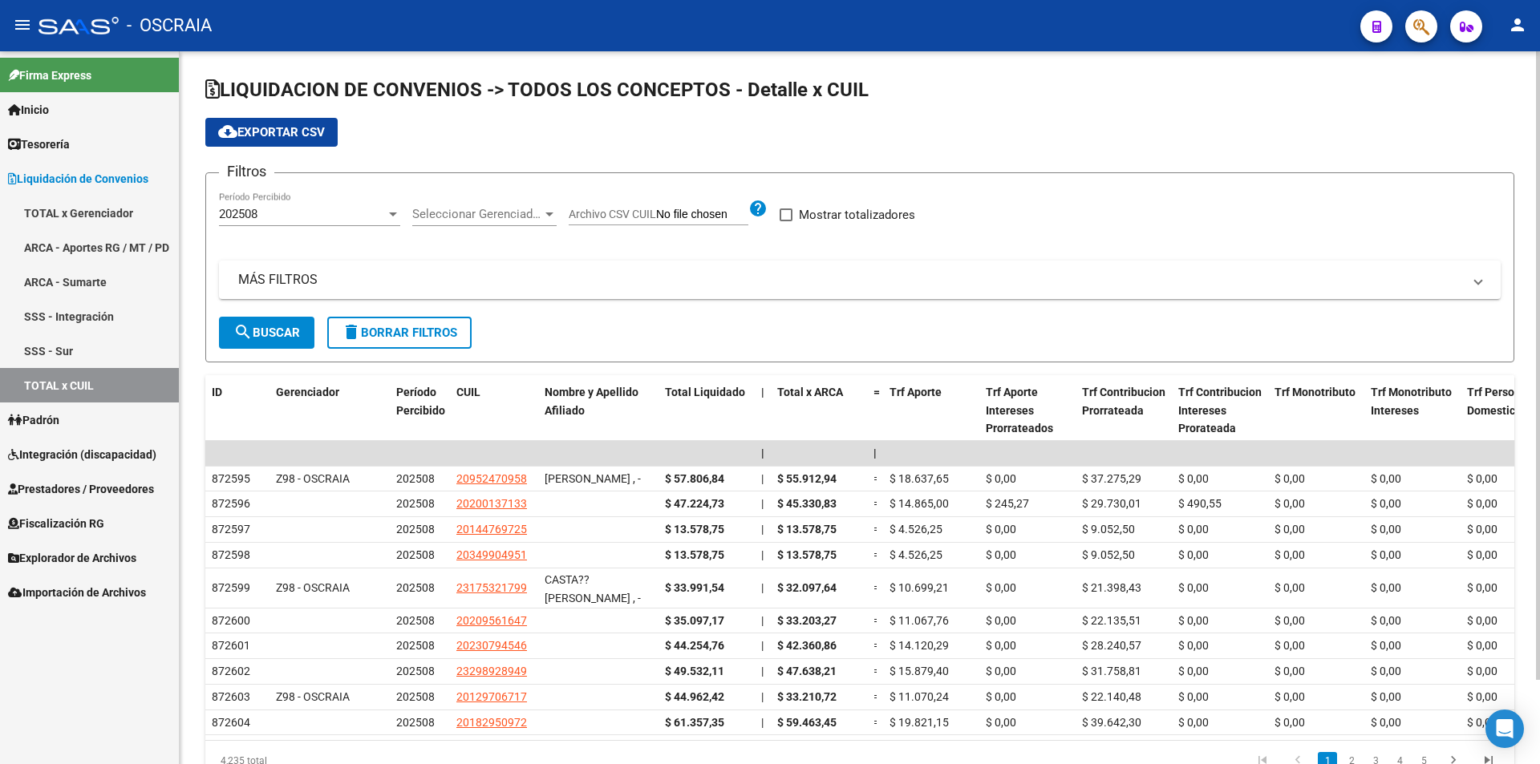
click at [315, 219] on div "202508" at bounding box center [302, 214] width 167 height 14
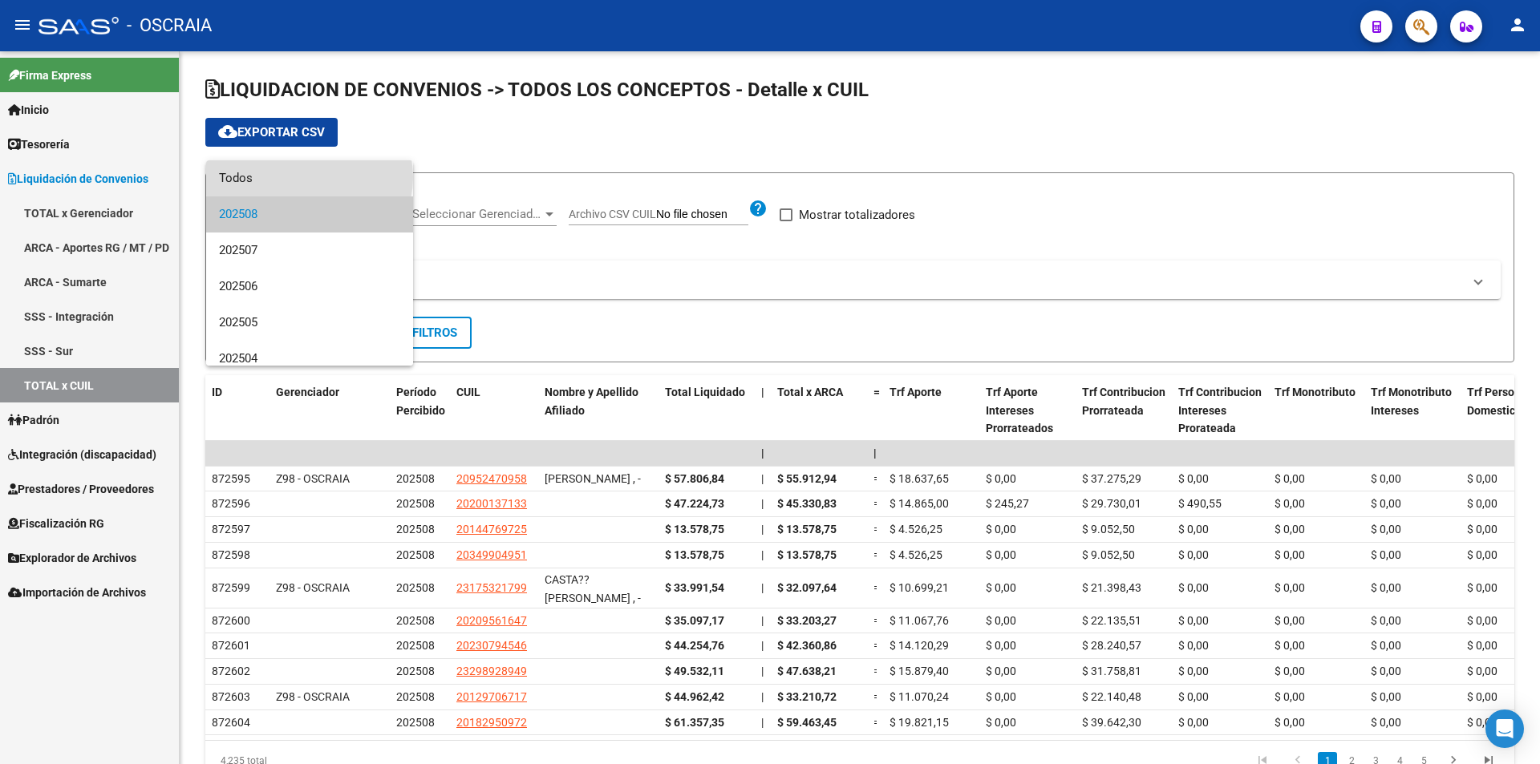
click at [309, 177] on span "Todos" at bounding box center [309, 178] width 181 height 36
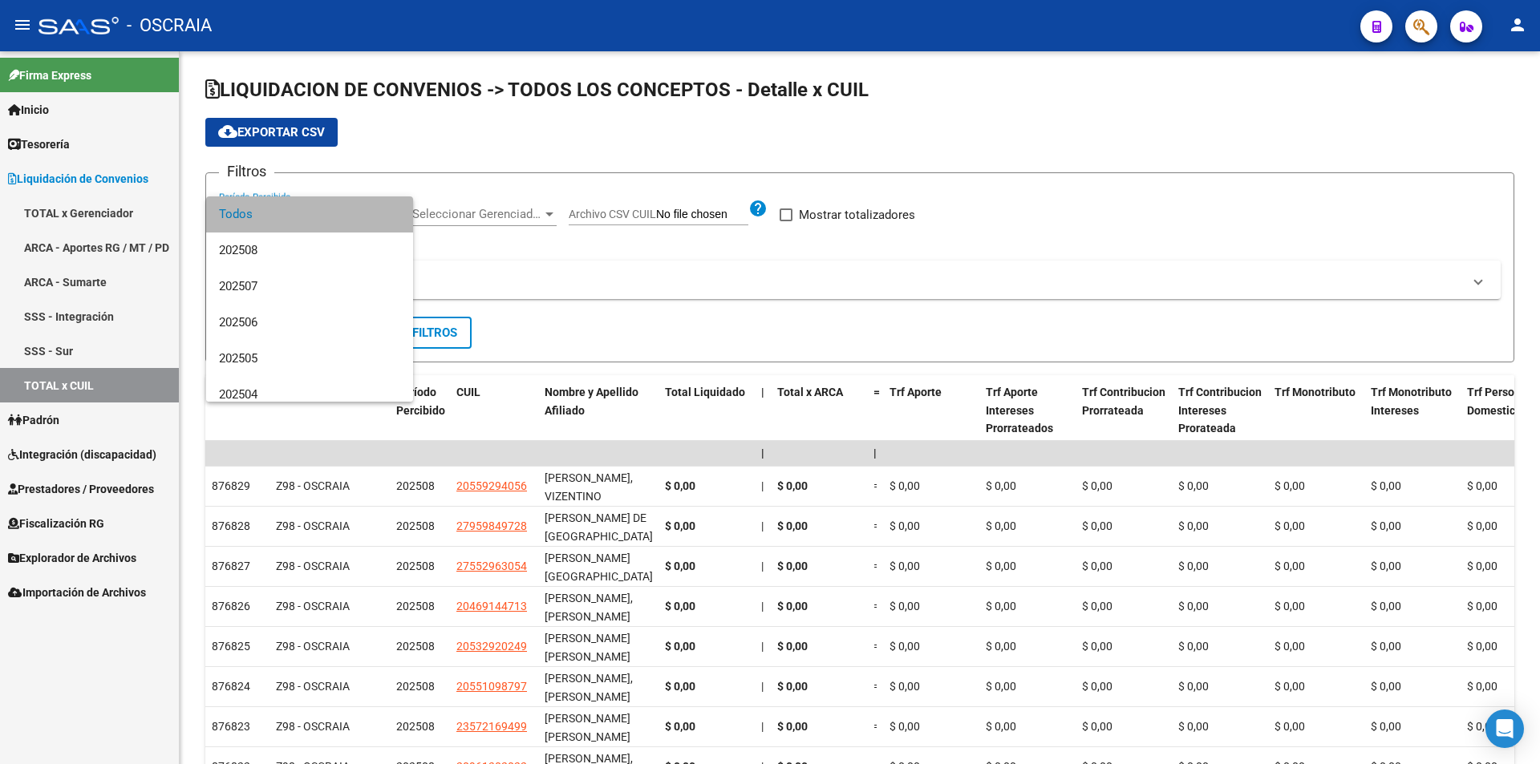
click at [315, 211] on span "Todos" at bounding box center [309, 214] width 181 height 36
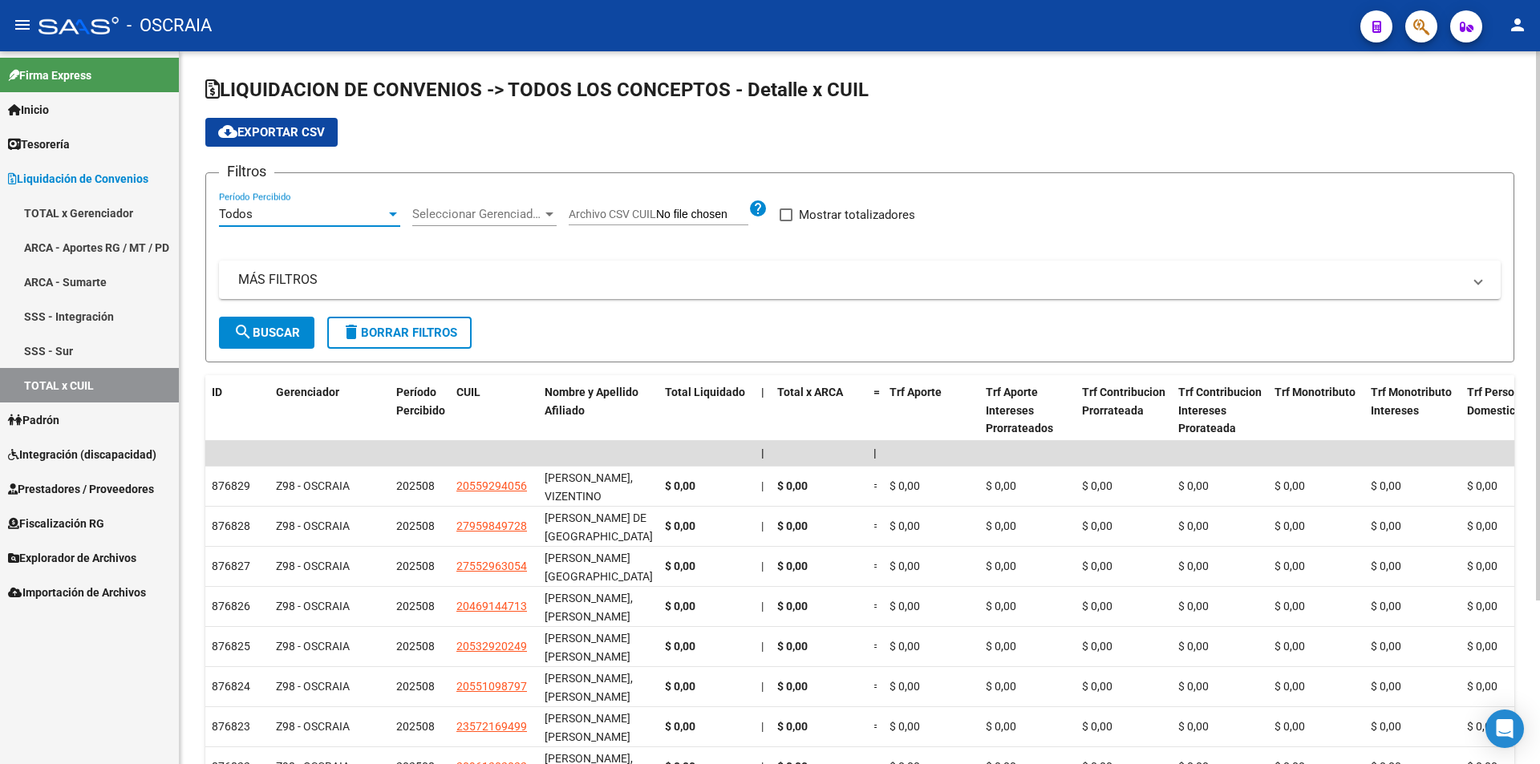
click at [253, 134] on span "cloud_download Exportar CSV" at bounding box center [271, 132] width 107 height 14
click at [278, 211] on div "Todos" at bounding box center [302, 214] width 167 height 14
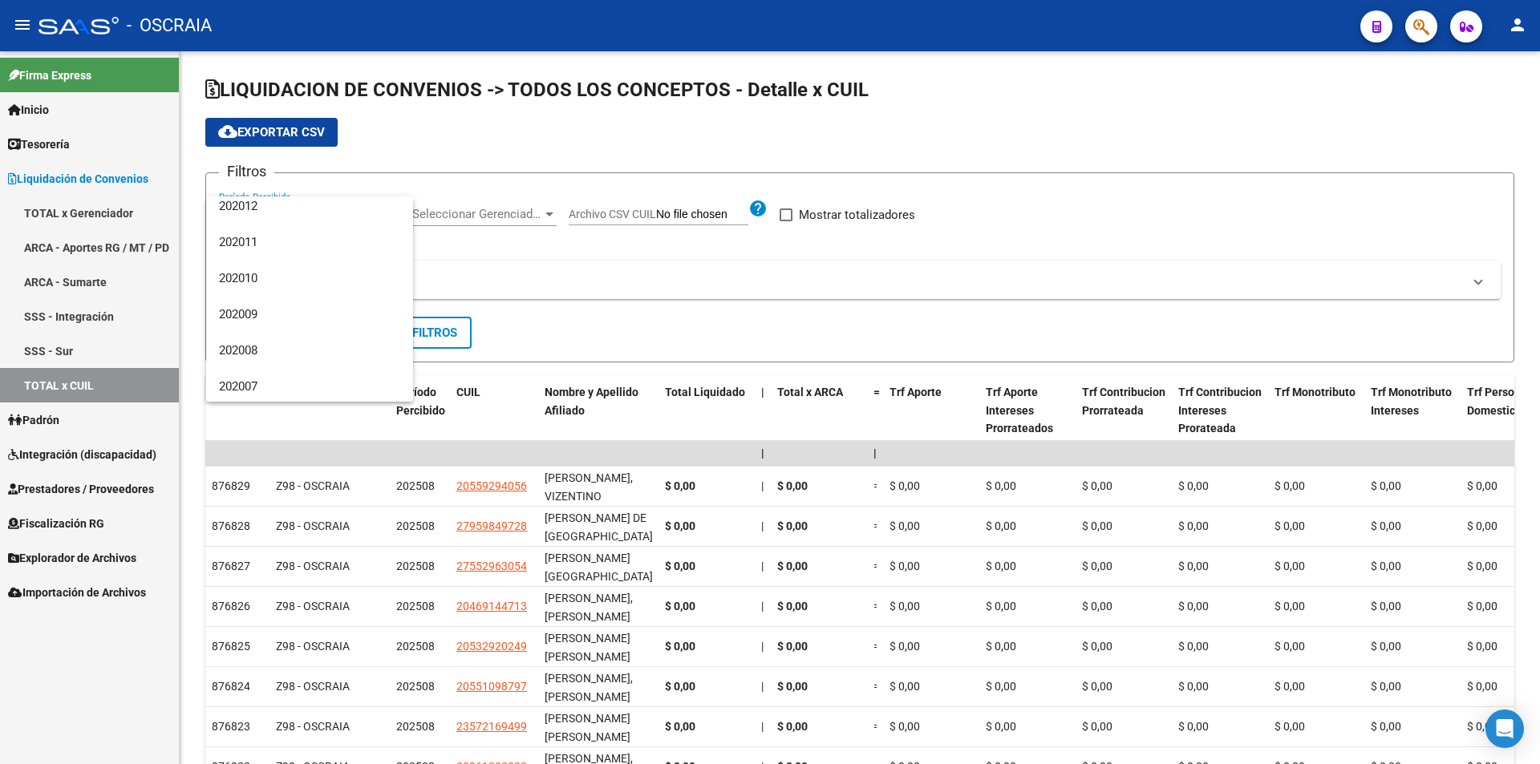
scroll to position [2140, 0]
click at [309, 366] on span "202001" at bounding box center [309, 384] width 181 height 36
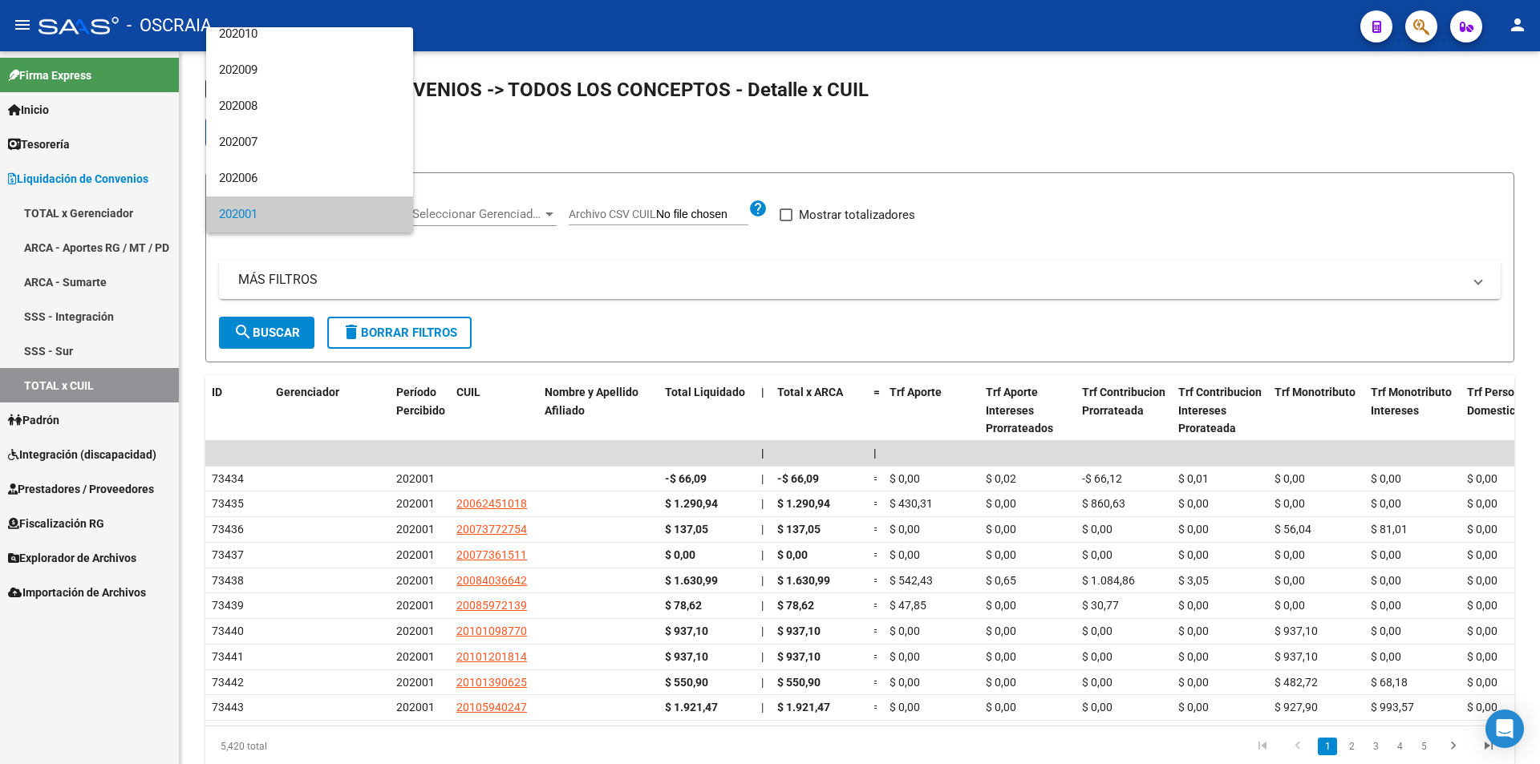
click at [682, 249] on div at bounding box center [770, 382] width 1540 height 764
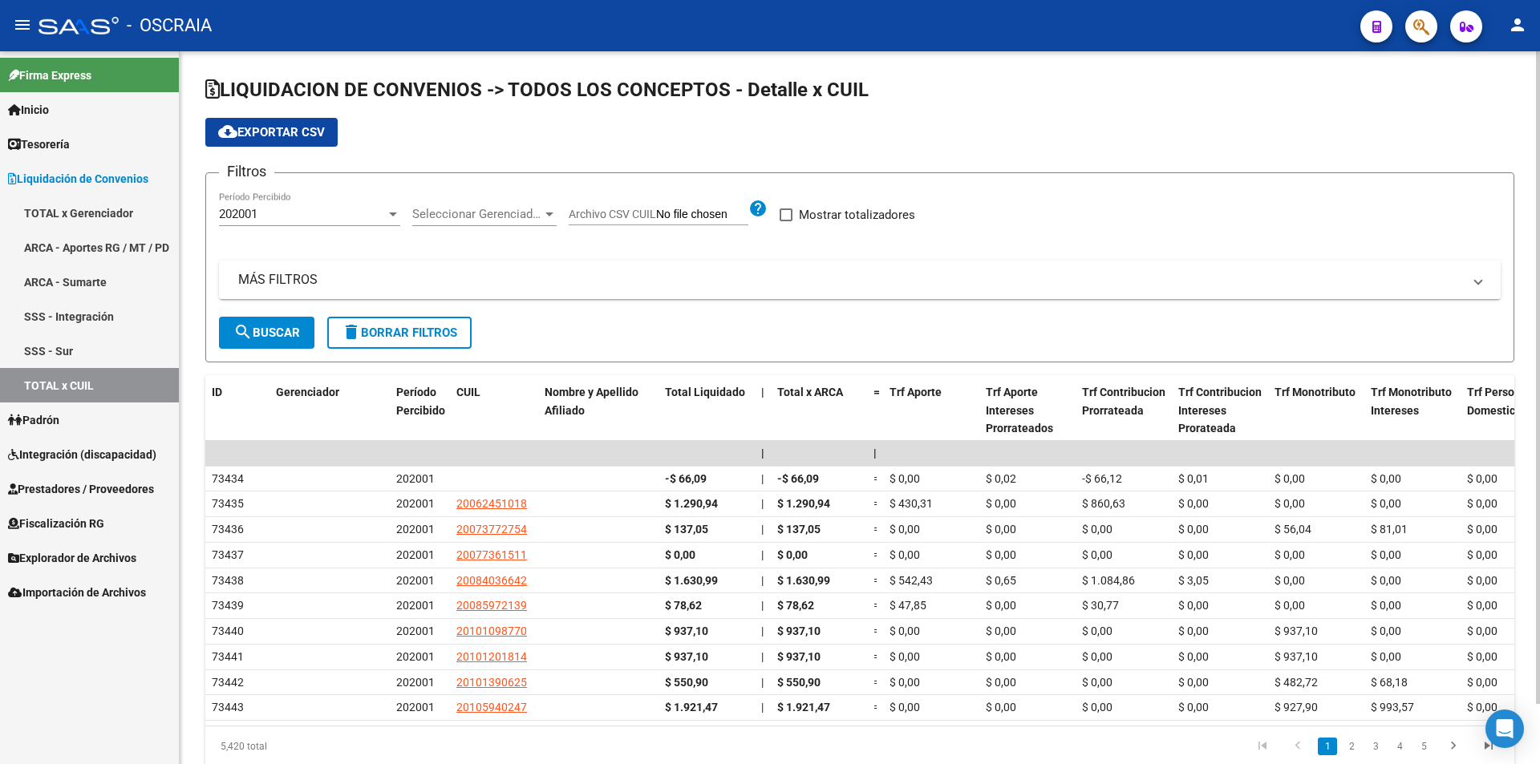
click at [463, 277] on mat-panel-title "MÁS FILTROS" at bounding box center [850, 280] width 1224 height 18
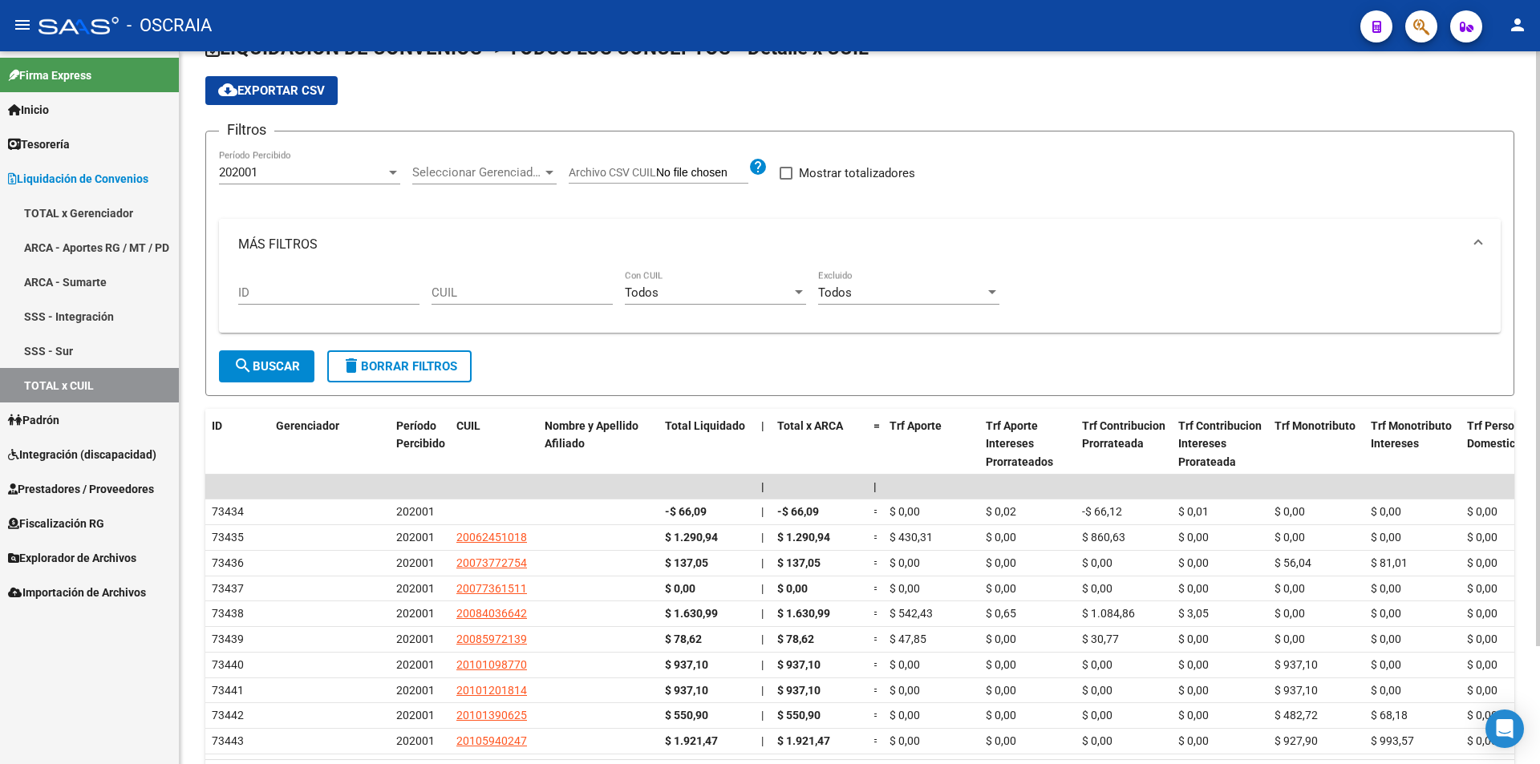
scroll to position [0, 0]
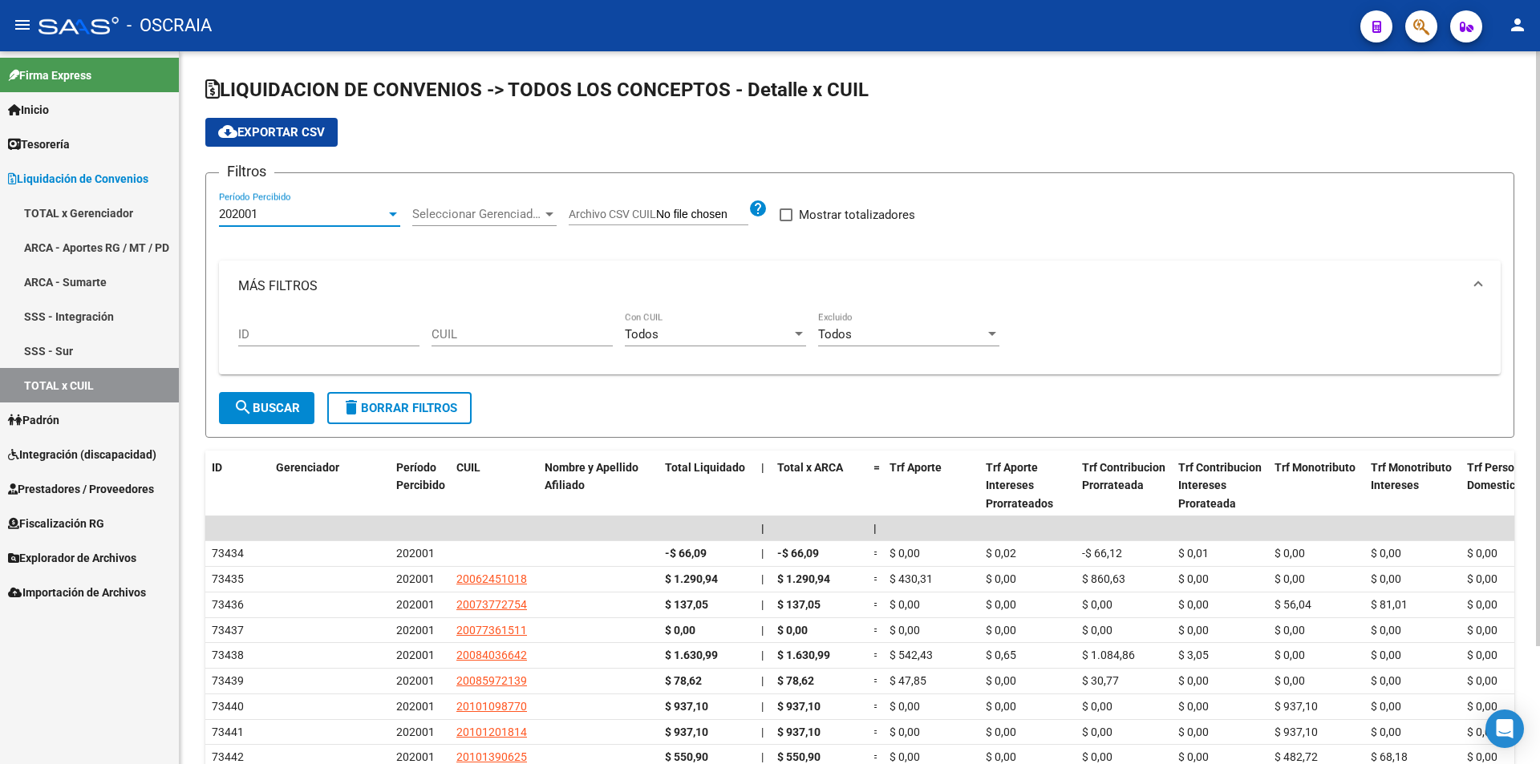
click at [257, 214] on span "202001" at bounding box center [238, 214] width 38 height 14
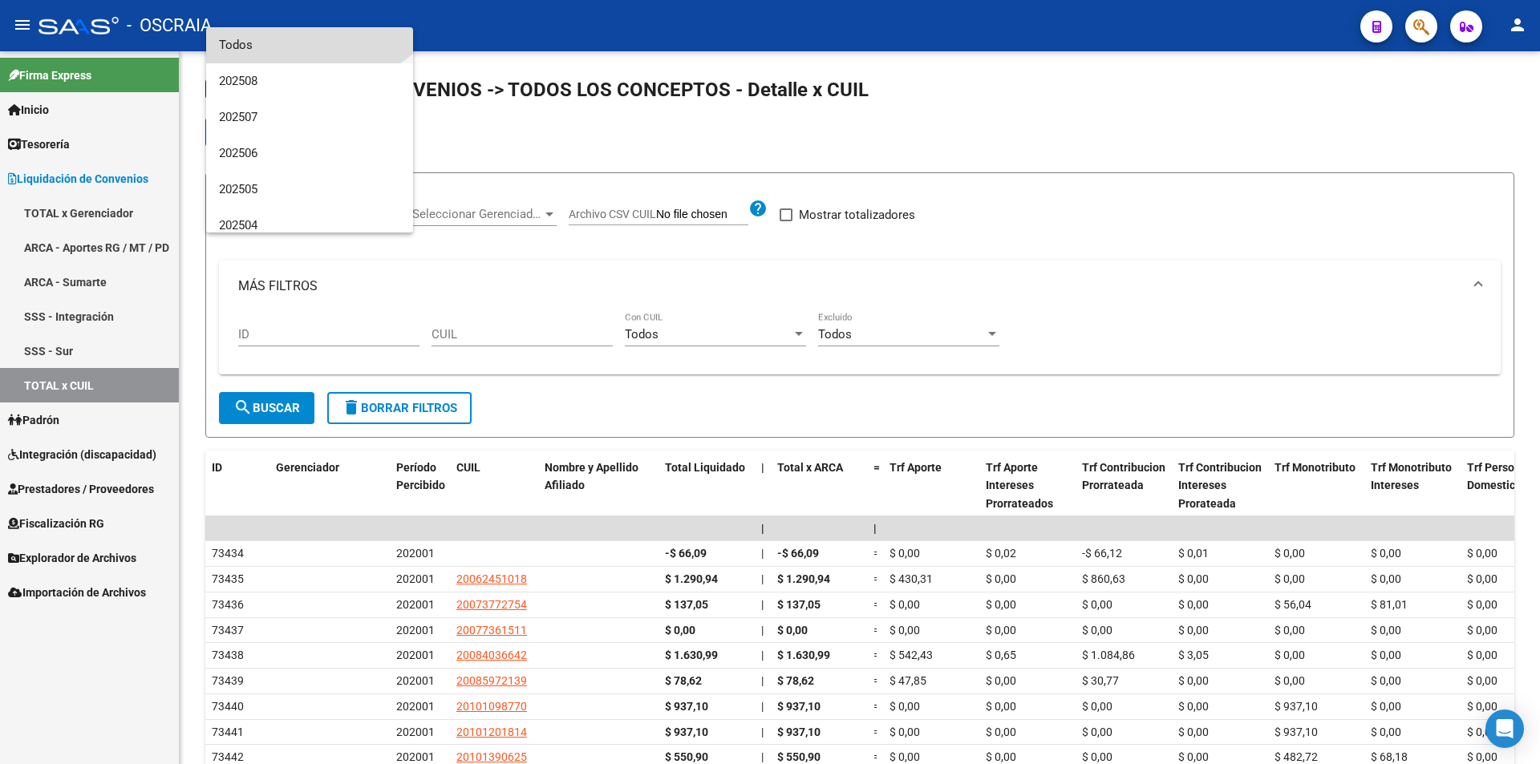
click at [262, 38] on span "Todos" at bounding box center [309, 45] width 181 height 36
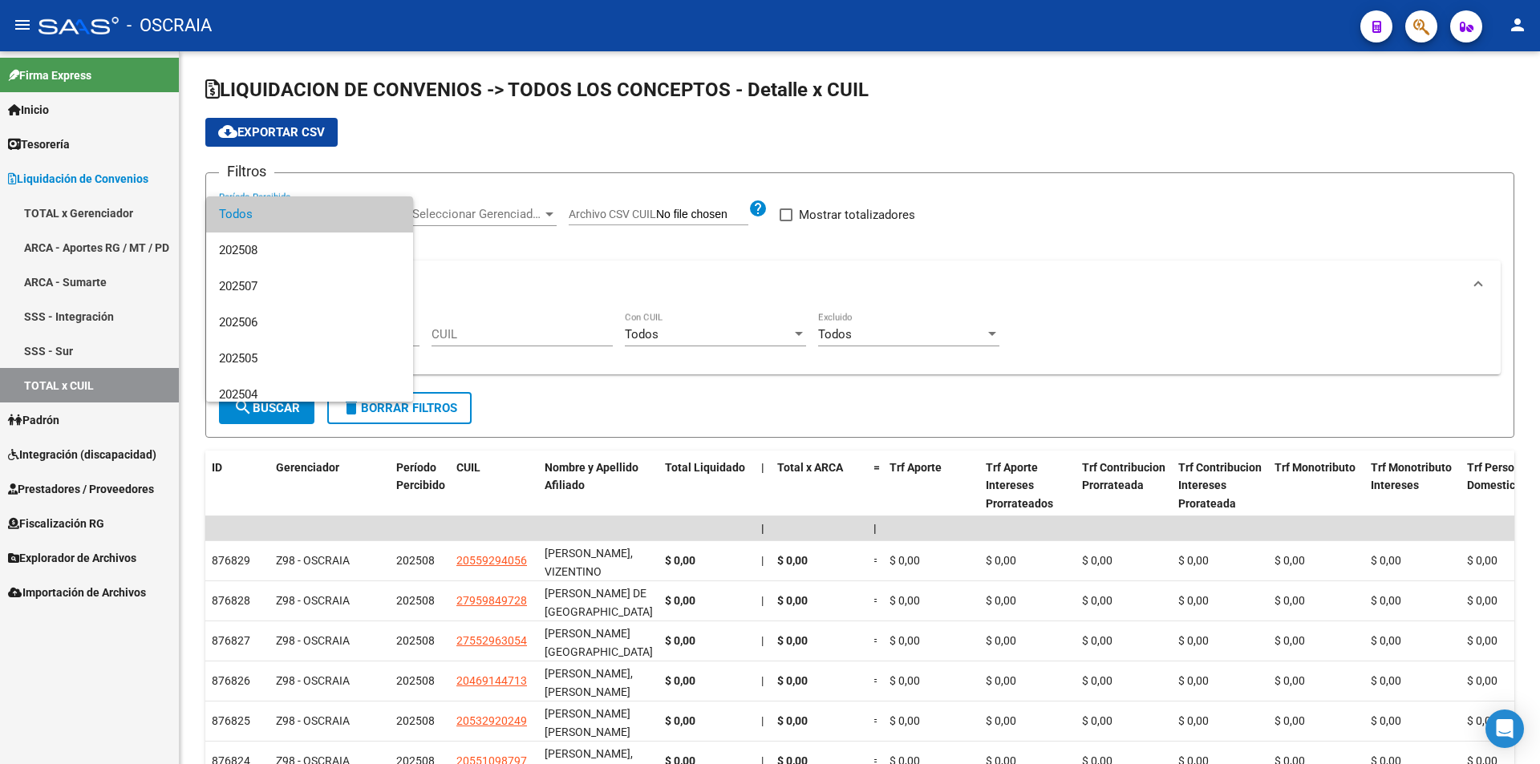
click at [1051, 257] on div at bounding box center [770, 382] width 1540 height 764
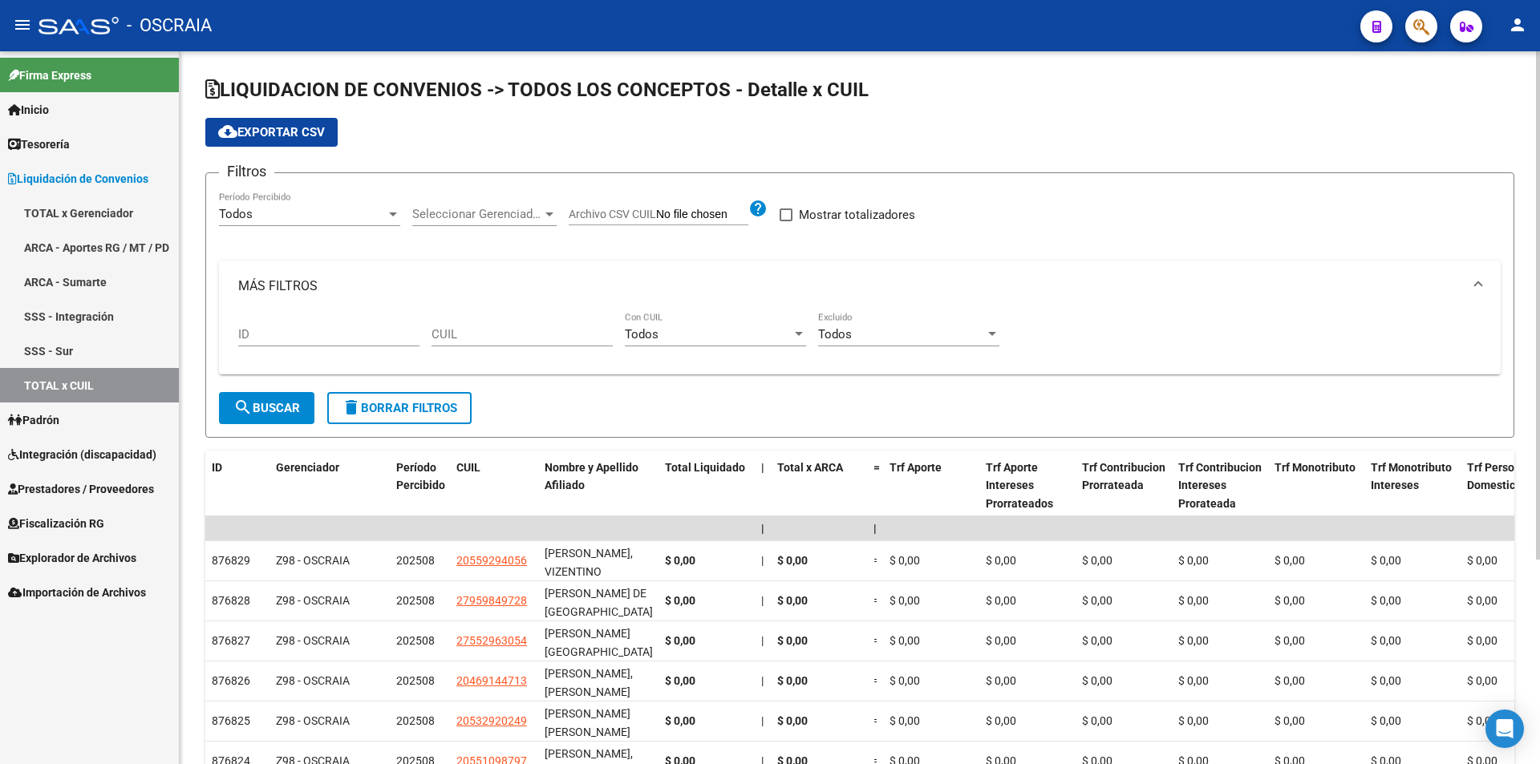
click at [276, 410] on span "search Buscar" at bounding box center [266, 408] width 67 height 14
click at [265, 123] on button "cloud_download Exportar CSV" at bounding box center [271, 132] width 132 height 29
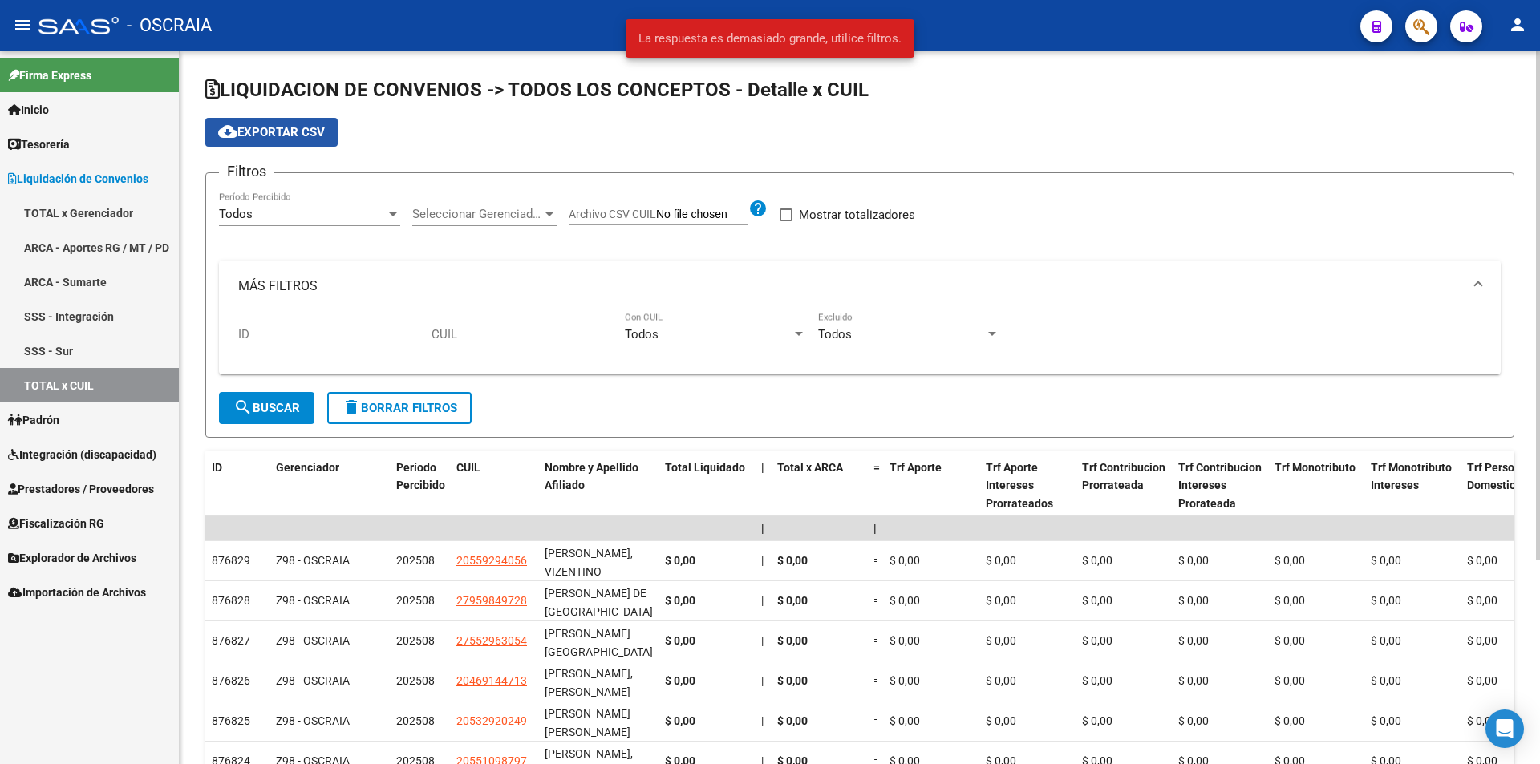
click at [264, 122] on button "cloud_download Exportar CSV" at bounding box center [271, 132] width 132 height 29
click at [75, 181] on span "Liquidación de Convenios" at bounding box center [78, 179] width 140 height 18
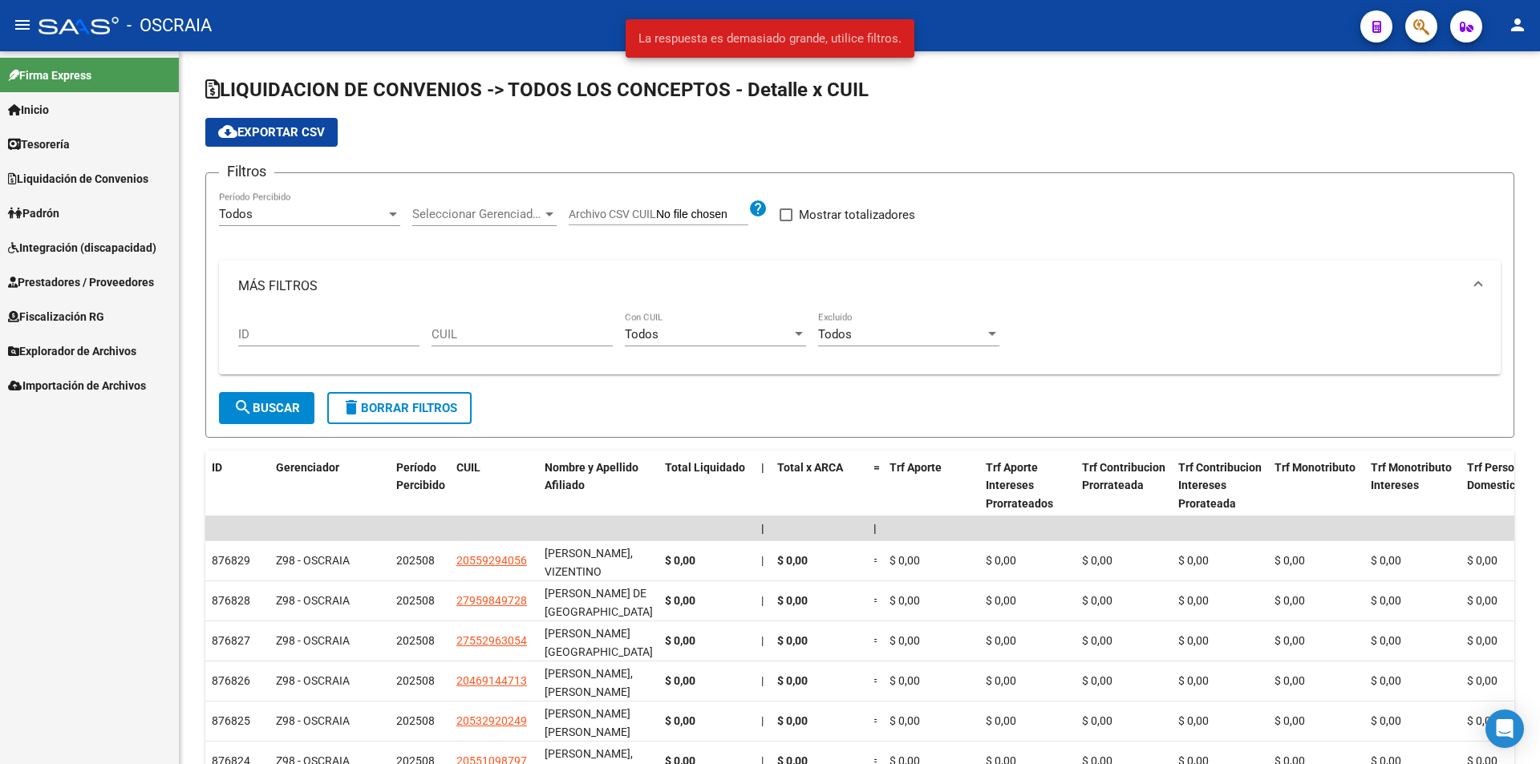
click at [67, 146] on span "Tesorería" at bounding box center [39, 145] width 62 height 18
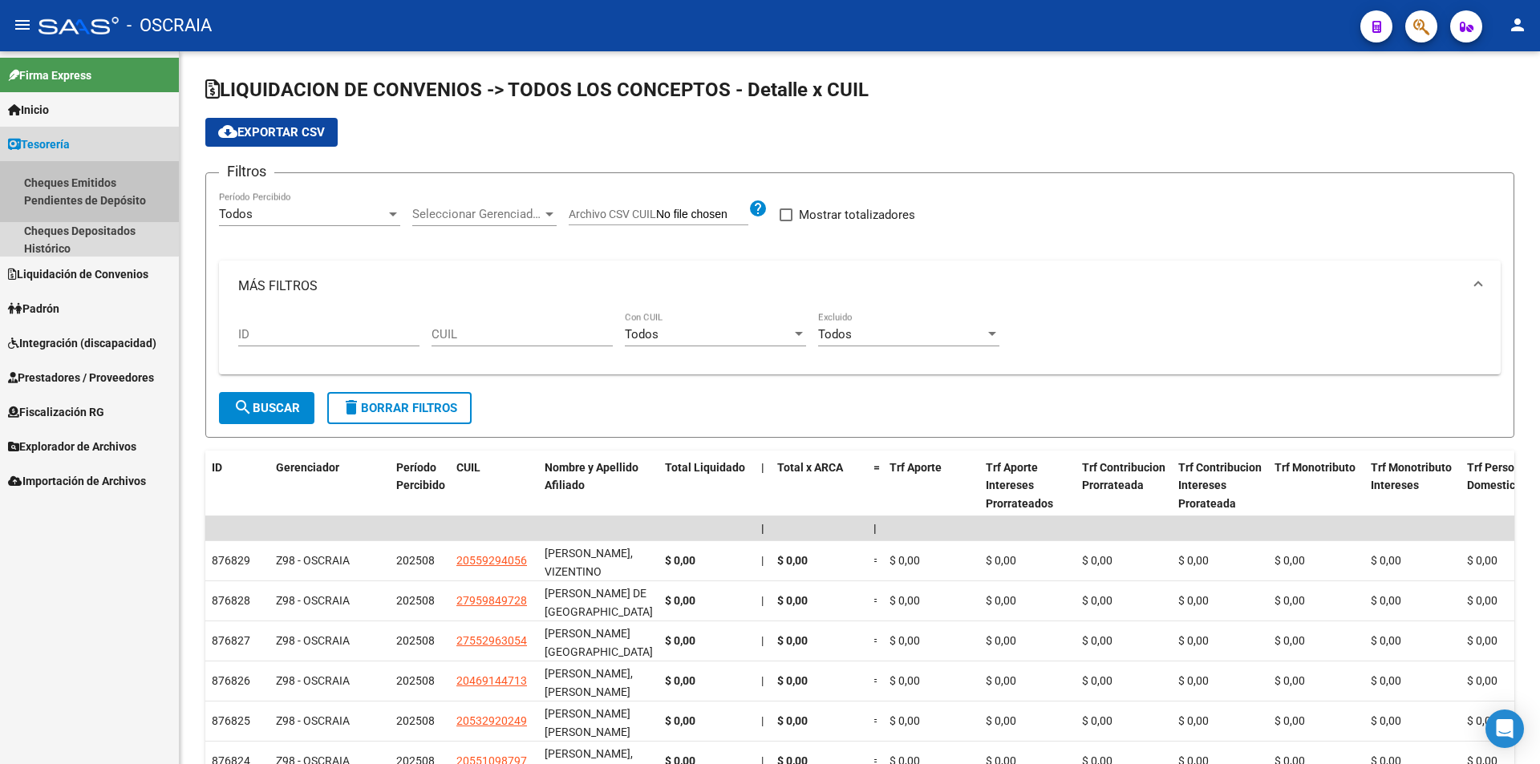
click at [75, 204] on link "Cheques Emitidos Pendientes de Depósito" at bounding box center [89, 191] width 179 height 61
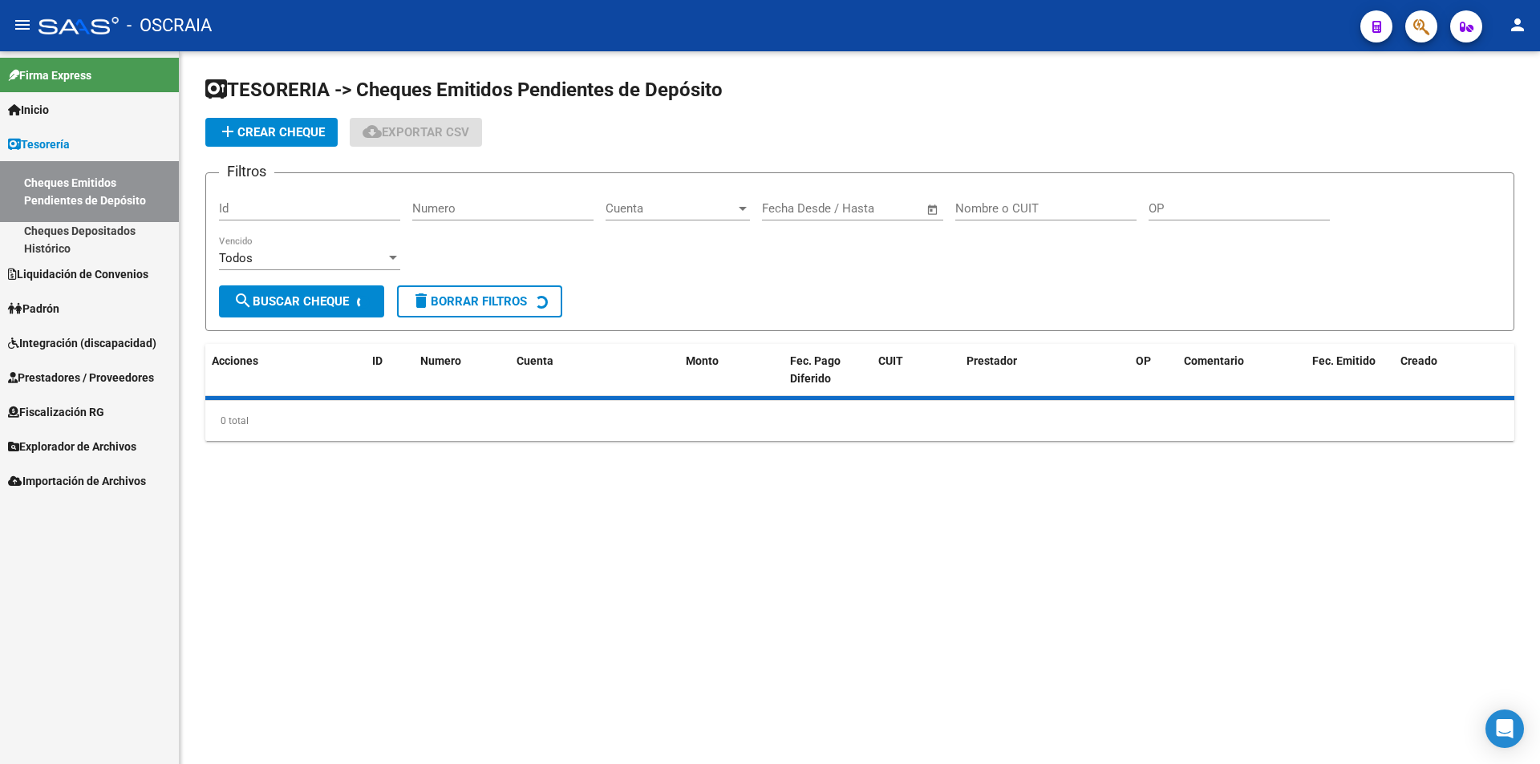
click at [75, 204] on link "Cheques Emitidos Pendientes de Depósito" at bounding box center [89, 191] width 179 height 61
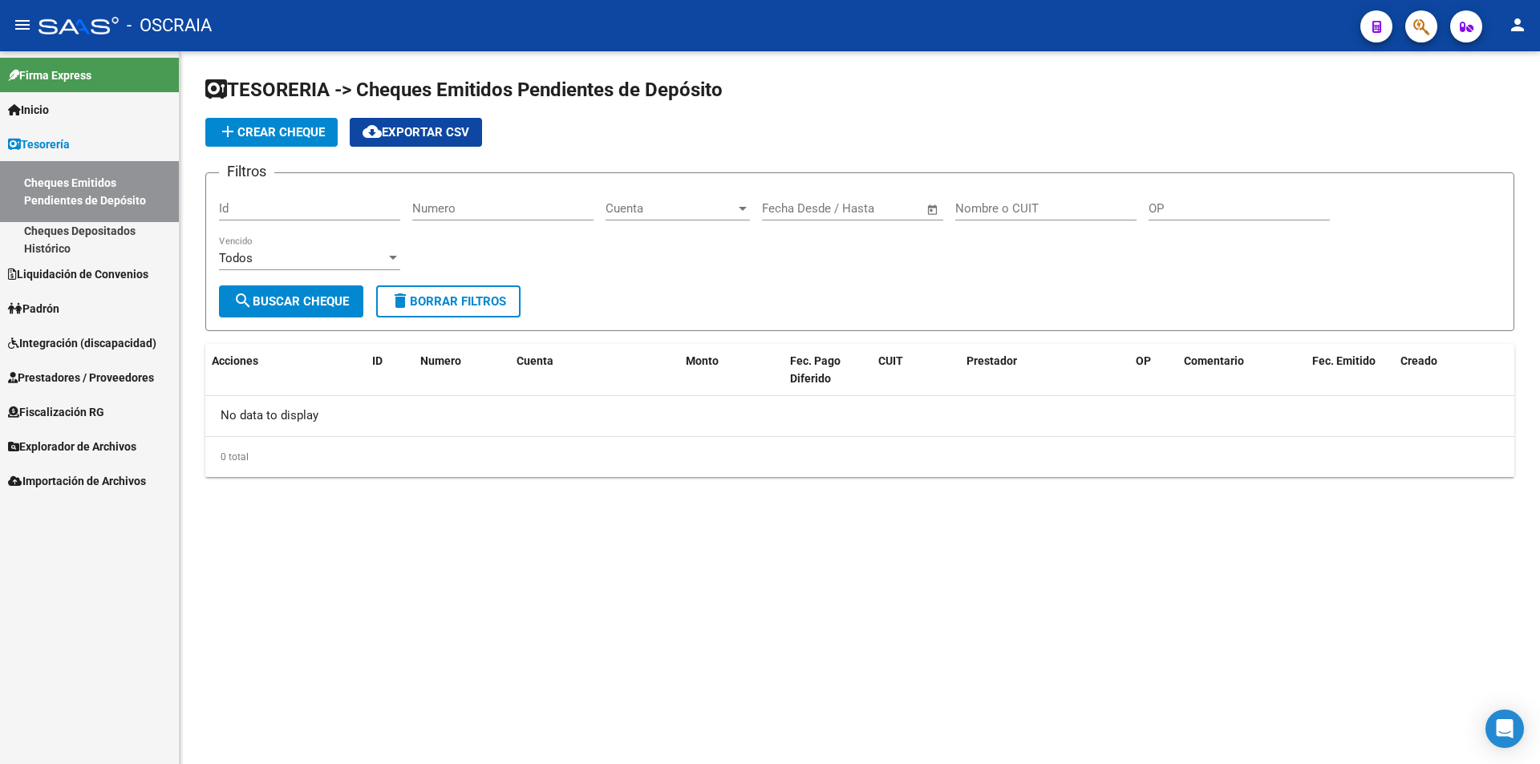
click at [49, 237] on link "Cheques Depositados Histórico" at bounding box center [89, 239] width 179 height 34
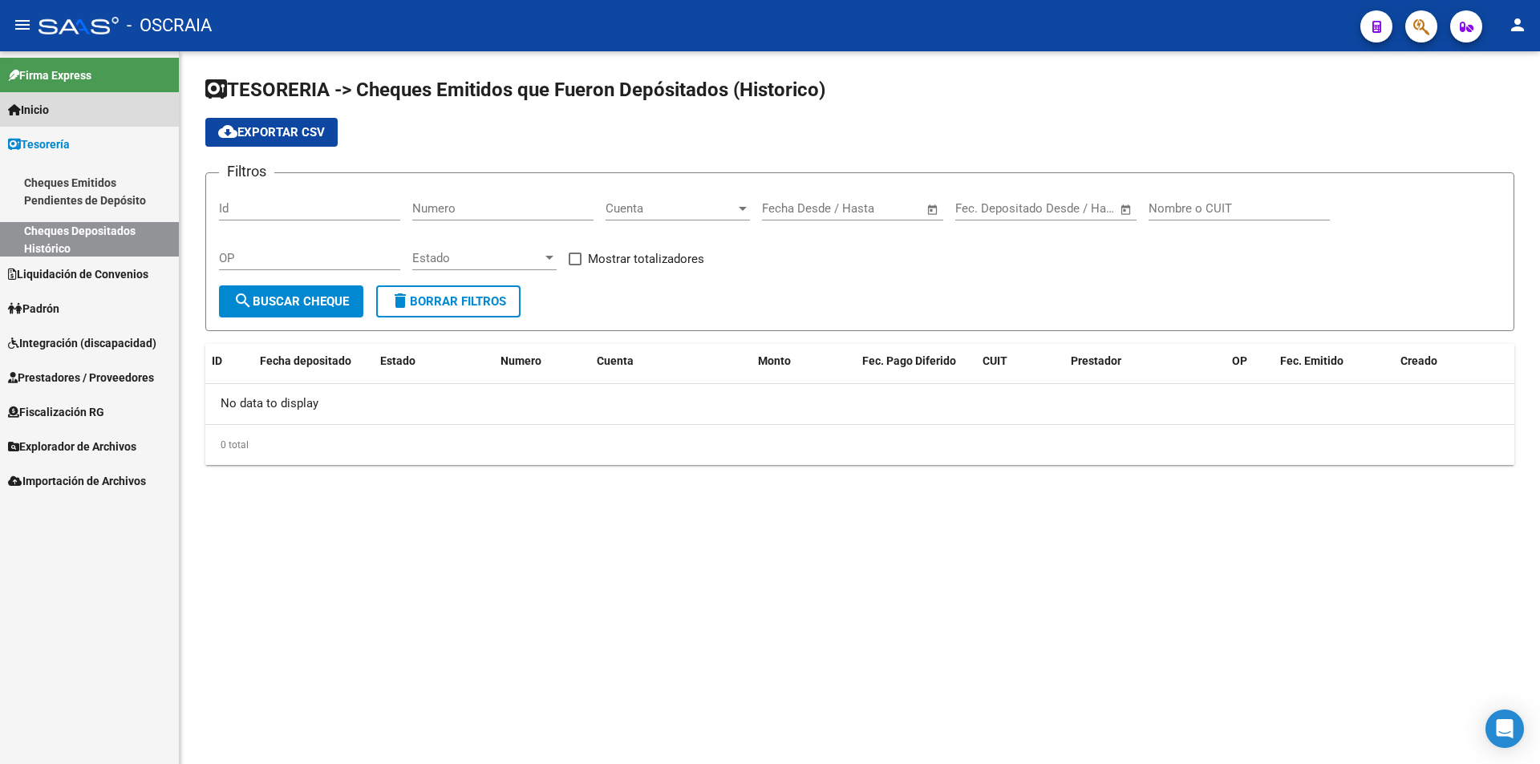
click at [38, 111] on span "Inicio" at bounding box center [28, 110] width 41 height 18
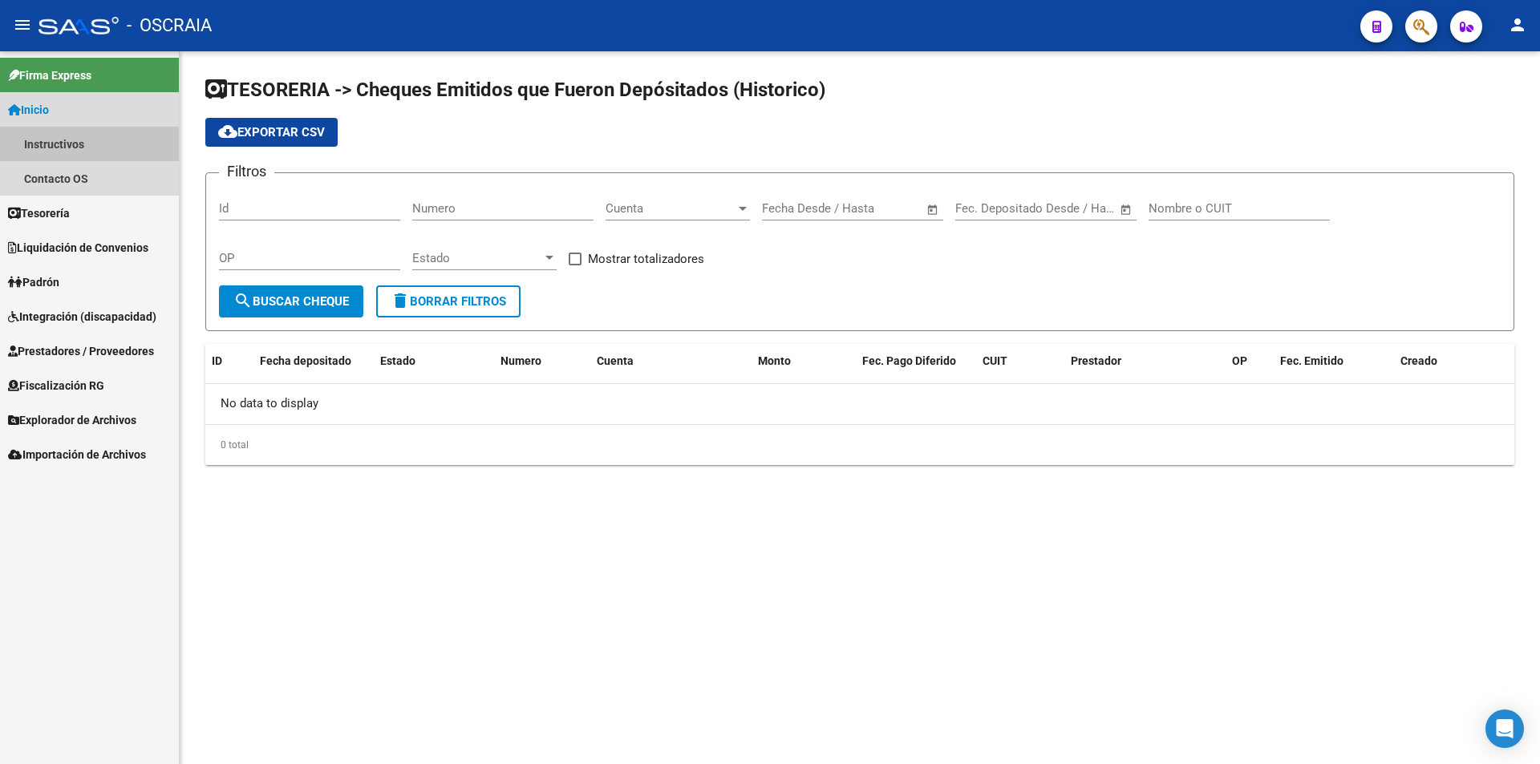
click at [67, 156] on link "Instructivos" at bounding box center [89, 144] width 179 height 34
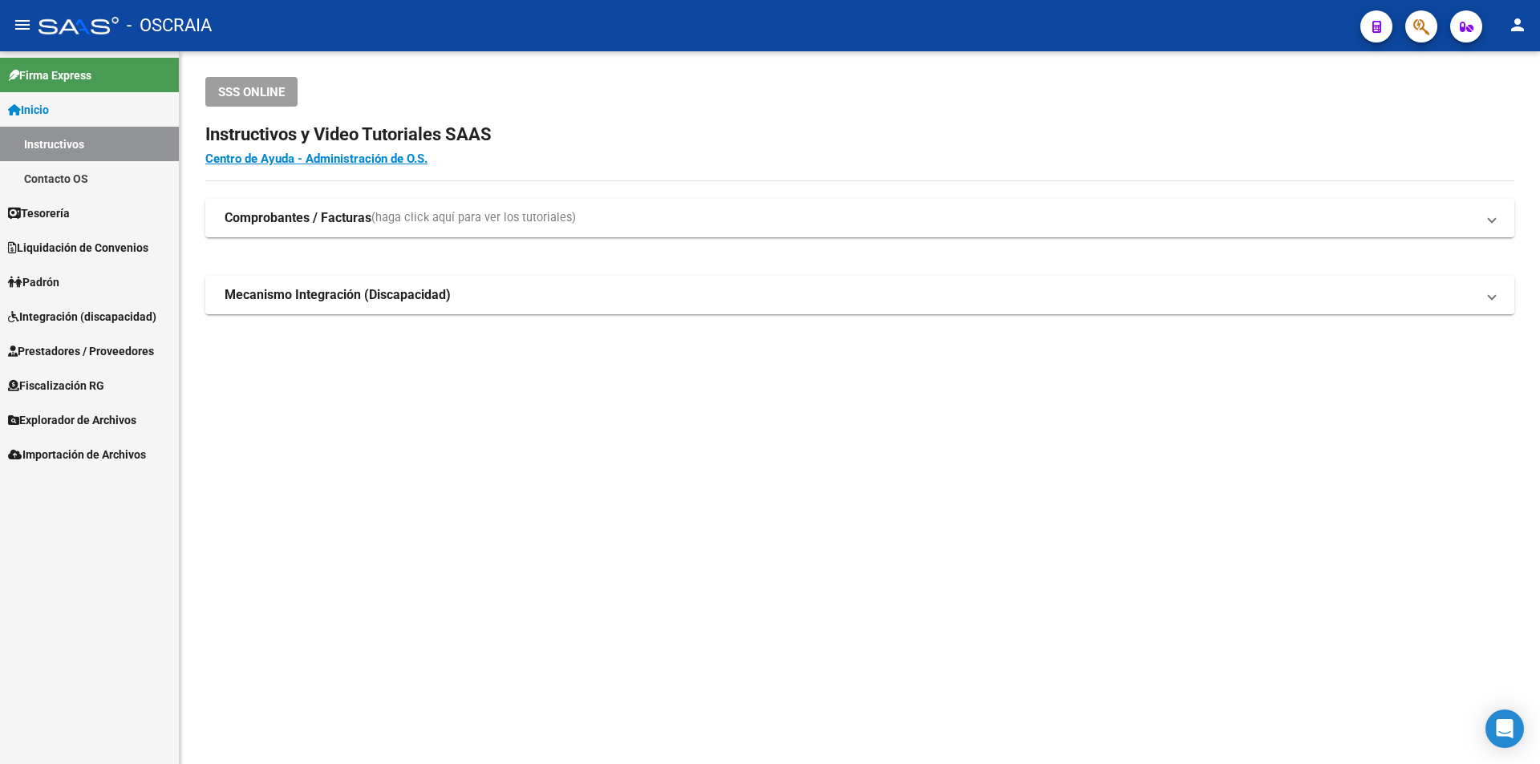
click at [67, 176] on link "Contacto OS" at bounding box center [89, 178] width 179 height 34
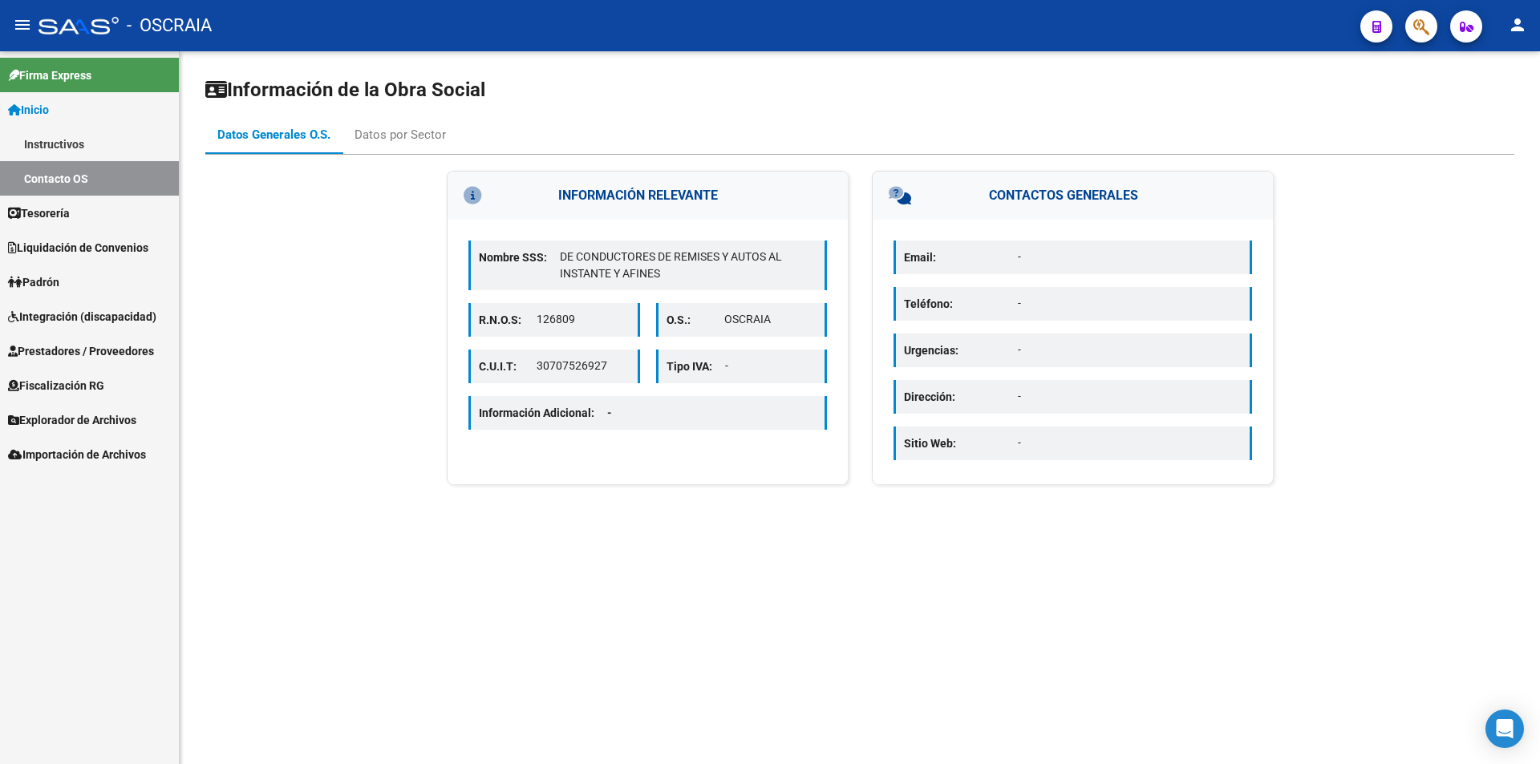
drag, startPoint x: 613, startPoint y: 362, endPoint x: 648, endPoint y: 363, distance: 34.5
click at [648, 363] on div "C.U.I.T: 30707526927 Tipo IVA: -" at bounding box center [647, 367] width 358 height 34
click at [615, 383] on div "C.U.I.T: 30707526927" at bounding box center [554, 367] width 172 height 34
click at [114, 447] on span "Importación de Archivos" at bounding box center [77, 455] width 138 height 18
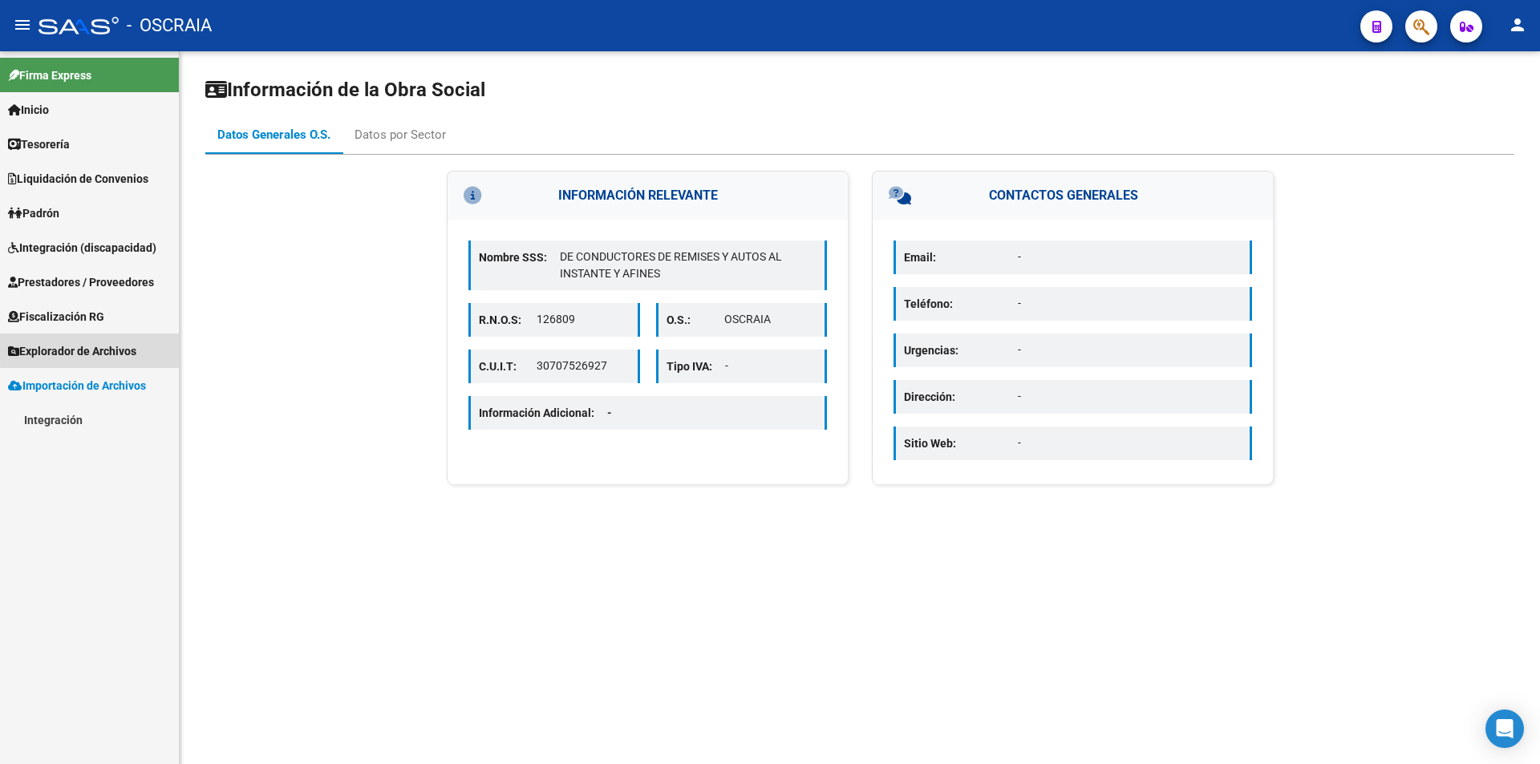
click at [97, 334] on link "Explorador de Archivos" at bounding box center [89, 351] width 179 height 34
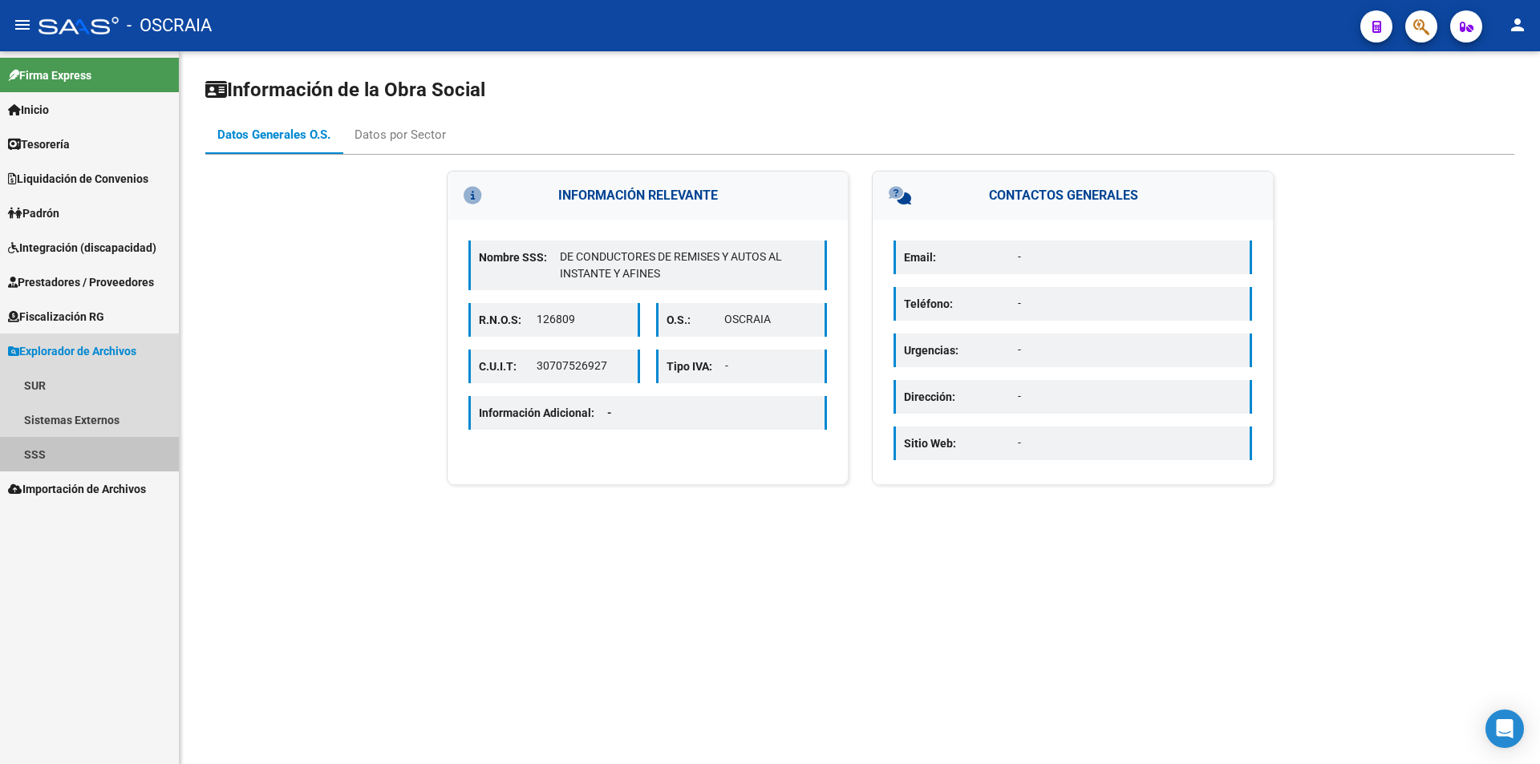
click at [78, 449] on link "SSS" at bounding box center [89, 454] width 179 height 34
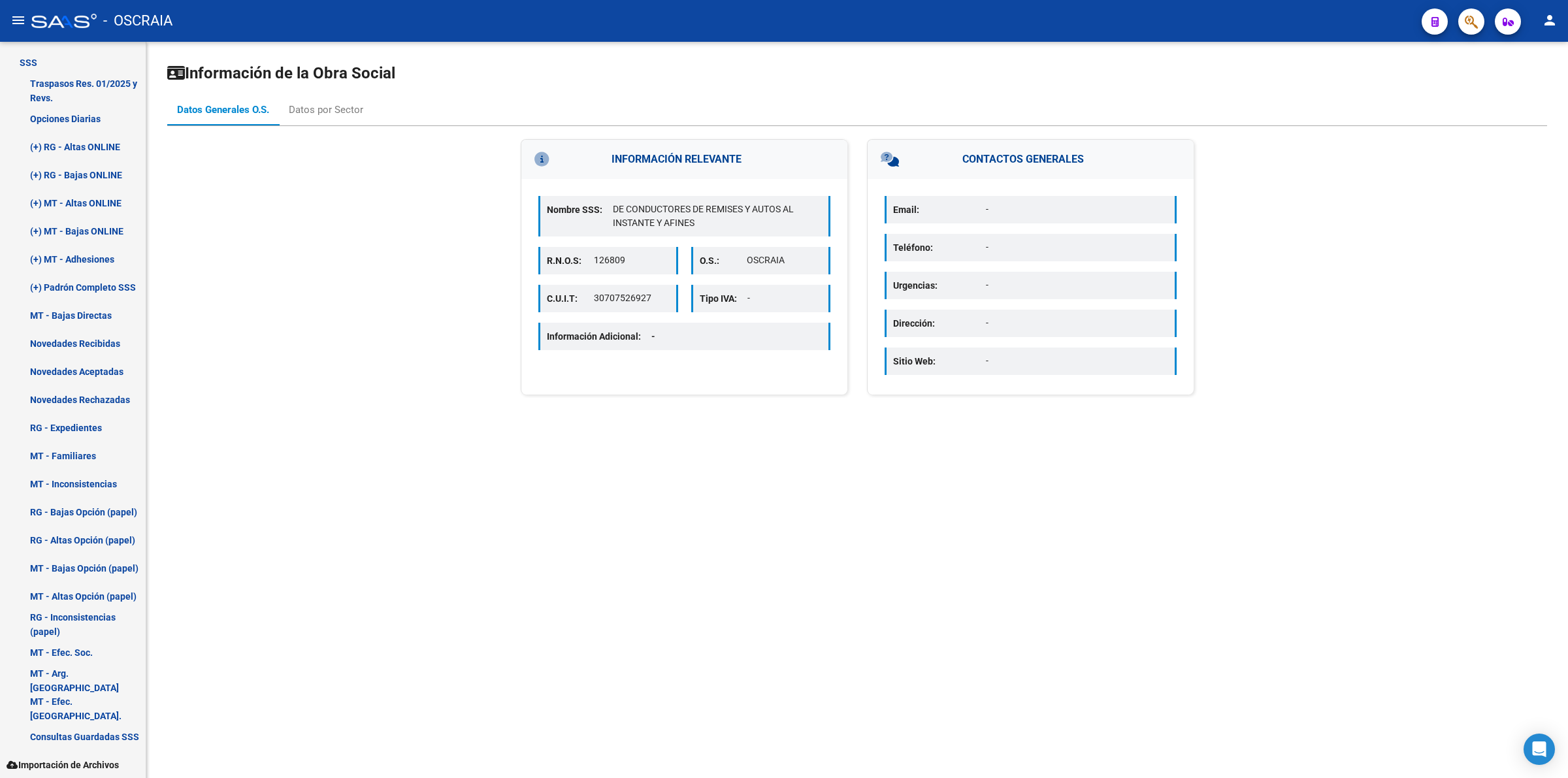
scroll to position [308, 0]
